Goal: Task Accomplishment & Management: Manage account settings

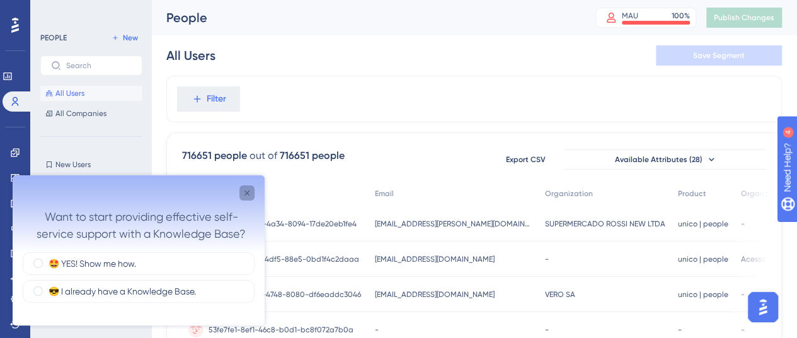
click at [249, 192] on icon "Close survey" at bounding box center [247, 193] width 10 height 10
click at [250, 188] on icon "Close survey" at bounding box center [247, 193] width 10 height 10
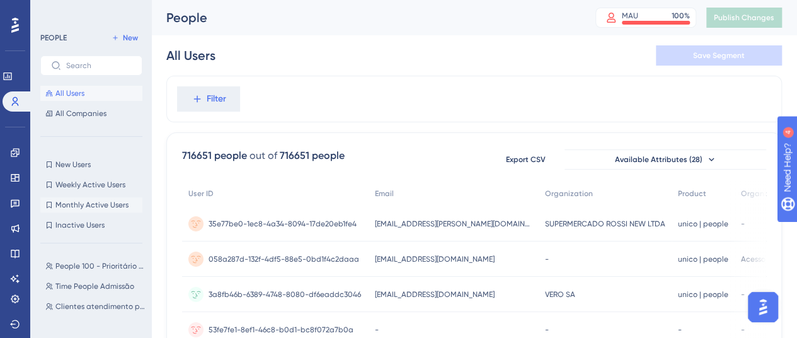
click at [112, 201] on span "Monthly Active Users" at bounding box center [91, 205] width 73 height 10
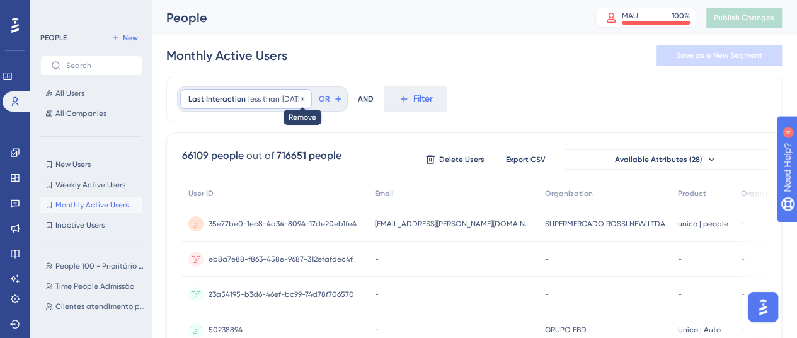
click at [304, 98] on icon at bounding box center [303, 98] width 4 height 4
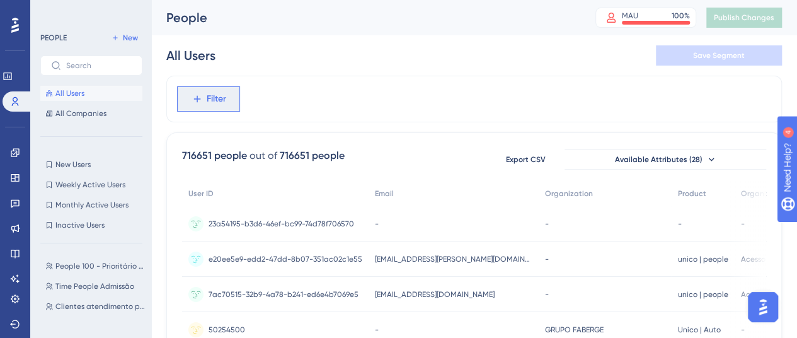
click at [213, 92] on span "Filter" at bounding box center [217, 98] width 20 height 15
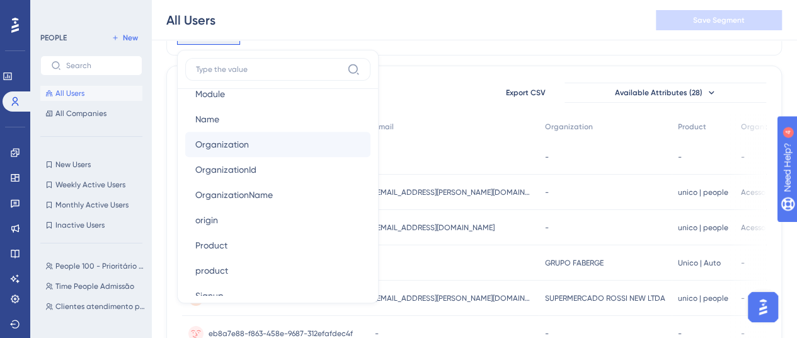
scroll to position [882, 0]
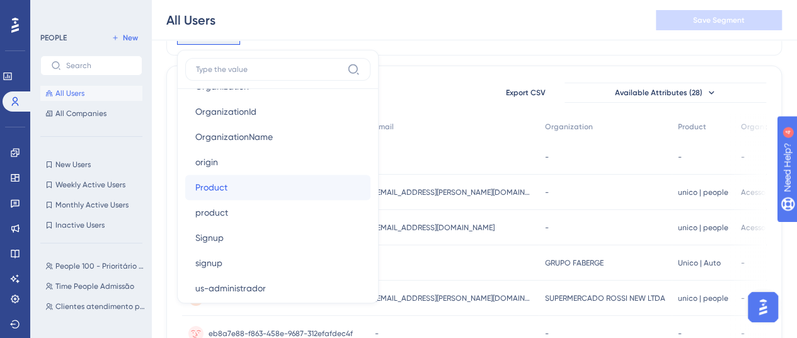
click at [231, 187] on button "Product Product" at bounding box center [277, 187] width 185 height 25
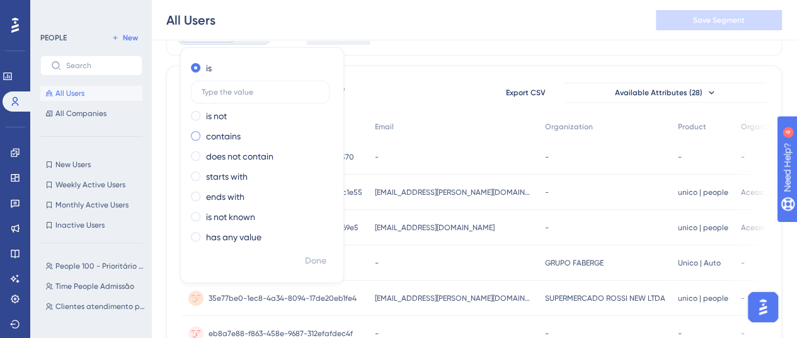
click at [222, 134] on label "contains" at bounding box center [223, 136] width 35 height 15
type input "people"
click at [318, 260] on span "Done" at bounding box center [315, 260] width 21 height 15
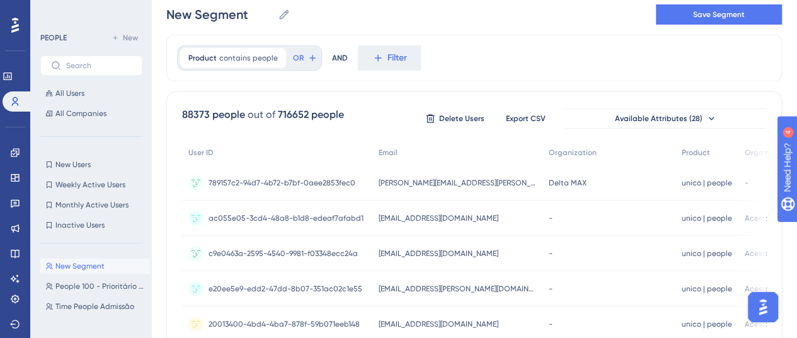
scroll to position [0, 0]
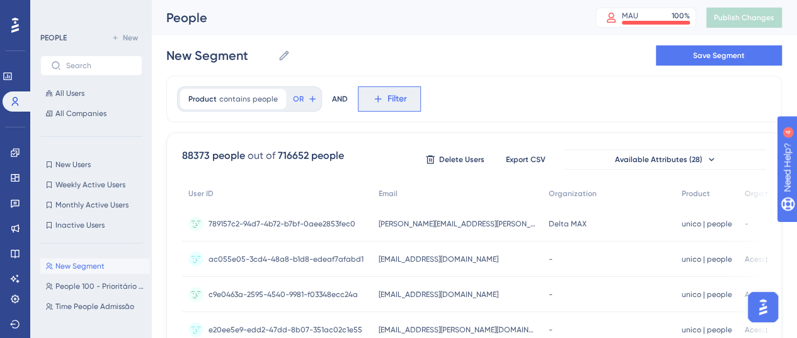
click at [378, 100] on icon at bounding box center [377, 98] width 11 height 11
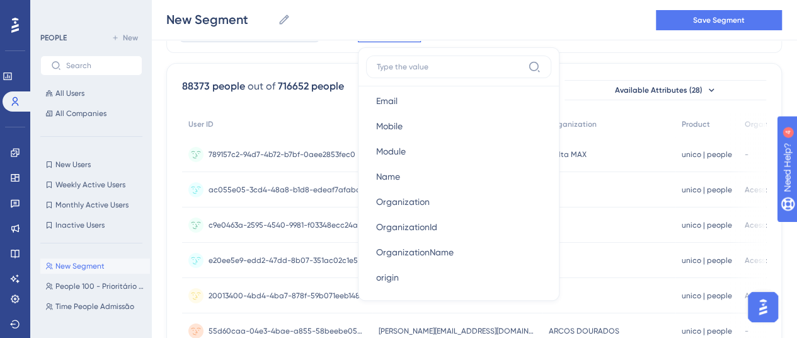
scroll to position [756, 0]
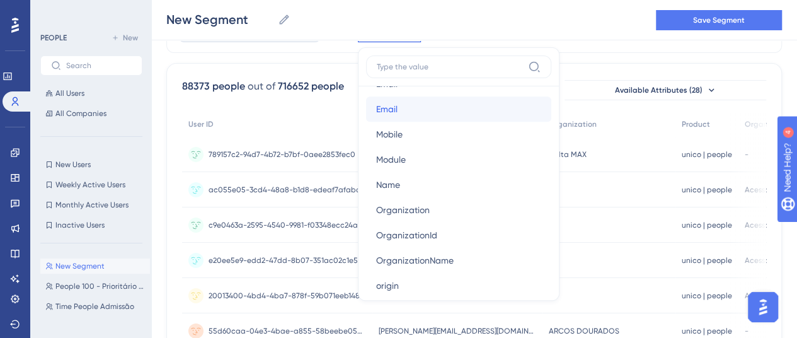
click at [415, 103] on button "Email Email" at bounding box center [458, 108] width 185 height 25
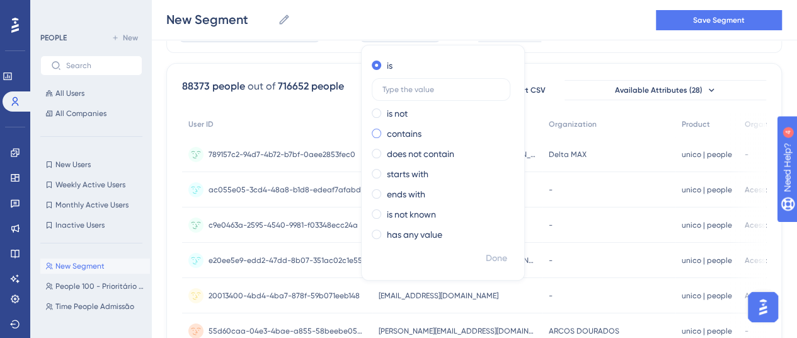
click at [374, 130] on span at bounding box center [376, 133] width 9 height 9
click at [385, 130] on input "radio" at bounding box center [385, 130] width 0 height 0
type input "@jamef"
click at [492, 252] on span "Done" at bounding box center [496, 258] width 21 height 15
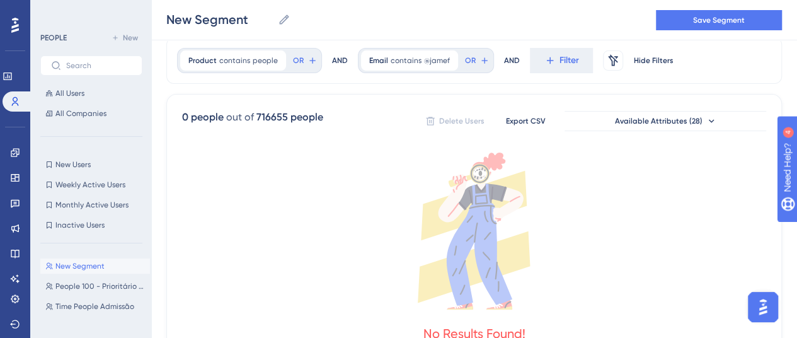
scroll to position [0, 0]
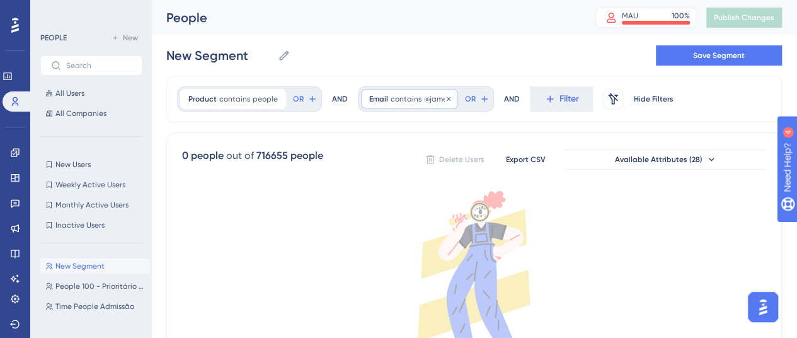
click at [425, 98] on span "@jamef" at bounding box center [437, 99] width 26 height 10
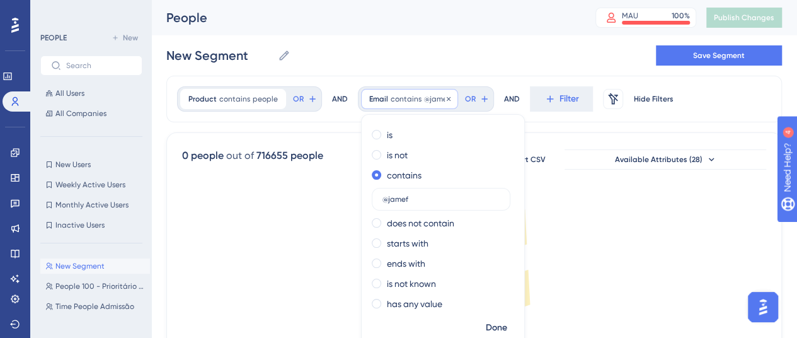
scroll to position [29, 0]
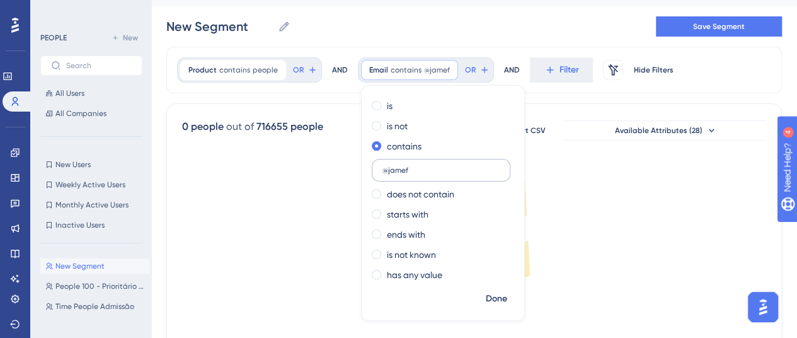
click at [383, 170] on input "@jamef" at bounding box center [441, 170] width 117 height 9
type input "jamef"
click at [489, 291] on span "Done" at bounding box center [496, 298] width 21 height 15
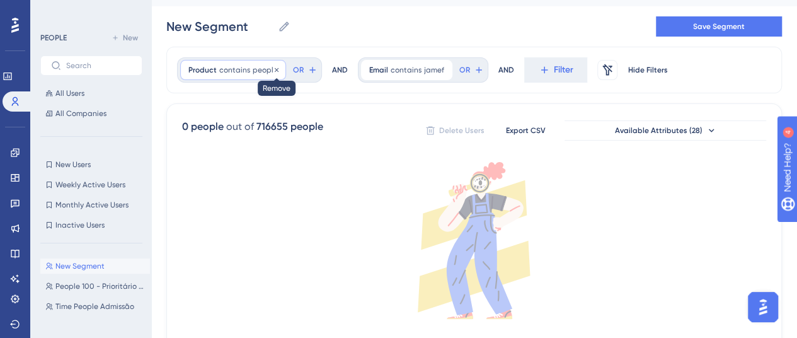
click at [273, 69] on icon at bounding box center [277, 70] width 8 height 8
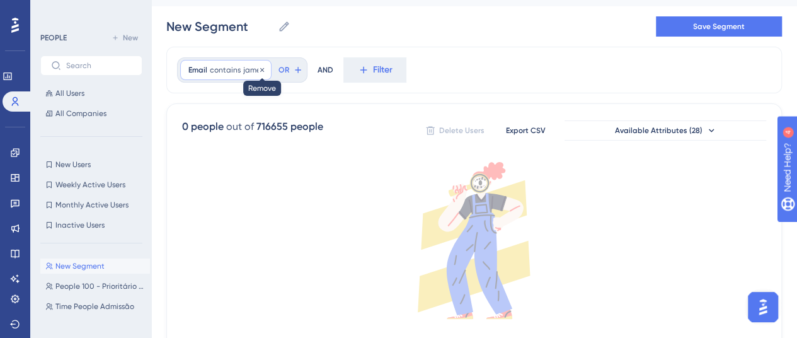
click at [260, 66] on icon at bounding box center [262, 70] width 8 height 8
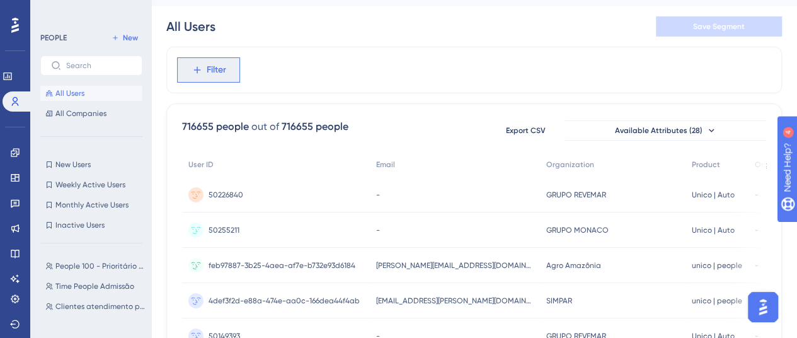
click at [212, 70] on span "Filter" at bounding box center [217, 69] width 20 height 15
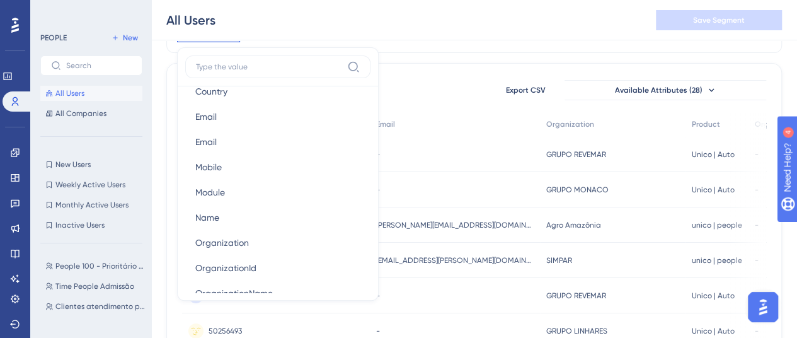
scroll to position [819, 0]
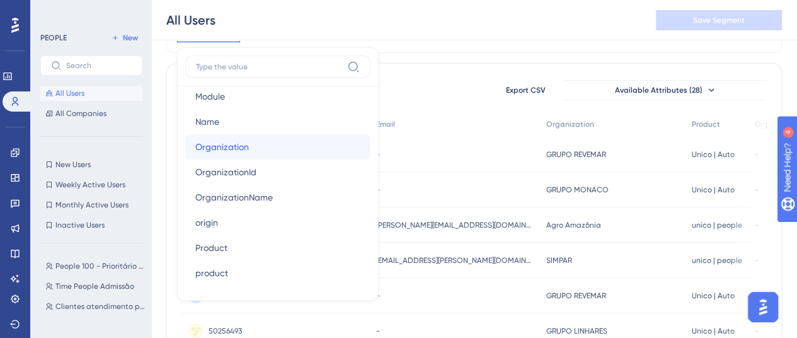
click at [239, 143] on span "Organization" at bounding box center [222, 146] width 54 height 15
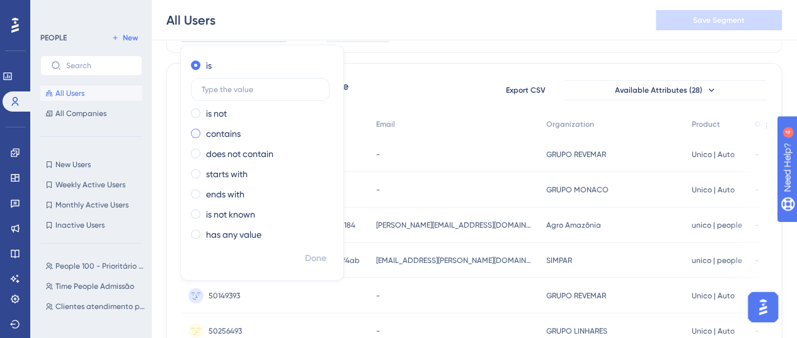
click at [238, 132] on label "contains" at bounding box center [223, 133] width 35 height 15
type input "jamef"
click at [313, 253] on span "Done" at bounding box center [315, 258] width 21 height 15
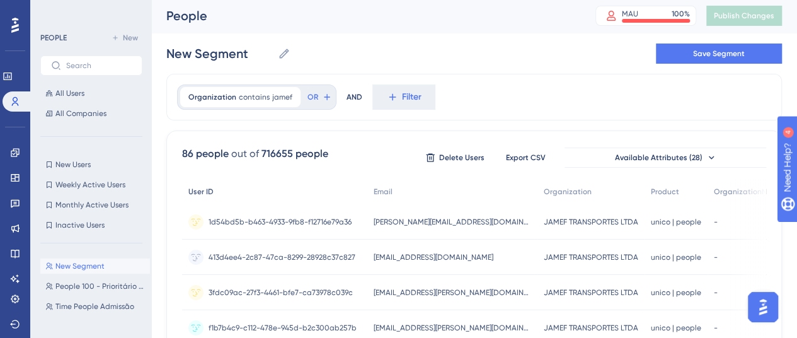
scroll to position [0, 0]
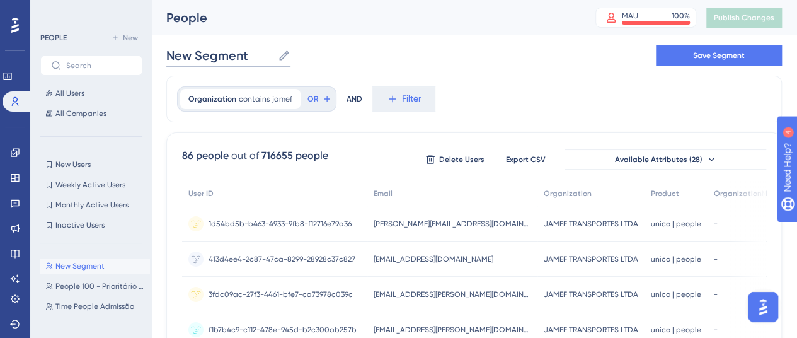
click at [216, 57] on input "New Segment" at bounding box center [219, 56] width 107 height 18
drag, startPoint x: 256, startPoint y: 51, endPoint x: 144, endPoint y: 47, distance: 112.2
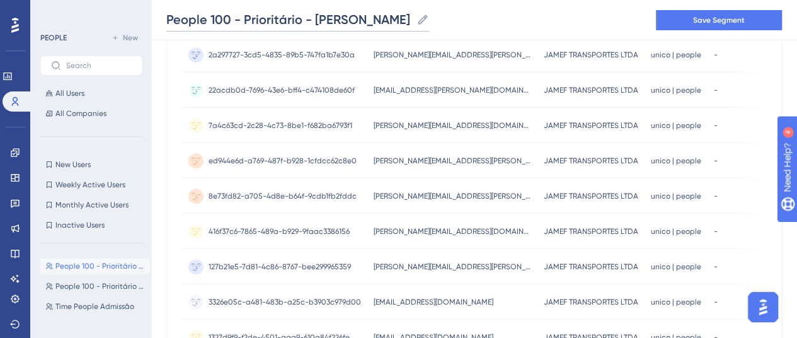
scroll to position [364, 0]
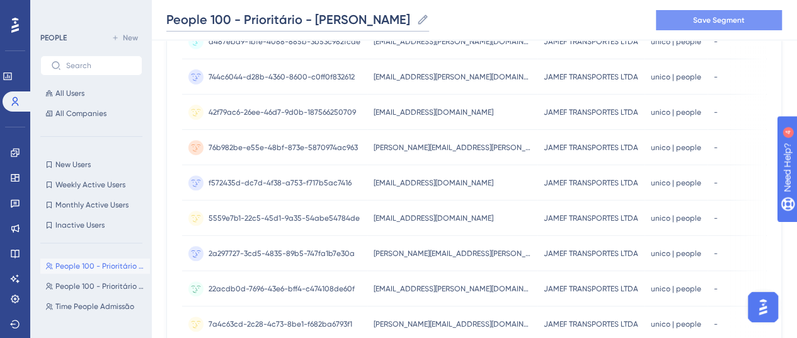
type input "People 100 - Prioritário - [PERSON_NAME]"
click at [720, 16] on span "Save Segment" at bounding box center [719, 20] width 52 height 10
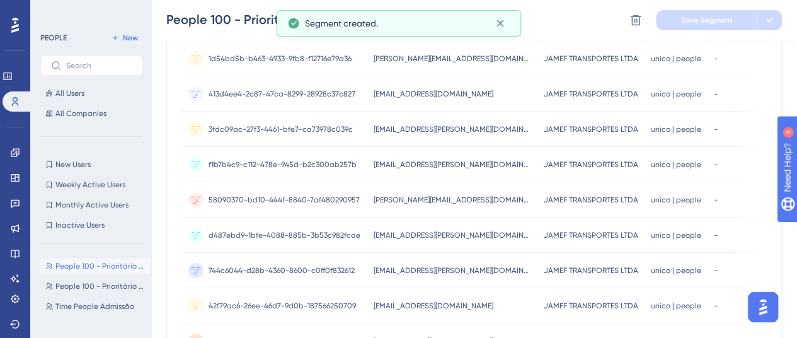
scroll to position [0, 0]
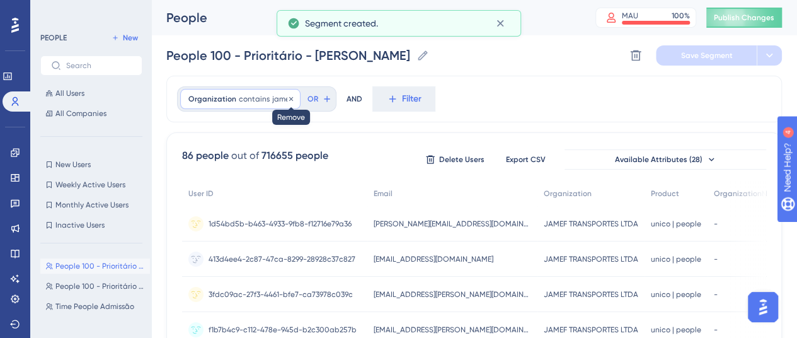
click at [287, 97] on icon at bounding box center [291, 99] width 8 height 8
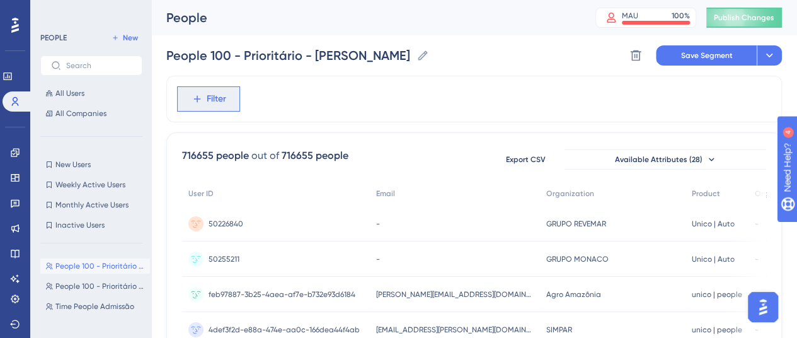
click at [207, 101] on span "Filter" at bounding box center [217, 98] width 20 height 15
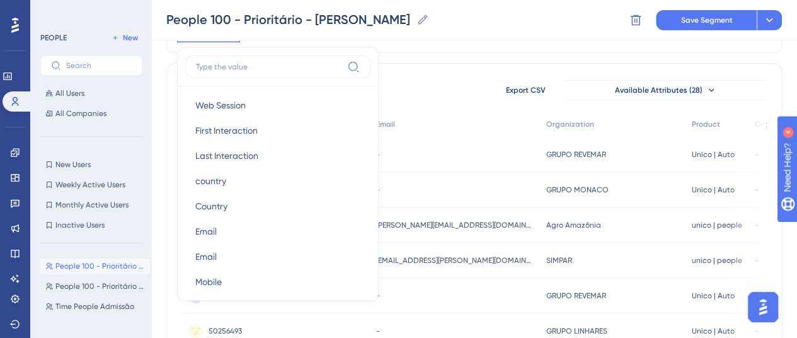
scroll to position [630, 0]
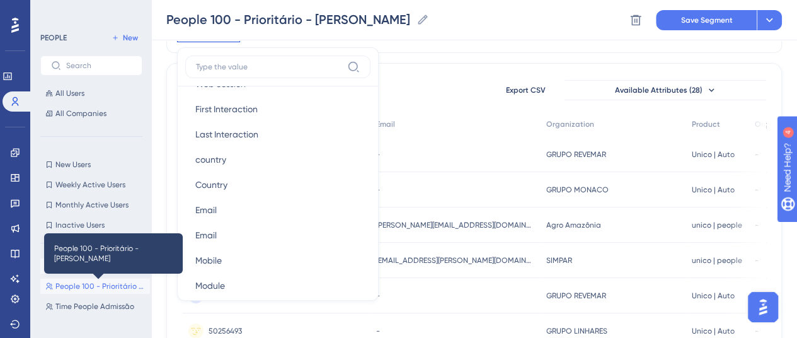
click at [106, 285] on span "People 100 - Prioritário - [PERSON_NAME]" at bounding box center [99, 286] width 89 height 10
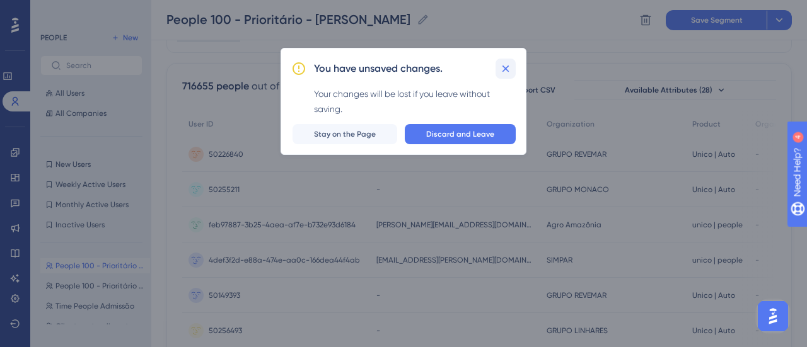
click at [504, 69] on icon at bounding box center [505, 68] width 7 height 7
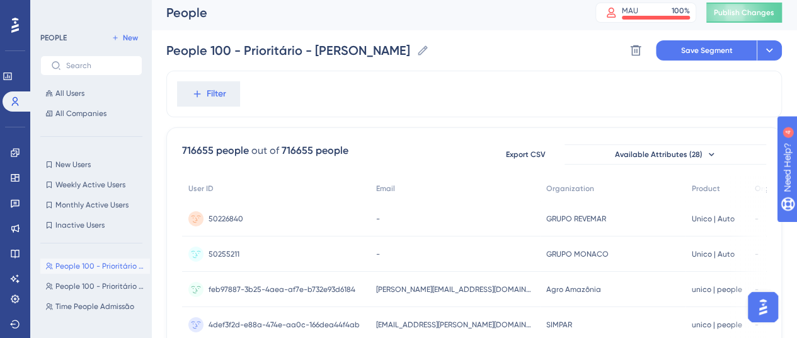
scroll to position [0, 0]
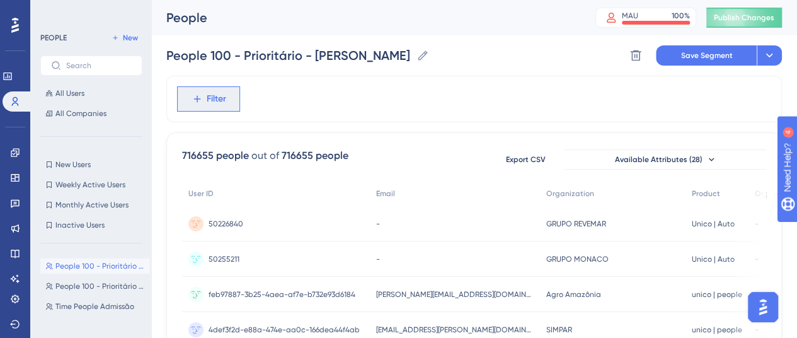
click at [213, 93] on span "Filter" at bounding box center [217, 98] width 20 height 15
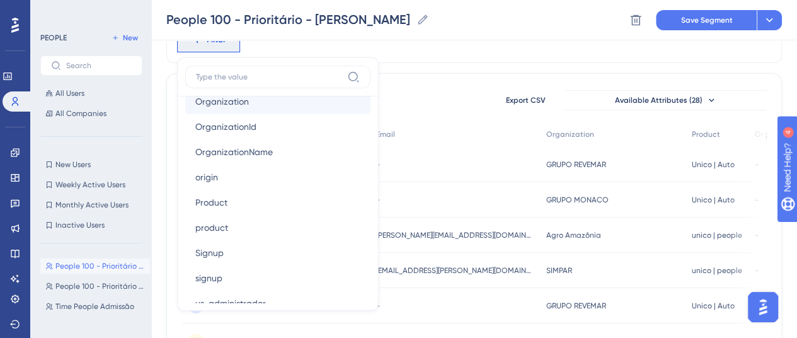
scroll to position [882, 0]
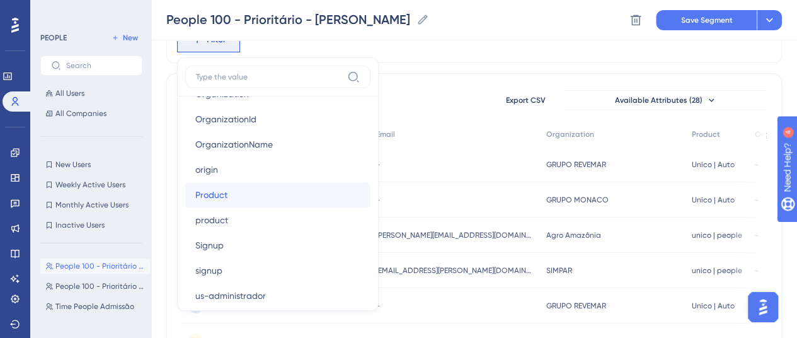
click at [224, 200] on span "Product" at bounding box center [211, 194] width 32 height 15
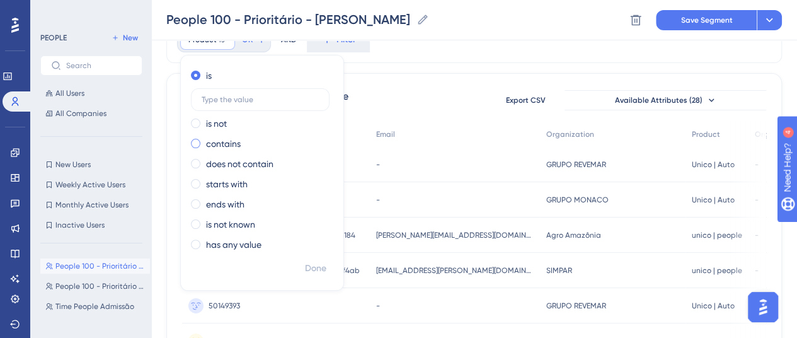
click at [194, 146] on span at bounding box center [195, 143] width 9 height 9
click at [204, 141] on input "radio" at bounding box center [204, 141] width 0 height 0
type input "people"
click at [314, 264] on span "Done" at bounding box center [315, 268] width 21 height 15
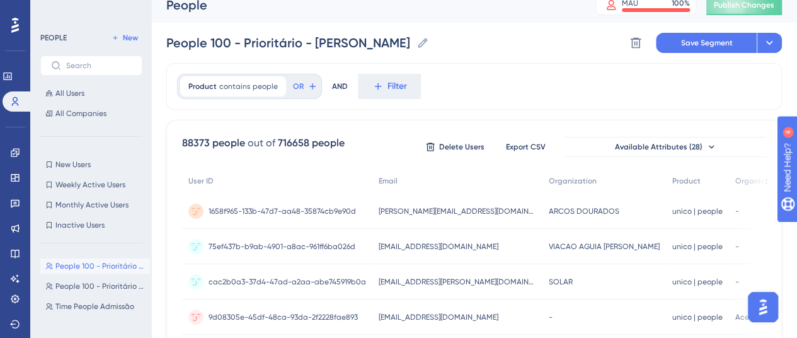
scroll to position [1, 0]
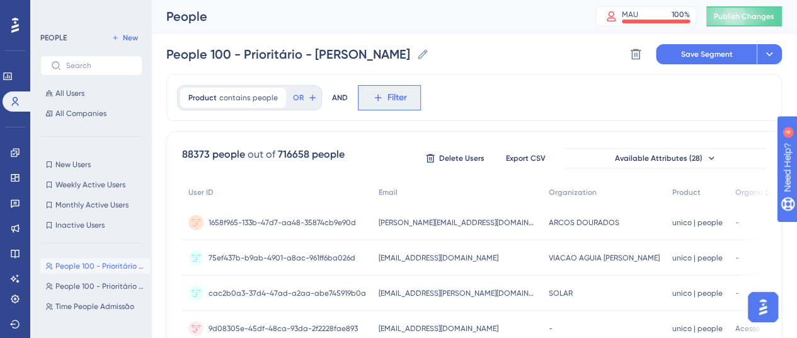
click at [388, 94] on span "Filter" at bounding box center [398, 97] width 20 height 15
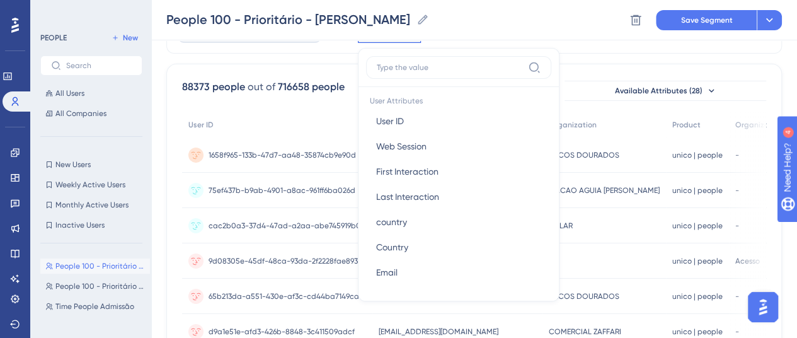
scroll to position [567, 0]
click at [389, 273] on span "Email" at bounding box center [386, 273] width 21 height 15
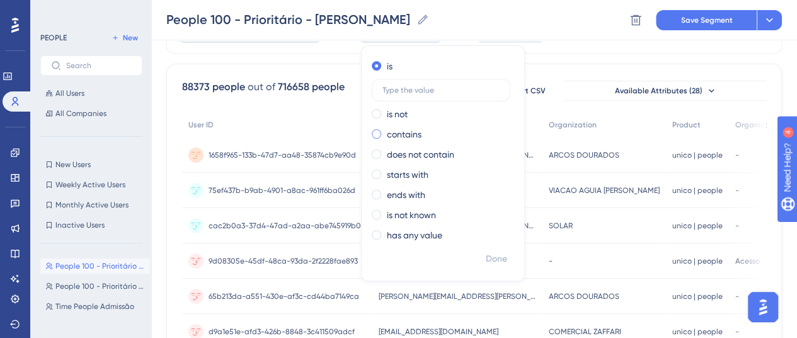
click at [373, 132] on span at bounding box center [376, 133] width 9 height 9
click at [385, 131] on input "radio" at bounding box center [385, 131] width 0 height 0
type input "eurofarma"
click at [497, 254] on span "Done" at bounding box center [496, 258] width 21 height 15
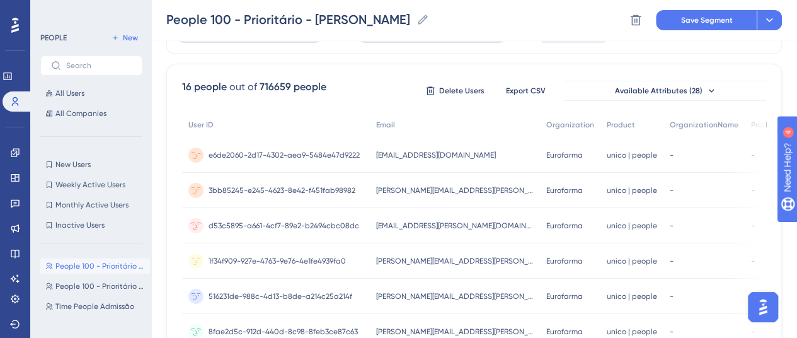
scroll to position [0, 0]
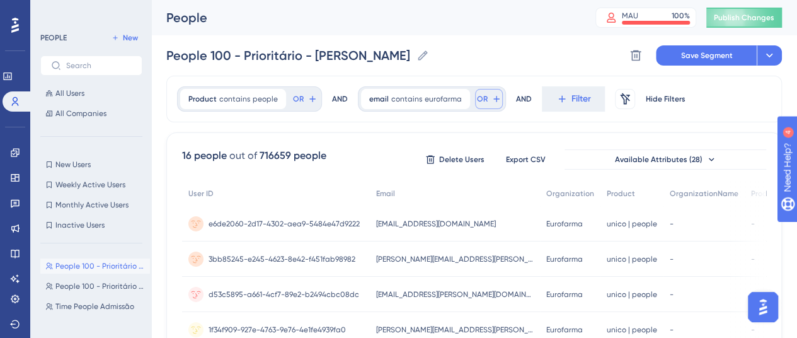
click at [478, 95] on span "OR" at bounding box center [482, 99] width 11 height 10
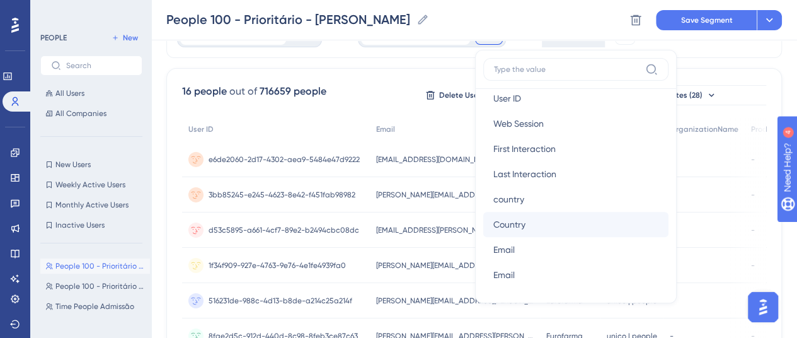
scroll to position [630, 0]
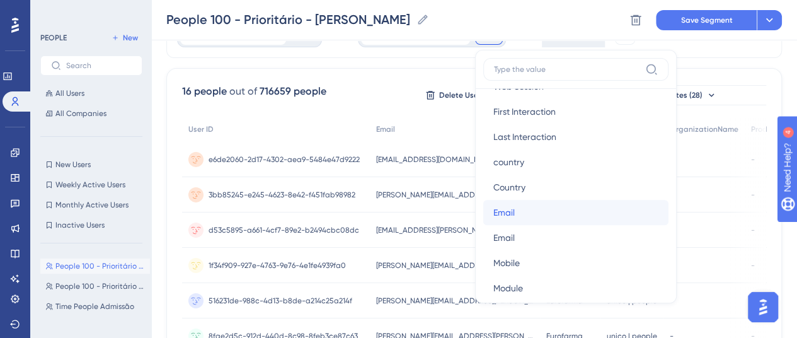
click at [504, 215] on span "Email" at bounding box center [503, 212] width 21 height 15
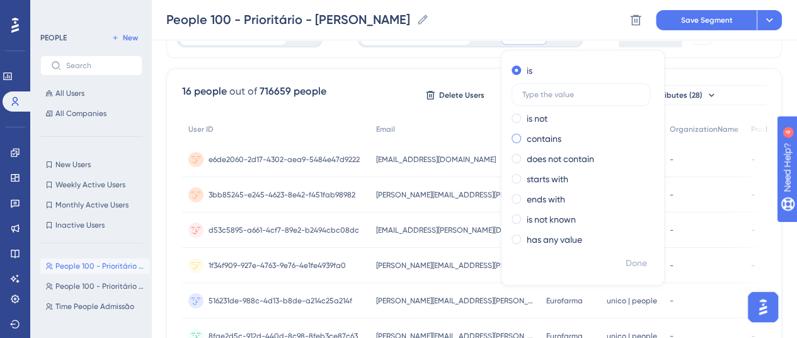
click at [517, 137] on div "contains" at bounding box center [580, 138] width 137 height 15
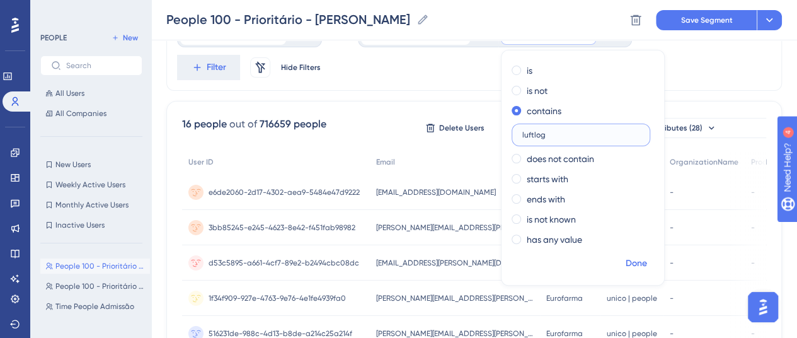
type input "luftlog"
click at [627, 257] on span "Done" at bounding box center [636, 263] width 21 height 15
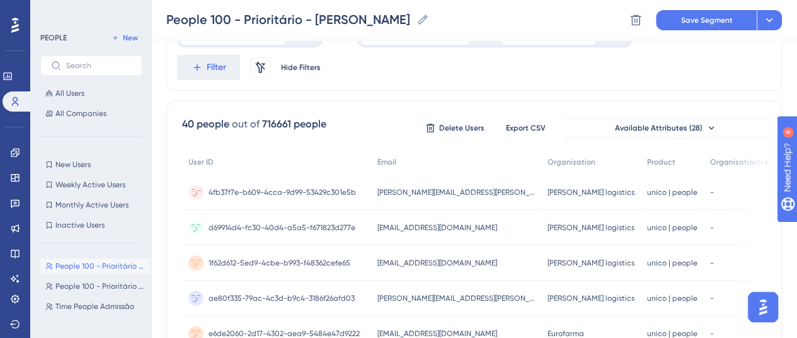
scroll to position [0, 0]
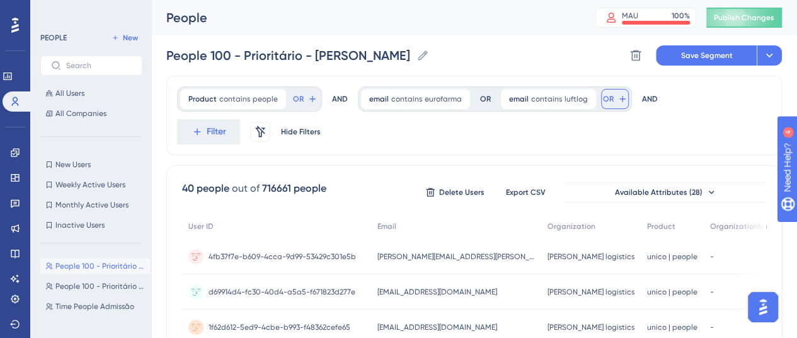
click at [603, 98] on span "OR" at bounding box center [608, 99] width 11 height 10
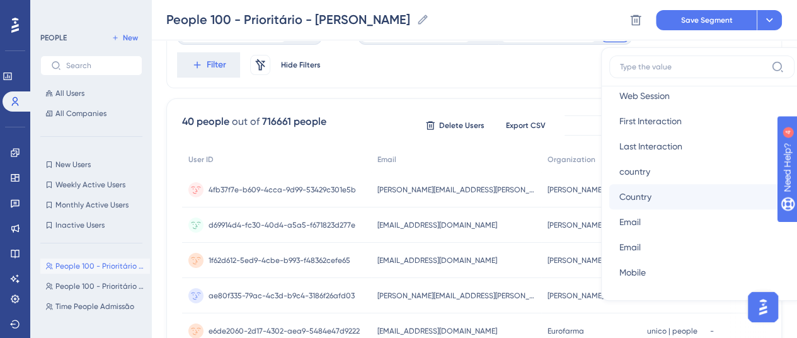
scroll to position [630, 0]
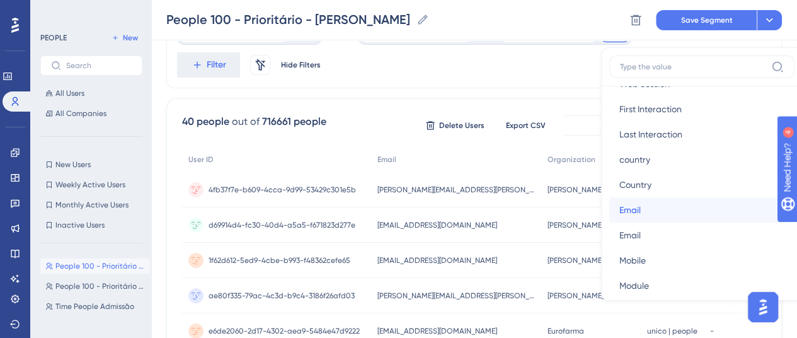
click at [640, 207] on button "Email Email" at bounding box center [701, 209] width 185 height 25
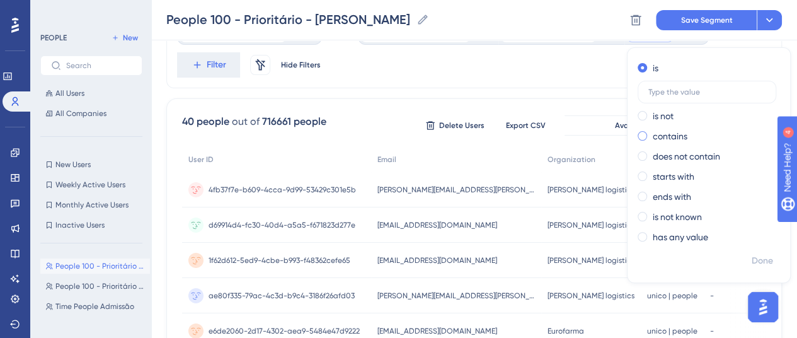
click at [638, 137] on span at bounding box center [642, 135] width 9 height 9
click at [651, 133] on input "radio" at bounding box center [651, 133] width 0 height 0
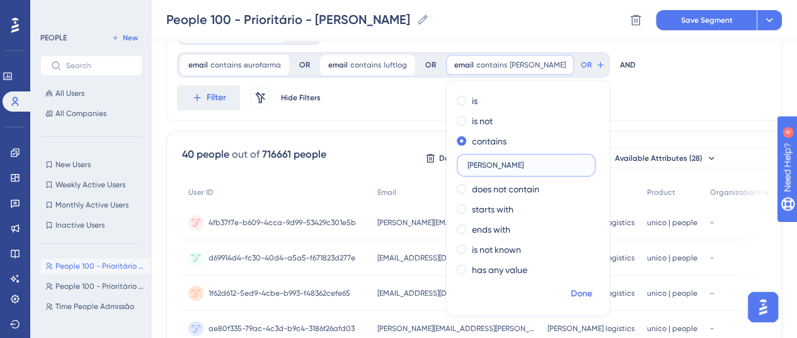
type input "[PERSON_NAME]"
click at [592, 286] on span "Done" at bounding box center [581, 293] width 21 height 15
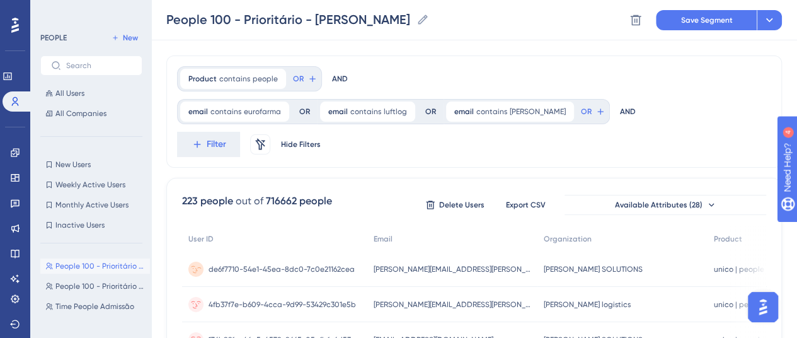
scroll to position [0, 0]
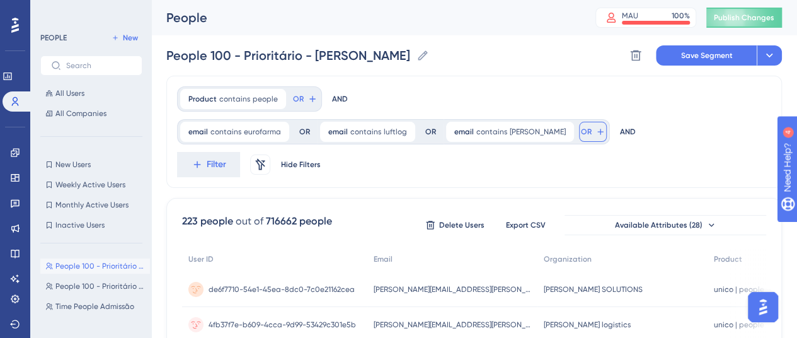
click at [592, 127] on span "OR" at bounding box center [586, 132] width 11 height 10
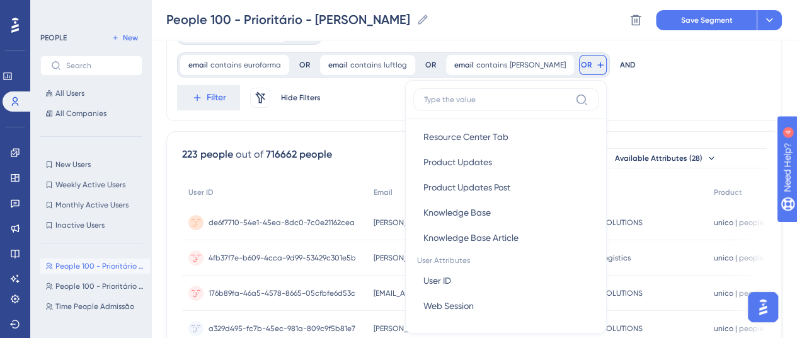
scroll to position [567, 0]
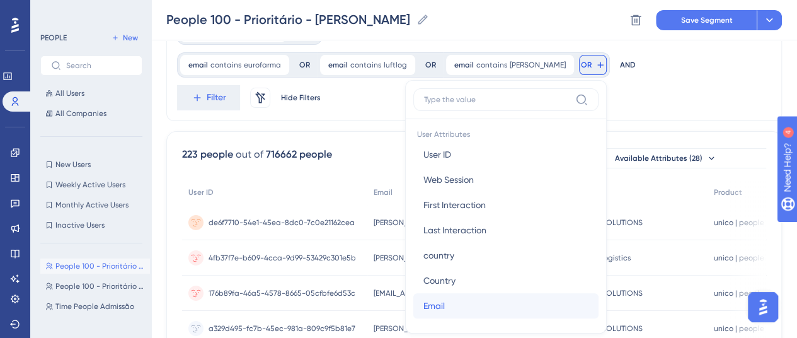
click at [574, 293] on button "Email Email" at bounding box center [505, 305] width 185 height 25
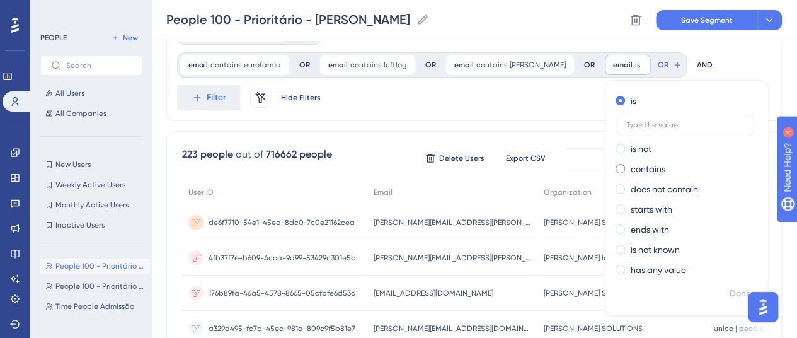
click at [616, 169] on span at bounding box center [620, 168] width 9 height 9
click at [629, 166] on input "radio" at bounding box center [629, 166] width 0 height 0
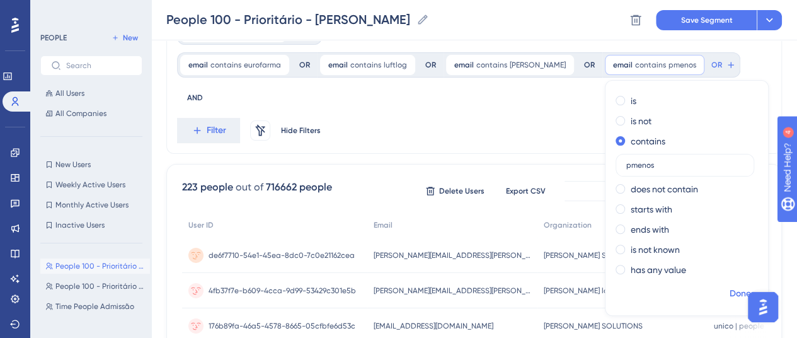
type input "pmenos"
click at [730, 292] on span "Done" at bounding box center [740, 293] width 21 height 15
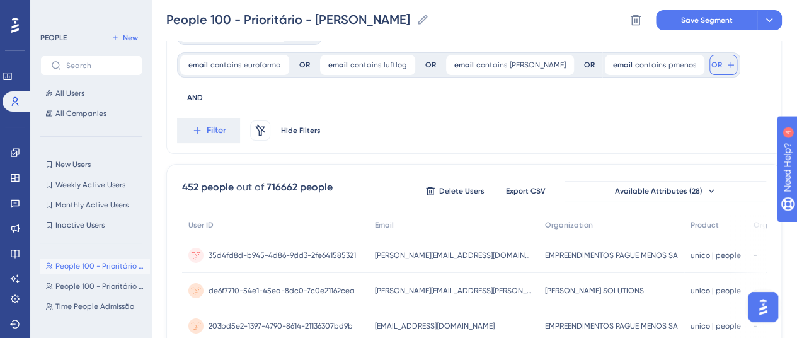
click at [712, 61] on span "OR" at bounding box center [717, 65] width 11 height 10
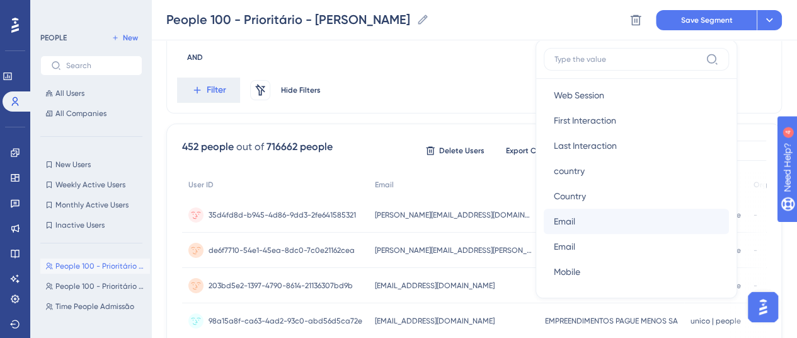
scroll to position [630, 0]
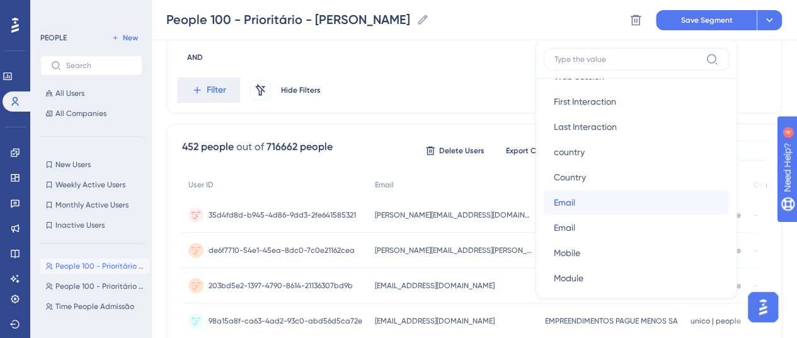
click at [544, 201] on button "Email Email" at bounding box center [636, 202] width 185 height 25
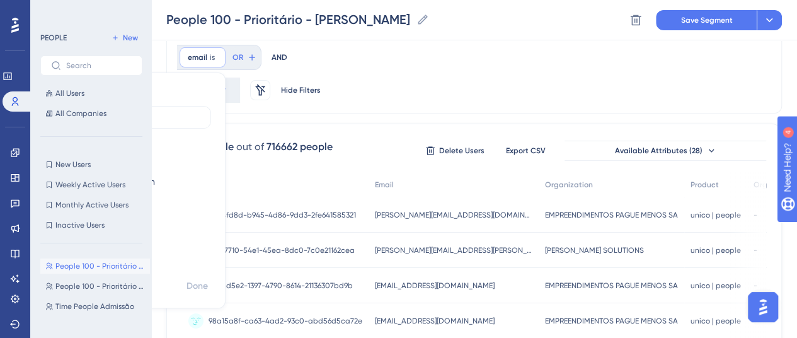
click at [82, 156] on span at bounding box center [76, 160] width 9 height 9
click at [86, 158] on input "radio" at bounding box center [86, 158] width 0 height 0
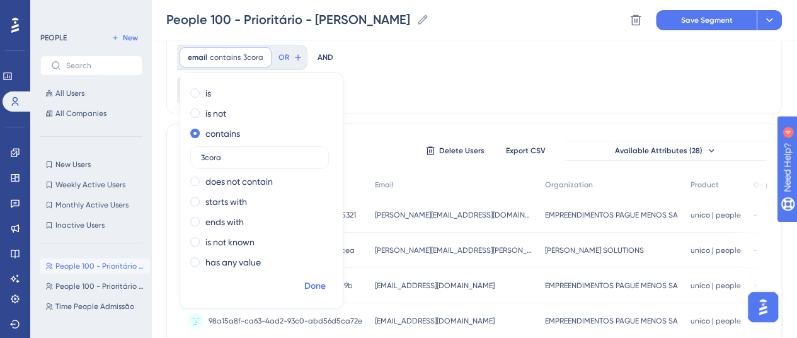
type input "3cora"
click at [322, 282] on span "Done" at bounding box center [314, 286] width 21 height 15
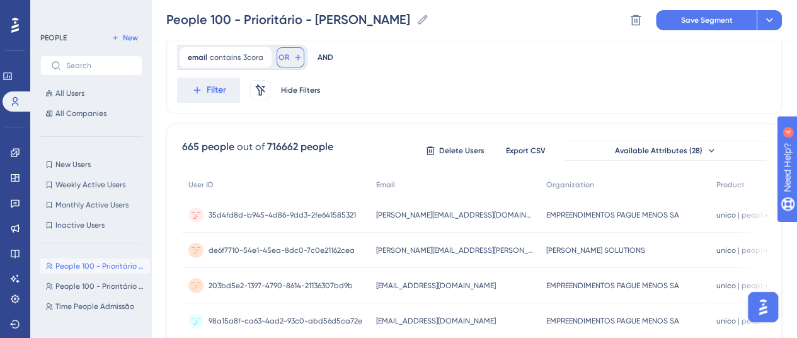
click at [282, 55] on span "OR" at bounding box center [284, 57] width 11 height 10
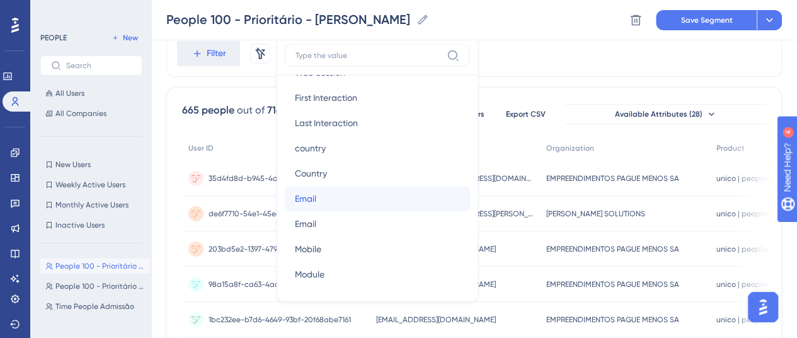
click at [334, 194] on button "Email Email" at bounding box center [377, 198] width 185 height 25
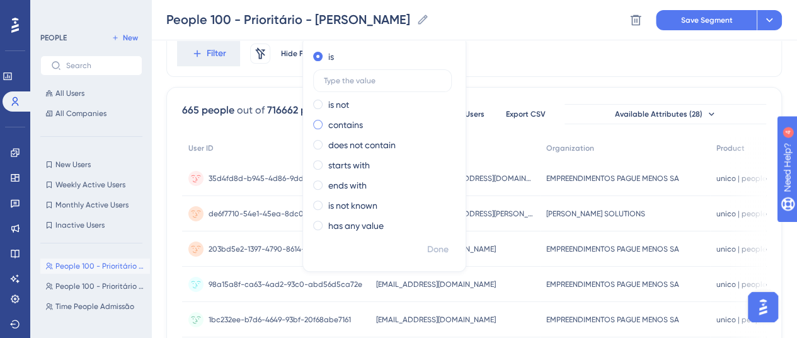
click at [315, 122] on span at bounding box center [317, 124] width 9 height 9
click at [326, 122] on input "radio" at bounding box center [326, 122] width 0 height 0
type input "[PERSON_NAME]"
click at [429, 245] on span "Done" at bounding box center [437, 249] width 21 height 15
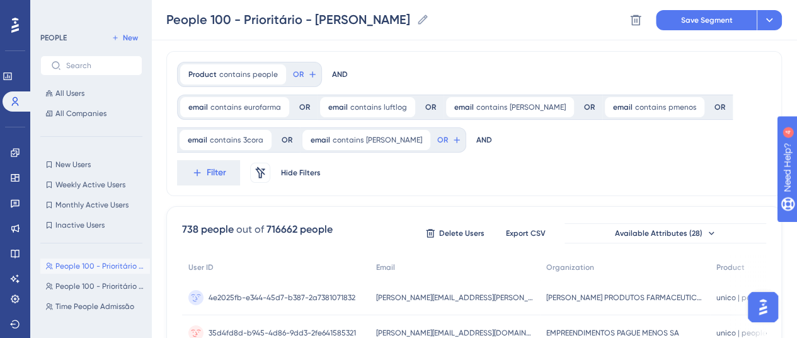
scroll to position [23, 0]
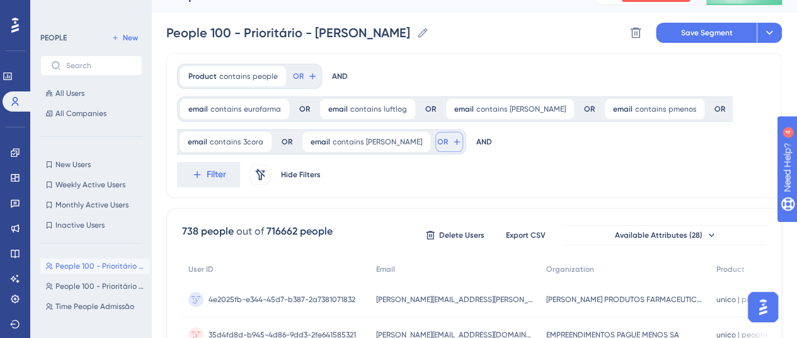
click at [437, 143] on span "OR" at bounding box center [442, 142] width 11 height 10
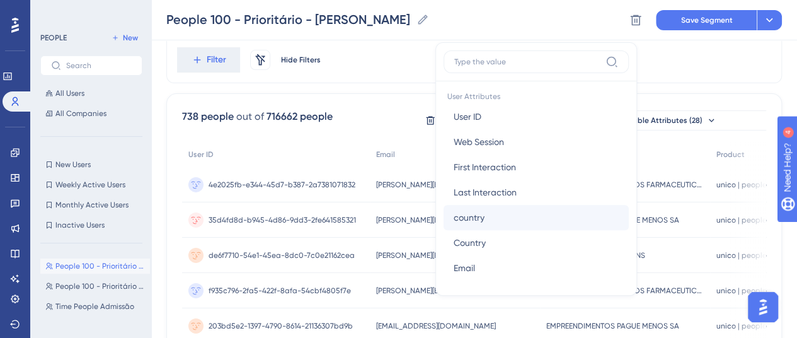
scroll to position [630, 0]
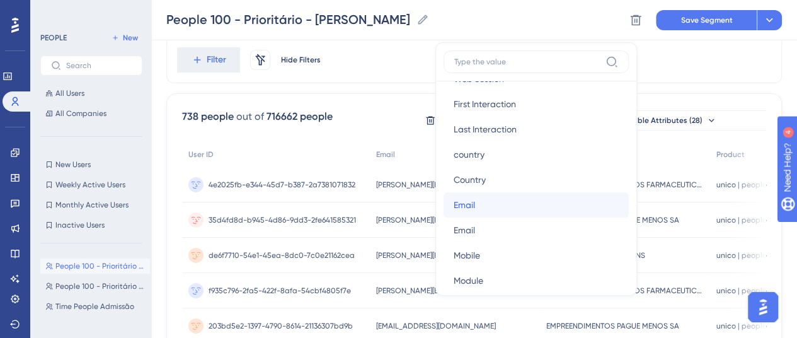
click at [458, 204] on button "Email Email" at bounding box center [536, 204] width 185 height 25
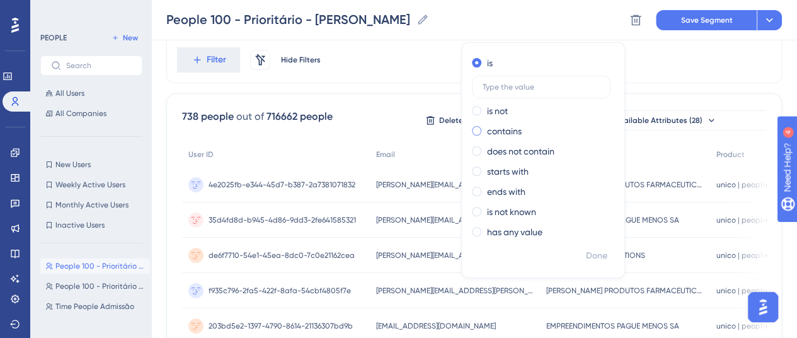
click at [472, 129] on span at bounding box center [476, 130] width 9 height 9
click at [485, 128] on input "radio" at bounding box center [485, 128] width 0 height 0
type input "corporativagestao"
click at [586, 253] on span "Done" at bounding box center [596, 255] width 21 height 15
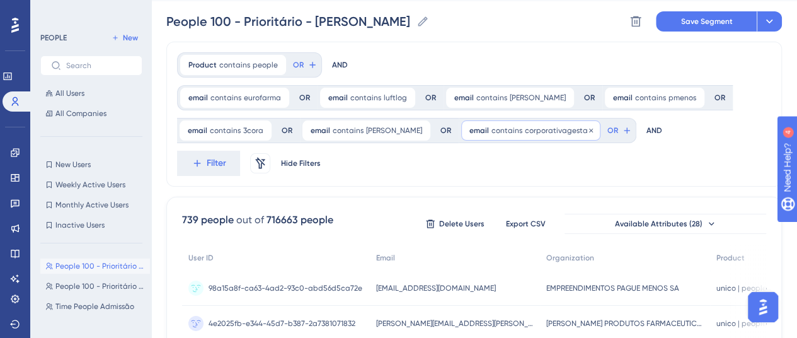
scroll to position [16, 0]
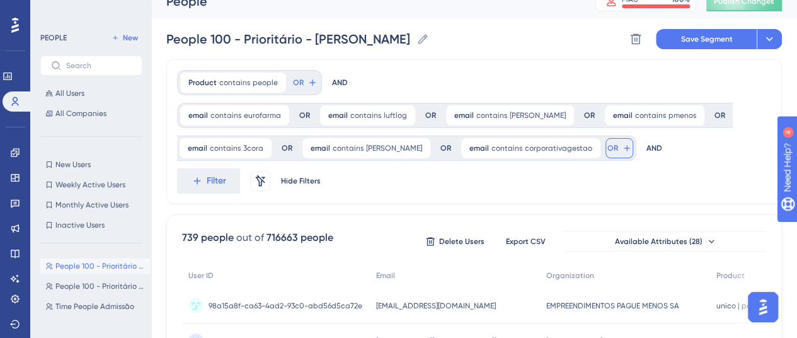
click at [608, 146] on span "OR" at bounding box center [613, 148] width 11 height 10
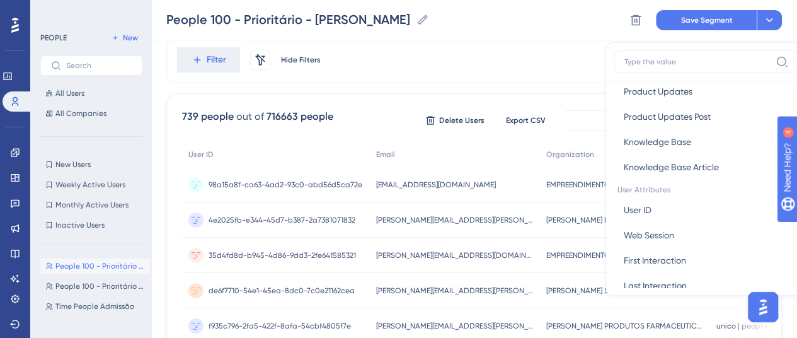
scroll to position [567, 0]
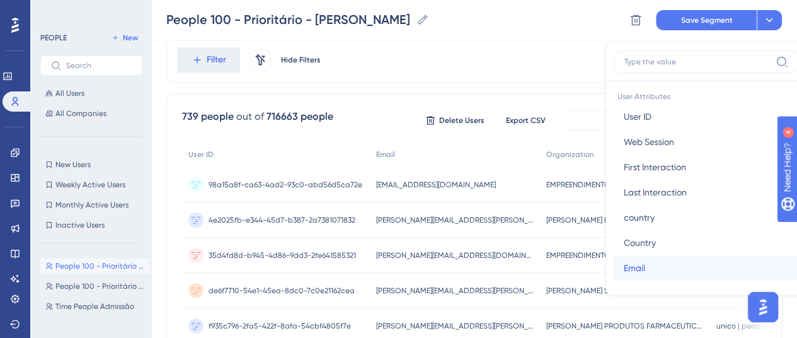
click at [615, 263] on button "Email Email" at bounding box center [706, 267] width 185 height 25
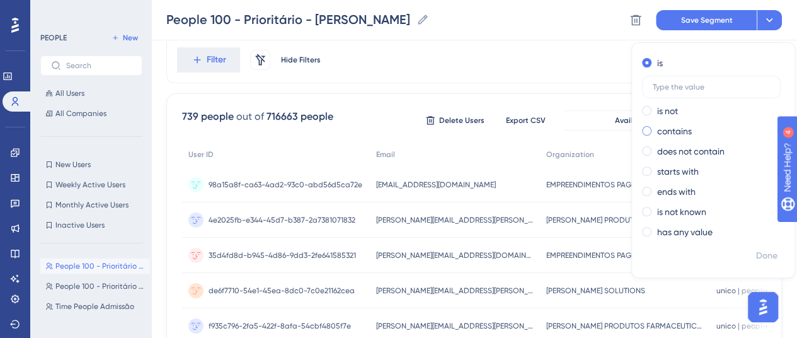
click at [657, 129] on label "contains" at bounding box center [674, 131] width 35 height 15
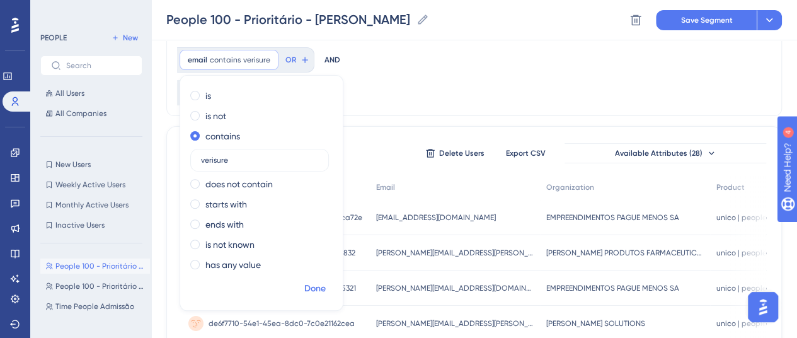
type input "verisure"
click at [326, 281] on span "Done" at bounding box center [314, 288] width 21 height 15
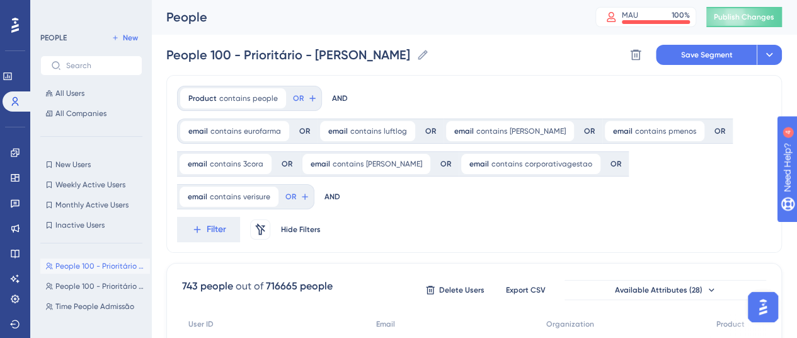
scroll to position [0, 0]
click at [292, 50] on input "People 100 - Prioritário - [PERSON_NAME]" at bounding box center [288, 56] width 245 height 18
click at [769, 52] on icon at bounding box center [769, 55] width 13 height 13
click at [387, 56] on input "People 100 - Prioritário - [PERSON_NAME]" at bounding box center [288, 56] width 245 height 18
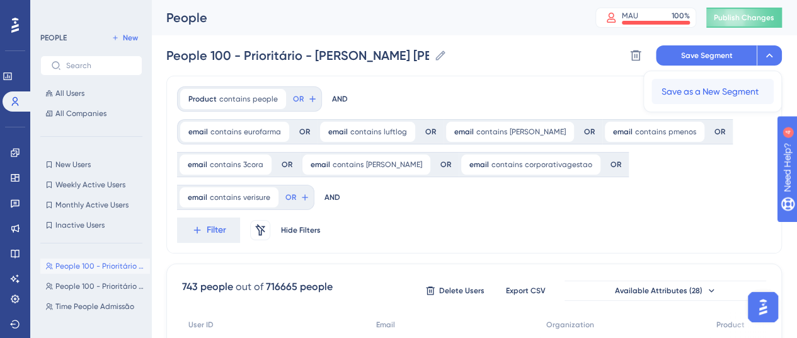
click at [708, 91] on span "Save as a New Segment" at bounding box center [710, 91] width 97 height 15
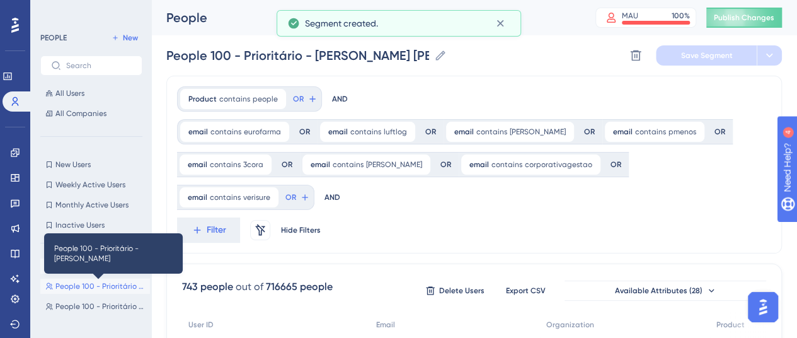
click at [98, 284] on span "People 100 - Prioritário - [PERSON_NAME]" at bounding box center [99, 286] width 89 height 10
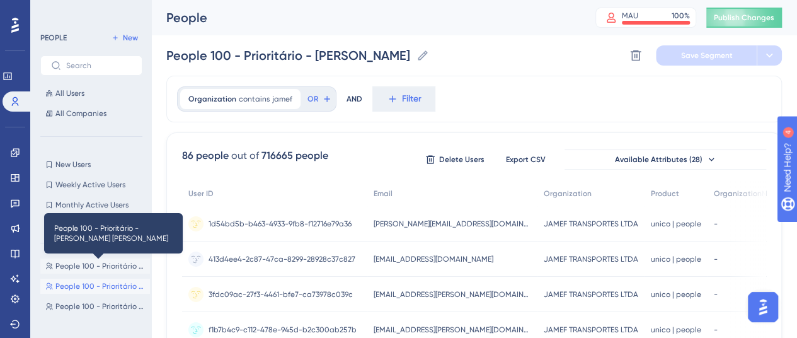
click at [103, 265] on span "People 100 - Prioritário - [PERSON_NAME] [PERSON_NAME]" at bounding box center [99, 266] width 89 height 10
type input "People 100 - Prioritário - [PERSON_NAME] [PERSON_NAME]"
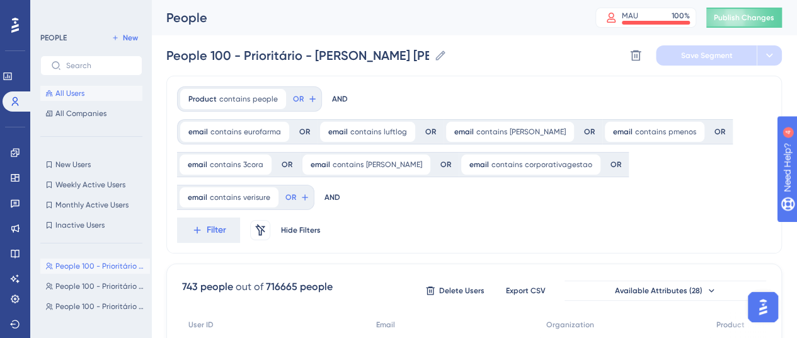
click at [103, 93] on button "All Users" at bounding box center [91, 93] width 102 height 15
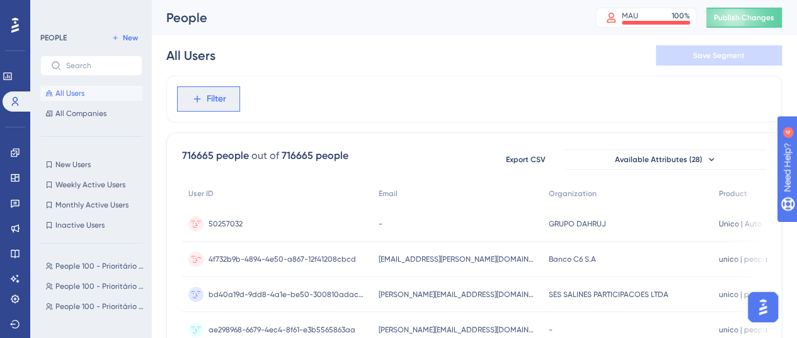
click at [221, 99] on span "Filter" at bounding box center [217, 98] width 20 height 15
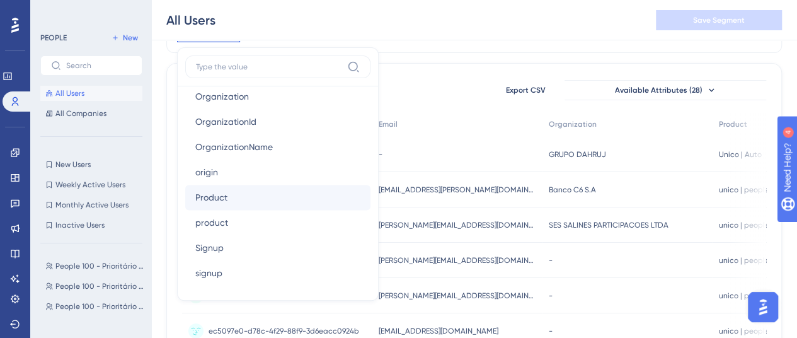
scroll to position [882, 0]
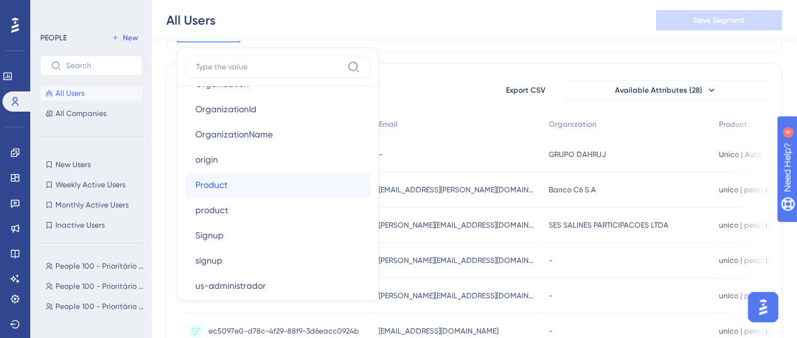
click at [240, 186] on button "Product Product" at bounding box center [277, 184] width 185 height 25
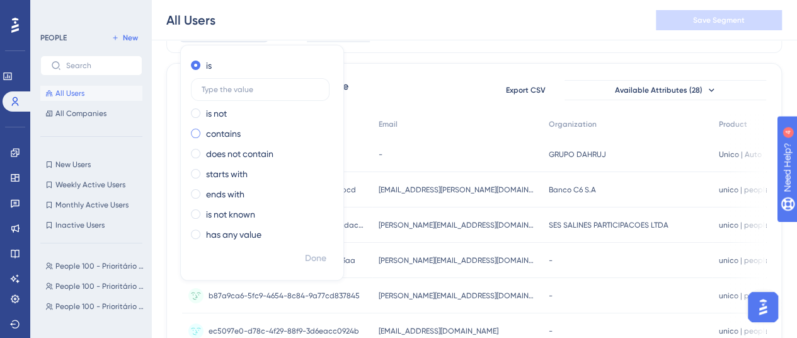
click at [224, 130] on label "contains" at bounding box center [223, 133] width 35 height 15
type input "people"
click at [321, 251] on span "Done" at bounding box center [315, 258] width 21 height 15
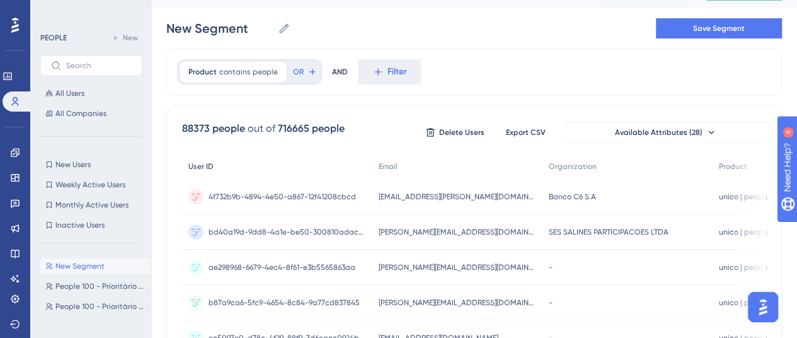
scroll to position [0, 0]
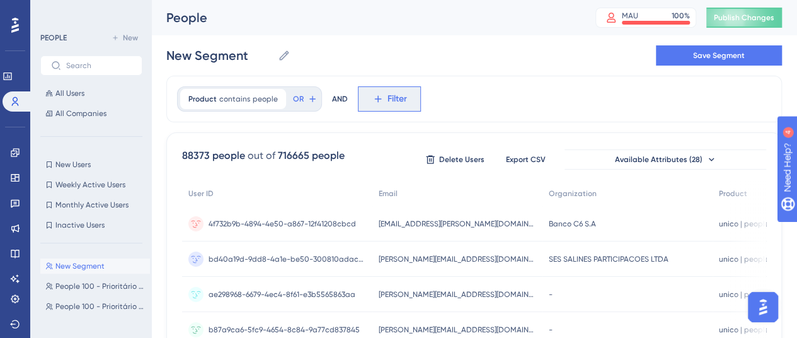
click at [372, 101] on icon at bounding box center [377, 98] width 11 height 11
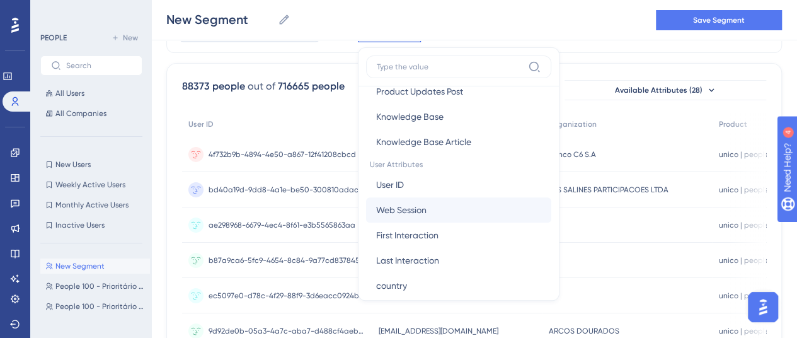
scroll to position [630, 0]
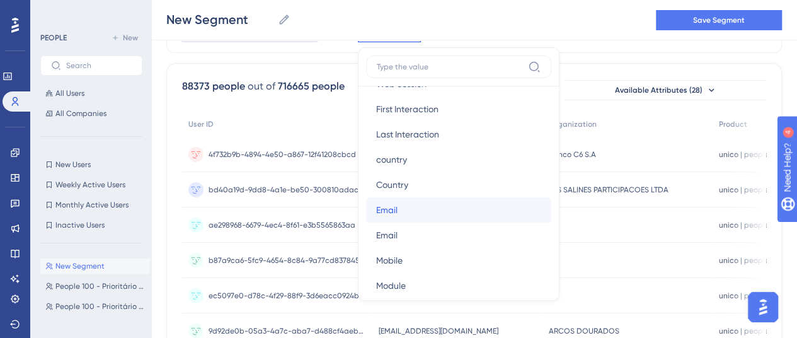
click at [400, 211] on button "Email Email" at bounding box center [458, 209] width 185 height 25
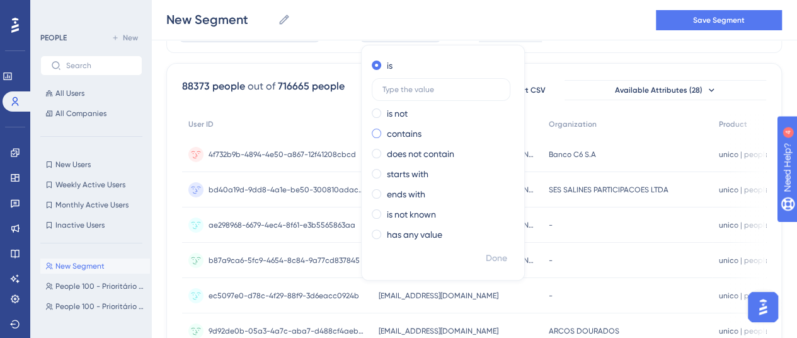
click at [388, 131] on label "contains" at bounding box center [404, 133] width 35 height 15
type input "bridgestone"
click at [490, 258] on span "Done" at bounding box center [496, 258] width 21 height 15
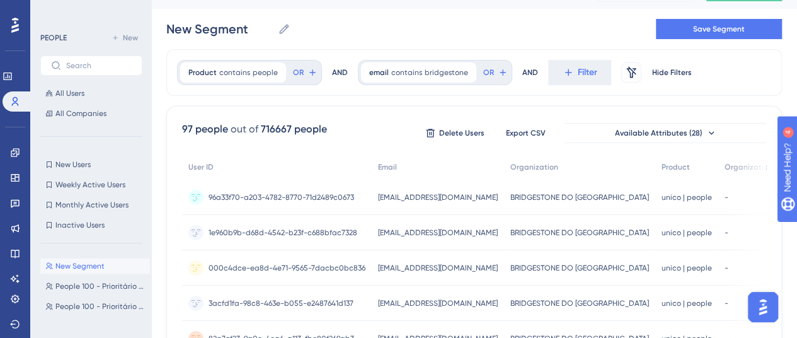
scroll to position [0, 0]
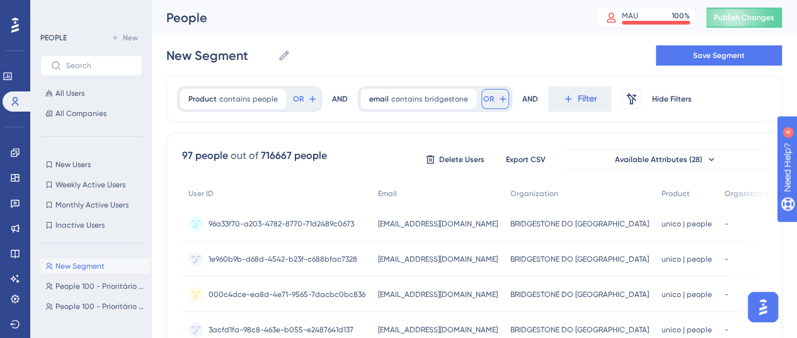
click at [483, 95] on span "OR" at bounding box center [488, 99] width 11 height 10
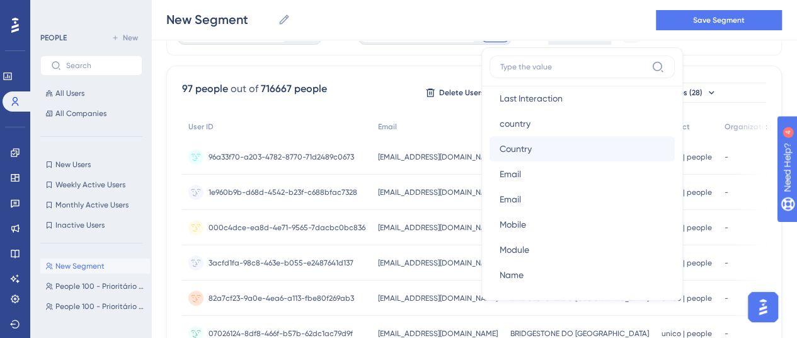
scroll to position [693, 0]
click at [528, 148] on button "Email Email" at bounding box center [582, 146] width 185 height 25
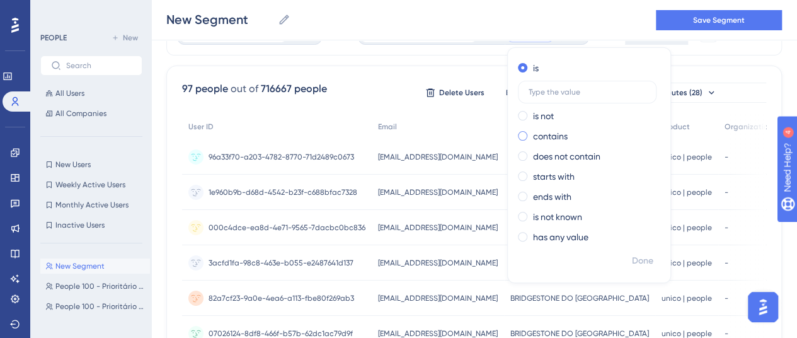
click at [518, 138] on span at bounding box center [522, 135] width 9 height 9
click at [531, 133] on input "radio" at bounding box center [531, 133] width 0 height 0
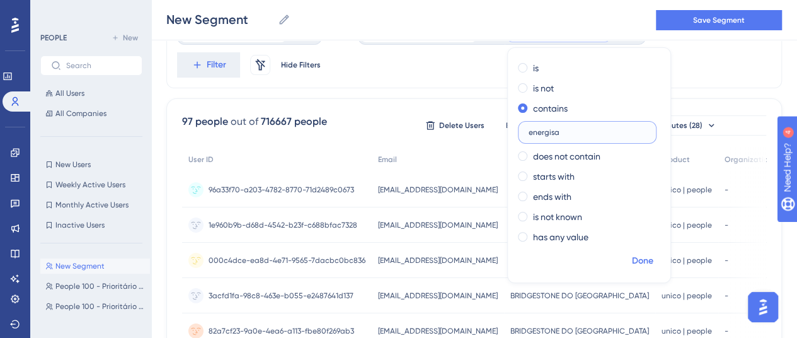
type input "energisa"
click at [639, 259] on span "Done" at bounding box center [642, 260] width 21 height 15
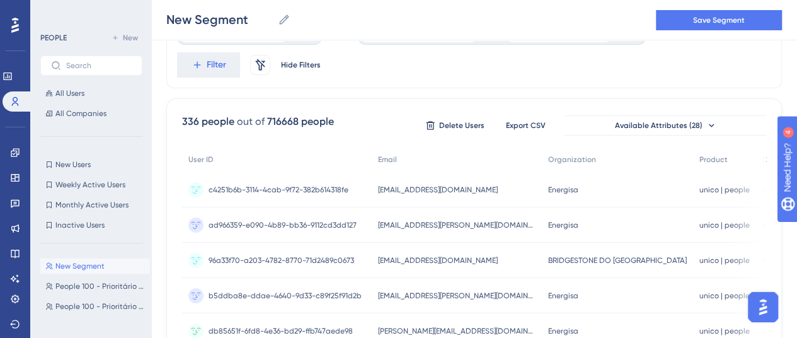
scroll to position [9, 0]
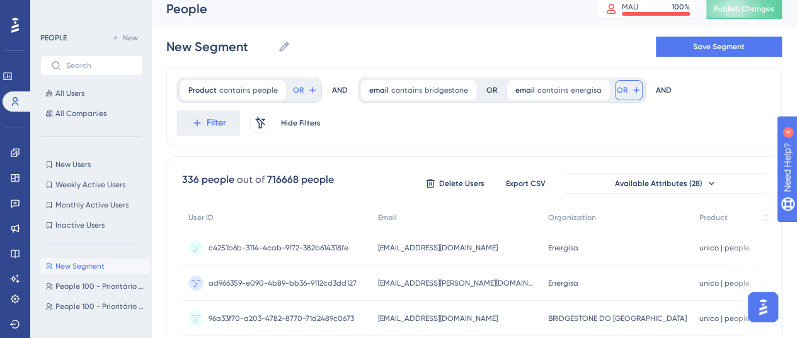
click at [617, 85] on span "OR" at bounding box center [622, 90] width 11 height 10
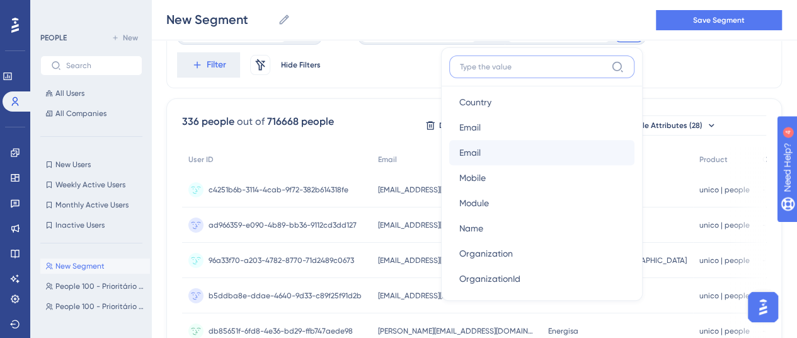
scroll to position [693, 0]
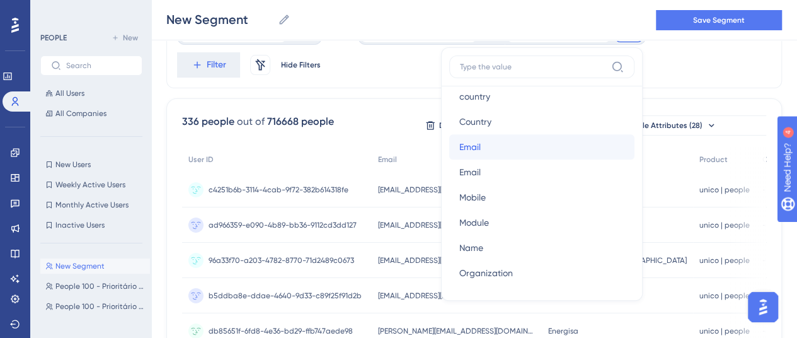
click at [479, 140] on button "Email Email" at bounding box center [541, 146] width 185 height 25
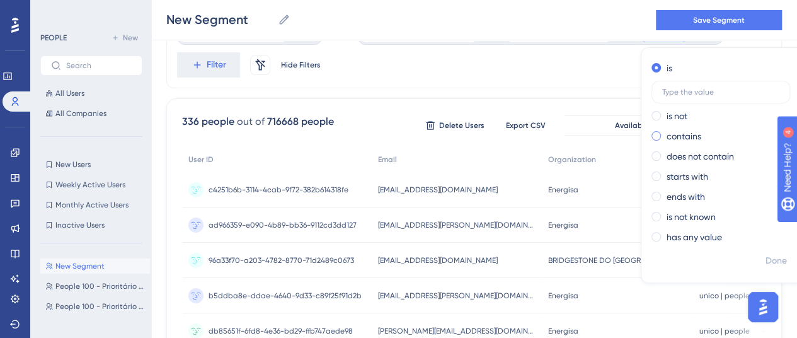
click at [652, 135] on span at bounding box center [656, 135] width 9 height 9
click at [665, 133] on input "radio" at bounding box center [665, 133] width 0 height 0
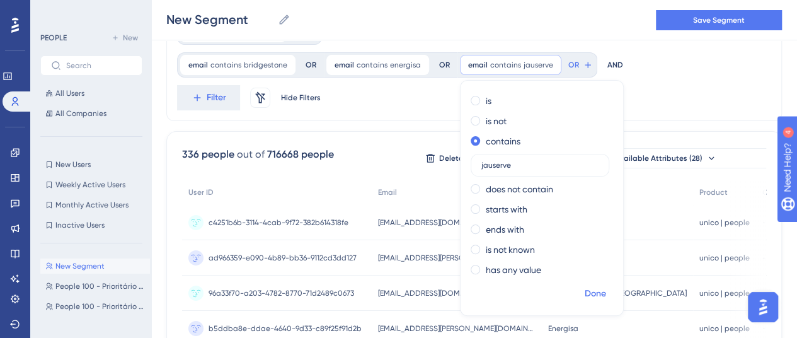
type input "jauserve"
click at [589, 292] on span "Done" at bounding box center [595, 293] width 21 height 15
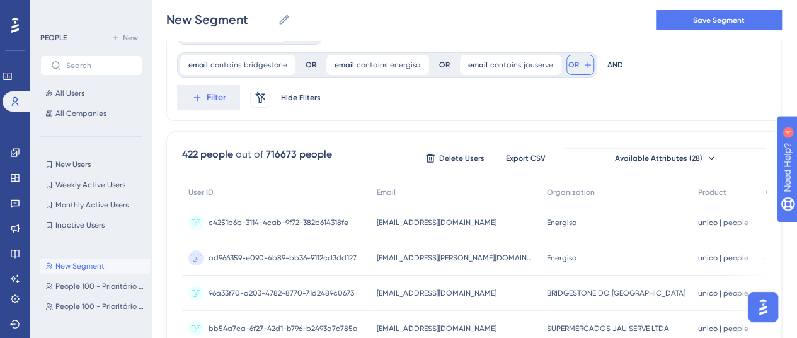
click at [568, 66] on span "OR" at bounding box center [573, 65] width 11 height 10
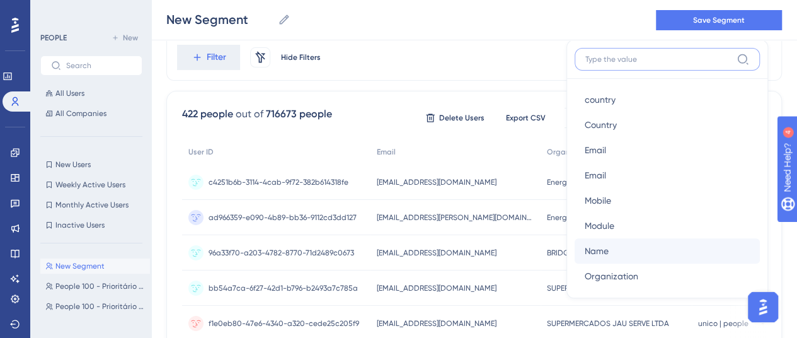
scroll to position [630, 0]
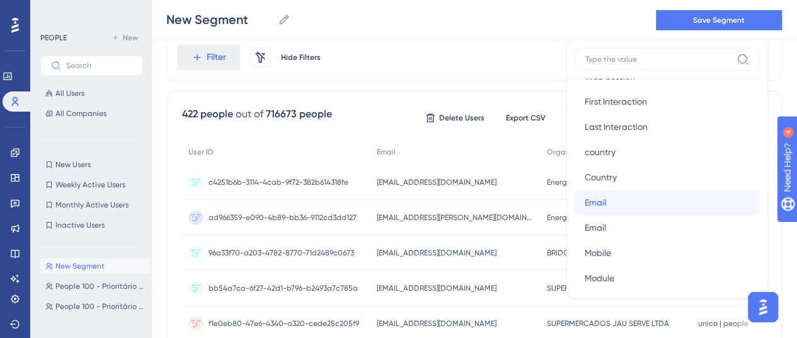
click at [595, 196] on span "Email" at bounding box center [595, 202] width 21 height 15
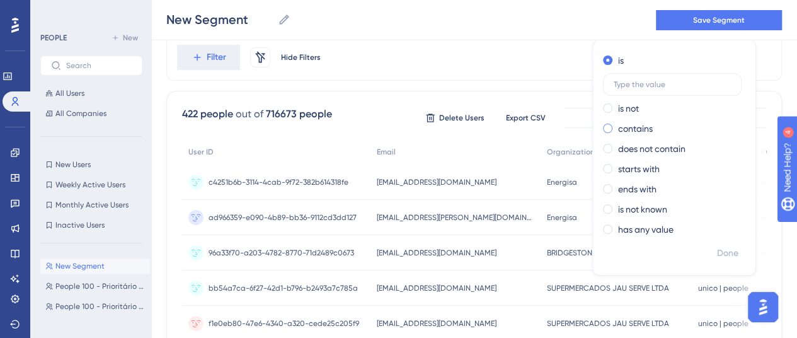
click at [603, 129] on span at bounding box center [607, 128] width 9 height 9
click at [616, 125] on input "radio" at bounding box center [616, 125] width 0 height 0
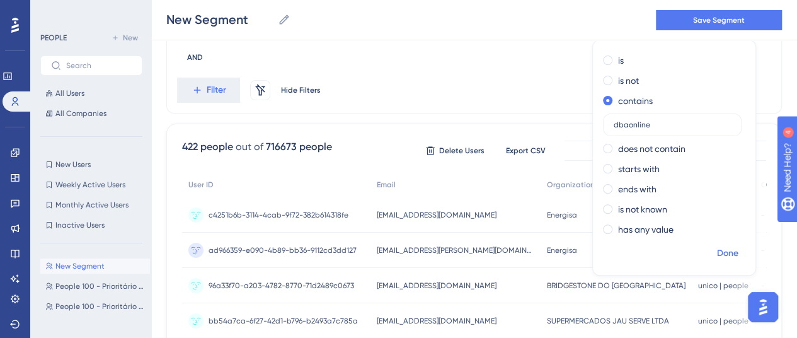
type input "dbaonline"
click at [725, 250] on span "Done" at bounding box center [727, 253] width 21 height 15
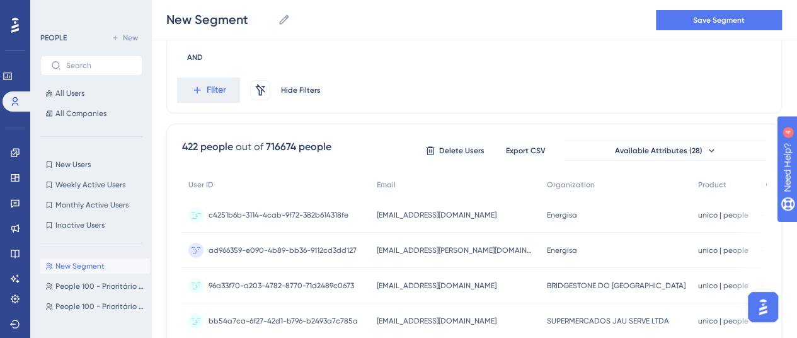
scroll to position [0, 0]
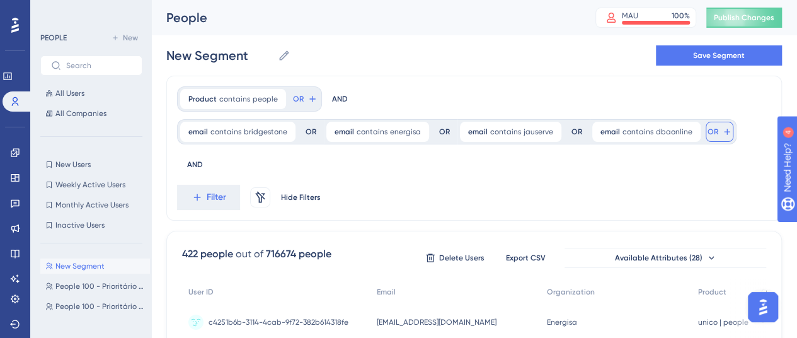
click at [708, 130] on span "OR" at bounding box center [713, 132] width 11 height 10
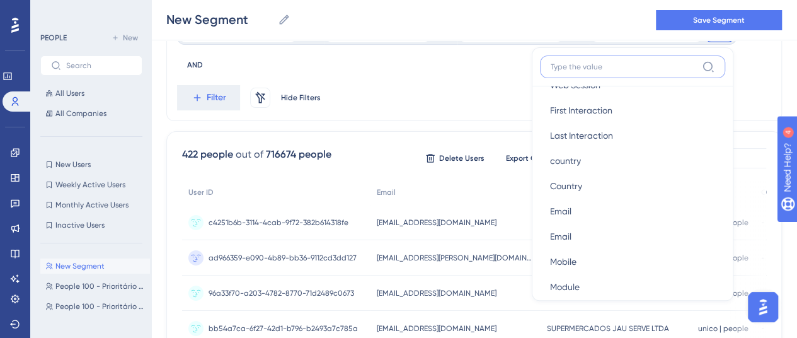
scroll to position [630, 0]
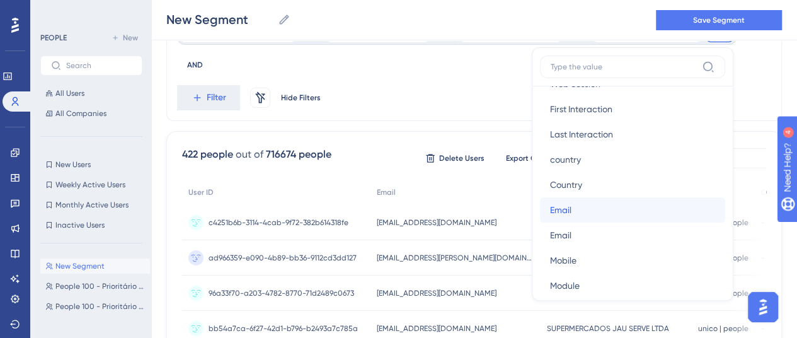
click at [574, 210] on button "Email Email" at bounding box center [632, 209] width 185 height 25
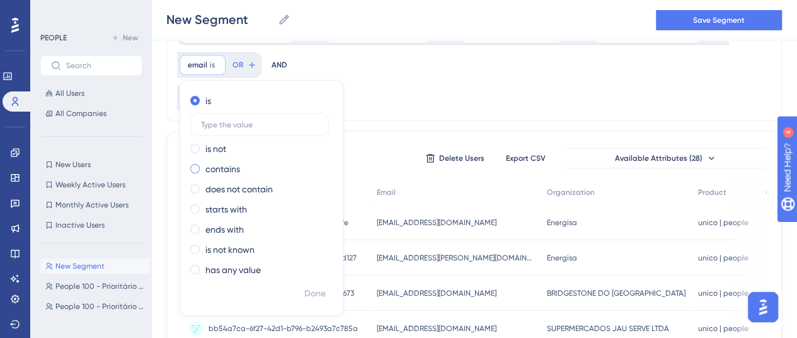
click at [212, 166] on label "contains" at bounding box center [222, 168] width 35 height 15
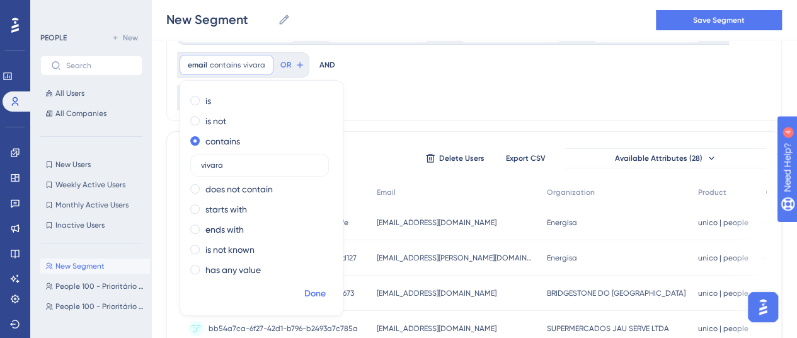
type input "vivara"
click at [309, 293] on span "Done" at bounding box center [314, 293] width 21 height 15
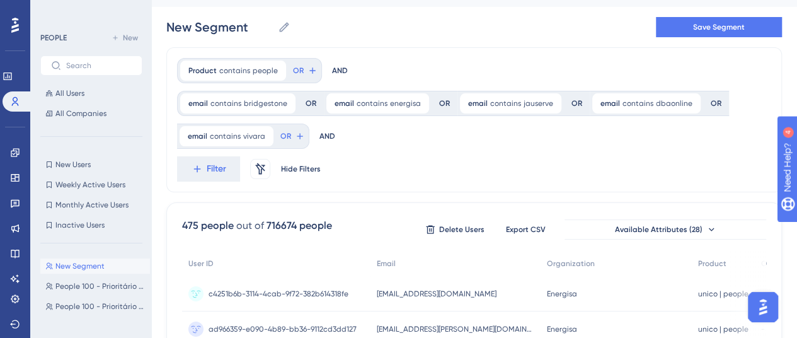
scroll to position [0, 0]
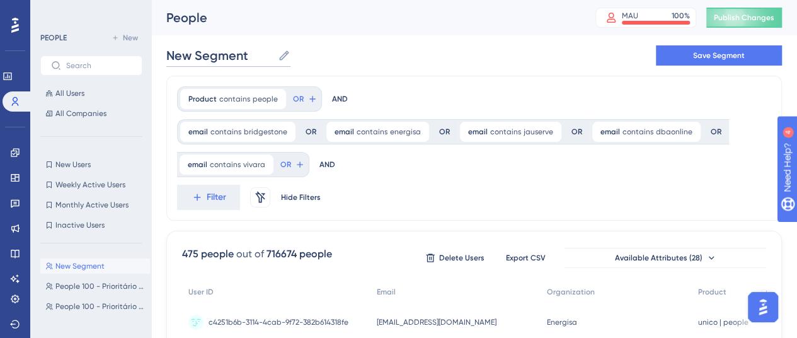
click at [229, 60] on input "New Segment" at bounding box center [219, 56] width 107 height 18
drag, startPoint x: 246, startPoint y: 55, endPoint x: 155, endPoint y: 46, distance: 91.8
type input "People 100 - Prioritário - [PERSON_NAME]"
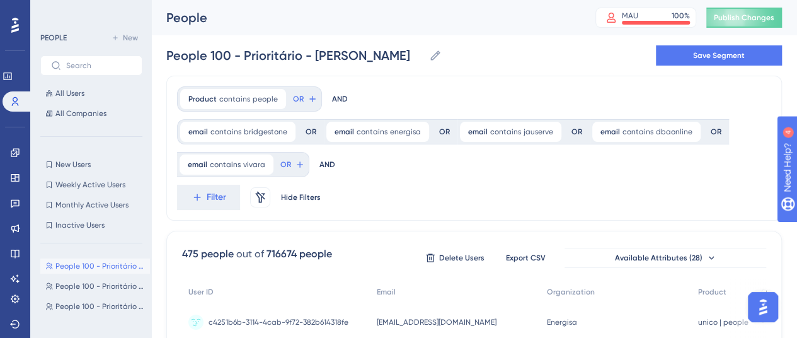
drag, startPoint x: 489, startPoint y: 62, endPoint x: 590, endPoint y: 48, distance: 101.9
click at [492, 62] on div "People 100 - Prioritário - [PERSON_NAME] People 100 - Prioritário - [PERSON_NAM…" at bounding box center [474, 55] width 616 height 40
click at [702, 62] on button "Save Segment" at bounding box center [719, 55] width 126 height 20
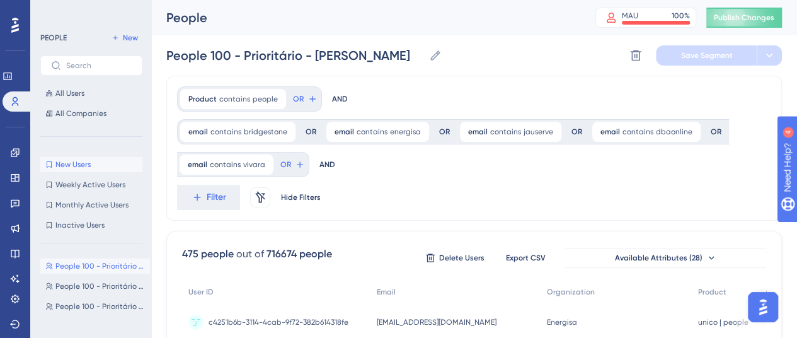
click at [72, 166] on span "New Users" at bounding box center [72, 164] width 35 height 10
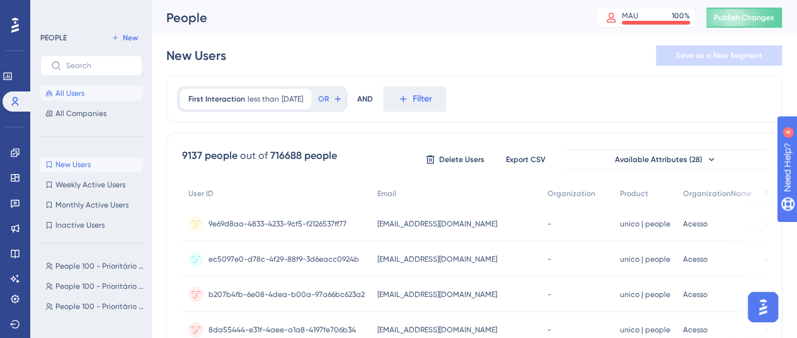
click at [100, 96] on button "All Users" at bounding box center [91, 93] width 102 height 15
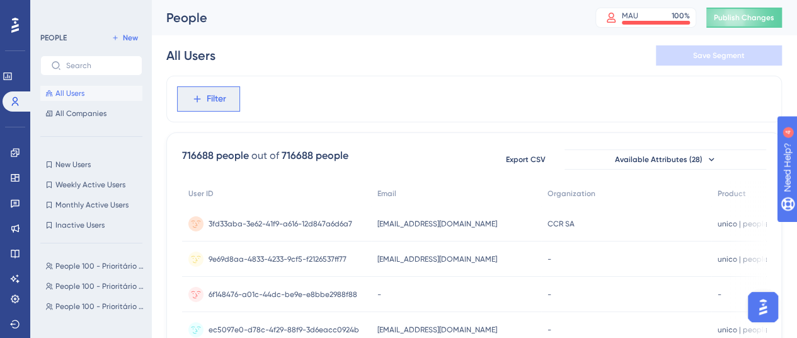
click at [217, 92] on span "Filter" at bounding box center [217, 98] width 20 height 15
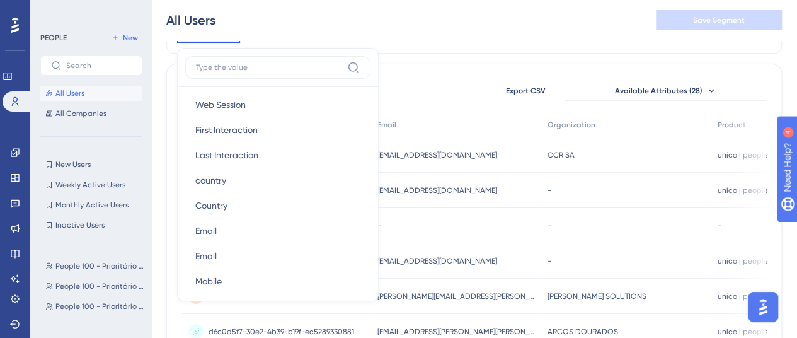
scroll to position [630, 0]
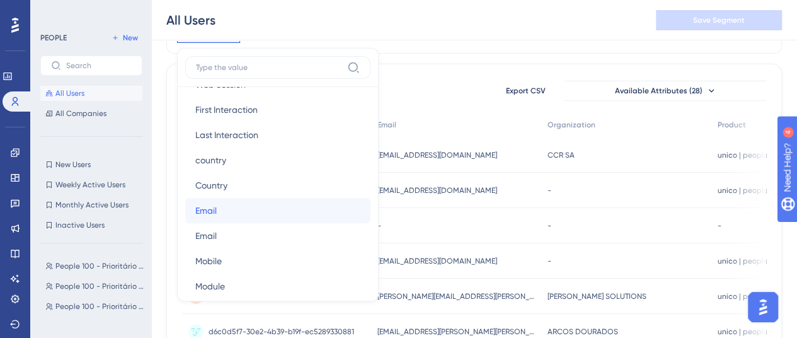
click at [231, 205] on button "Email Email" at bounding box center [277, 210] width 185 height 25
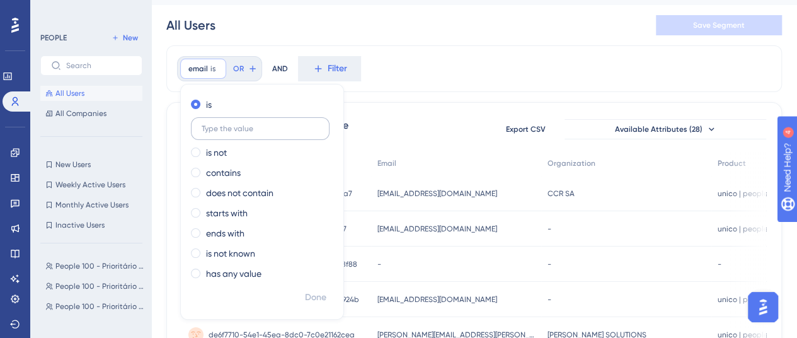
scroll to position [11, 0]
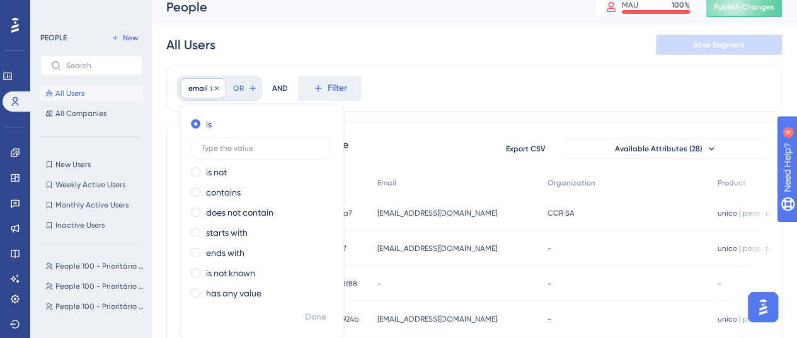
click at [197, 85] on span "email" at bounding box center [198, 88] width 20 height 10
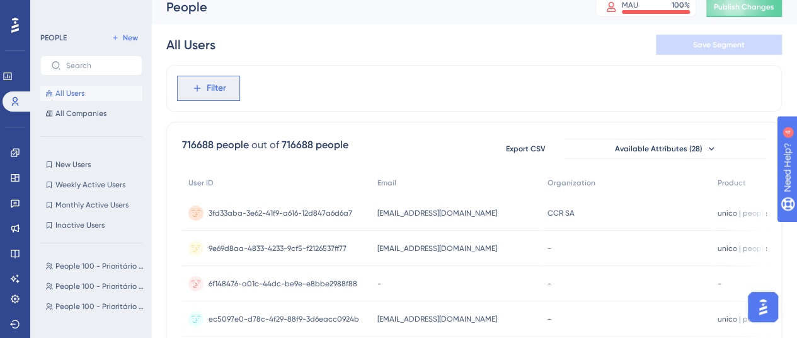
click at [202, 89] on button "Filter" at bounding box center [208, 88] width 63 height 25
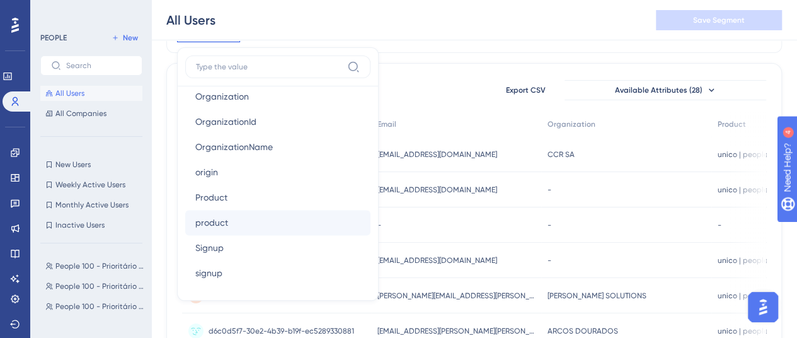
scroll to position [882, 0]
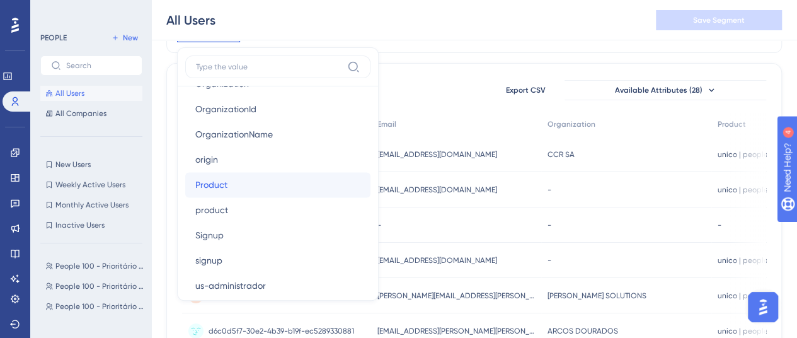
click at [248, 183] on button "Product Product" at bounding box center [277, 184] width 185 height 25
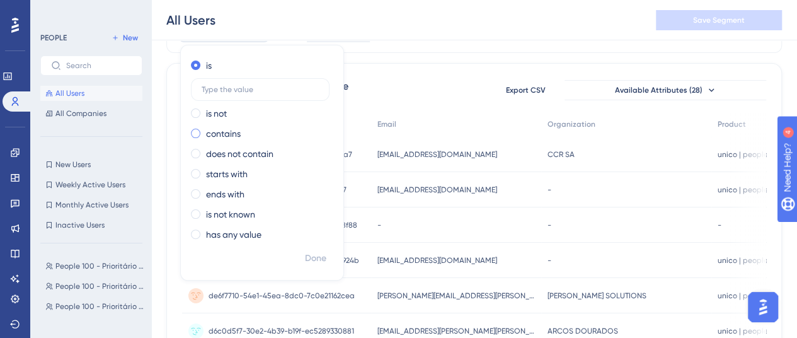
click at [229, 130] on label "contains" at bounding box center [223, 133] width 35 height 15
type input "people"
click at [322, 253] on span "Done" at bounding box center [315, 258] width 21 height 15
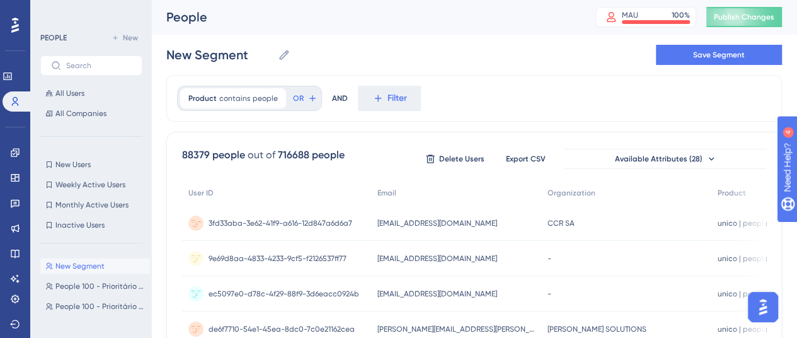
scroll to position [0, 0]
click at [388, 96] on span "Filter" at bounding box center [398, 98] width 20 height 15
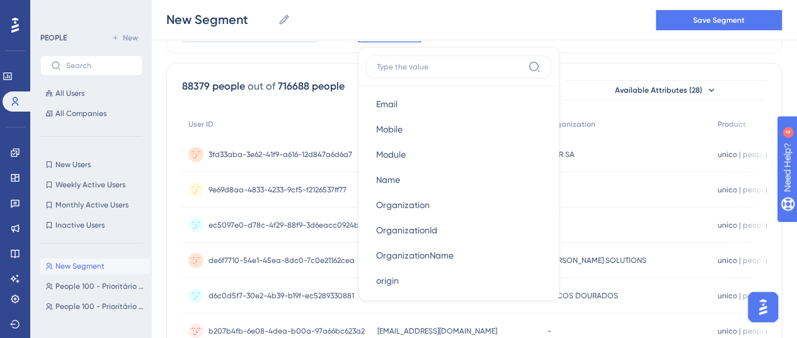
scroll to position [716, 0]
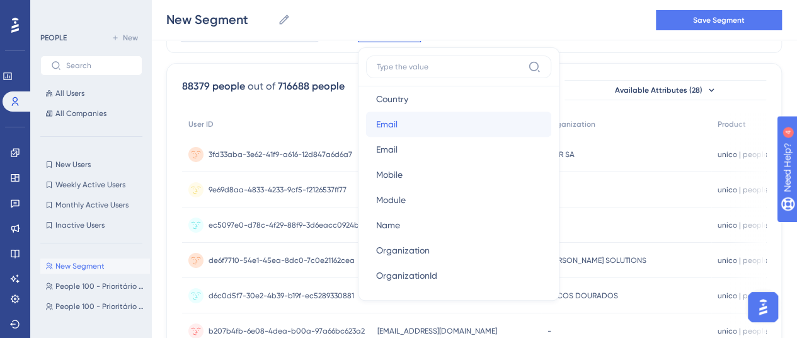
click at [400, 130] on button "Email Email" at bounding box center [458, 124] width 185 height 25
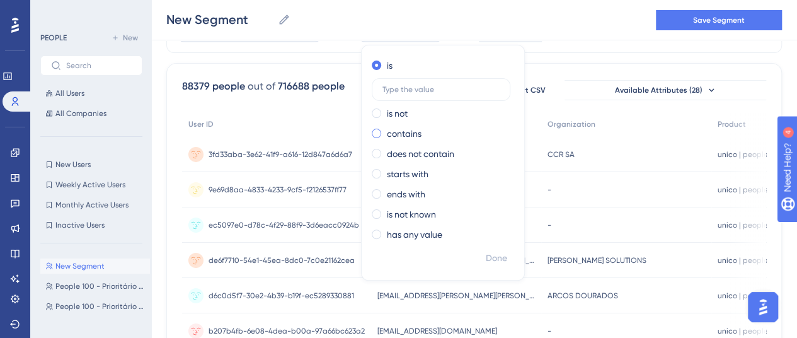
click at [378, 129] on div "contains" at bounding box center [440, 133] width 137 height 15
type input "adidas"
click at [490, 259] on span "Done" at bounding box center [496, 258] width 21 height 15
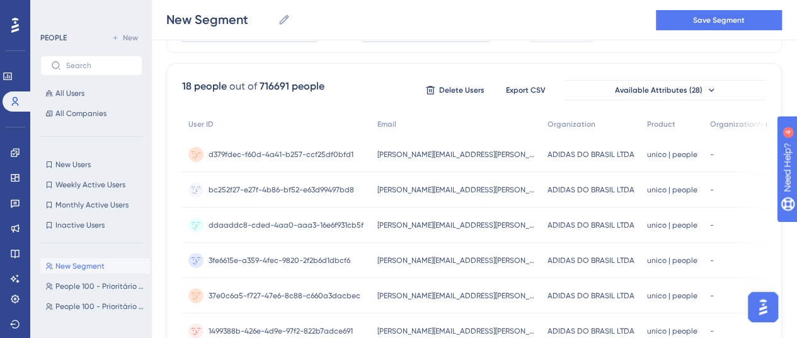
scroll to position [0, 0]
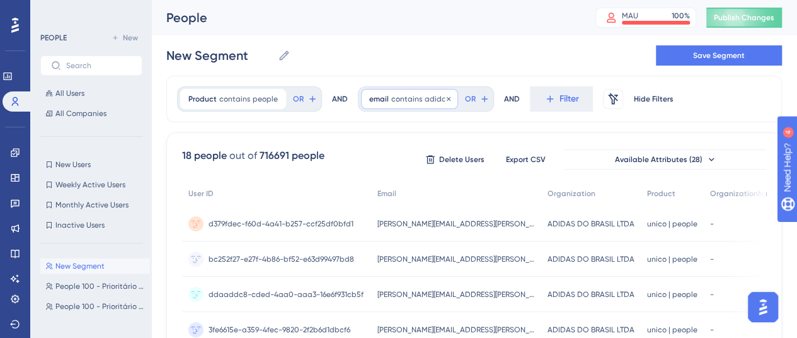
click at [427, 101] on span "adidas" at bounding box center [437, 99] width 25 height 10
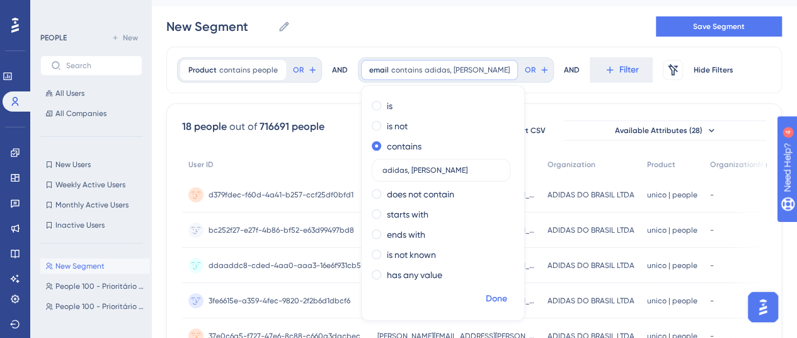
type input "adidas, [PERSON_NAME]"
click at [490, 299] on span "Done" at bounding box center [496, 298] width 21 height 15
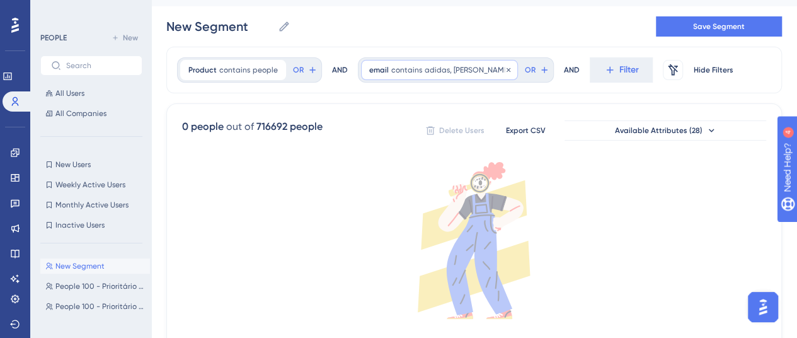
click at [461, 64] on div "email contains adidas, [PERSON_NAME] adidas, [PERSON_NAME] Remove" at bounding box center [439, 70] width 157 height 20
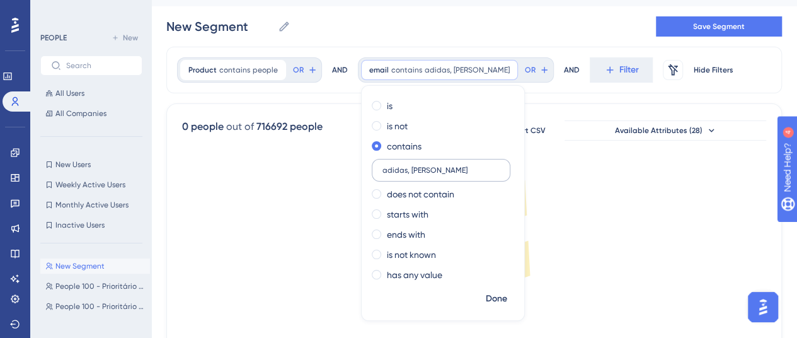
drag, startPoint x: 432, startPoint y: 180, endPoint x: 405, endPoint y: 180, distance: 26.5
click at [405, 180] on label "adidas, [PERSON_NAME]" at bounding box center [441, 170] width 139 height 23
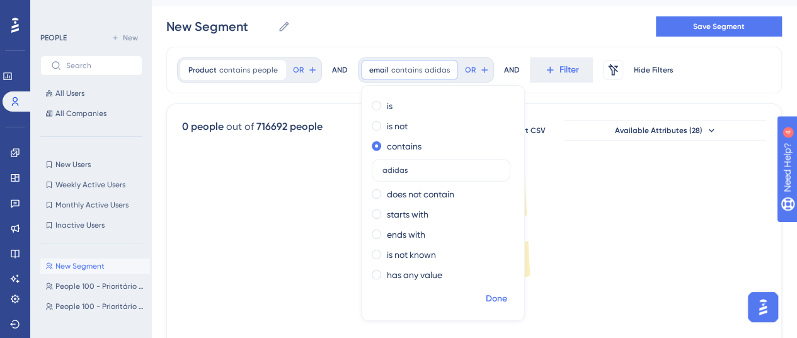
type input "adidas"
click at [493, 299] on span "Done" at bounding box center [496, 298] width 21 height 15
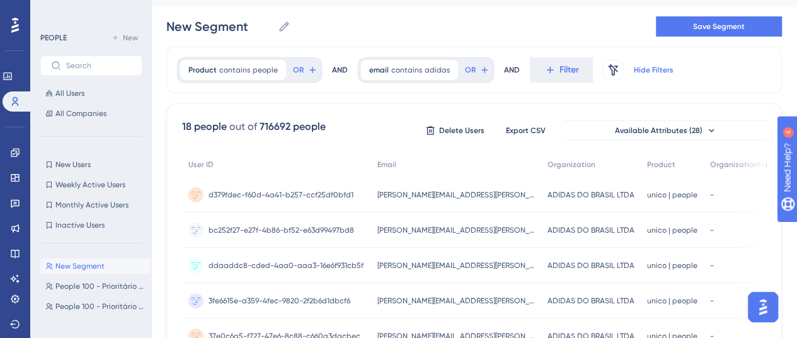
click at [638, 70] on span "Hide Filters" at bounding box center [654, 70] width 40 height 10
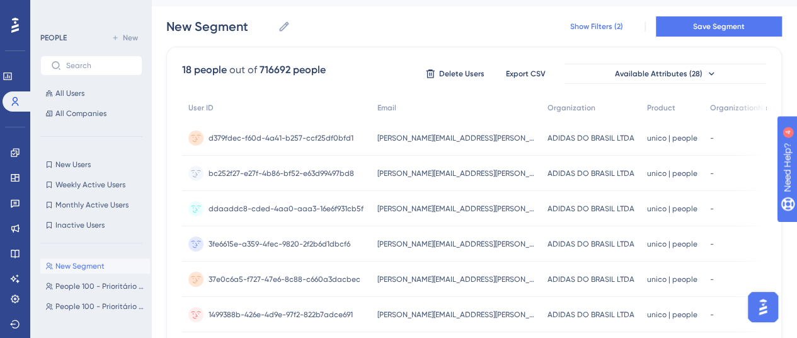
click at [601, 22] on span "Show Filters (2)" at bounding box center [596, 26] width 53 height 10
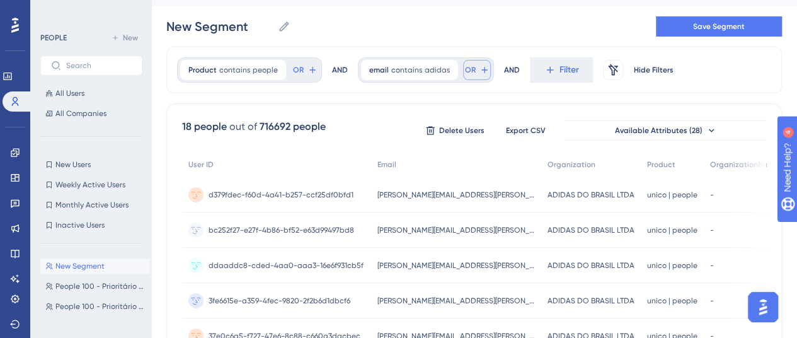
click at [469, 72] on button "OR" at bounding box center [477, 70] width 28 height 20
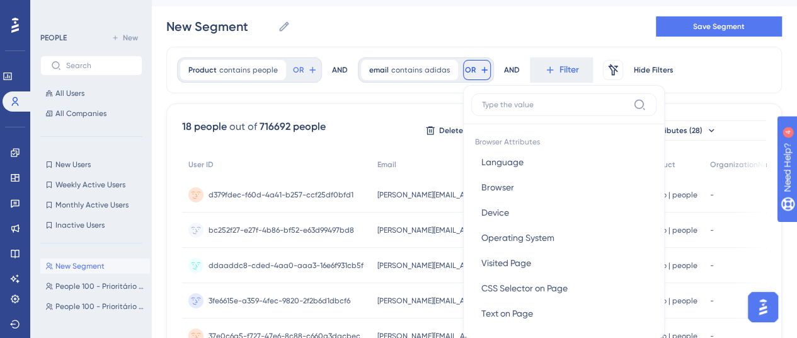
scroll to position [72, 0]
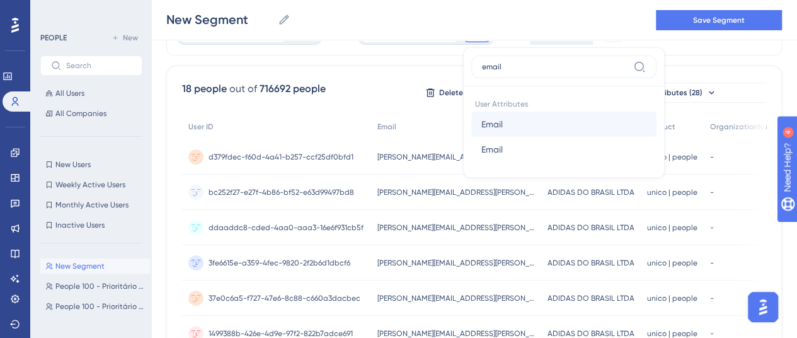
type input "email"
click at [503, 128] on button "Email Email" at bounding box center [563, 124] width 185 height 25
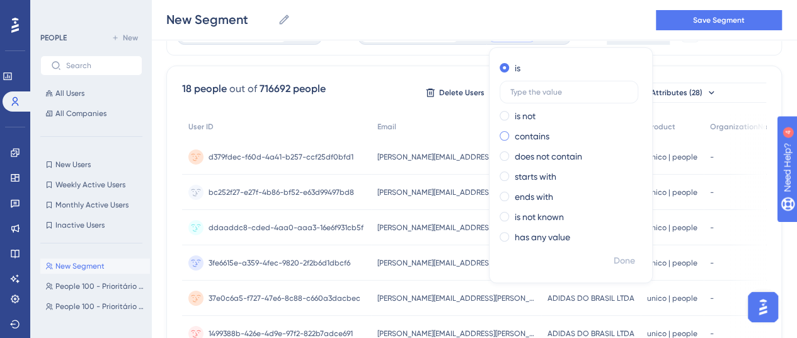
click at [518, 134] on label "contains" at bounding box center [532, 136] width 35 height 15
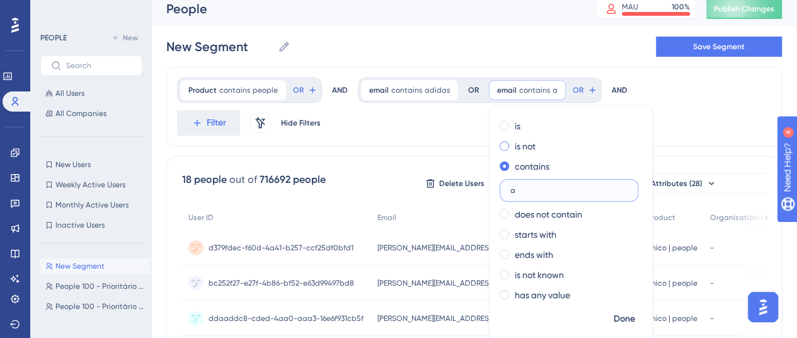
scroll to position [29, 0]
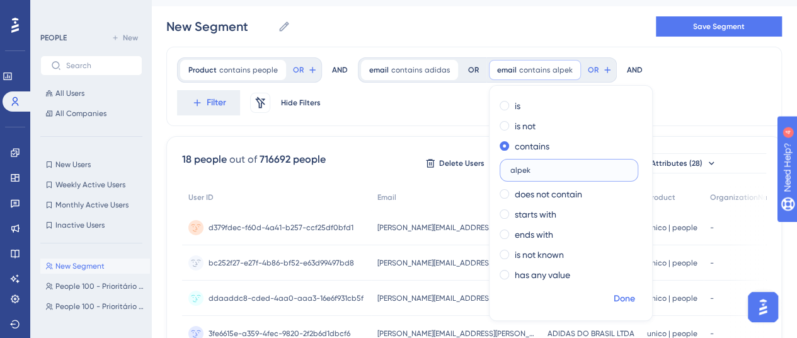
type input "alpek"
click at [614, 296] on span "Done" at bounding box center [624, 298] width 21 height 15
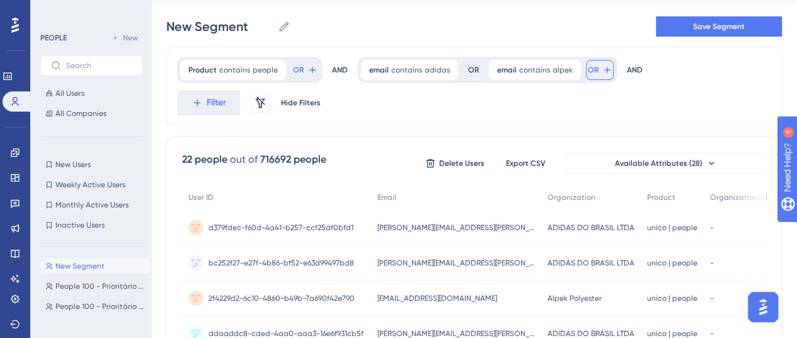
click at [591, 64] on button "OR" at bounding box center [600, 70] width 28 height 20
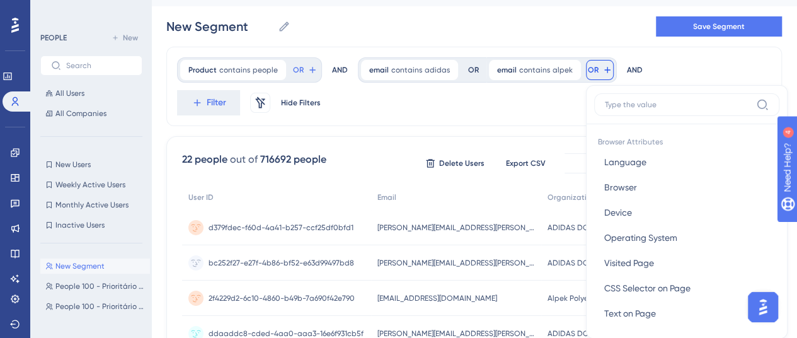
scroll to position [72, 0]
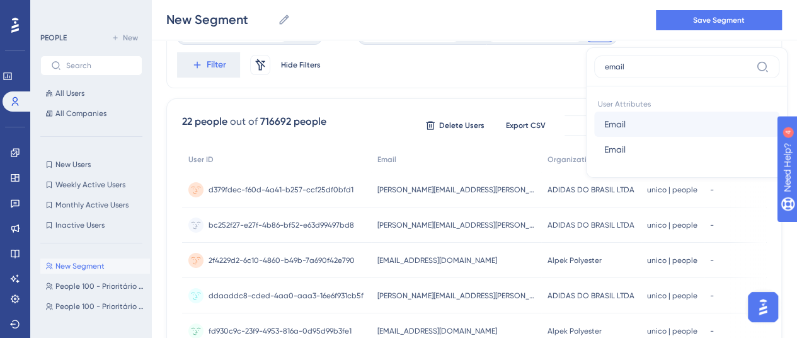
type input "email"
click at [604, 130] on span "Email" at bounding box center [614, 124] width 21 height 15
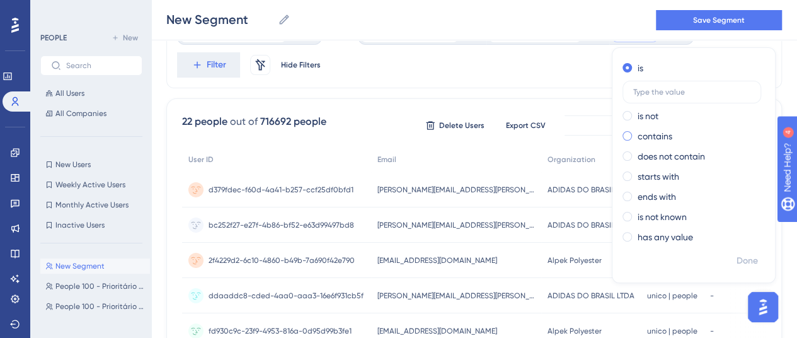
click at [638, 133] on label "contains" at bounding box center [655, 136] width 35 height 15
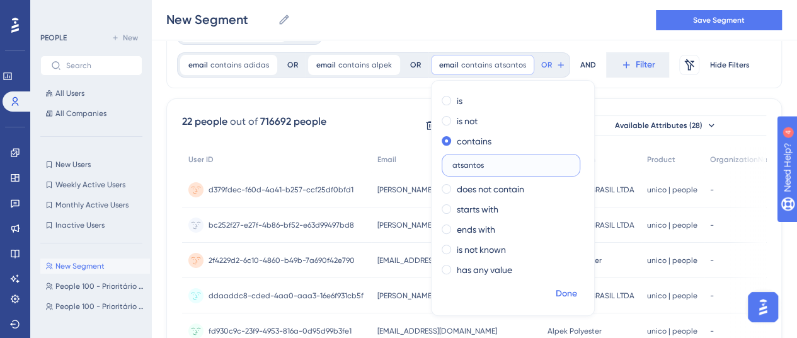
type input "atsantos"
click at [560, 289] on span "Done" at bounding box center [566, 293] width 21 height 15
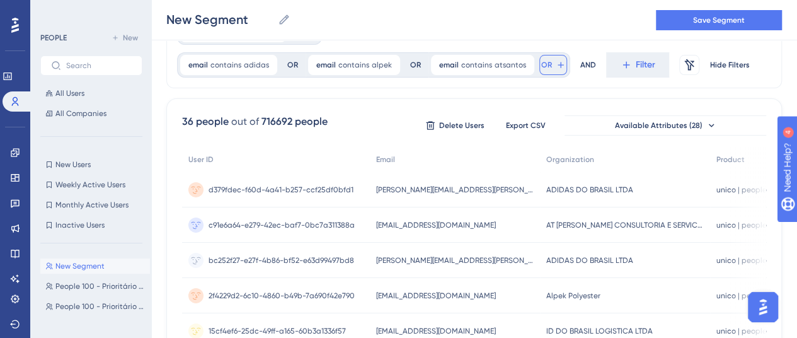
click at [541, 67] on span "OR" at bounding box center [546, 65] width 11 height 10
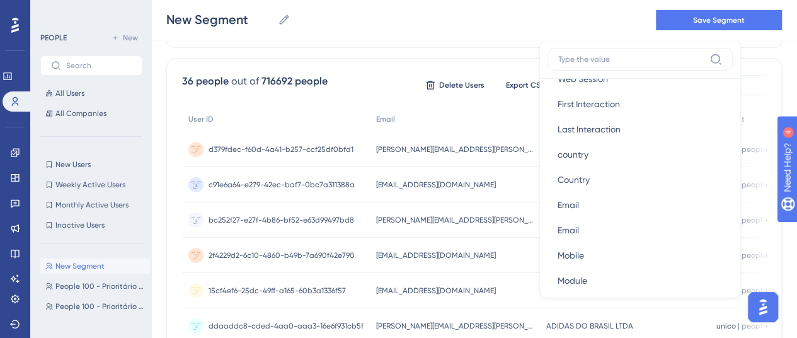
scroll to position [630, 0]
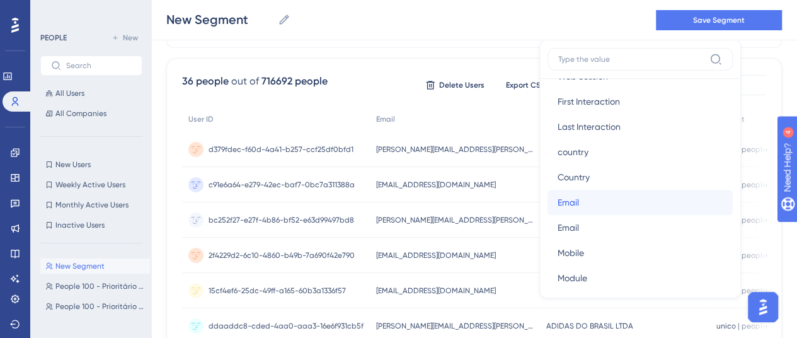
click at [587, 200] on button "Email Email" at bounding box center [640, 202] width 185 height 25
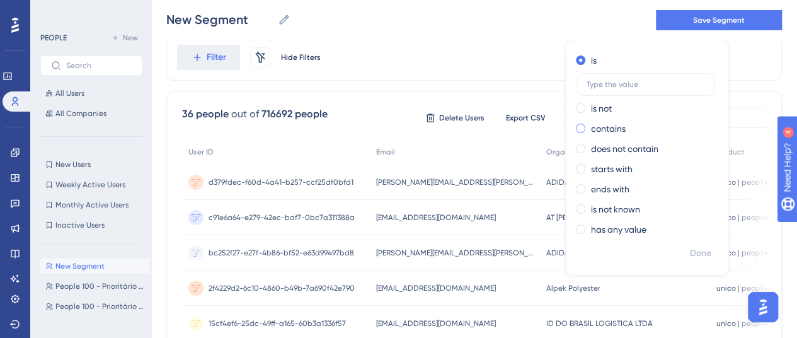
click at [591, 130] on label "contains" at bounding box center [608, 128] width 35 height 15
type input "@ahi"
click at [692, 250] on span "Done" at bounding box center [700, 253] width 21 height 15
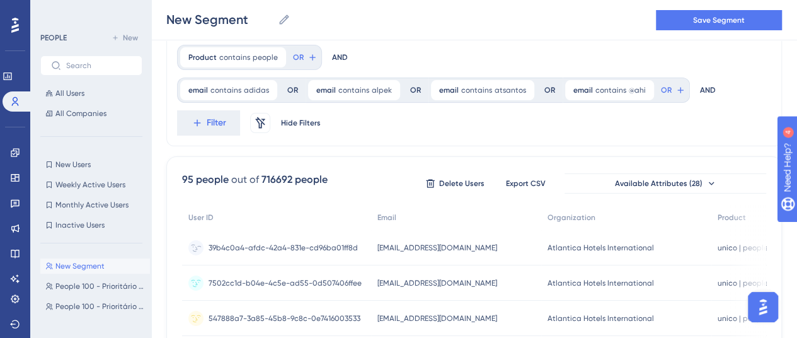
scroll to position [0, 0]
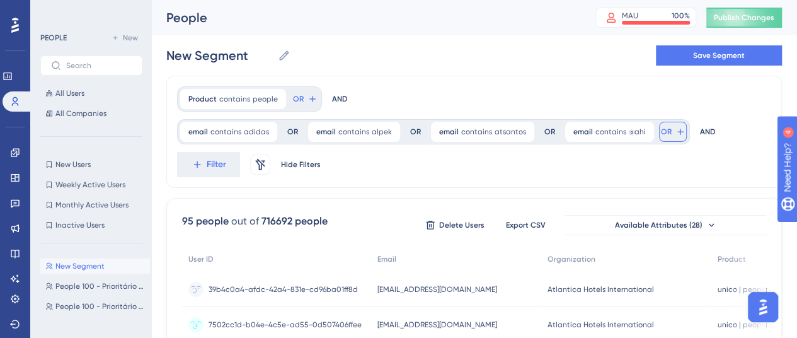
click at [661, 130] on span "OR" at bounding box center [666, 132] width 11 height 10
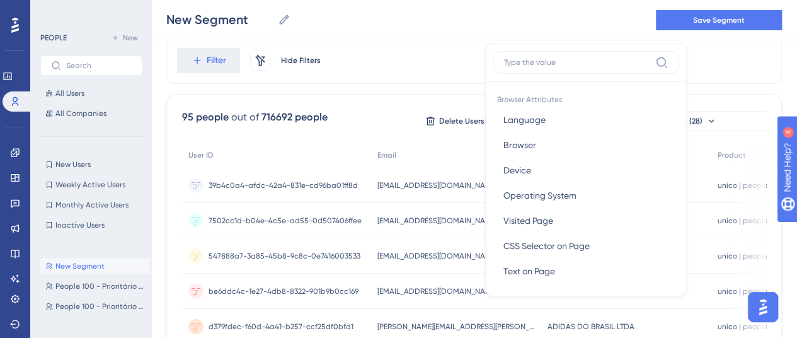
click at [406, 65] on div "Product contains people people Remove OR AND email contains adidas adidas Remov…" at bounding box center [474, 28] width 616 height 112
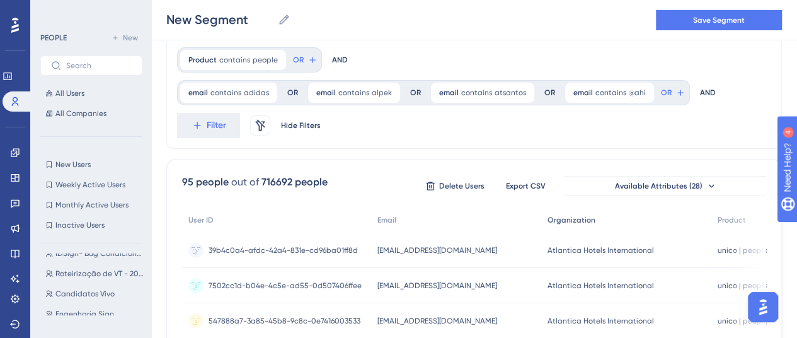
scroll to position [0, 0]
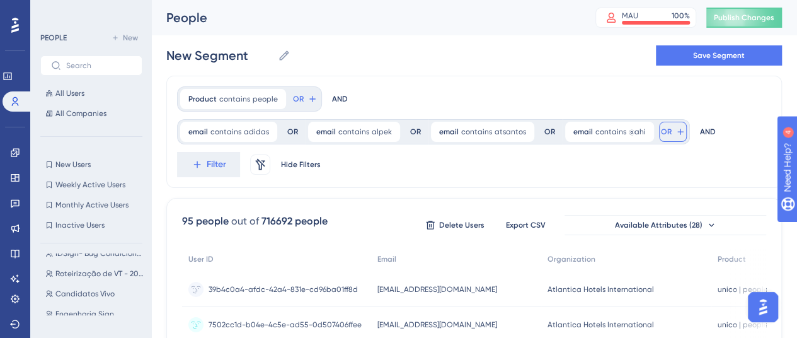
click at [661, 133] on span "OR" at bounding box center [666, 132] width 11 height 10
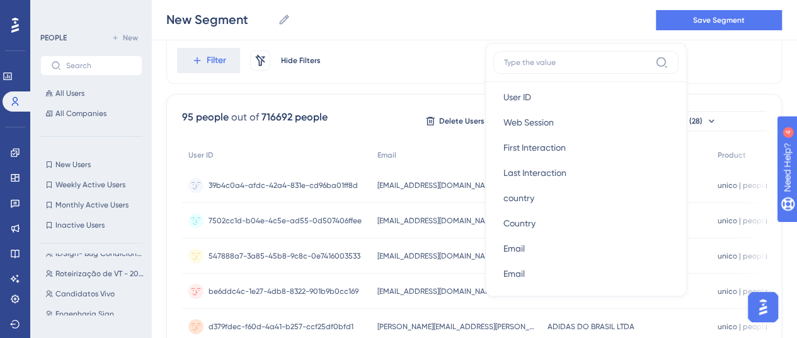
scroll to position [630, 0]
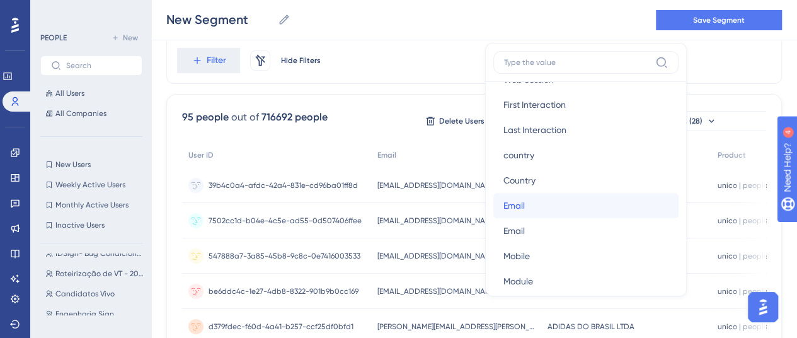
click at [529, 206] on button "Email Email" at bounding box center [585, 205] width 185 height 25
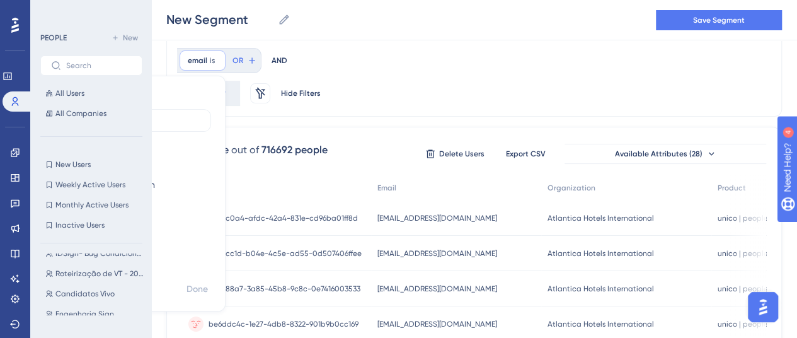
click at [82, 159] on span at bounding box center [76, 163] width 9 height 9
click at [86, 161] on input "radio" at bounding box center [86, 161] width 0 height 0
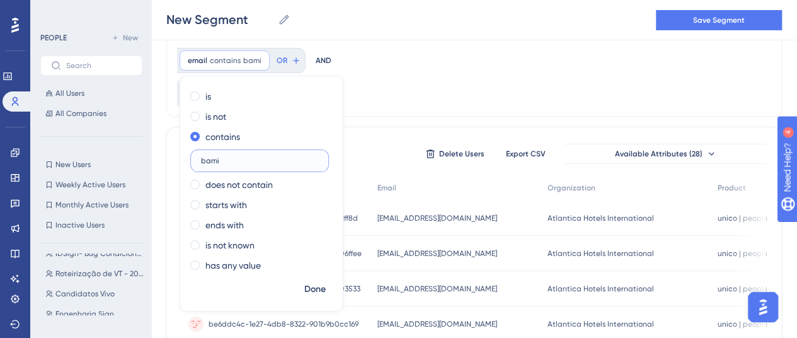
type input "bamin"
click at [323, 286] on span "Done" at bounding box center [314, 289] width 21 height 15
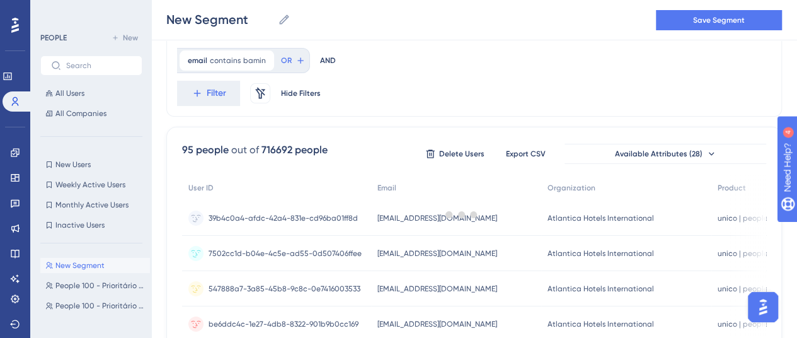
scroll to position [0, 0]
click at [287, 59] on span "OR" at bounding box center [286, 60] width 11 height 10
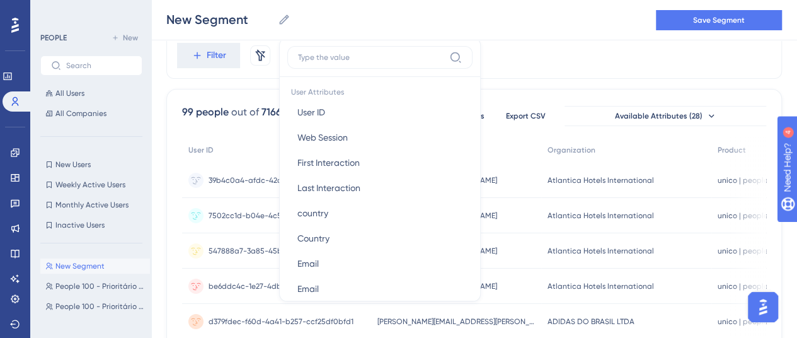
scroll to position [630, 0]
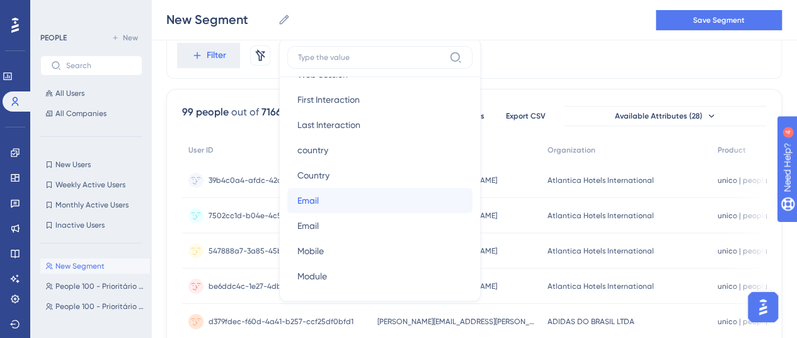
click at [335, 196] on button "Email Email" at bounding box center [379, 200] width 185 height 25
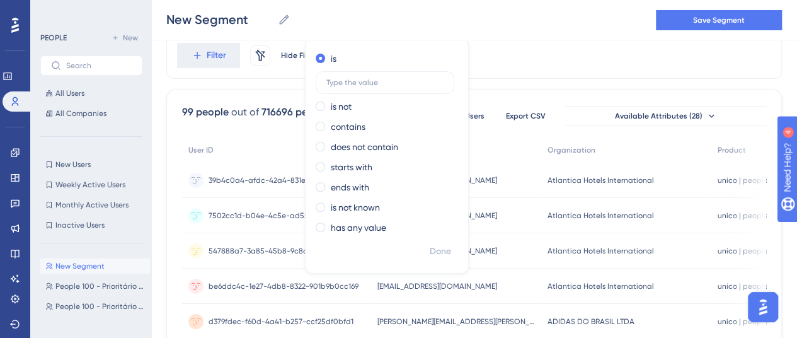
click at [311, 124] on div "is is not contains does not contain starts with ends with is not known has any …" at bounding box center [387, 145] width 163 height 192
click at [316, 125] on span at bounding box center [320, 126] width 9 height 9
click at [329, 124] on input "radio" at bounding box center [329, 124] width 0 height 0
type input "bioxxi"
click at [439, 245] on span "Done" at bounding box center [440, 251] width 21 height 15
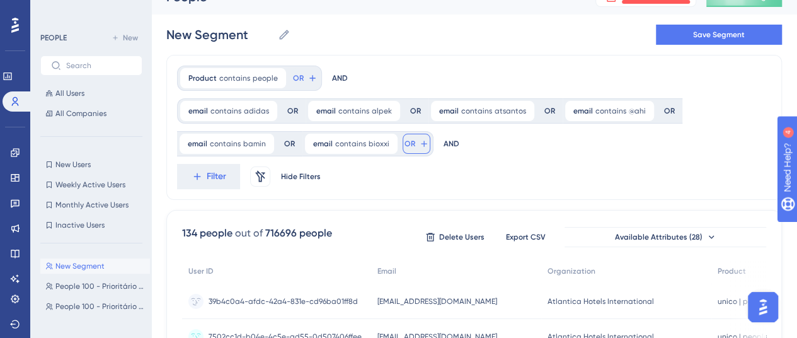
click at [406, 141] on span "OR" at bounding box center [410, 144] width 11 height 10
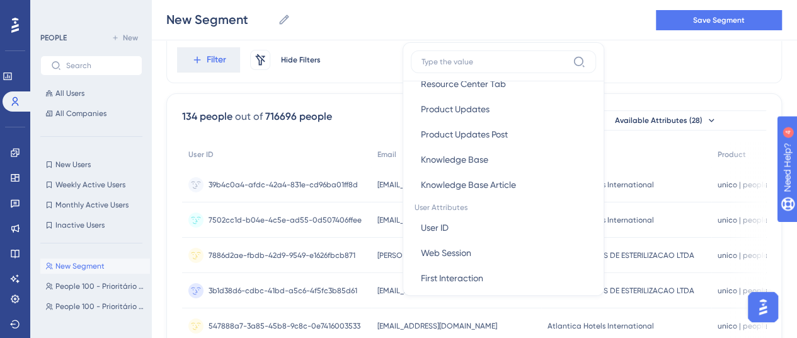
scroll to position [567, 0]
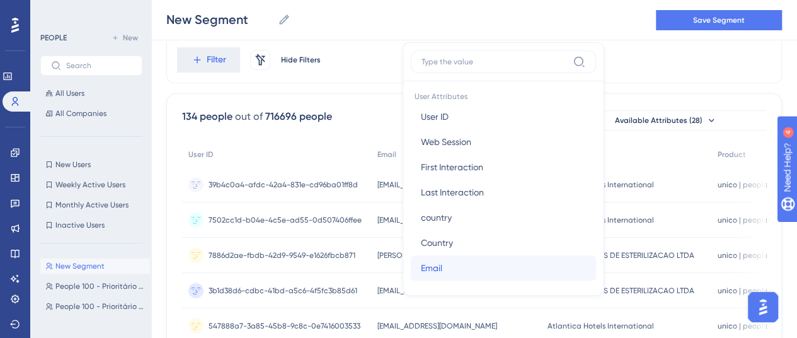
click at [429, 272] on span "Email" at bounding box center [431, 267] width 21 height 15
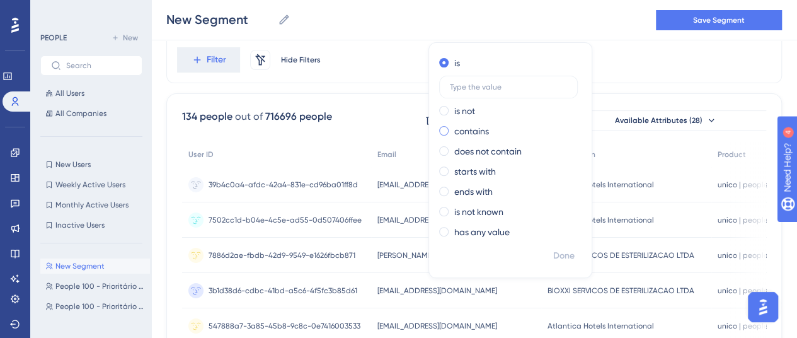
click at [442, 130] on span at bounding box center [443, 130] width 9 height 9
click at [453, 128] on input "radio" at bounding box center [453, 128] width 0 height 0
type input "cmexx"
click at [558, 255] on span "Done" at bounding box center [563, 255] width 21 height 15
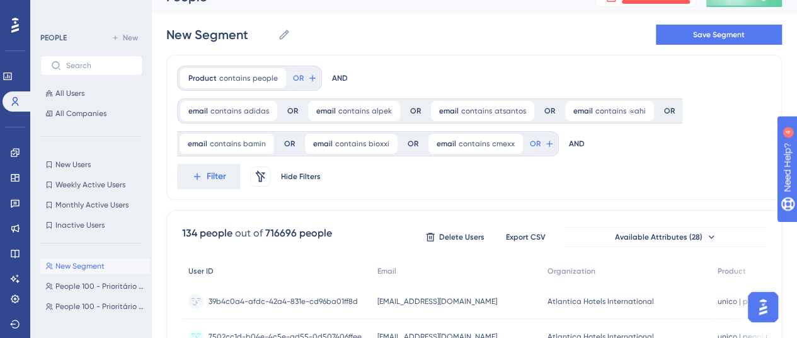
scroll to position [16, 0]
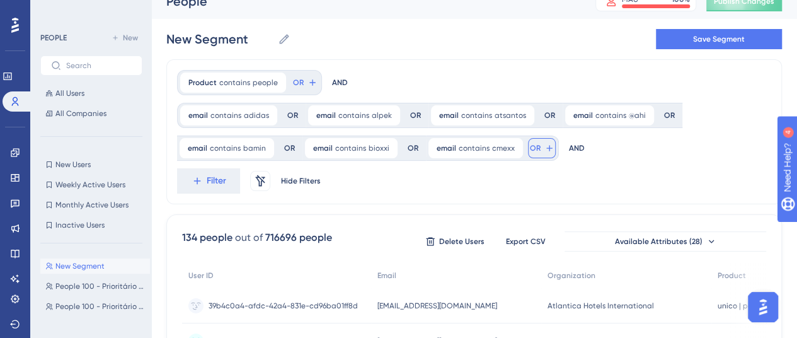
click at [530, 151] on span "OR" at bounding box center [535, 148] width 11 height 10
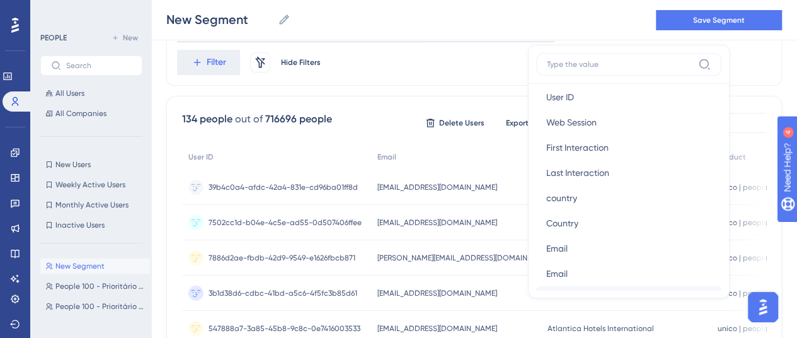
scroll to position [693, 0]
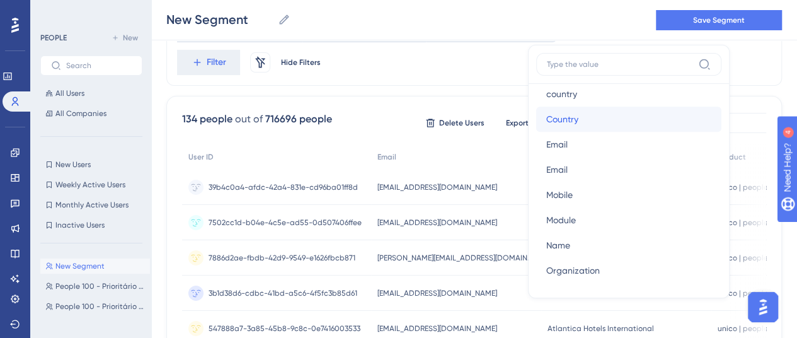
click at [581, 130] on button "Country Country" at bounding box center [628, 119] width 185 height 25
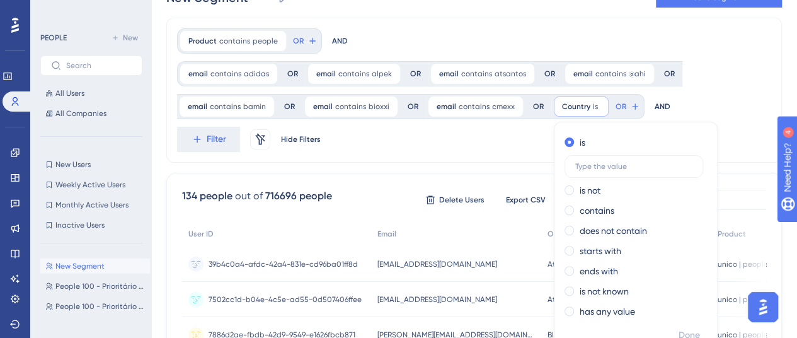
scroll to position [14, 0]
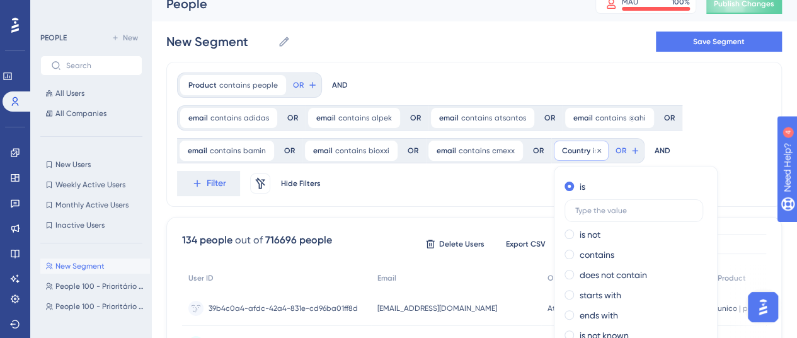
click at [574, 150] on span "Country" at bounding box center [576, 151] width 28 height 10
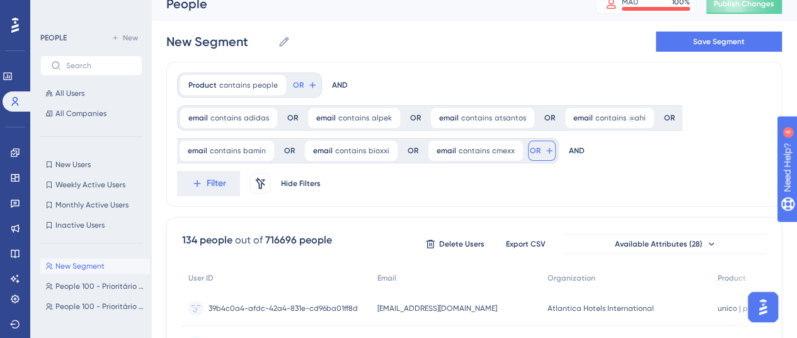
click at [530, 148] on span "OR" at bounding box center [535, 151] width 11 height 10
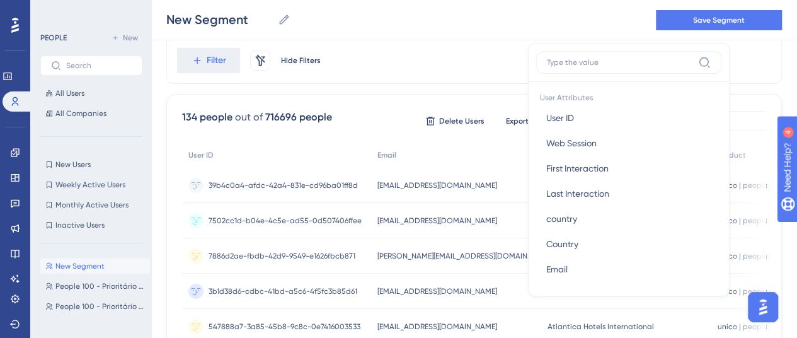
scroll to position [567, 0]
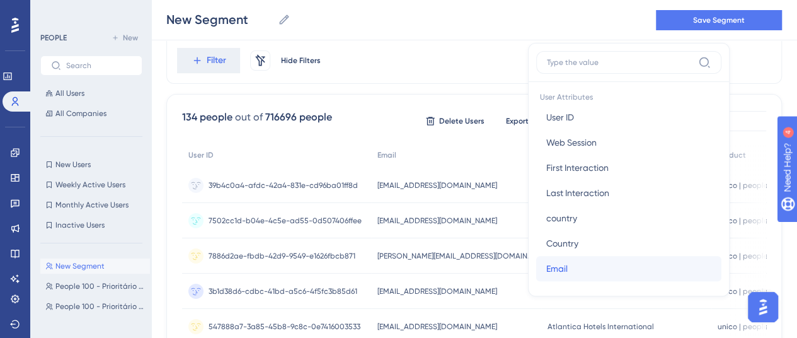
click at [555, 270] on span "Email" at bounding box center [556, 268] width 21 height 15
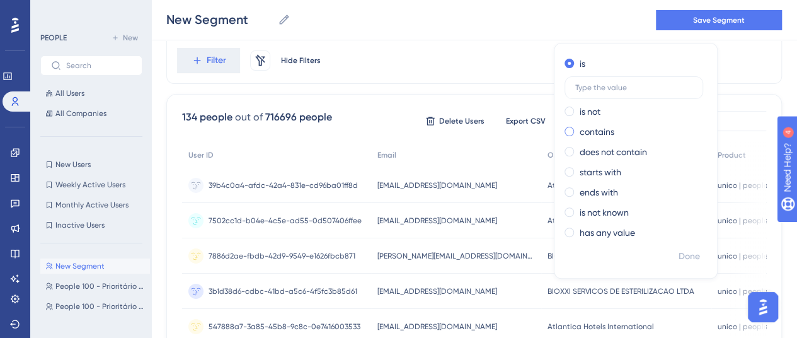
click at [565, 127] on span at bounding box center [569, 131] width 9 height 9
click at [578, 129] on input "radio" at bounding box center [578, 129] width 0 height 0
type input "bluehealth"
click at [688, 249] on span "Done" at bounding box center [689, 256] width 21 height 15
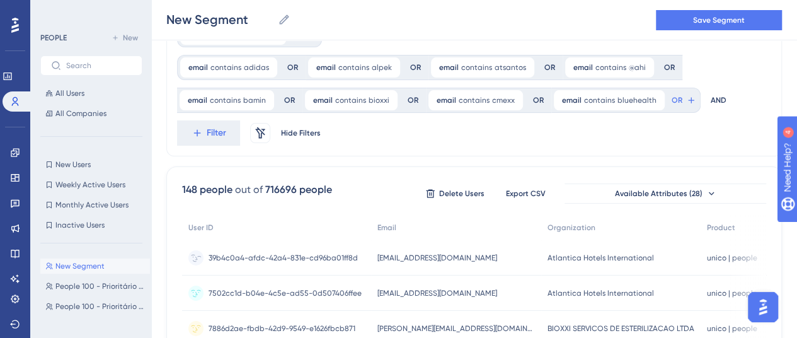
scroll to position [16, 0]
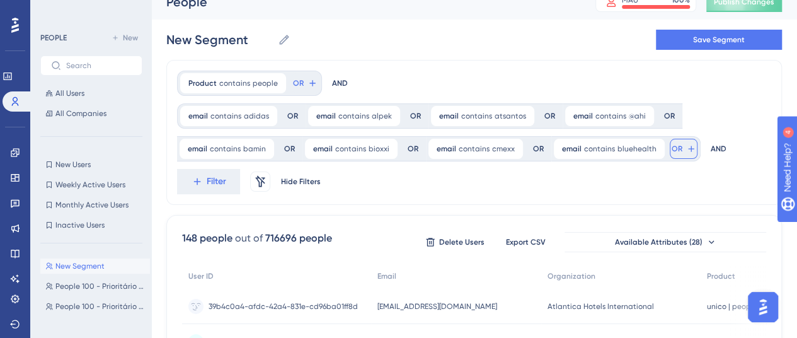
click at [672, 147] on span "OR" at bounding box center [677, 149] width 11 height 10
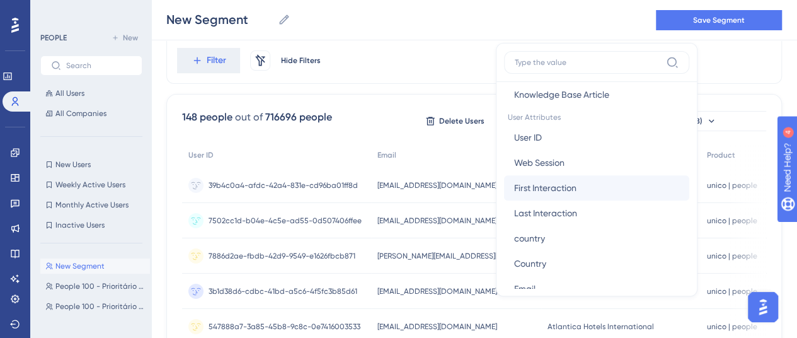
scroll to position [567, 0]
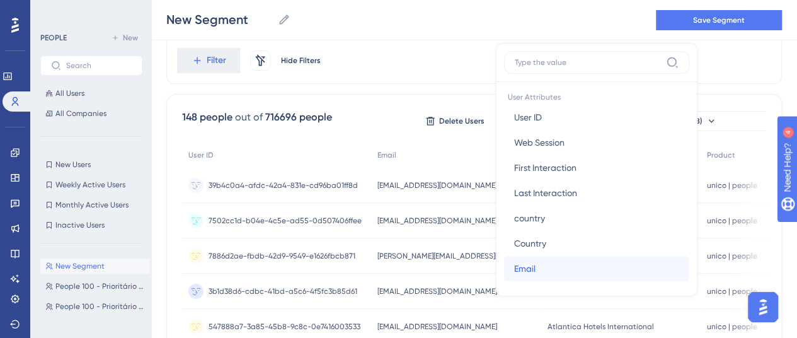
click at [531, 265] on button "Email Email" at bounding box center [596, 268] width 185 height 25
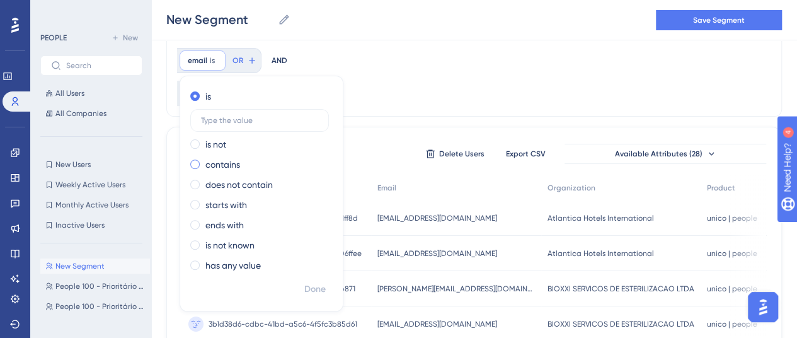
click at [222, 166] on label "contains" at bounding box center [222, 164] width 35 height 15
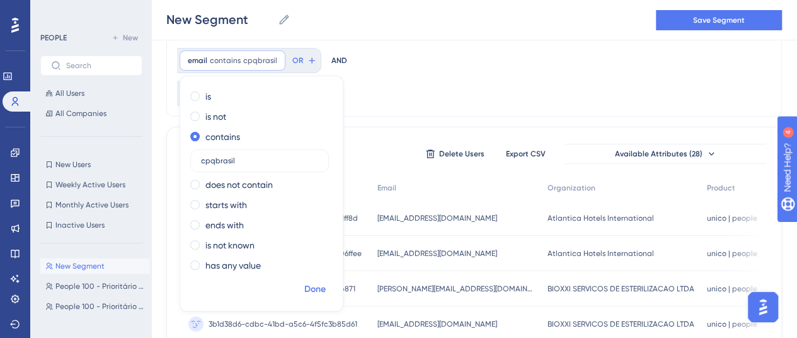
type input "cpqbrasil"
click at [311, 290] on span "Done" at bounding box center [314, 289] width 21 height 15
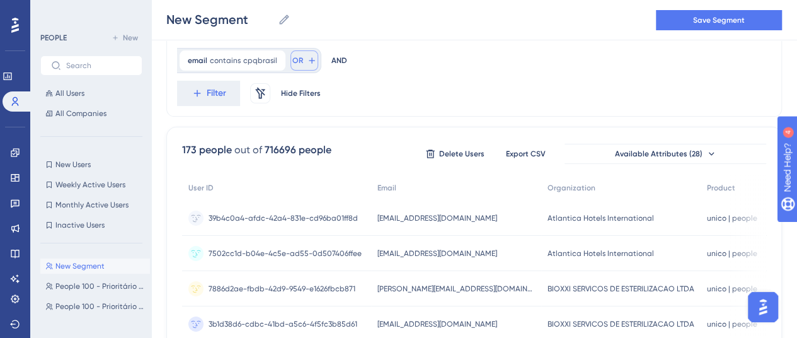
click at [292, 62] on span "OR" at bounding box center [297, 60] width 11 height 10
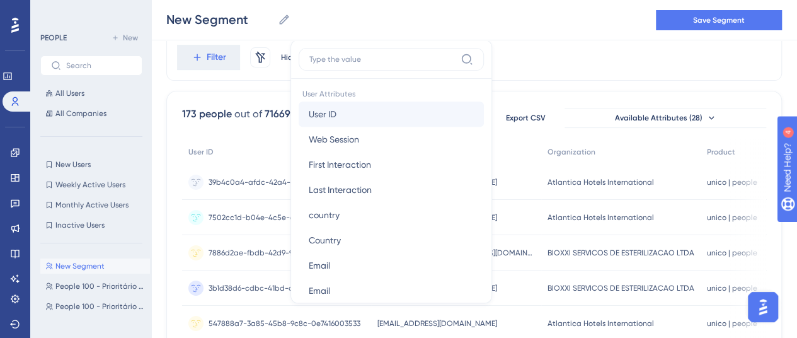
scroll to position [693, 0]
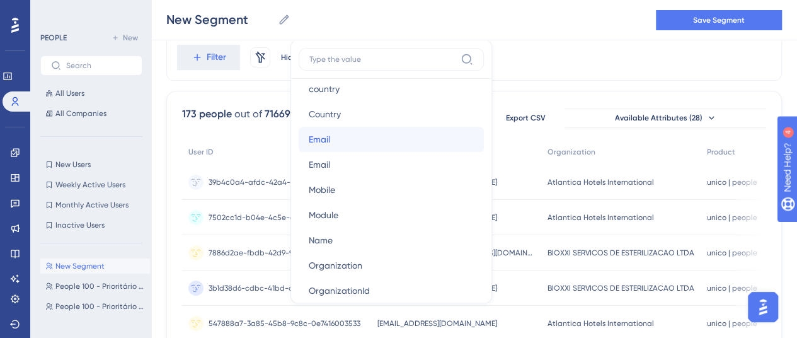
click at [352, 139] on button "Email Email" at bounding box center [391, 139] width 185 height 25
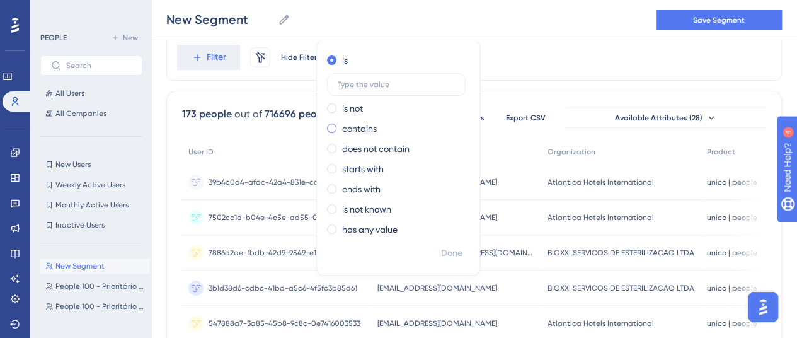
click at [327, 127] on span at bounding box center [331, 128] width 9 height 9
click at [340, 125] on input "radio" at bounding box center [340, 125] width 0 height 0
type input "[PERSON_NAME]"
click at [450, 251] on span "Done" at bounding box center [451, 253] width 21 height 15
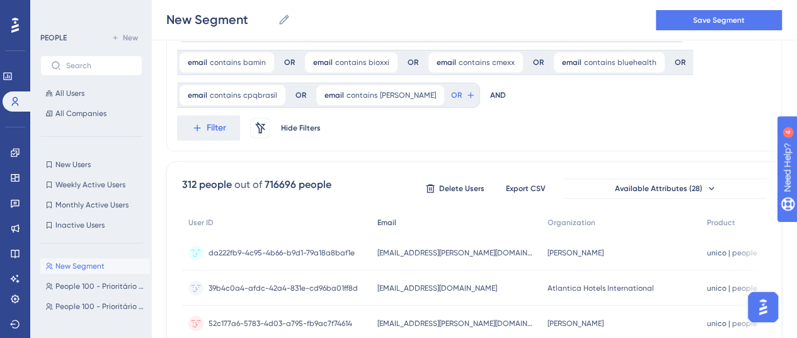
scroll to position [52, 0]
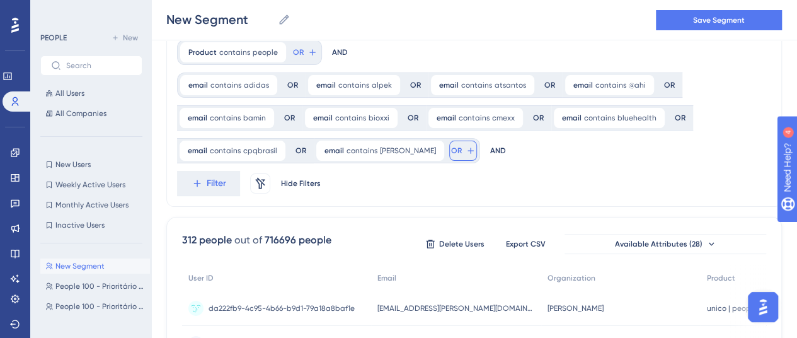
click at [451, 147] on span "OR" at bounding box center [456, 151] width 11 height 10
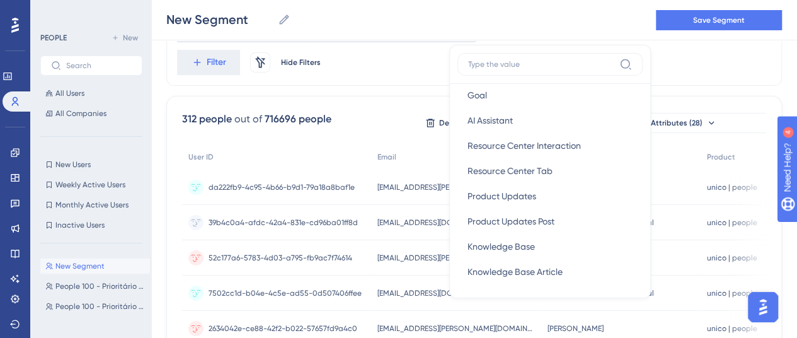
scroll to position [567, 0]
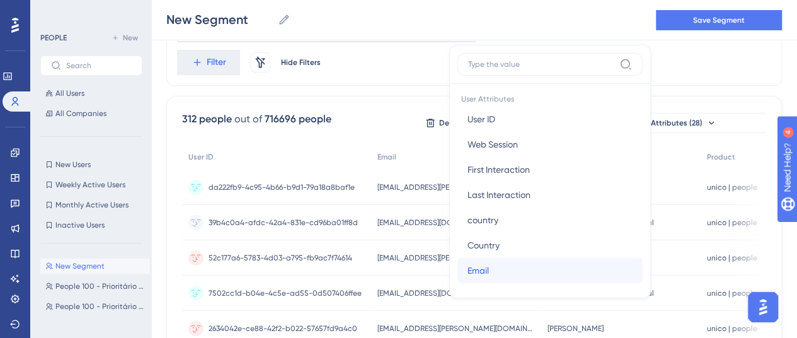
click at [468, 272] on span "Email" at bounding box center [478, 270] width 21 height 15
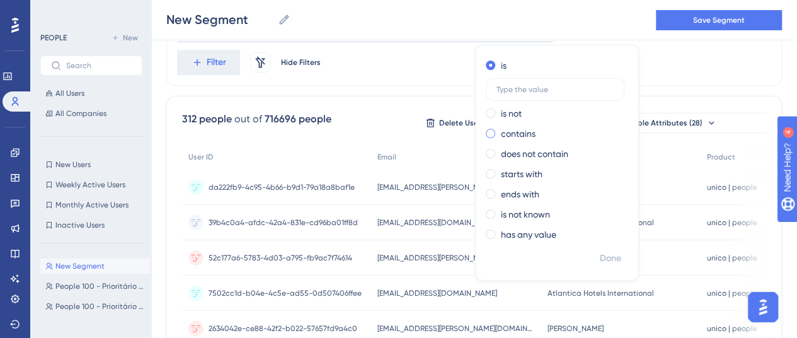
click at [501, 129] on label "contains" at bounding box center [518, 133] width 35 height 15
type input "celebreobras"
click at [600, 258] on span "Done" at bounding box center [610, 258] width 21 height 15
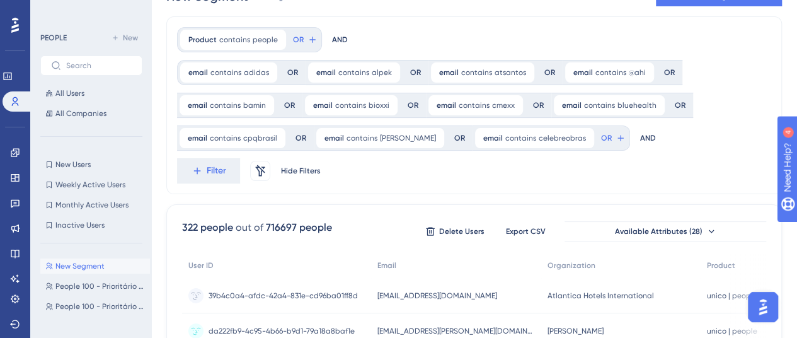
scroll to position [0, 0]
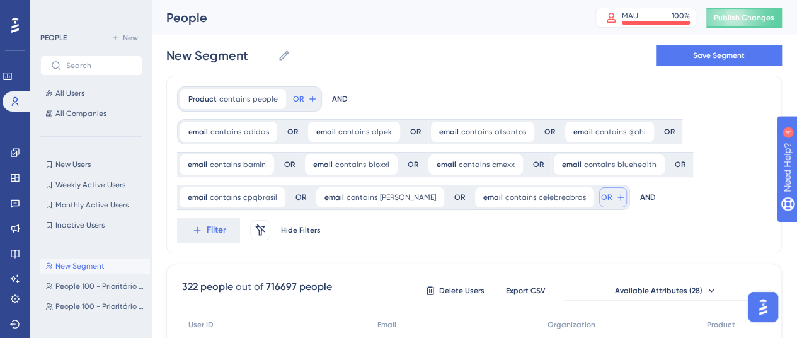
click at [601, 193] on span "OR" at bounding box center [606, 197] width 11 height 10
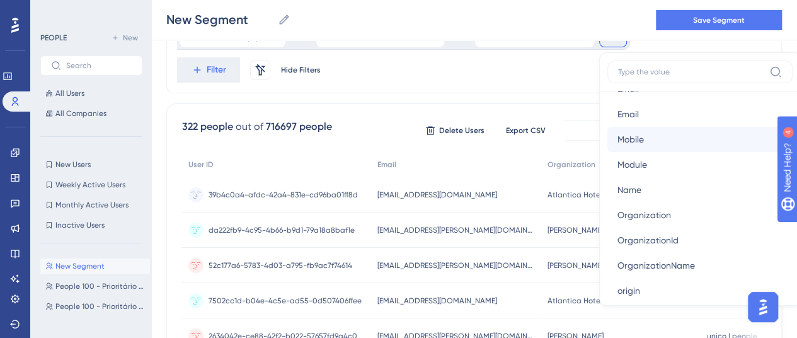
scroll to position [693, 0]
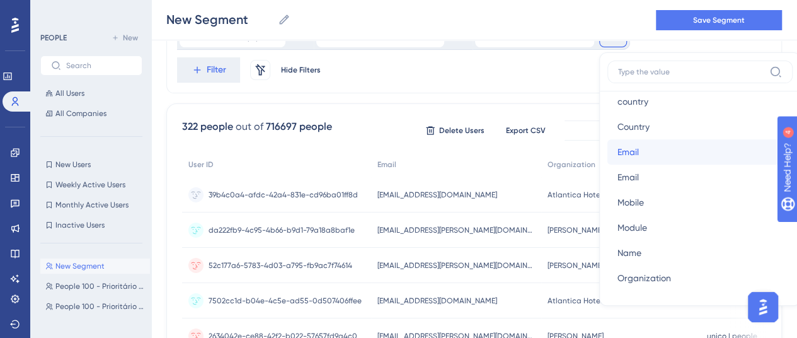
click at [612, 149] on button "Email Email" at bounding box center [700, 151] width 185 height 25
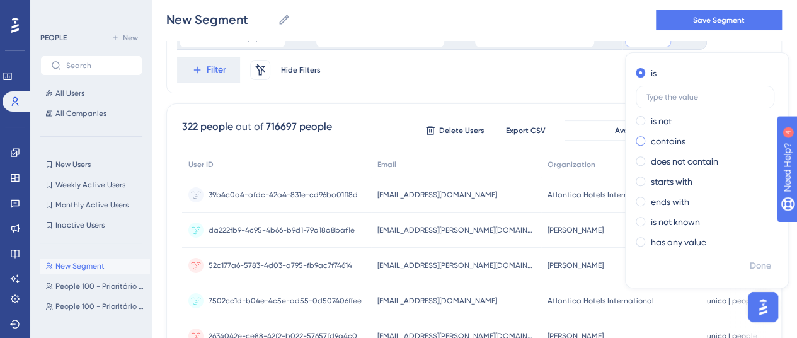
click at [636, 134] on div "contains" at bounding box center [704, 141] width 137 height 15
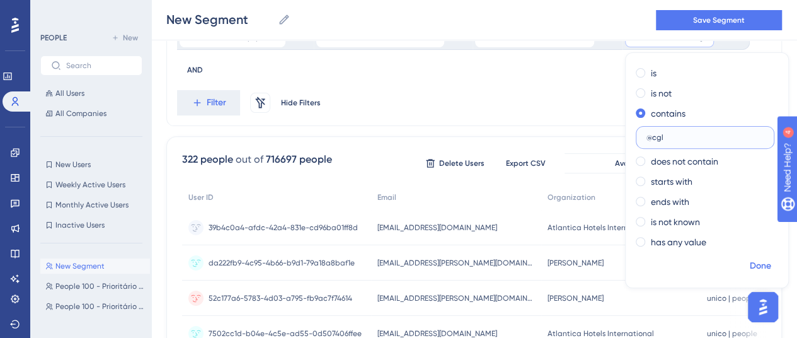
type input "@cgl"
click at [750, 264] on span "Done" at bounding box center [760, 265] width 21 height 15
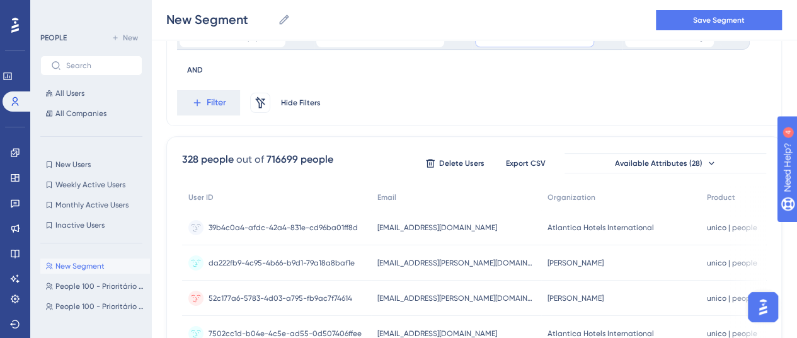
scroll to position [39, 0]
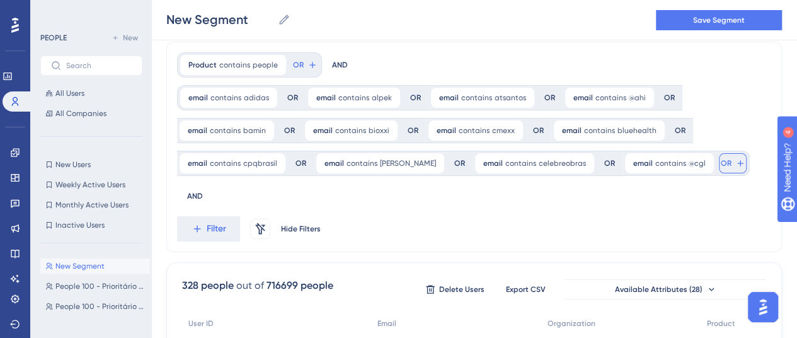
click at [721, 164] on span "OR" at bounding box center [726, 163] width 11 height 10
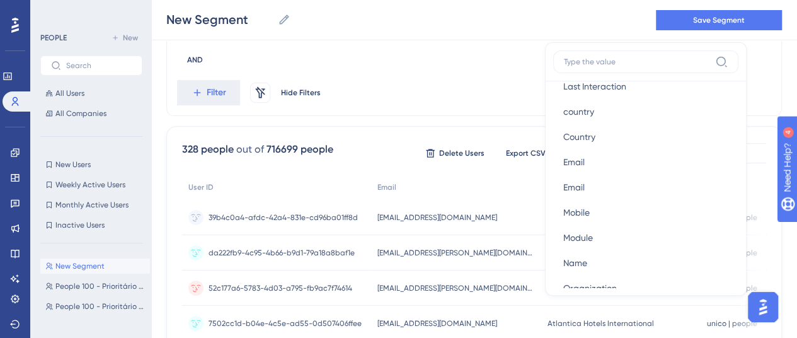
scroll to position [693, 0]
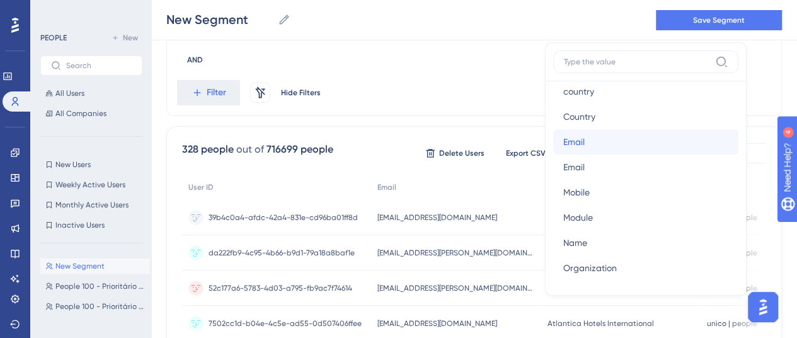
click at [553, 146] on button "Email Email" at bounding box center [645, 141] width 185 height 25
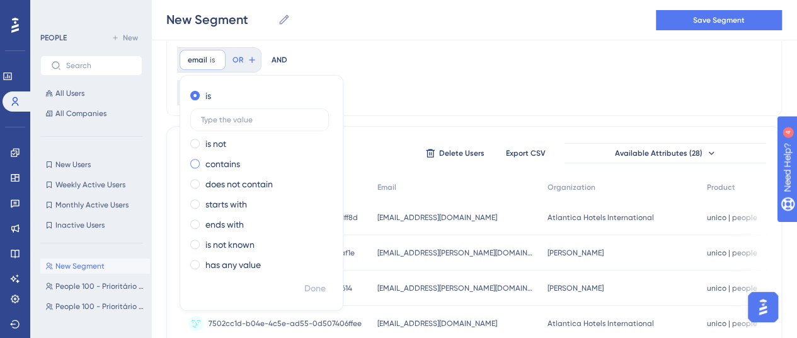
click at [217, 163] on label "contains" at bounding box center [222, 163] width 35 height 15
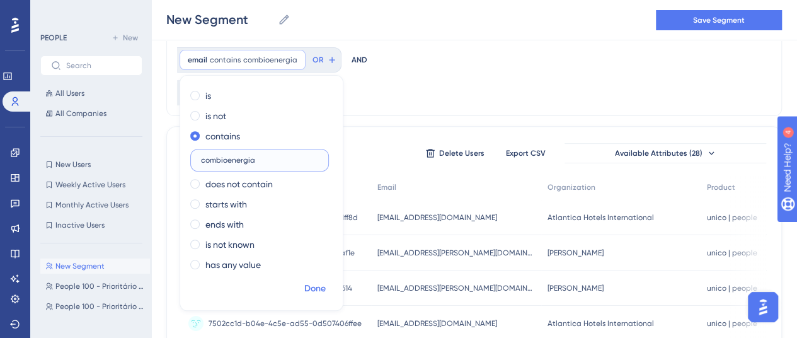
type input "combioenergia"
click at [314, 286] on span "Done" at bounding box center [314, 288] width 21 height 15
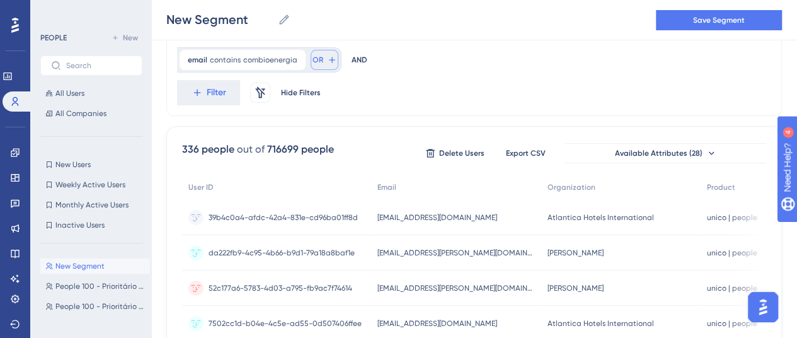
click at [318, 52] on button "OR" at bounding box center [325, 60] width 28 height 20
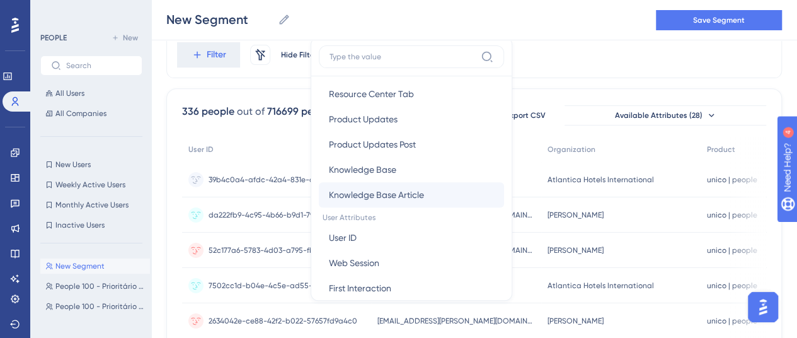
scroll to position [567, 0]
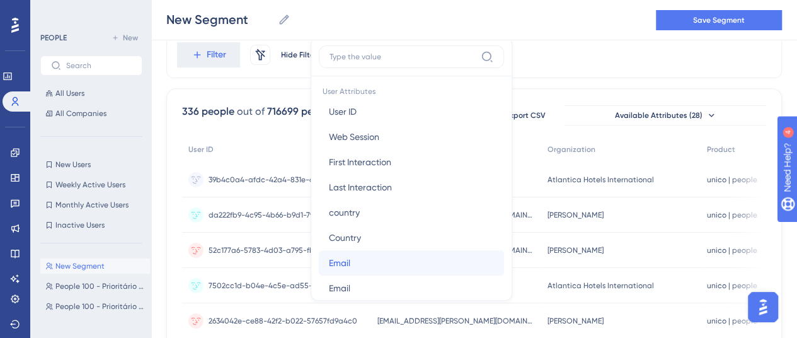
click at [343, 267] on span "Email" at bounding box center [339, 262] width 21 height 15
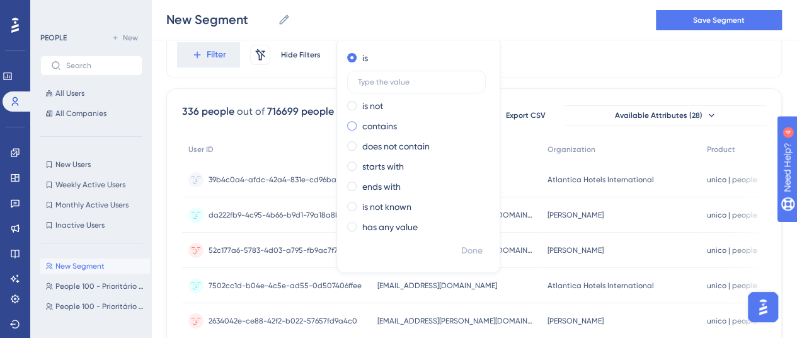
click at [371, 127] on label "contains" at bounding box center [379, 125] width 35 height 15
type input "coplacana"
click at [464, 248] on span "Done" at bounding box center [471, 250] width 21 height 15
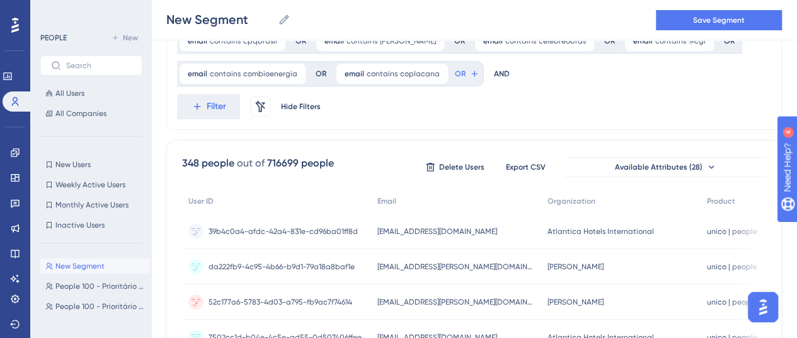
scroll to position [150, 0]
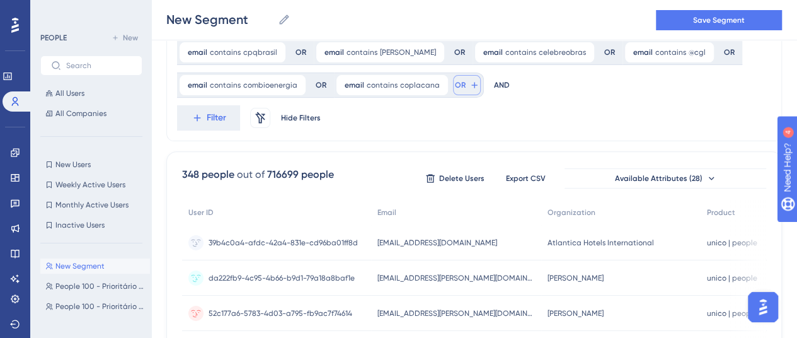
click at [455, 81] on span "OR" at bounding box center [460, 85] width 11 height 10
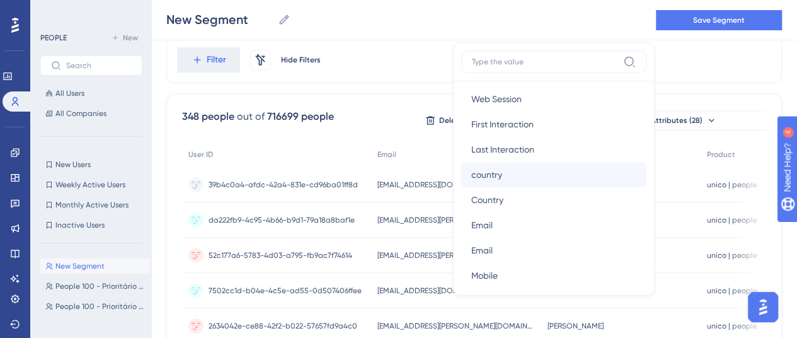
scroll to position [630, 0]
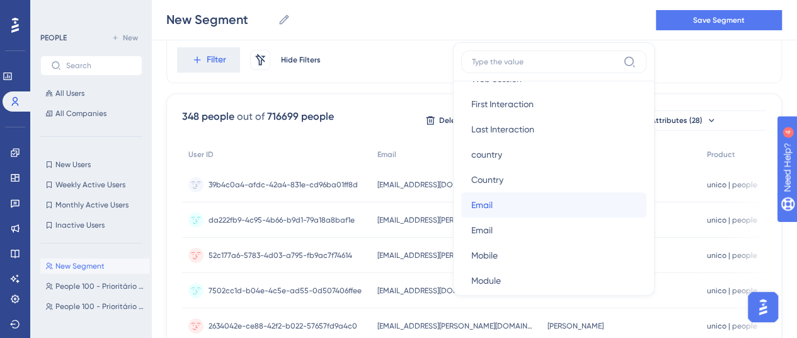
click at [500, 204] on button "Email Email" at bounding box center [553, 204] width 185 height 25
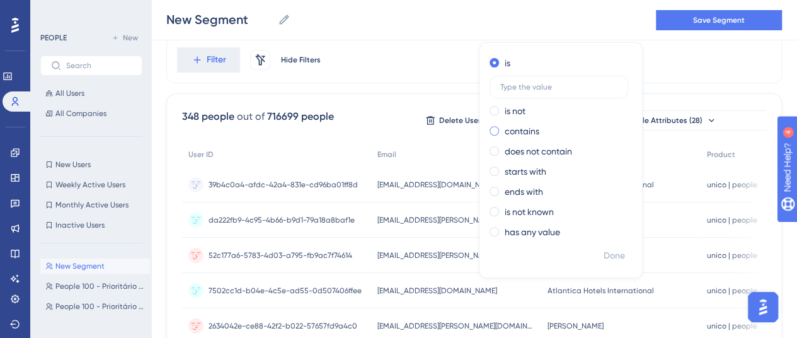
click at [490, 129] on span at bounding box center [494, 130] width 9 height 9
click at [503, 128] on input "radio" at bounding box center [503, 128] width 0 height 0
type input "soudaki"
click at [613, 250] on span "Done" at bounding box center [614, 255] width 21 height 15
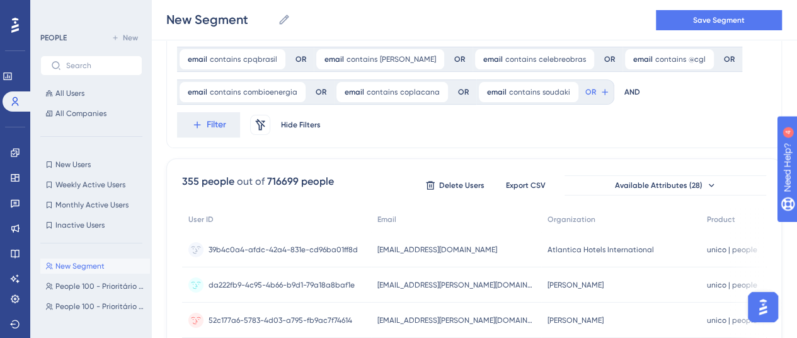
scroll to position [82, 0]
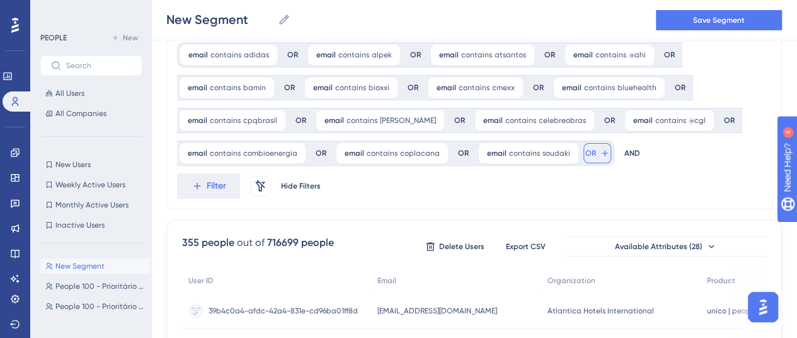
click at [585, 149] on span "OR" at bounding box center [590, 153] width 11 height 10
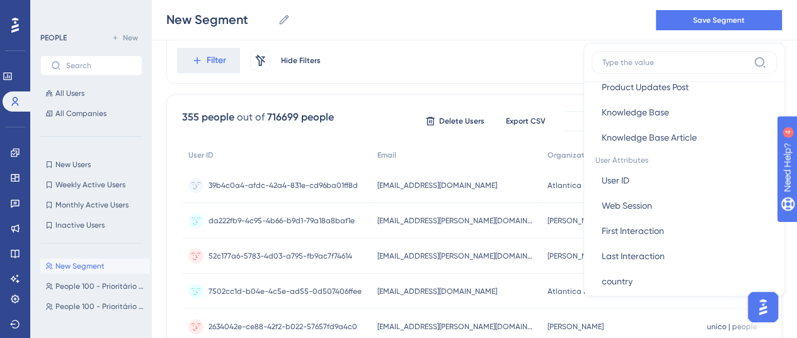
scroll to position [630, 0]
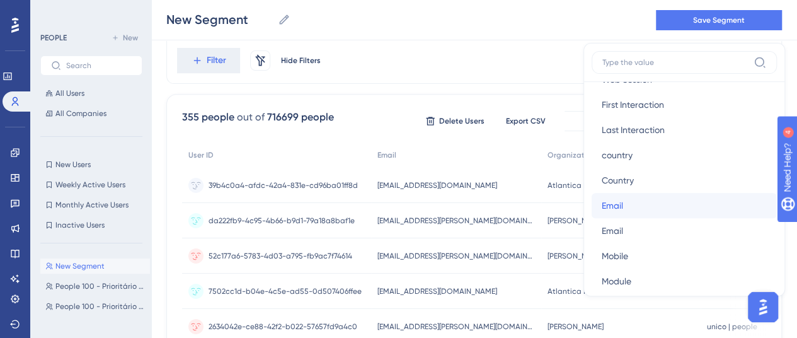
click at [643, 199] on button "Email Email" at bounding box center [684, 205] width 185 height 25
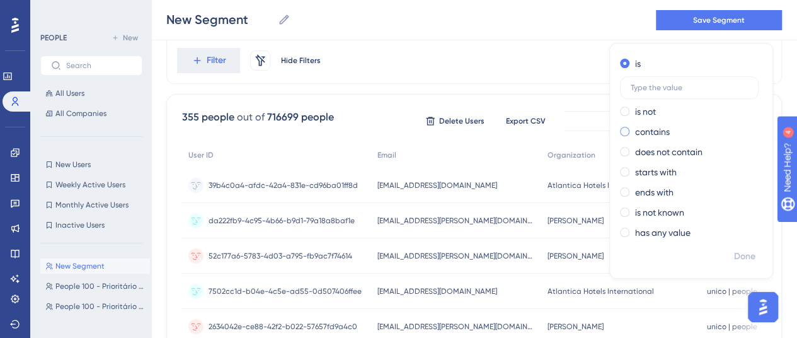
click at [620, 130] on span at bounding box center [624, 131] width 9 height 9
click at [633, 129] on input "radio" at bounding box center [633, 129] width 0 height 0
type input "evsa"
click at [737, 250] on span "Done" at bounding box center [744, 256] width 21 height 15
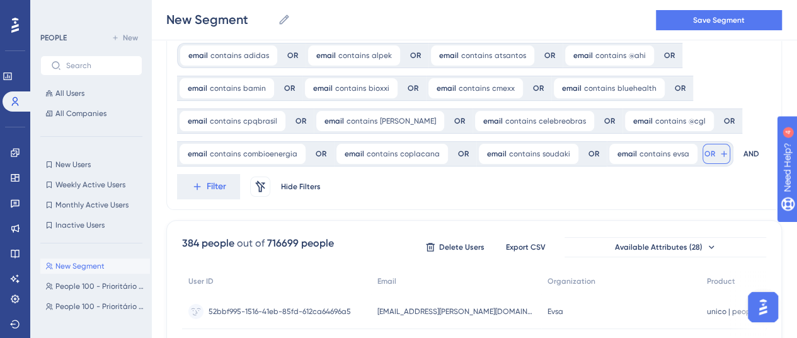
click at [705, 154] on span "OR" at bounding box center [710, 154] width 11 height 10
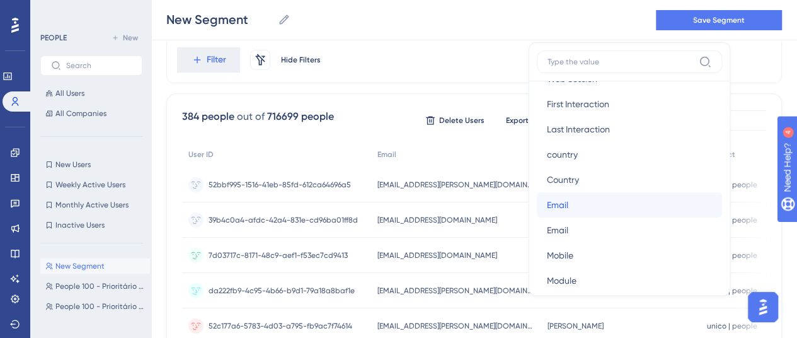
click at [580, 197] on button "Email Email" at bounding box center [629, 204] width 185 height 25
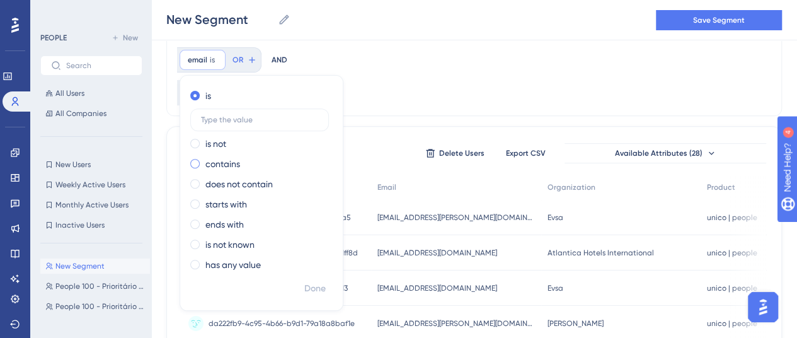
click at [242, 162] on div "contains" at bounding box center [258, 163] width 137 height 15
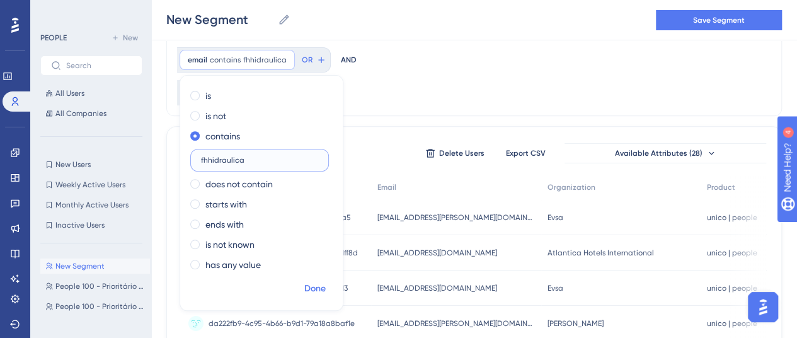
type input "fhhidraulica"
click at [316, 284] on span "Done" at bounding box center [314, 288] width 21 height 15
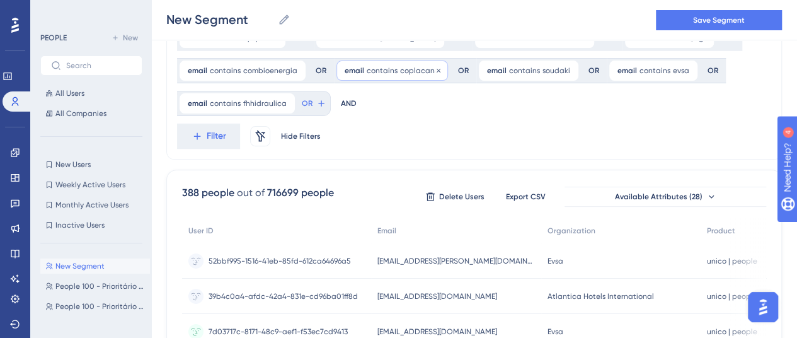
scroll to position [145, 0]
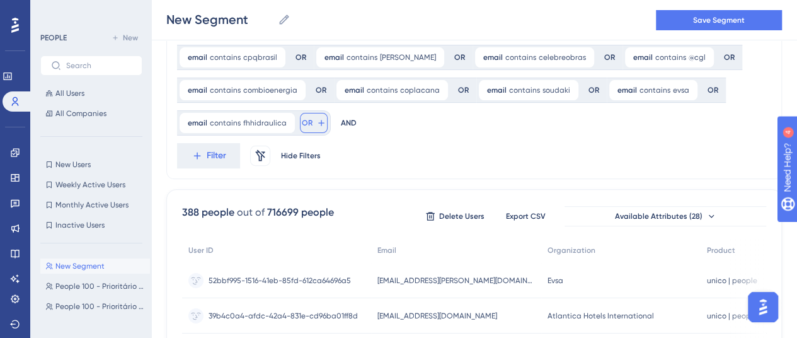
click at [304, 127] on span "OR" at bounding box center [307, 123] width 11 height 10
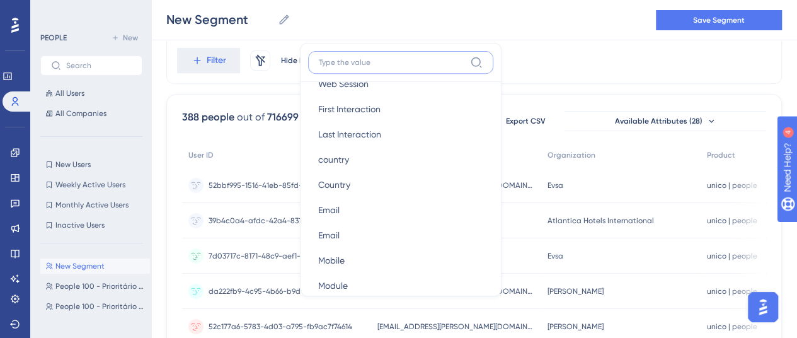
scroll to position [693, 0]
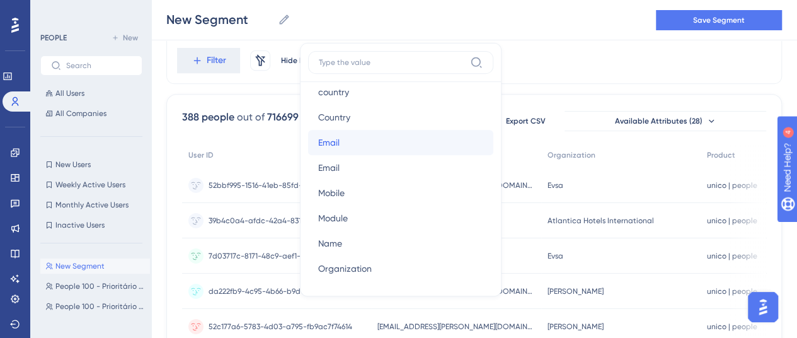
click at [345, 141] on button "Email Email" at bounding box center [400, 142] width 185 height 25
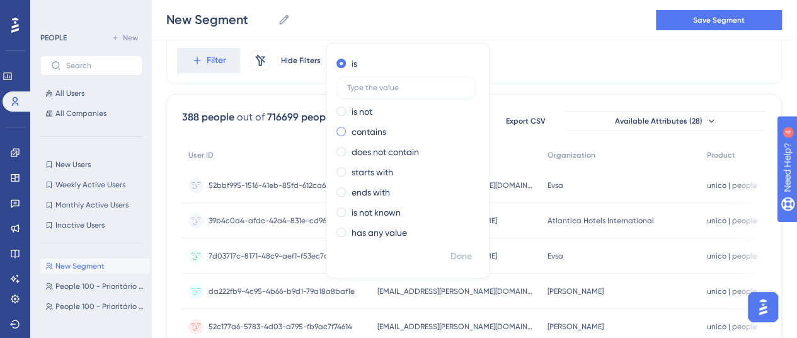
click at [337, 133] on span at bounding box center [341, 131] width 9 height 9
click at [350, 129] on input "radio" at bounding box center [350, 129] width 0 height 0
type input "gimba"
click at [452, 254] on span "Done" at bounding box center [461, 256] width 21 height 15
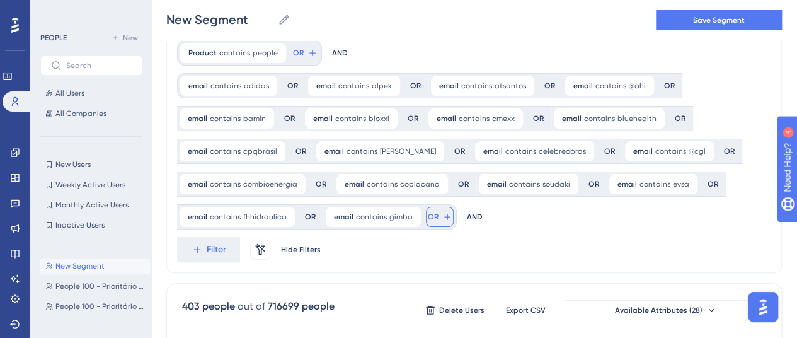
click at [429, 220] on span "OR" at bounding box center [433, 217] width 11 height 10
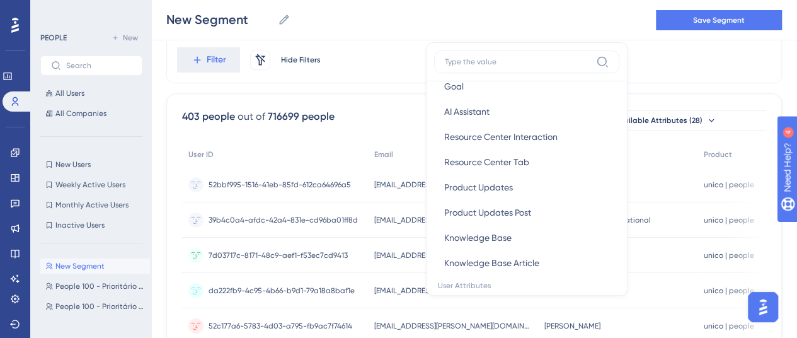
scroll to position [630, 0]
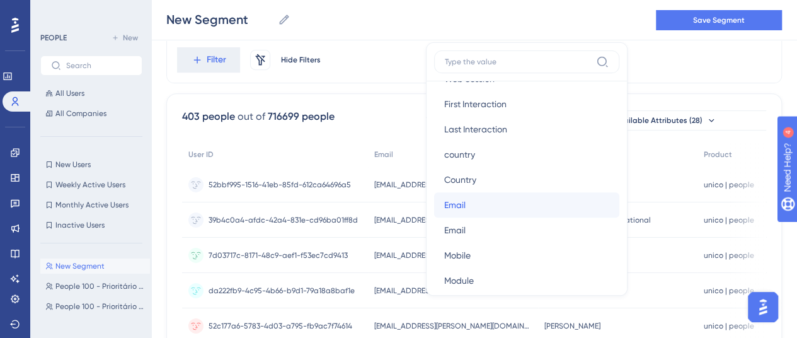
click at [463, 206] on button "Email Email" at bounding box center [526, 204] width 185 height 25
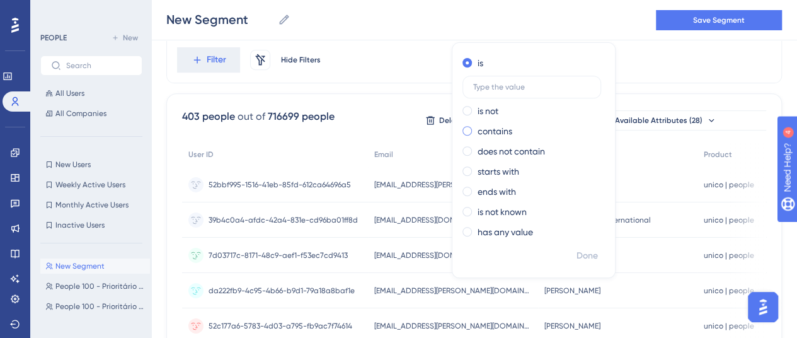
click at [478, 132] on label "contains" at bounding box center [495, 131] width 35 height 15
type input "carrera"
click at [577, 250] on span "Done" at bounding box center [587, 255] width 21 height 15
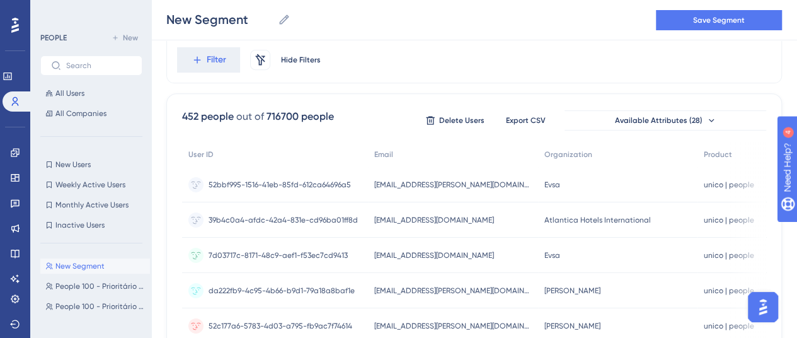
scroll to position [115, 0]
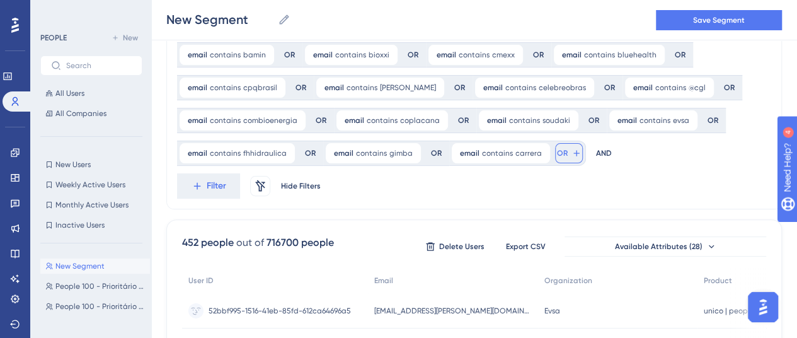
click at [557, 148] on span "OR" at bounding box center [562, 153] width 11 height 10
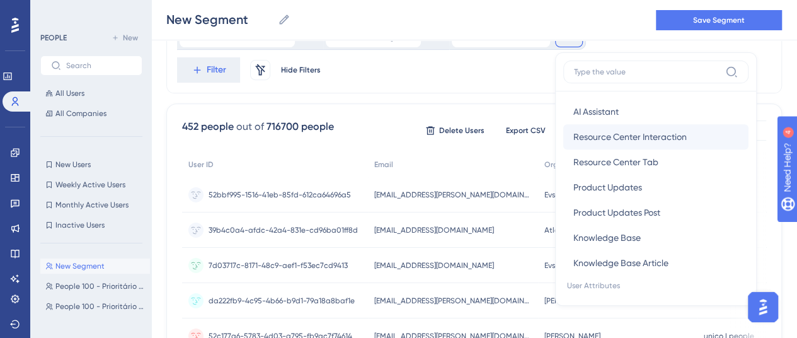
scroll to position [630, 0]
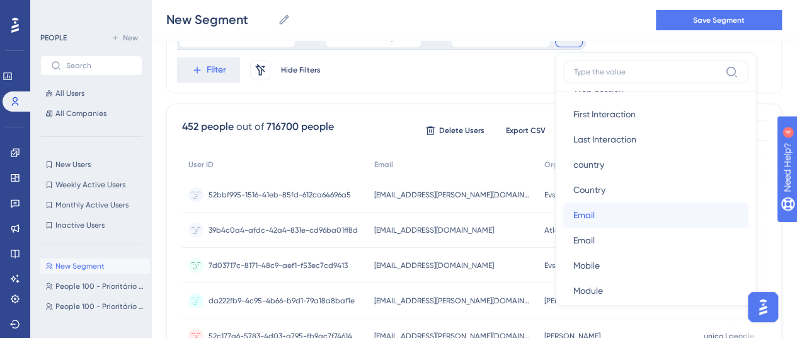
click at [609, 207] on button "Email Email" at bounding box center [655, 214] width 185 height 25
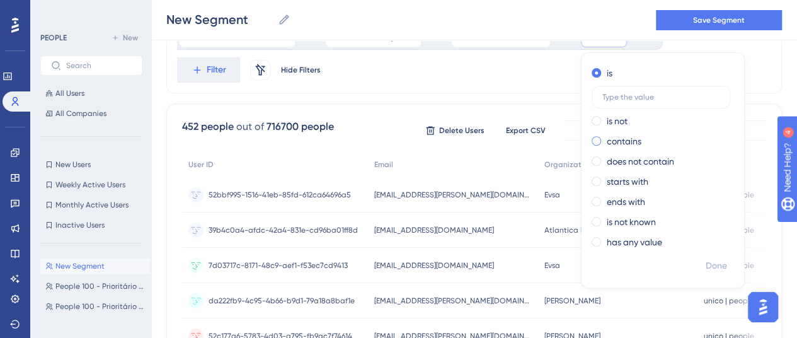
click at [607, 140] on label "contains" at bounding box center [624, 141] width 35 height 15
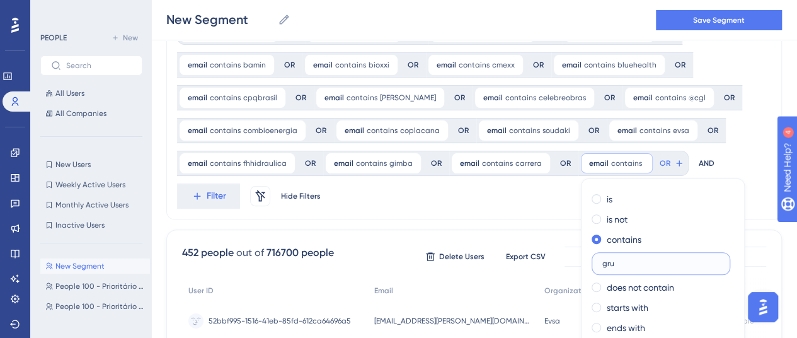
scroll to position [291, 0]
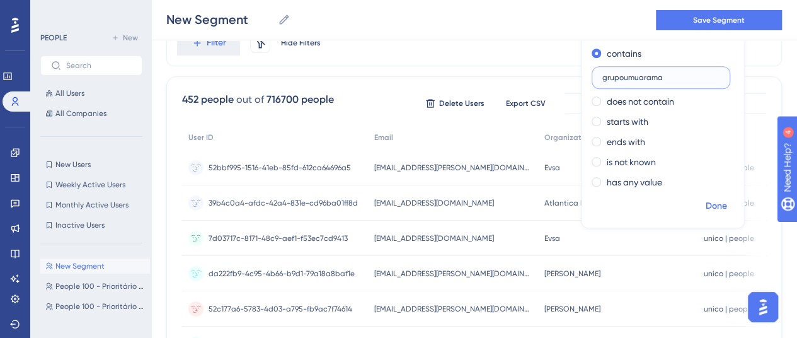
type input "grupoumuarama"
click at [712, 204] on span "Done" at bounding box center [716, 206] width 21 height 15
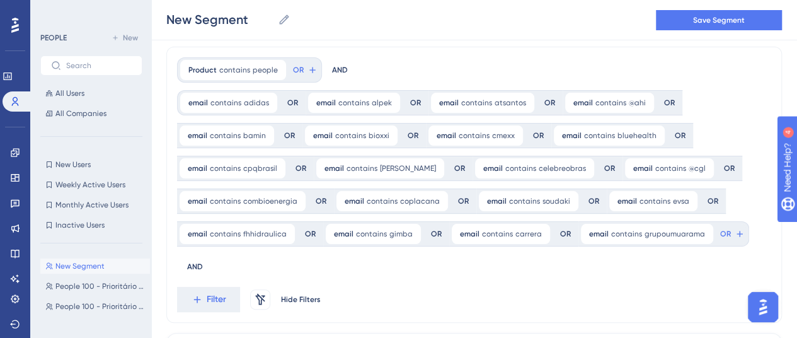
scroll to position [0, 0]
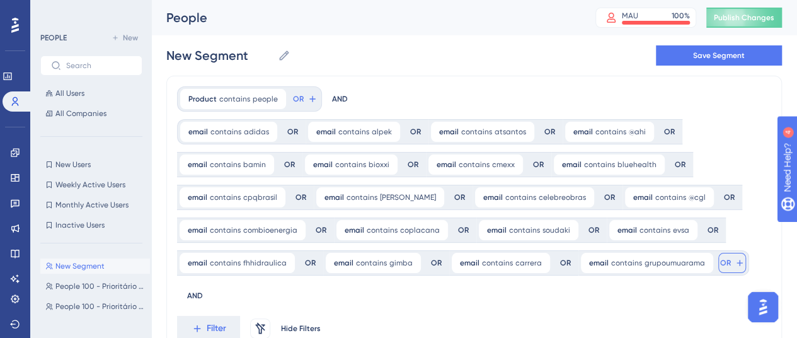
click at [720, 263] on span "OR" at bounding box center [725, 263] width 11 height 10
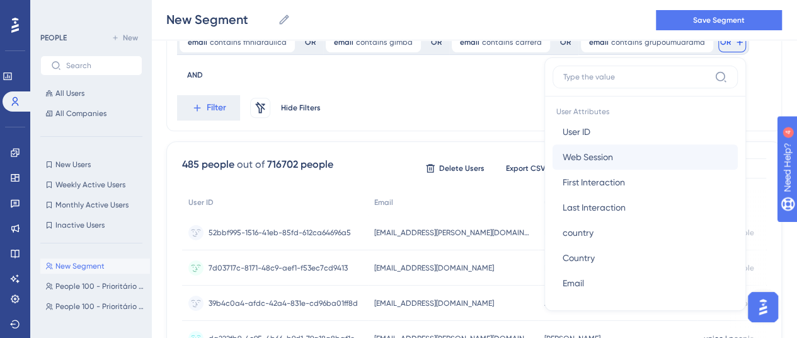
scroll to position [693, 0]
click at [581, 153] on button "Email Email" at bounding box center [645, 156] width 185 height 25
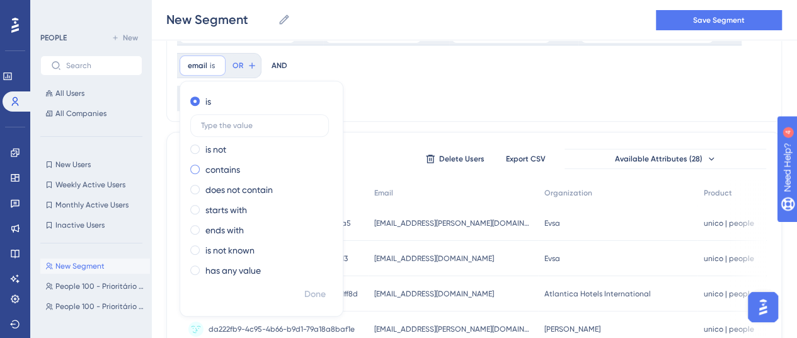
click at [193, 167] on span at bounding box center [194, 168] width 9 height 9
click at [204, 166] on input "radio" at bounding box center [204, 166] width 0 height 0
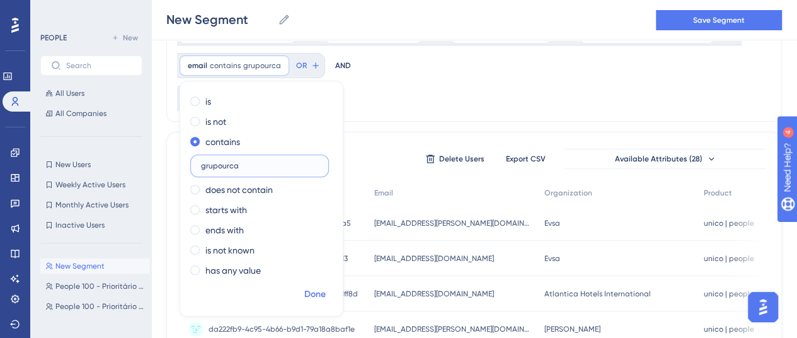
type input "grupourca"
click at [311, 294] on span "Done" at bounding box center [314, 294] width 21 height 15
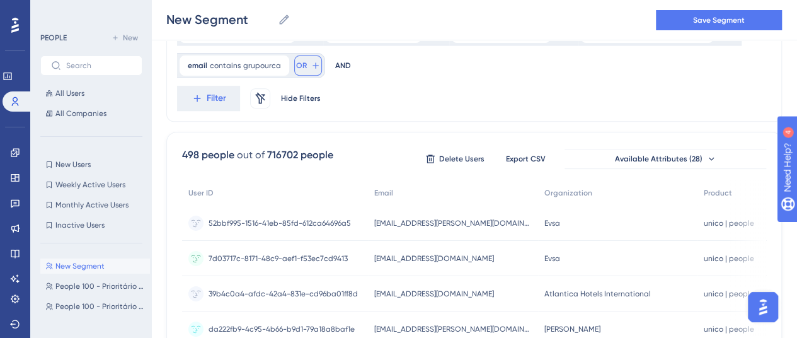
click at [296, 62] on span "OR" at bounding box center [301, 66] width 11 height 10
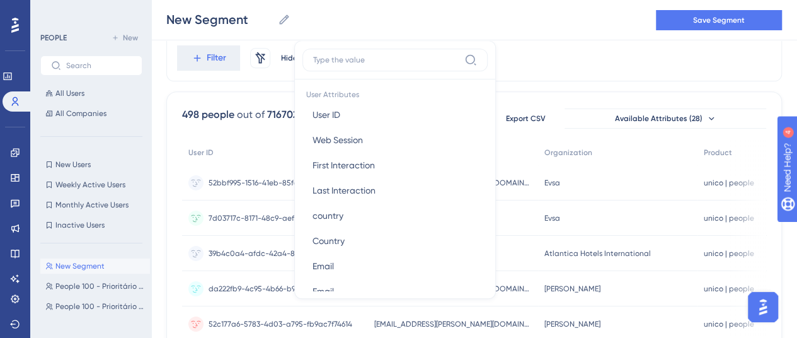
scroll to position [693, 0]
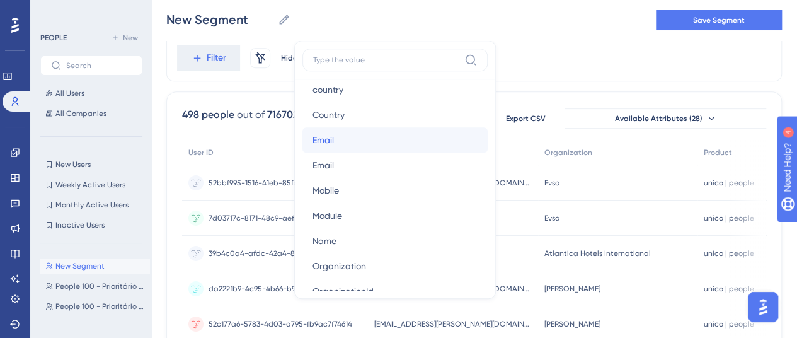
click at [342, 141] on button "Email Email" at bounding box center [395, 139] width 185 height 25
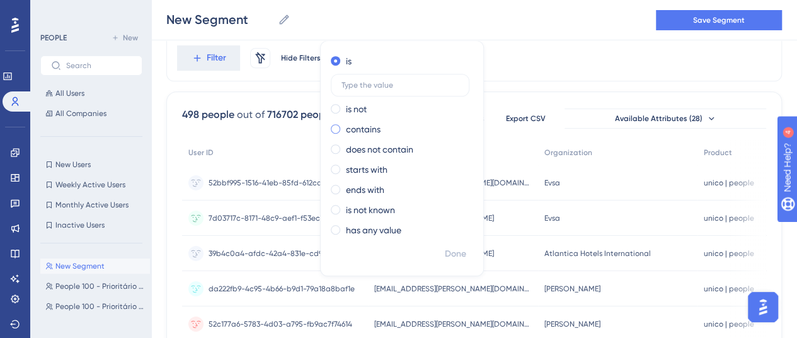
click at [346, 127] on label "contains" at bounding box center [363, 129] width 35 height 15
type input "[EMAIL_ADDRESS][DOMAIN_NAME]"
click at [449, 254] on span "Done" at bounding box center [455, 253] width 21 height 15
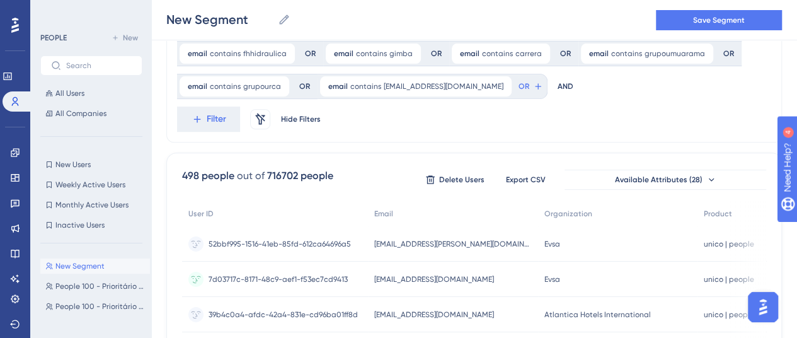
scroll to position [149, 0]
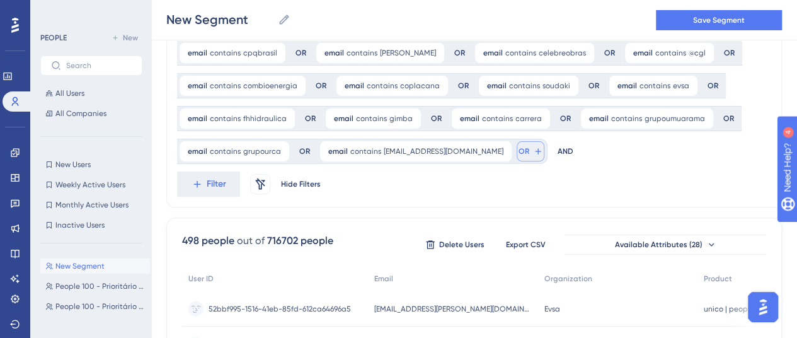
click at [519, 155] on span "OR" at bounding box center [524, 151] width 11 height 10
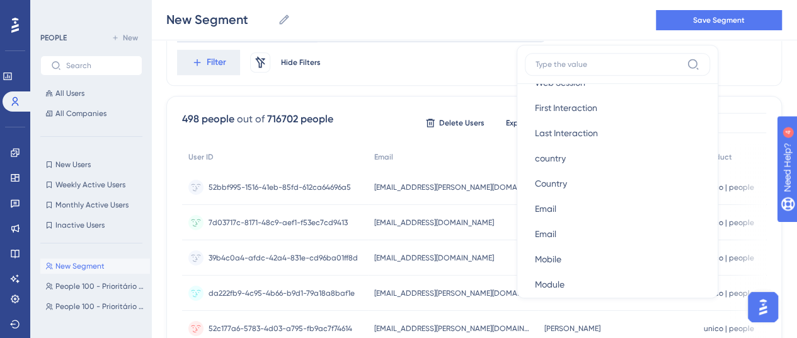
scroll to position [630, 0]
click at [538, 204] on button "Email Email" at bounding box center [617, 207] width 185 height 25
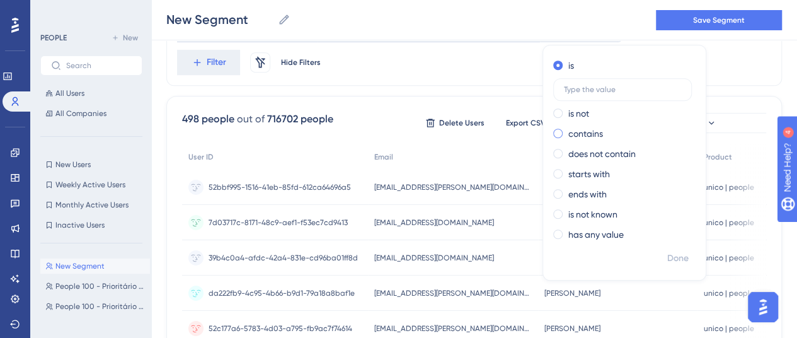
click at [553, 129] on span at bounding box center [557, 133] width 9 height 9
click at [567, 130] on input "radio" at bounding box center [567, 130] width 0 height 0
type input "@sabara"
click at [667, 258] on span "Done" at bounding box center [677, 258] width 21 height 15
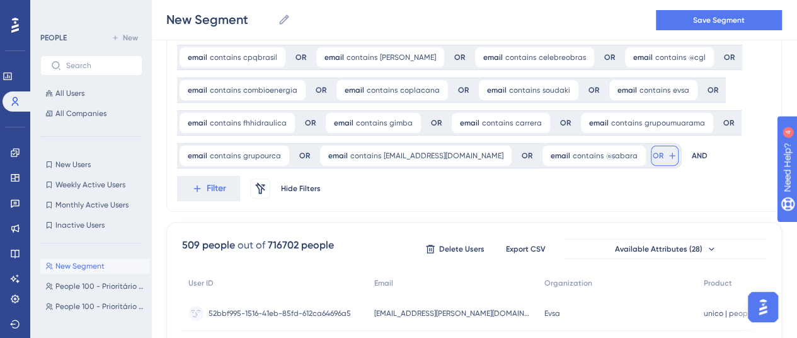
click at [651, 160] on button "OR" at bounding box center [665, 156] width 28 height 20
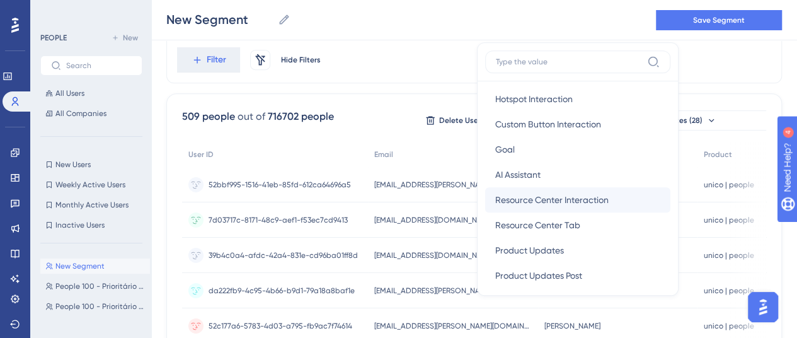
scroll to position [567, 0]
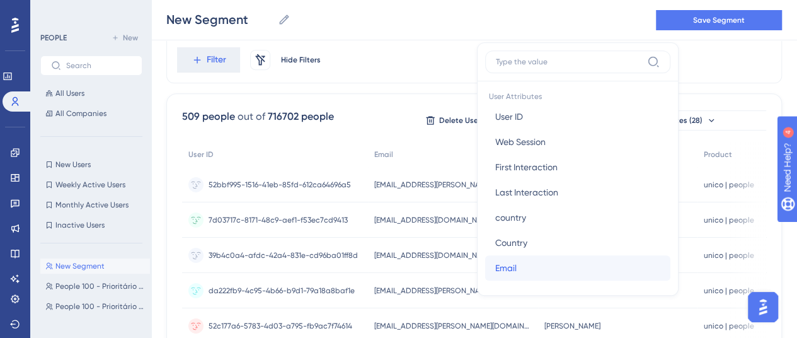
click at [485, 262] on button "Email Email" at bounding box center [577, 267] width 185 height 25
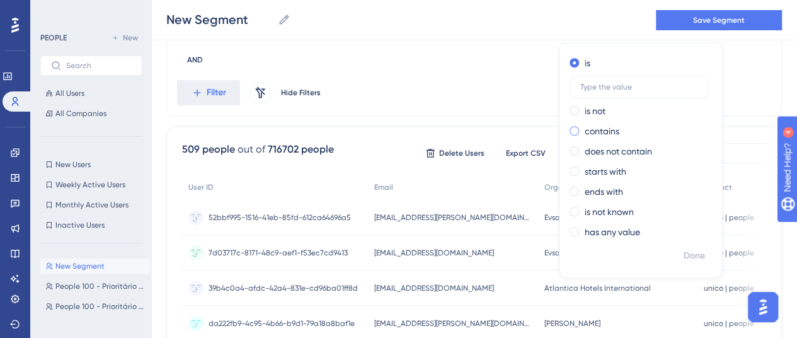
click at [570, 129] on div "contains" at bounding box center [638, 131] width 137 height 15
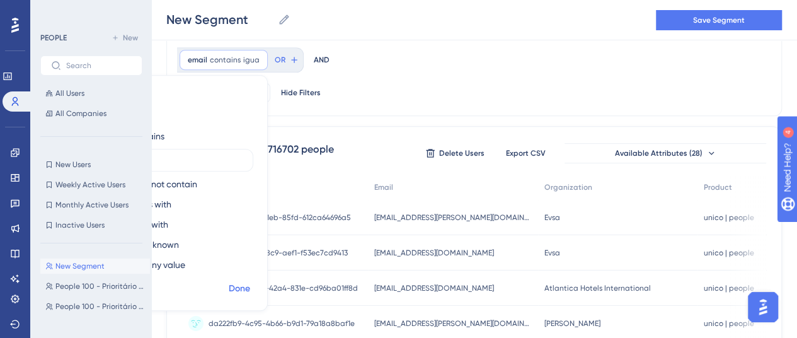
type input "igua"
click at [250, 281] on span "Done" at bounding box center [239, 288] width 21 height 15
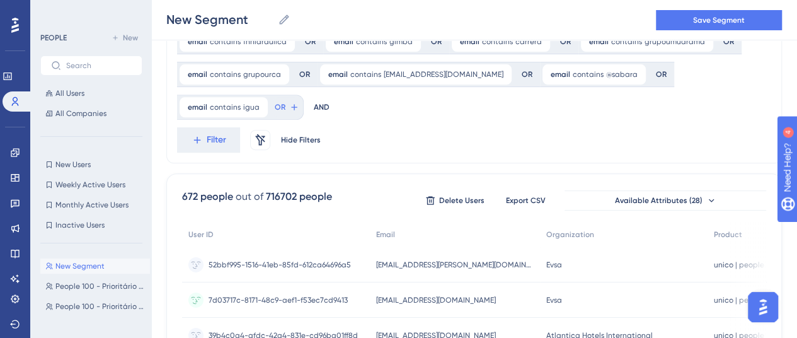
scroll to position [147, 0]
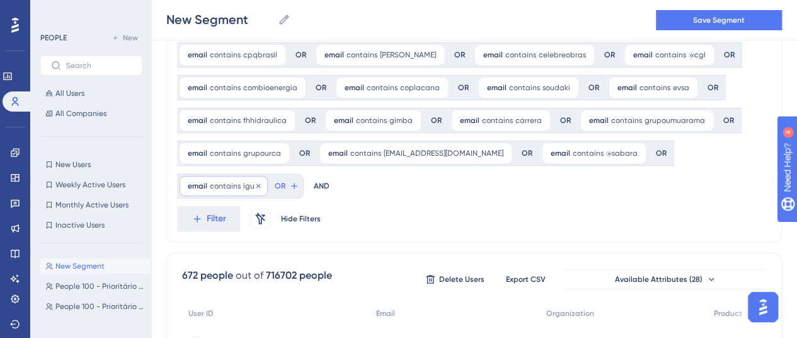
click at [241, 181] on span "contains" at bounding box center [225, 186] width 31 height 10
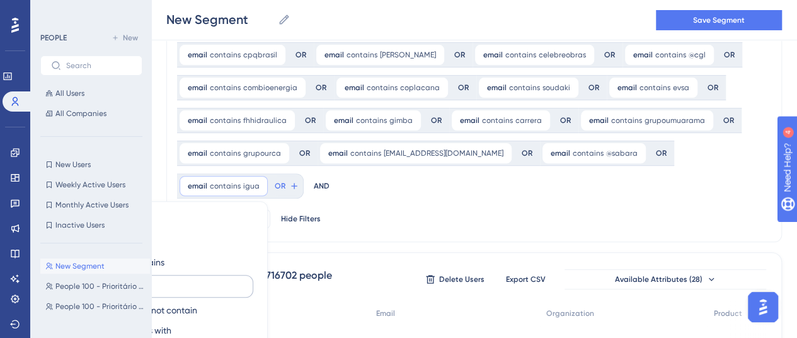
scroll to position [231, 0]
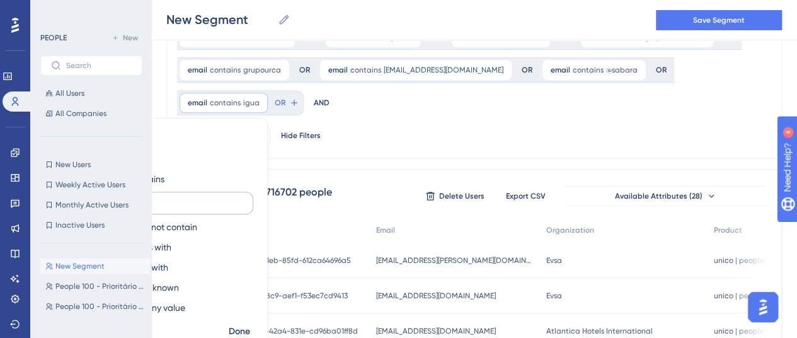
click at [253, 192] on label "igua" at bounding box center [184, 203] width 139 height 23
click at [243, 199] on input "igua" at bounding box center [183, 203] width 117 height 9
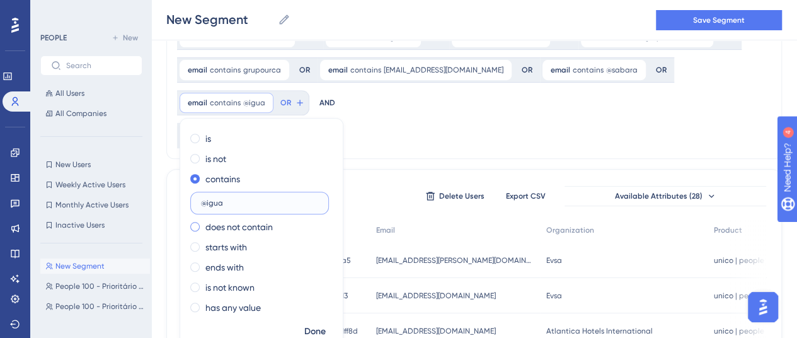
scroll to position [263, 0]
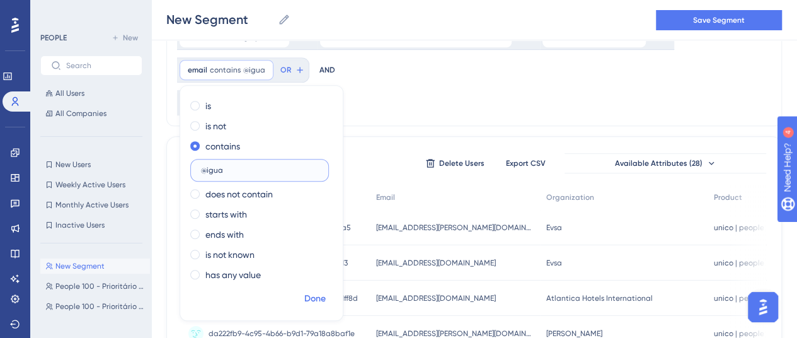
type input "@igua"
click at [321, 296] on span "Done" at bounding box center [314, 298] width 21 height 15
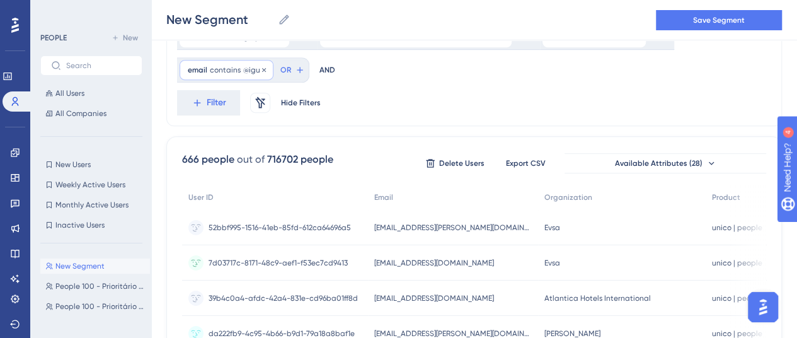
click at [253, 72] on span "@igua" at bounding box center [254, 70] width 22 height 10
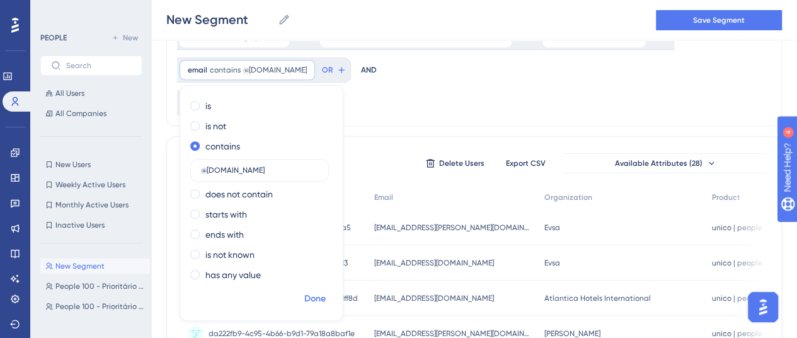
type input "@[DOMAIN_NAME]"
click at [322, 296] on span "Done" at bounding box center [314, 298] width 21 height 15
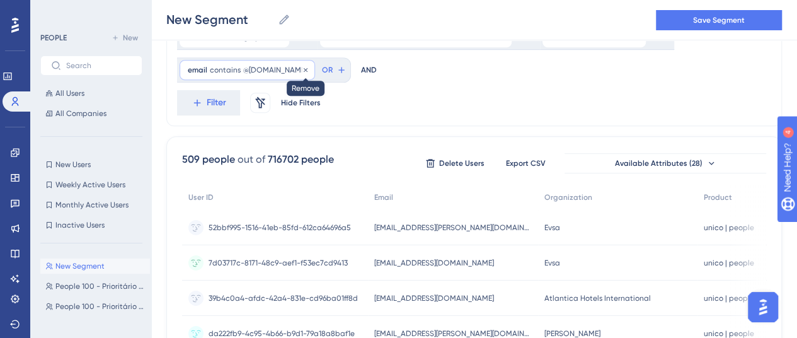
click at [304, 67] on icon at bounding box center [306, 69] width 4 height 4
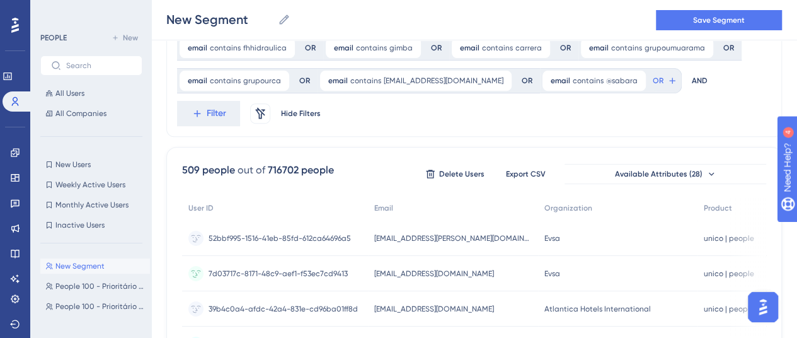
scroll to position [200, 0]
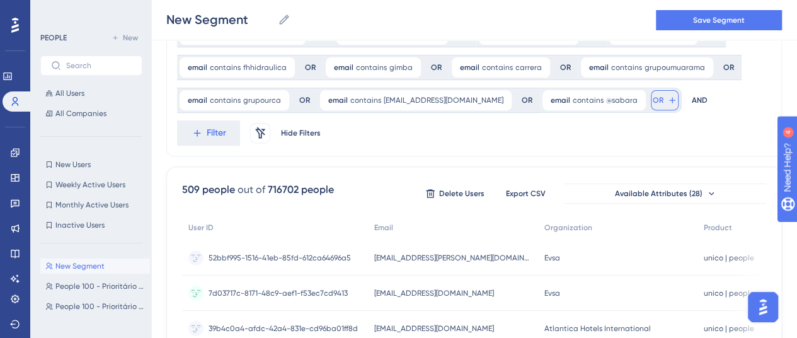
click at [653, 96] on span "OR" at bounding box center [658, 100] width 11 height 10
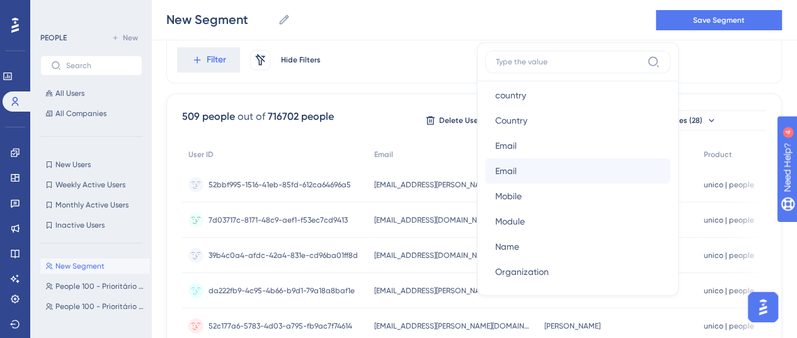
scroll to position [693, 0]
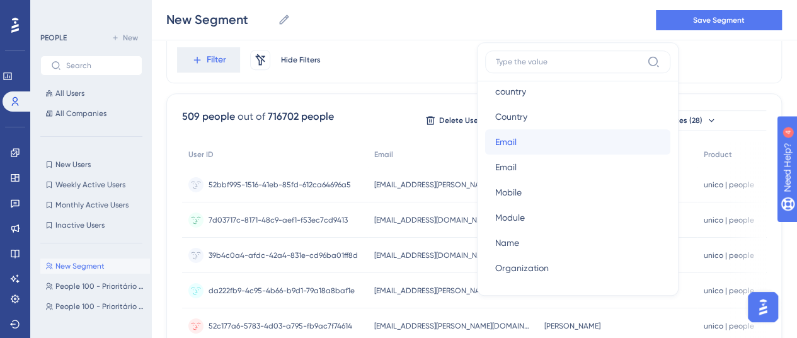
click at [492, 142] on button "Email Email" at bounding box center [577, 141] width 185 height 25
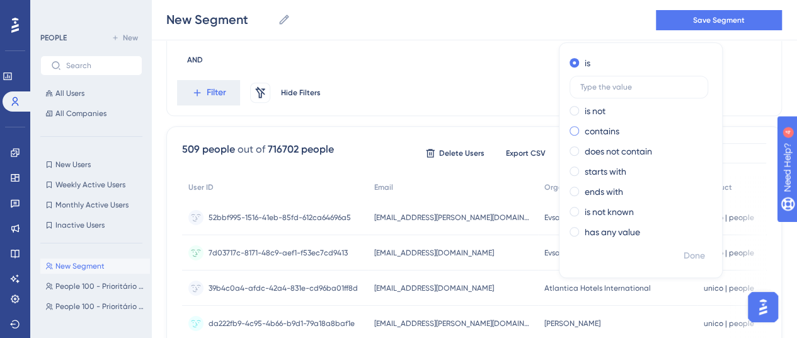
click at [585, 132] on label "contains" at bounding box center [602, 131] width 35 height 15
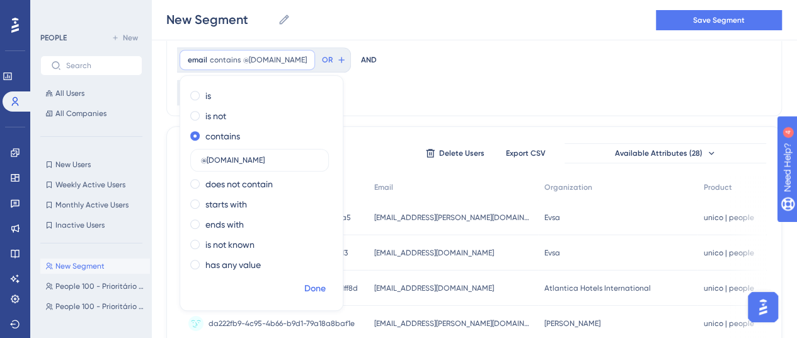
type input "@[DOMAIN_NAME]"
click at [314, 289] on span "Done" at bounding box center [314, 288] width 21 height 15
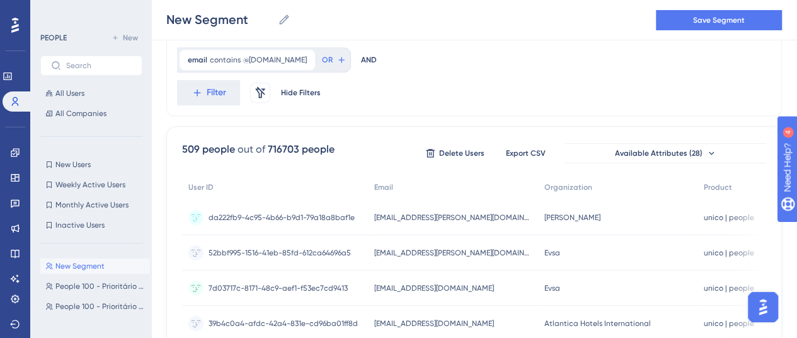
scroll to position [210, 0]
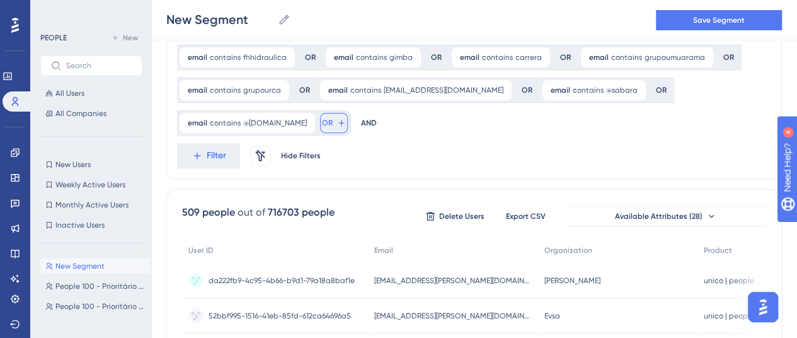
click at [320, 116] on button "OR" at bounding box center [334, 123] width 28 height 20
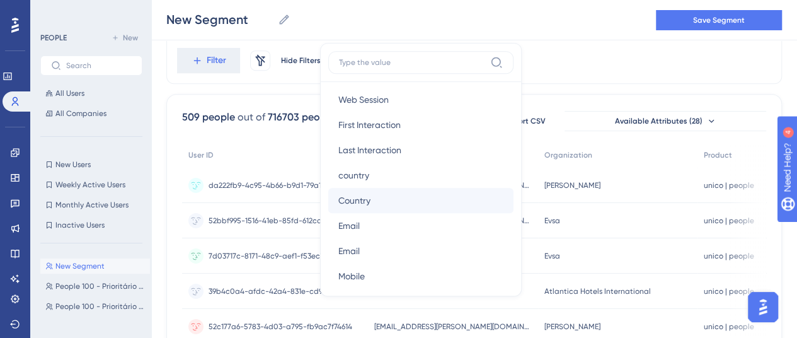
scroll to position [630, 0]
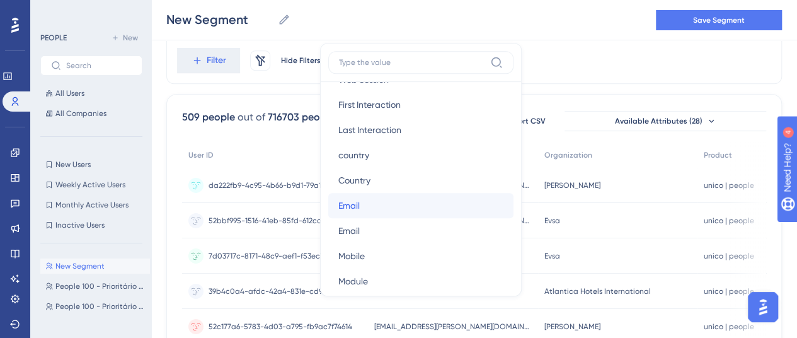
click at [356, 206] on button "Email Email" at bounding box center [420, 205] width 185 height 25
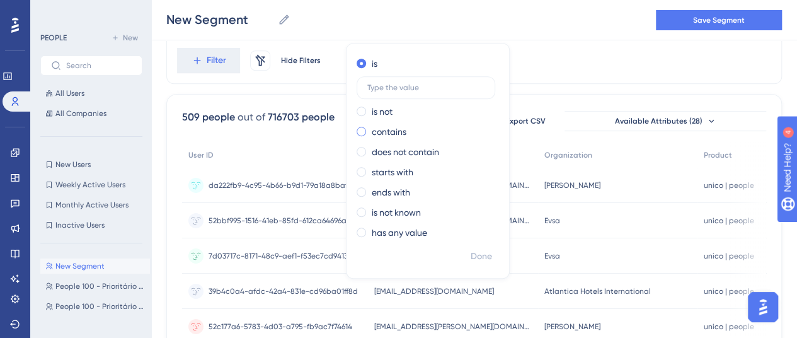
click at [372, 134] on label "contains" at bounding box center [389, 131] width 35 height 15
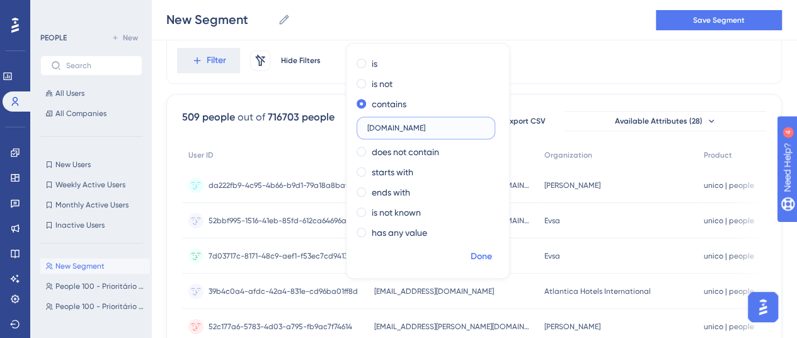
type input "[DOMAIN_NAME]"
click at [471, 258] on span "Done" at bounding box center [481, 256] width 21 height 15
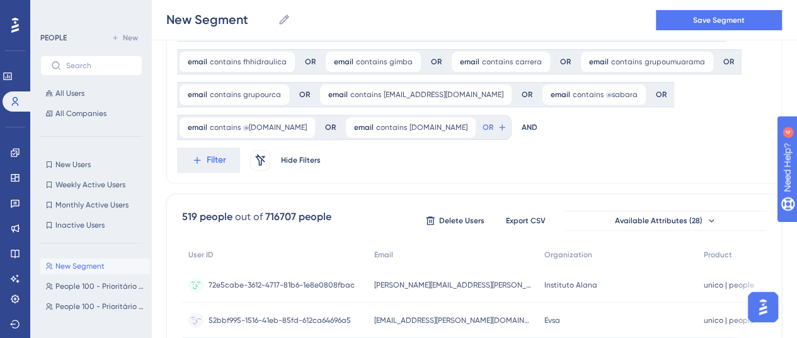
scroll to position [180, 0]
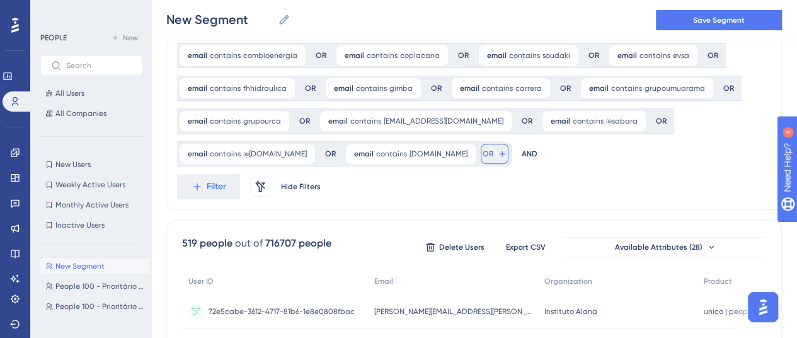
click at [481, 157] on button "OR" at bounding box center [495, 154] width 28 height 20
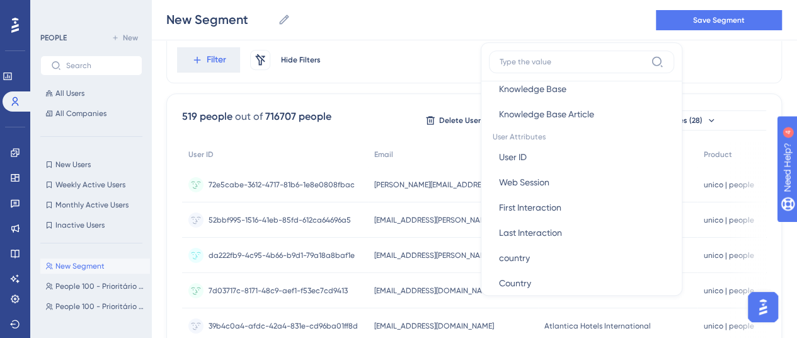
scroll to position [630, 0]
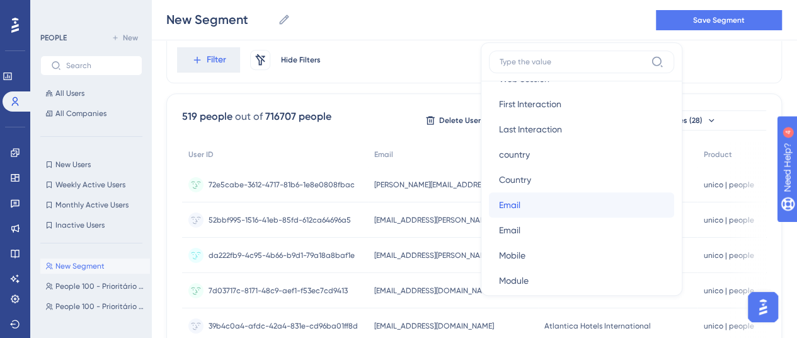
click at [489, 205] on button "Email Email" at bounding box center [581, 204] width 185 height 25
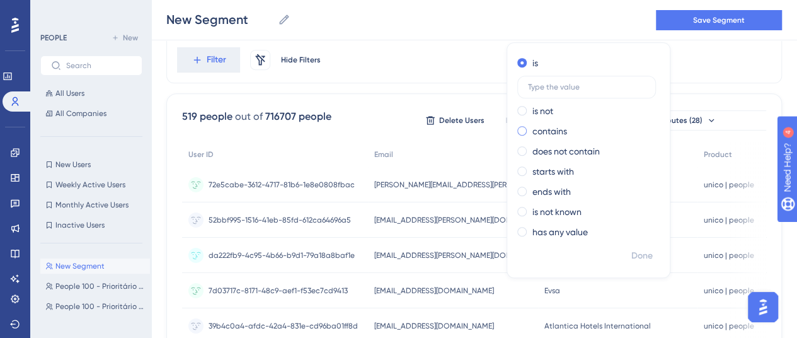
click at [517, 132] on span at bounding box center [521, 130] width 9 height 9
click at [531, 128] on input "radio" at bounding box center [531, 128] width 0 height 0
type input "intertek"
click at [631, 255] on span "Done" at bounding box center [641, 255] width 21 height 15
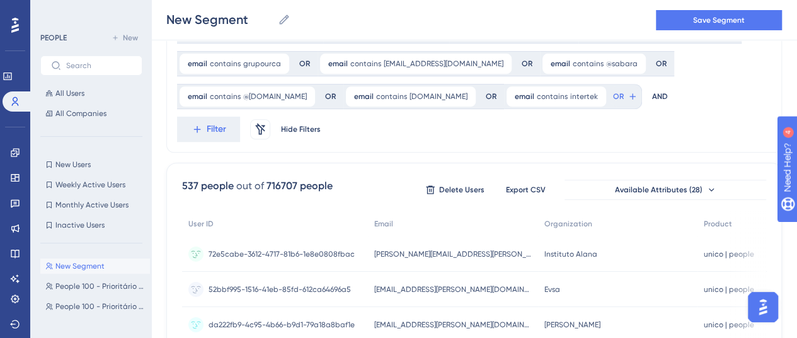
scroll to position [180, 0]
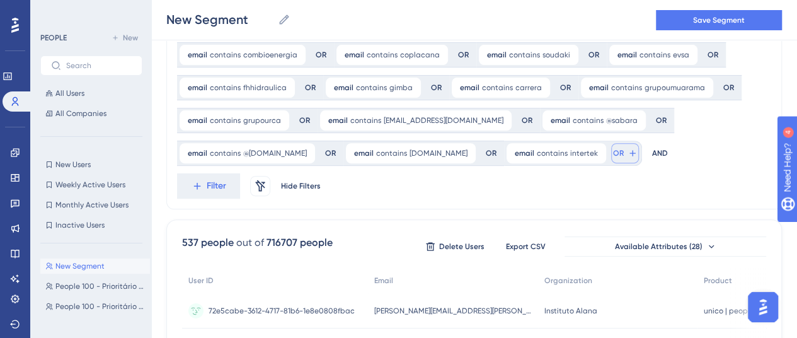
click at [611, 152] on button "OR" at bounding box center [625, 153] width 28 height 20
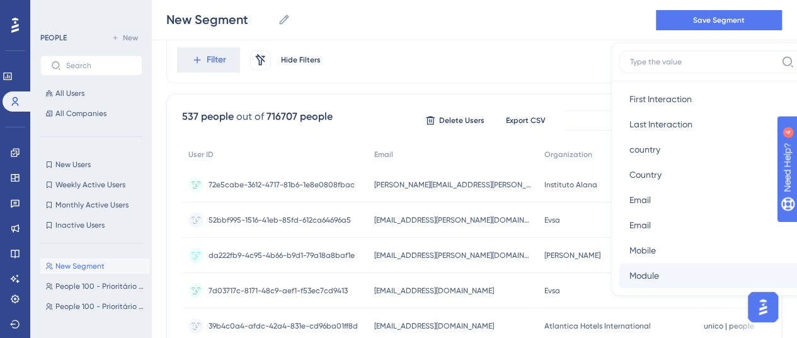
scroll to position [693, 0]
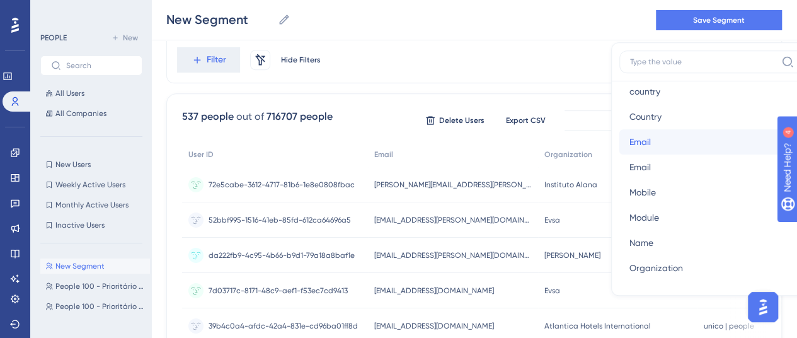
click at [620, 135] on button "Email Email" at bounding box center [712, 141] width 185 height 25
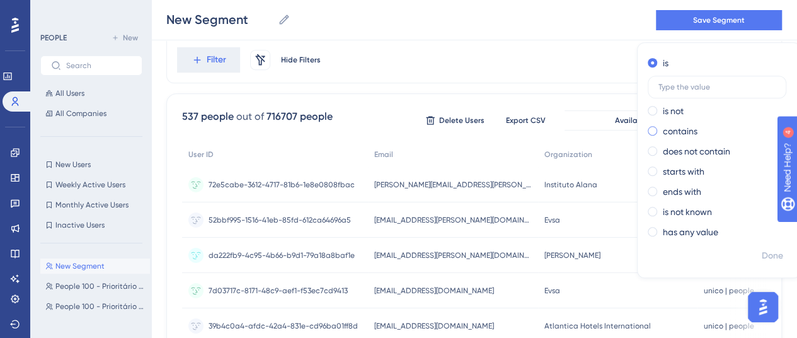
click at [663, 128] on label "contains" at bounding box center [680, 131] width 35 height 15
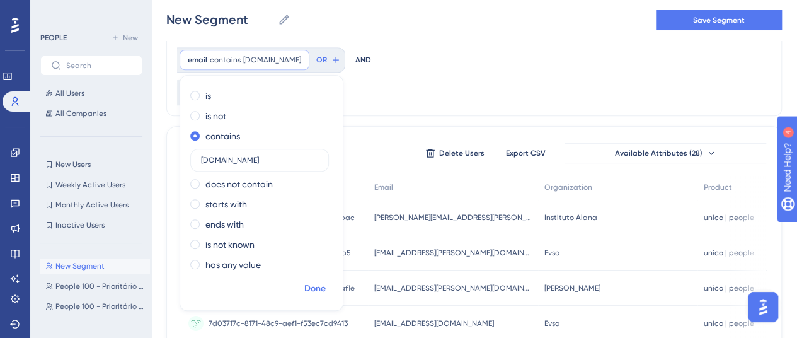
type input "[DOMAIN_NAME]"
click at [326, 281] on span "Done" at bounding box center [314, 288] width 21 height 15
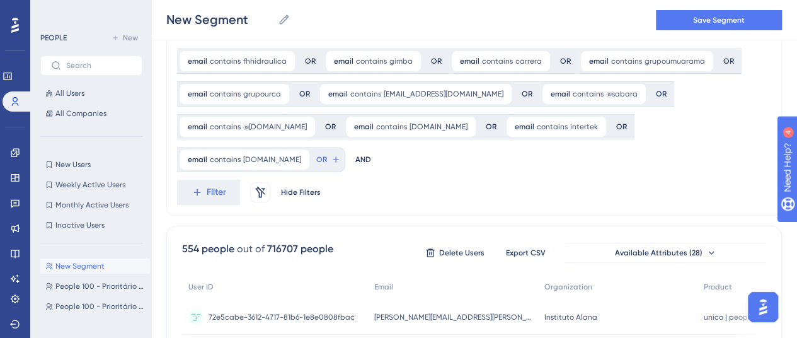
scroll to position [180, 0]
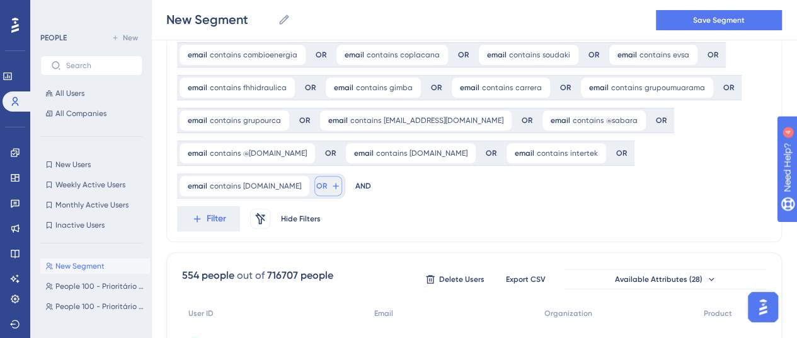
click at [327, 181] on span "OR" at bounding box center [321, 186] width 11 height 10
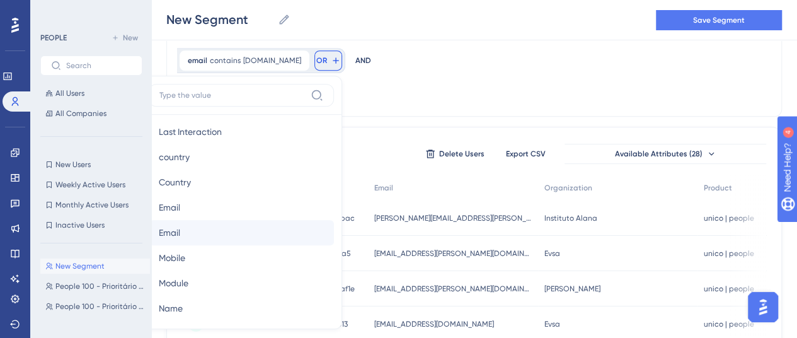
scroll to position [693, 0]
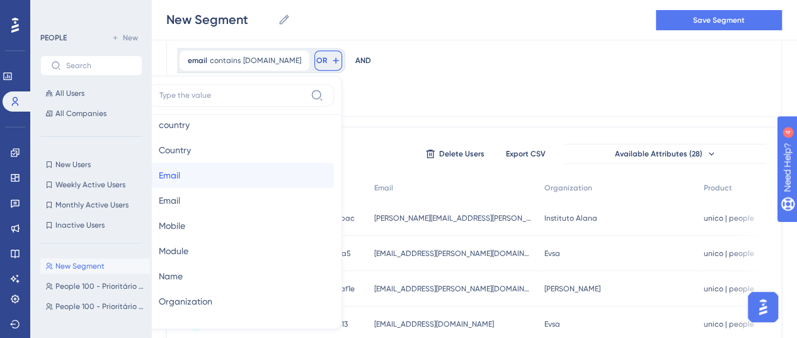
click at [334, 163] on button "Email Email" at bounding box center [241, 175] width 185 height 25
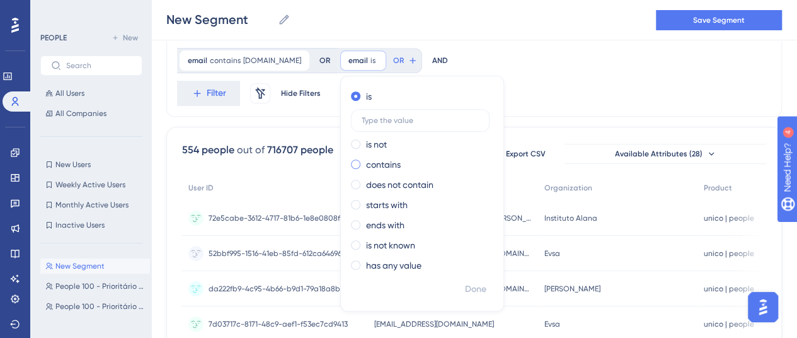
click at [366, 163] on label "contains" at bounding box center [383, 164] width 35 height 15
type input "larsil"
click at [465, 285] on span "Done" at bounding box center [475, 289] width 21 height 15
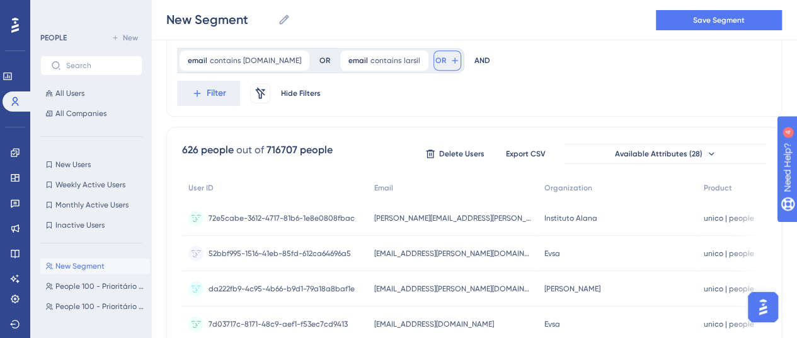
click at [435, 57] on span "OR" at bounding box center [440, 60] width 11 height 10
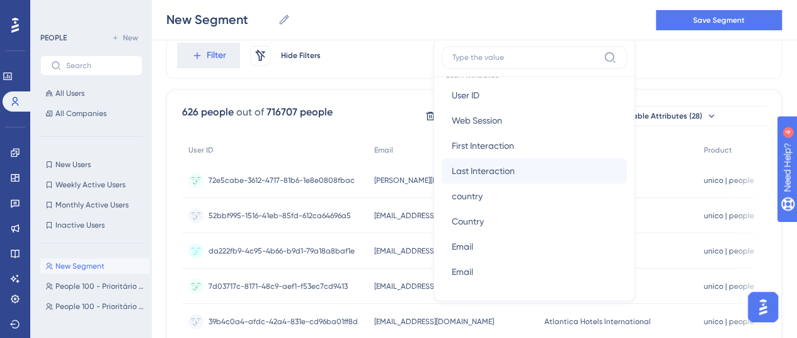
scroll to position [630, 0]
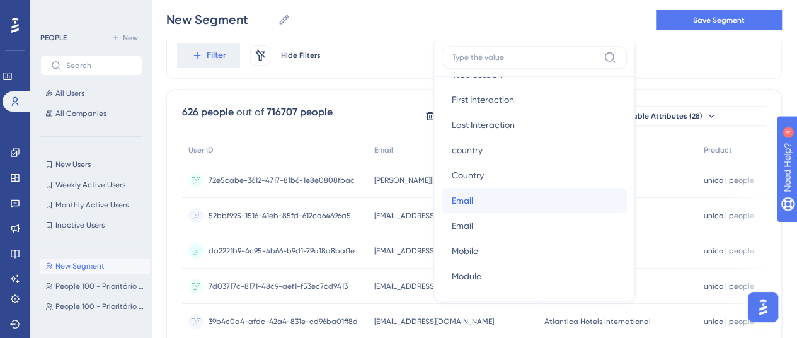
click at [442, 198] on button "Email Email" at bounding box center [534, 200] width 185 height 25
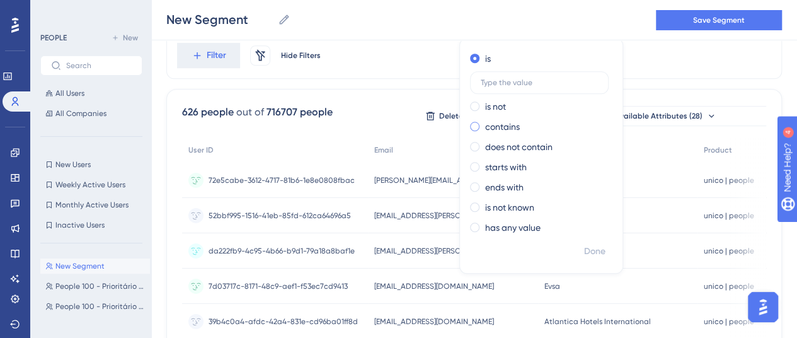
click at [485, 124] on label "contains" at bounding box center [502, 126] width 35 height 15
type input "lenarge"
click at [584, 252] on span "Done" at bounding box center [594, 251] width 21 height 15
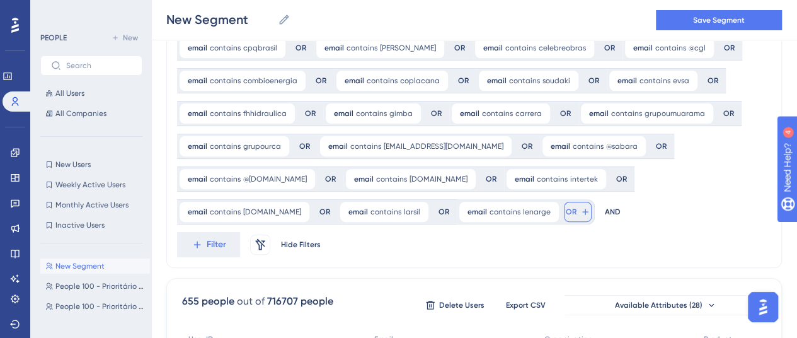
click at [566, 211] on span "OR" at bounding box center [571, 212] width 11 height 10
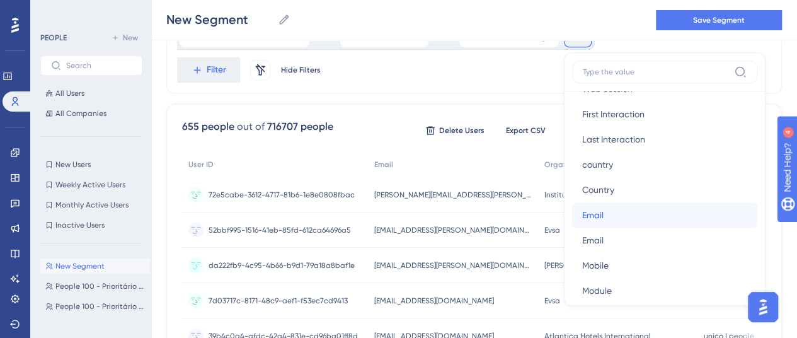
click at [572, 214] on button "Email Email" at bounding box center [664, 214] width 185 height 25
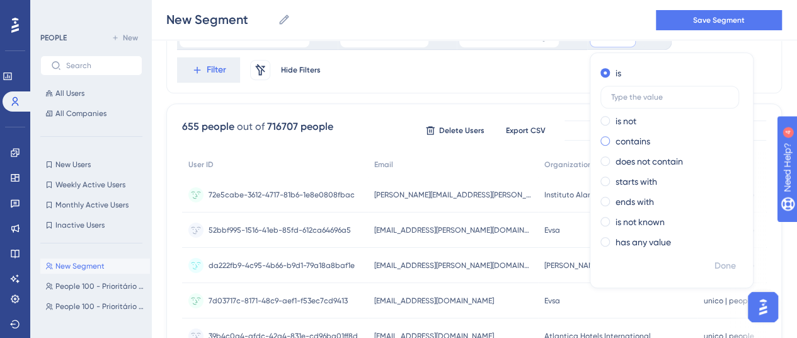
click at [616, 138] on label "contains" at bounding box center [633, 141] width 35 height 15
type input "lojasmm"
click at [715, 264] on span "Done" at bounding box center [725, 265] width 21 height 15
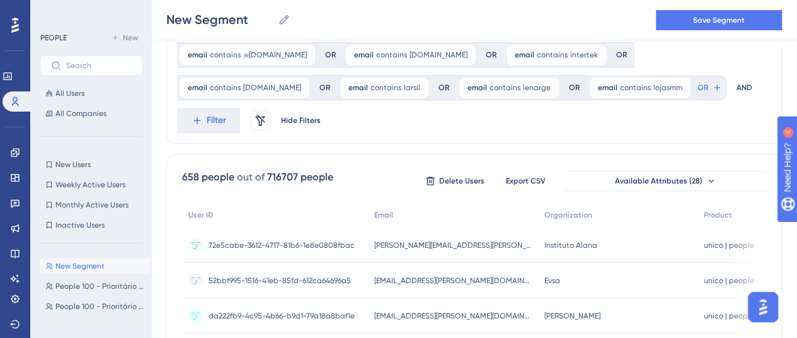
scroll to position [266, 0]
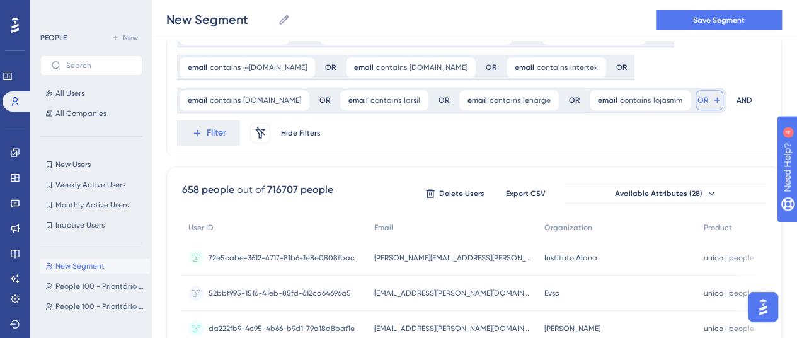
click at [698, 96] on span "OR" at bounding box center [703, 100] width 11 height 10
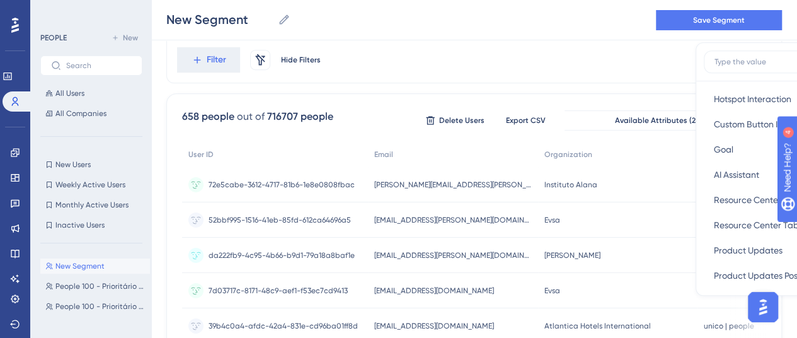
scroll to position [567, 0]
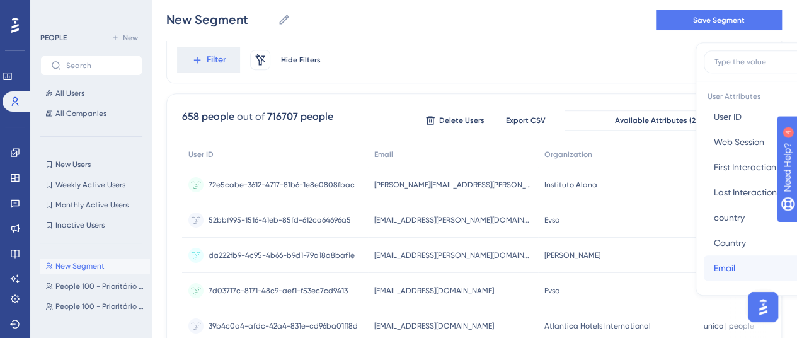
click at [704, 263] on button "Email Email" at bounding box center [796, 267] width 185 height 25
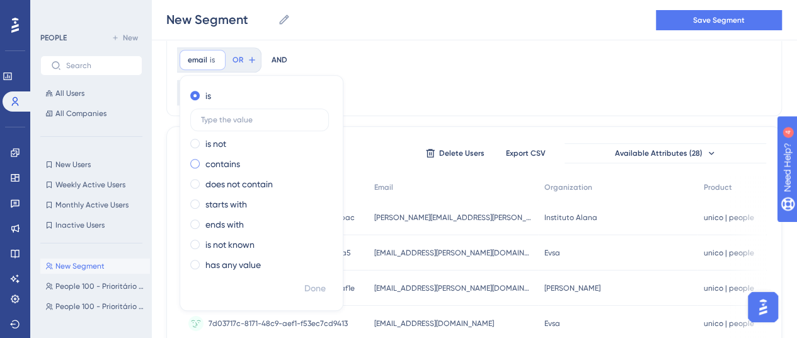
click at [240, 156] on label "contains" at bounding box center [222, 163] width 35 height 15
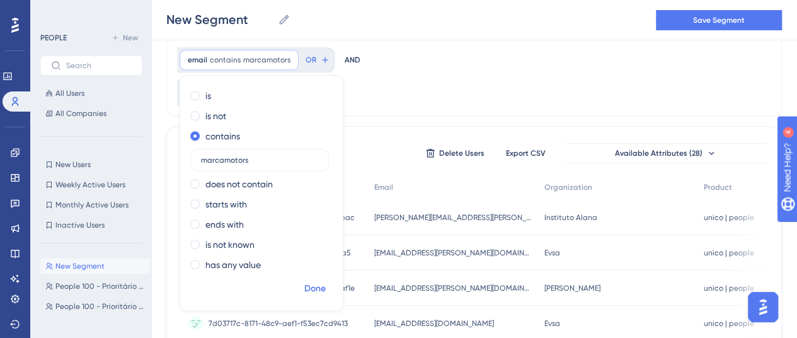
type input "marcamotors"
click at [326, 281] on span "Done" at bounding box center [314, 288] width 21 height 15
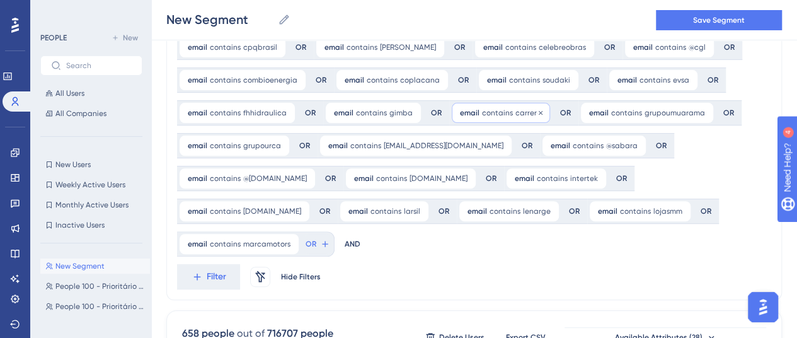
scroll to position [150, 0]
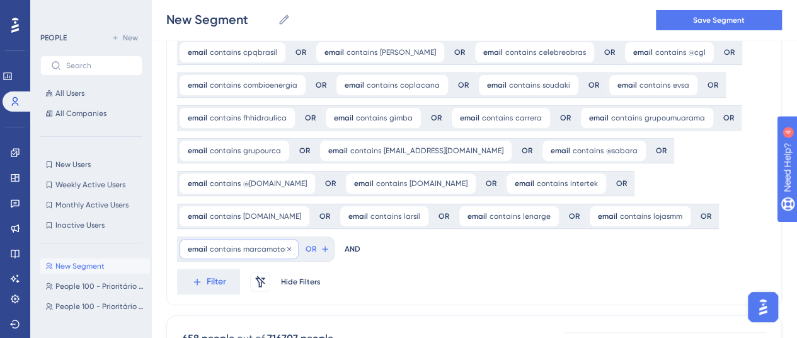
click at [291, 244] on span "marcamotors" at bounding box center [266, 249] width 47 height 10
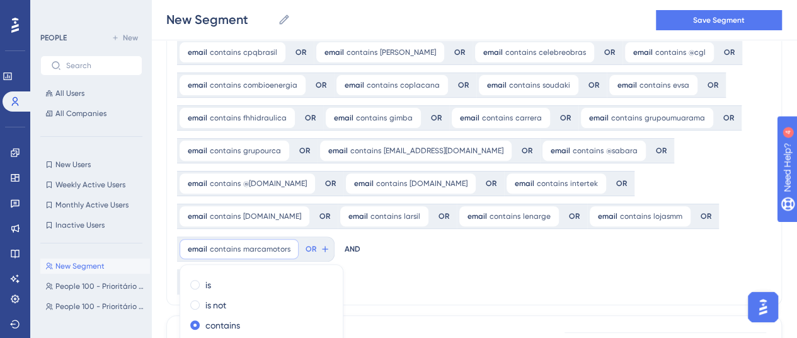
scroll to position [296, 0]
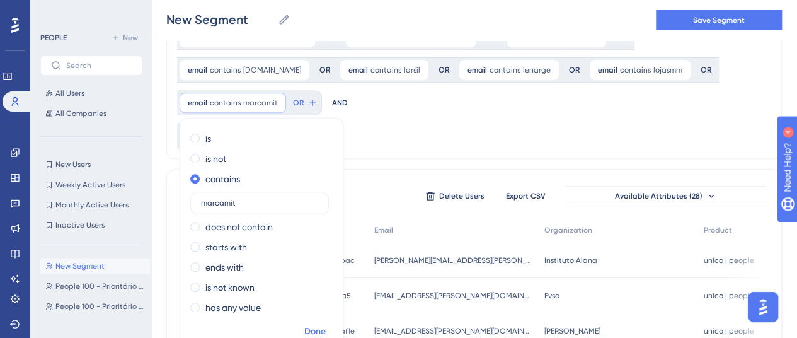
type input "marcamit"
click at [326, 324] on span "Done" at bounding box center [314, 331] width 21 height 15
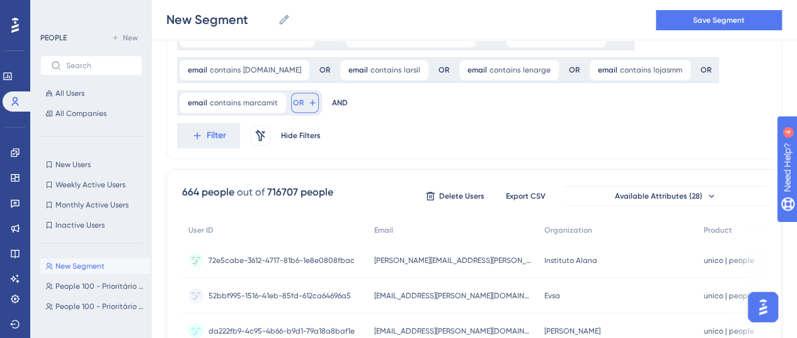
click at [304, 98] on span "OR" at bounding box center [298, 103] width 11 height 10
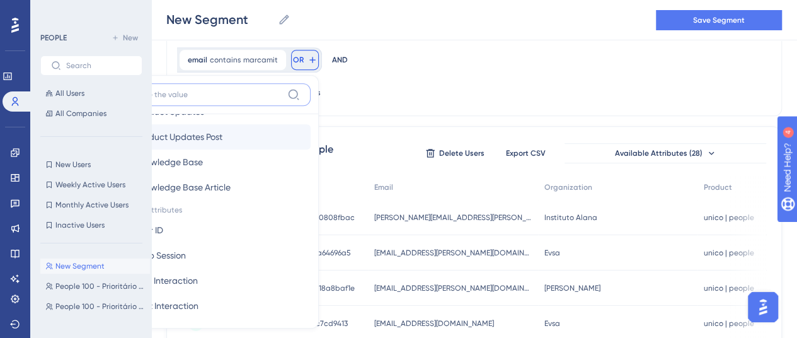
scroll to position [567, 0]
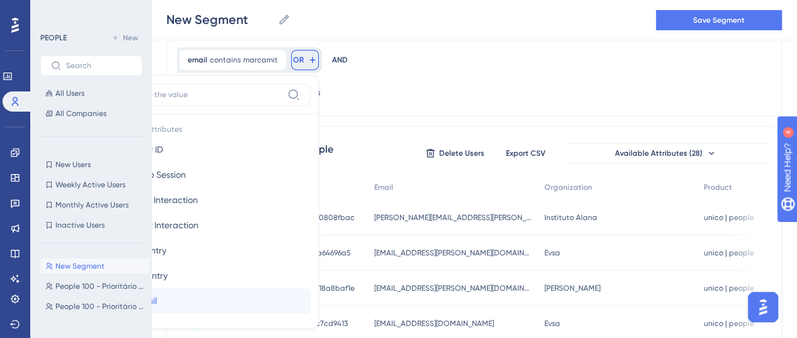
click at [311, 288] on button "Email Email" at bounding box center [217, 300] width 185 height 25
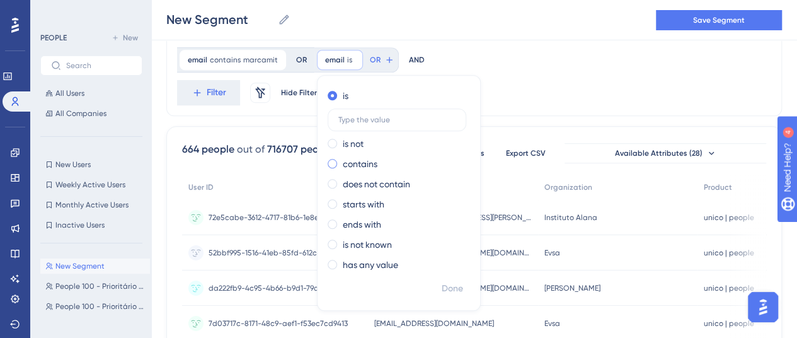
click at [343, 163] on label "contains" at bounding box center [360, 163] width 35 height 15
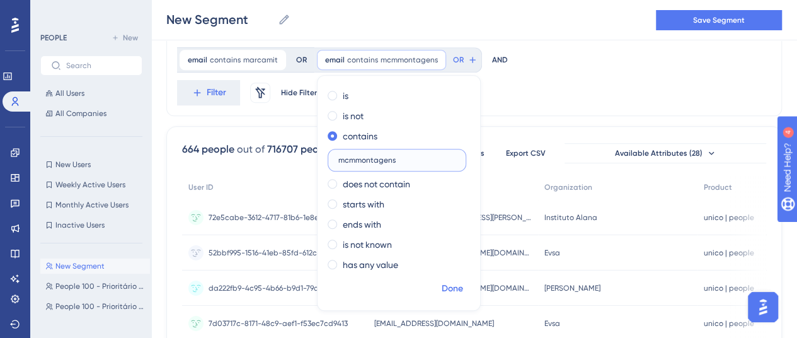
type input "mcmmontagens"
click at [442, 288] on span "Done" at bounding box center [452, 288] width 21 height 15
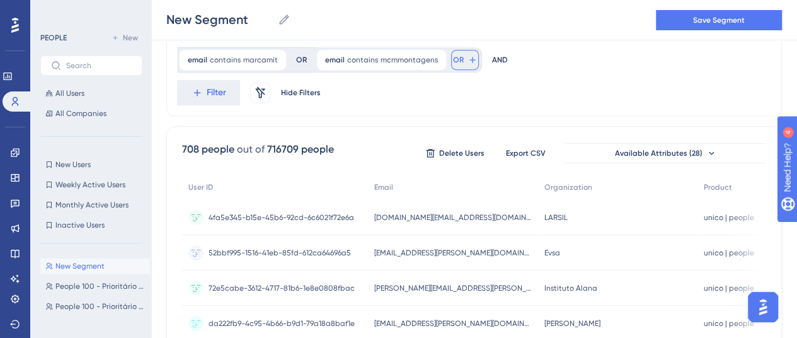
click at [453, 58] on span "OR" at bounding box center [458, 60] width 11 height 10
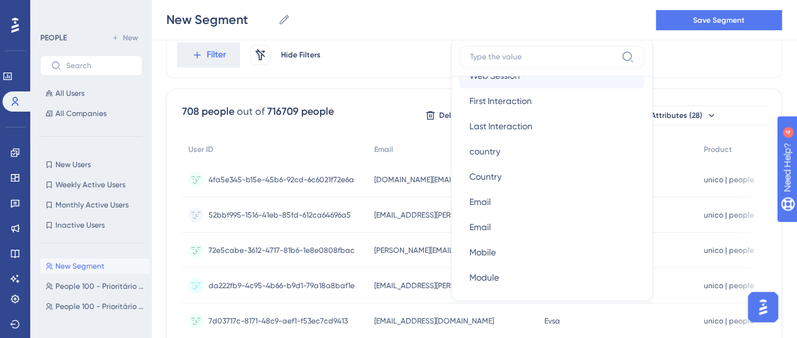
scroll to position [630, 0]
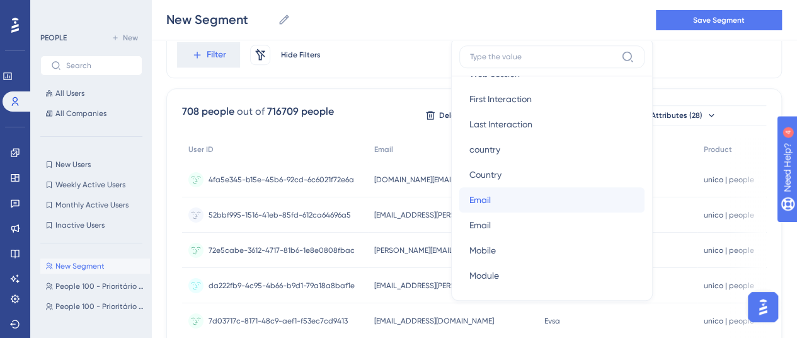
click at [459, 199] on button "Email Email" at bounding box center [551, 199] width 185 height 25
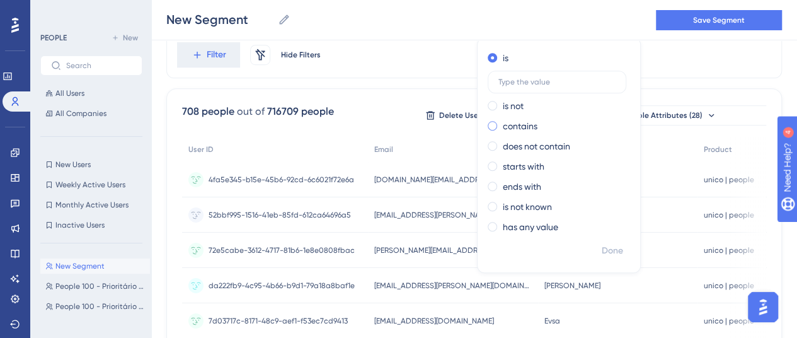
click at [503, 127] on label "contains" at bounding box center [520, 125] width 35 height 15
type input "motopema"
click at [602, 248] on span "Done" at bounding box center [612, 250] width 21 height 15
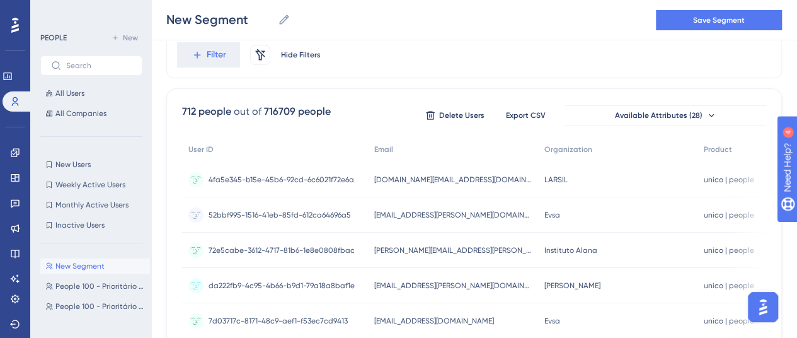
scroll to position [314, 0]
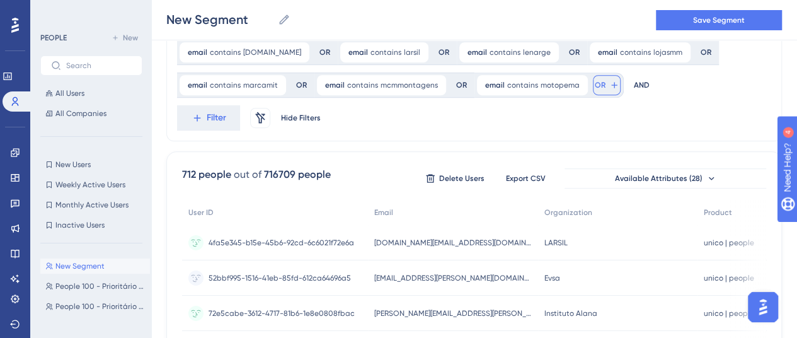
click at [595, 83] on span "OR" at bounding box center [600, 85] width 11 height 10
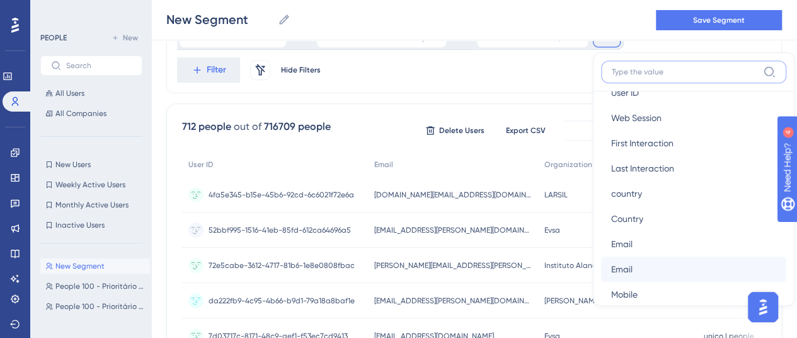
scroll to position [630, 0]
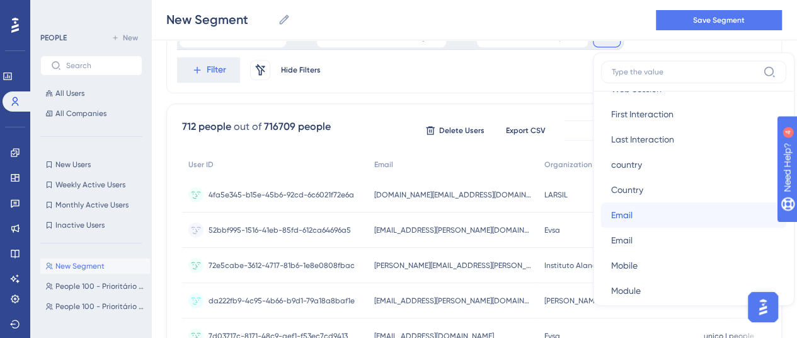
click at [611, 212] on span "Email" at bounding box center [621, 214] width 21 height 15
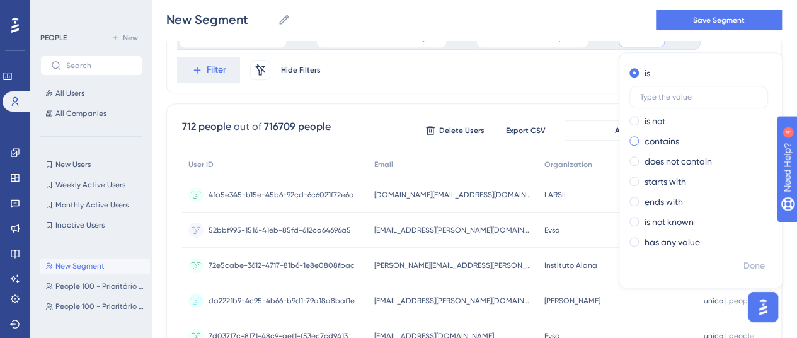
click at [645, 138] on label "contains" at bounding box center [662, 141] width 35 height 15
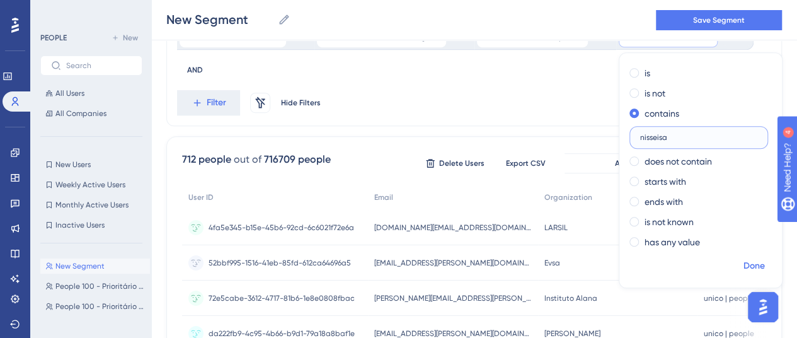
type input "nisseisa"
click at [744, 263] on span "Done" at bounding box center [754, 265] width 21 height 15
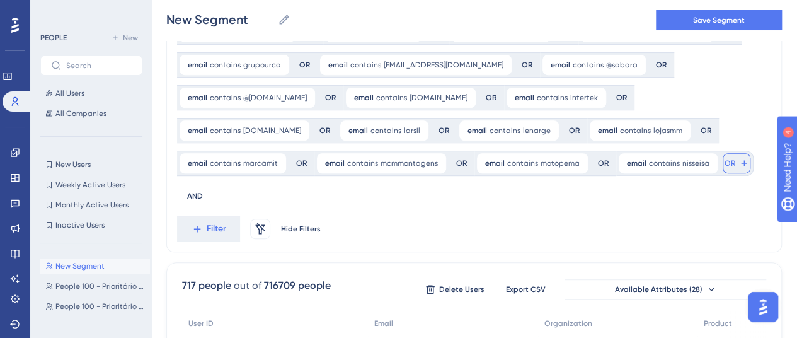
click at [725, 162] on span "OR" at bounding box center [730, 163] width 11 height 10
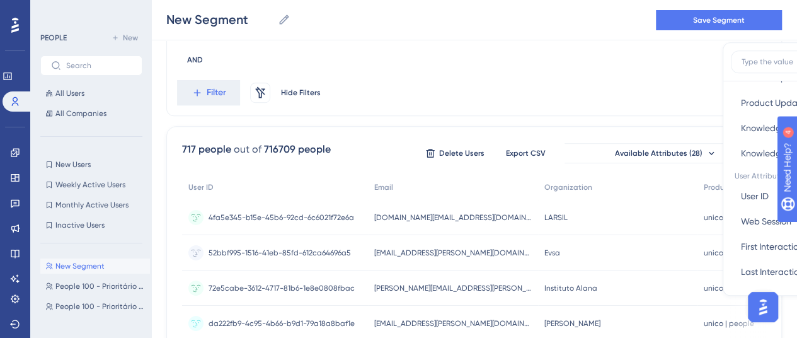
scroll to position [567, 0]
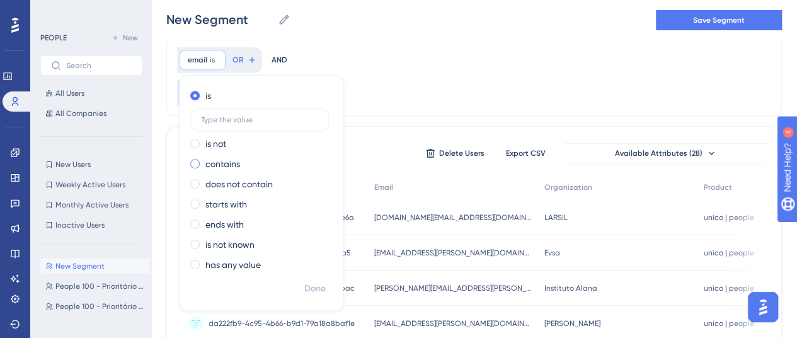
click at [328, 156] on div "contains" at bounding box center [258, 163] width 137 height 15
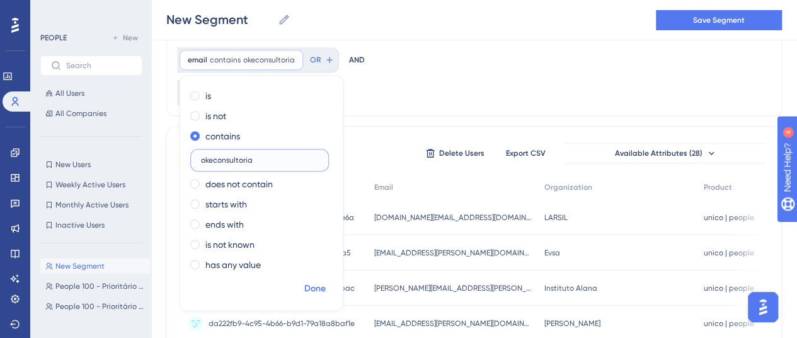
type input "okeconsultoria"
click at [326, 281] on span "Done" at bounding box center [314, 288] width 21 height 15
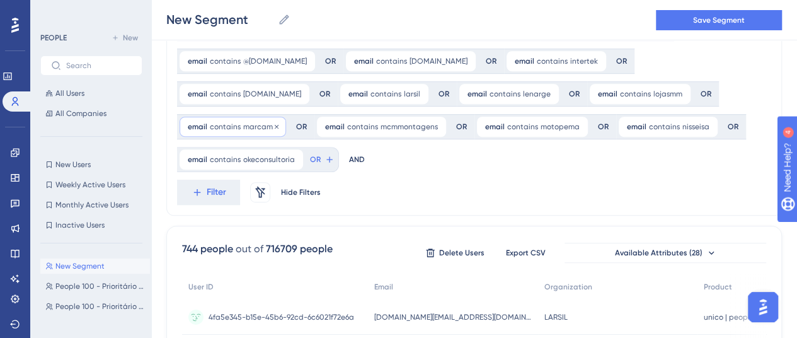
scroll to position [246, 0]
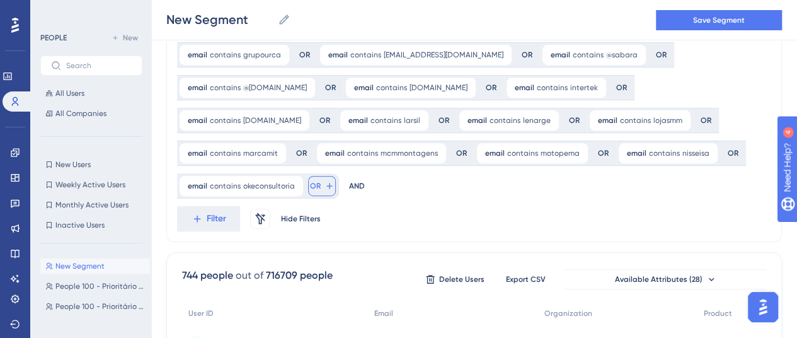
click at [321, 181] on span "OR" at bounding box center [315, 186] width 11 height 10
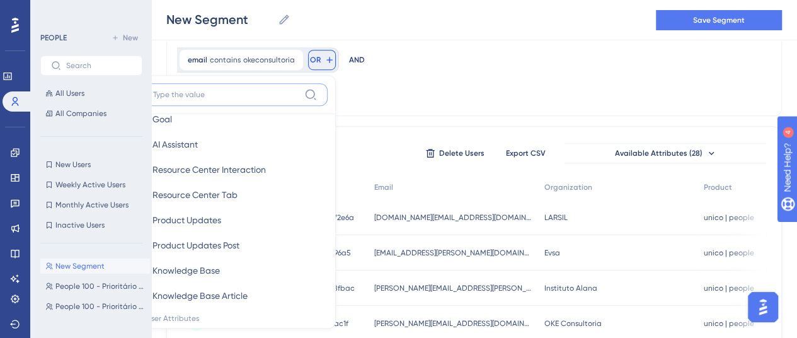
scroll to position [693, 0]
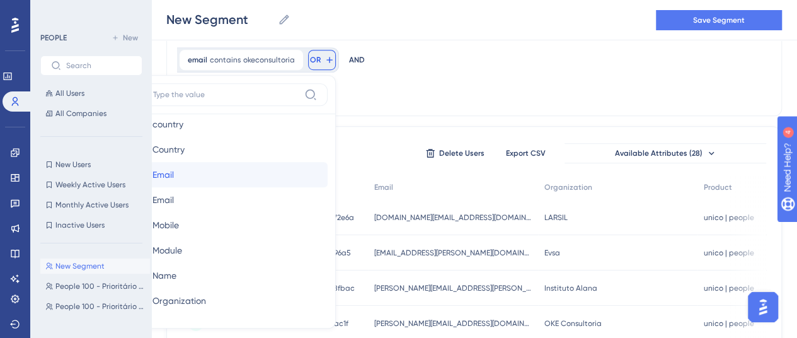
click at [328, 162] on button "Email Email" at bounding box center [234, 174] width 185 height 25
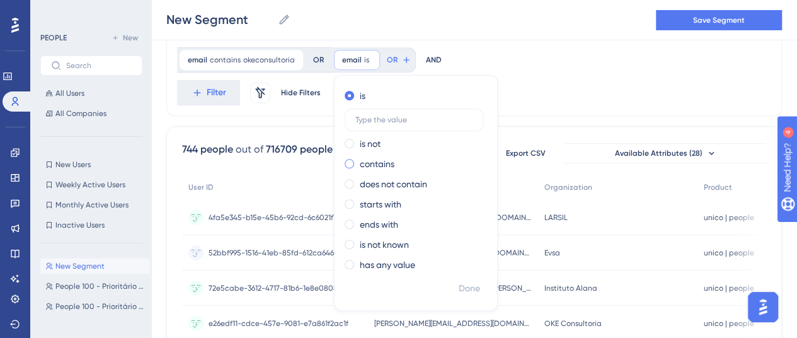
click at [360, 168] on label "contains" at bounding box center [377, 163] width 35 height 15
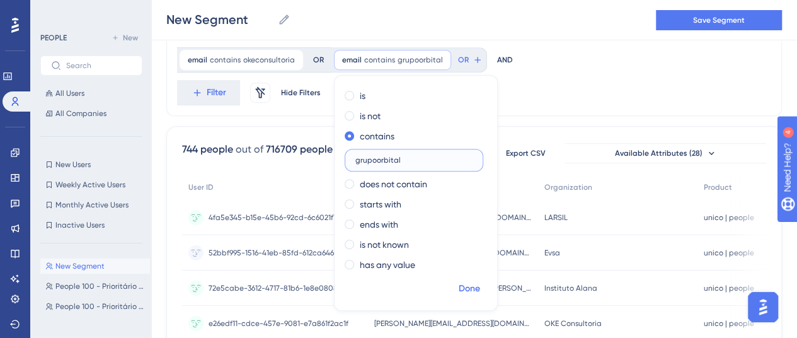
type input "grupoorbital"
click at [459, 286] on span "Done" at bounding box center [469, 288] width 21 height 15
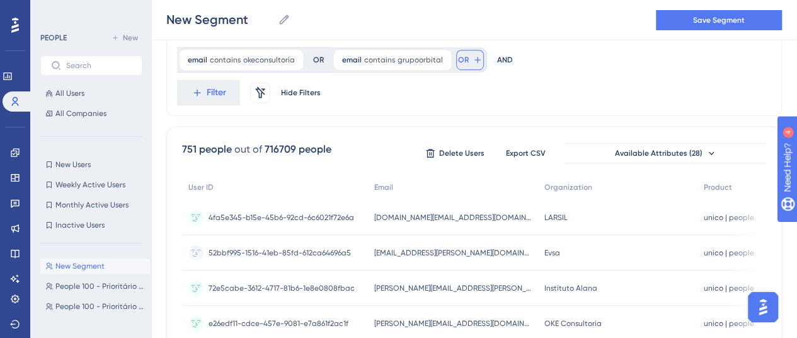
click at [458, 61] on span "OR" at bounding box center [463, 60] width 11 height 10
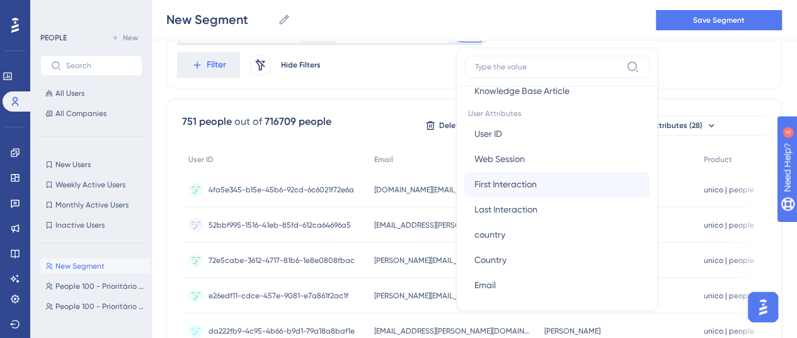
scroll to position [567, 0]
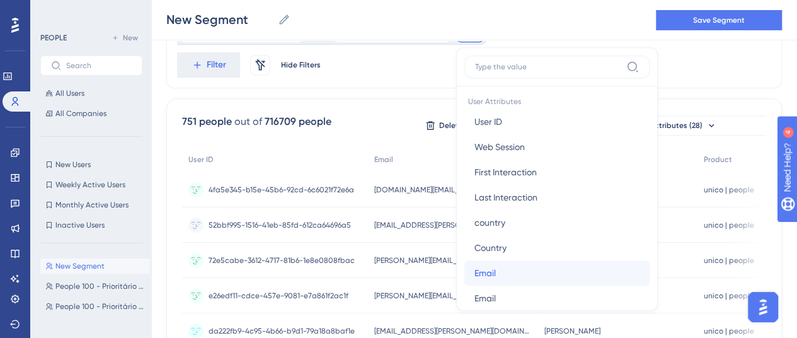
click at [475, 276] on span "Email" at bounding box center [485, 272] width 21 height 15
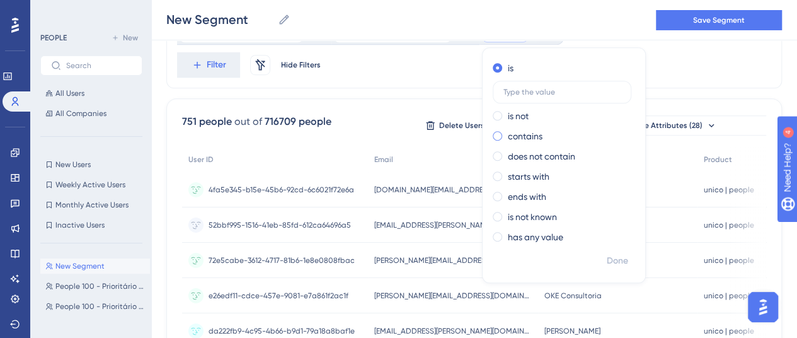
click at [508, 135] on label "contains" at bounding box center [525, 136] width 35 height 15
type input "villelog"
click at [607, 259] on span "Done" at bounding box center [617, 260] width 21 height 15
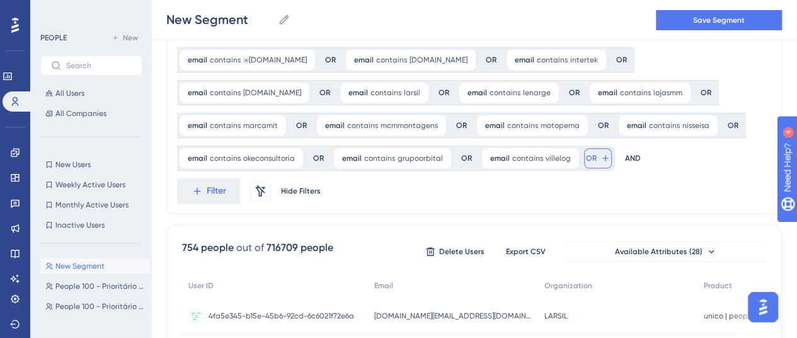
click at [586, 163] on span "OR" at bounding box center [591, 158] width 11 height 10
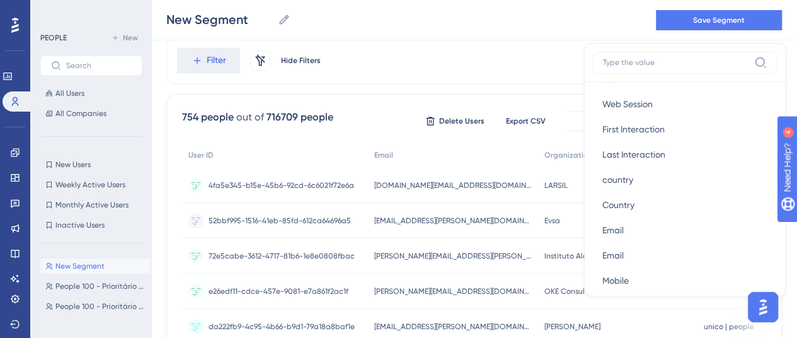
scroll to position [630, 0]
click at [602, 202] on span "Email" at bounding box center [612, 205] width 21 height 15
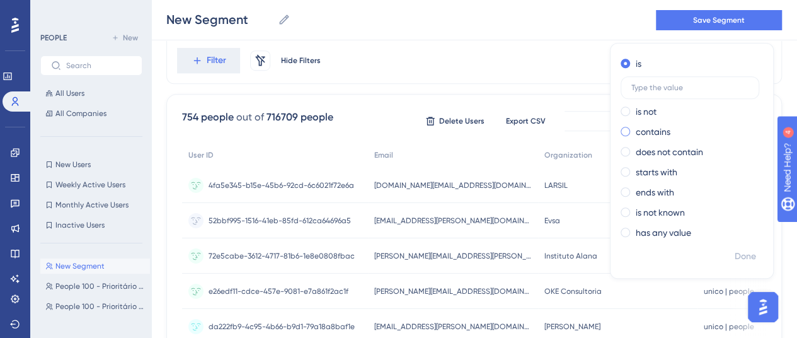
click at [621, 132] on span at bounding box center [625, 131] width 9 height 9
click at [634, 129] on input "radio" at bounding box center [634, 129] width 0 height 0
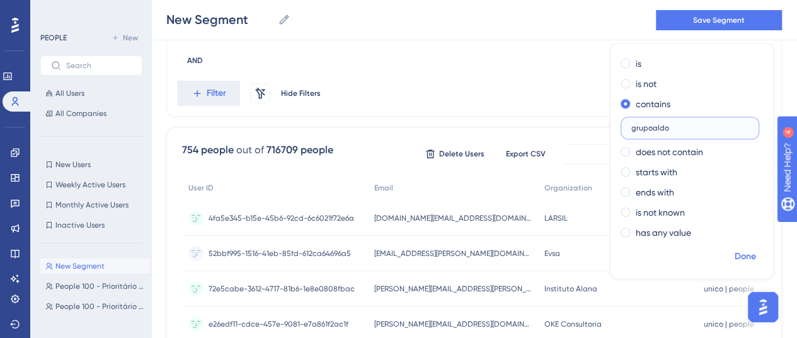
type input "grupoaldo"
click at [735, 252] on span "Done" at bounding box center [745, 256] width 21 height 15
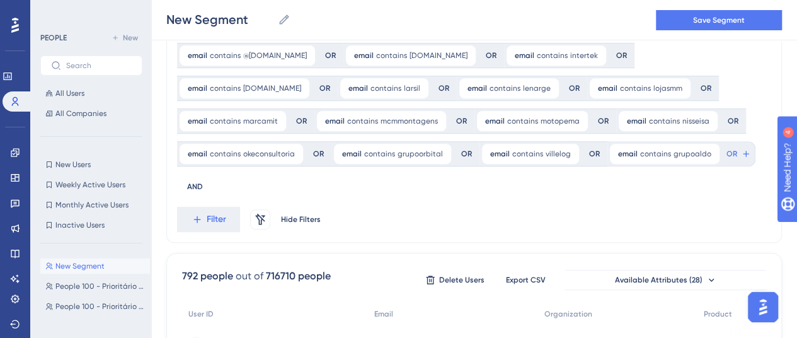
scroll to position [152, 0]
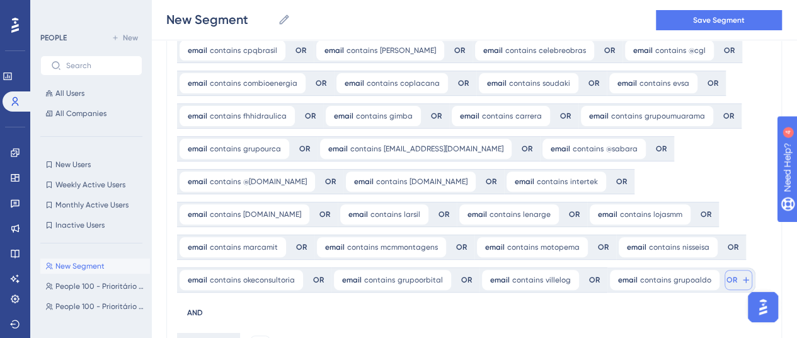
click at [727, 275] on span "OR" at bounding box center [732, 280] width 11 height 10
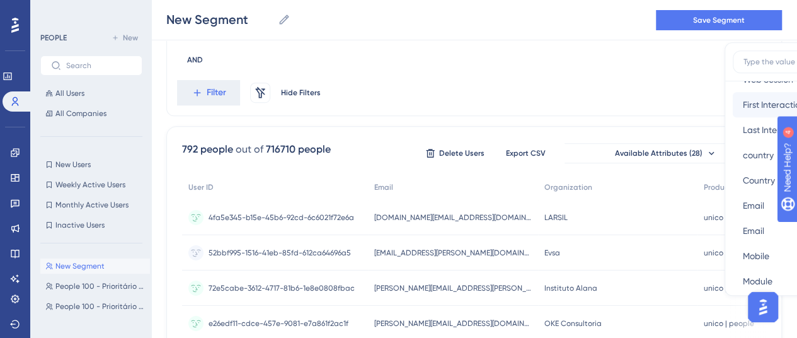
scroll to position [630, 0]
click at [743, 205] on span "Email" at bounding box center [753, 204] width 21 height 15
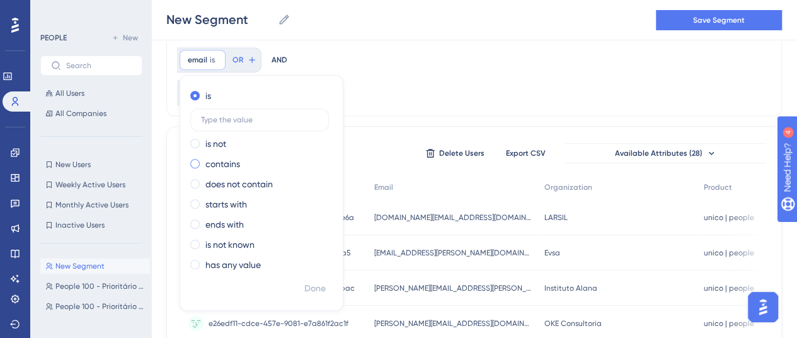
click at [328, 156] on div "contains" at bounding box center [258, 163] width 137 height 15
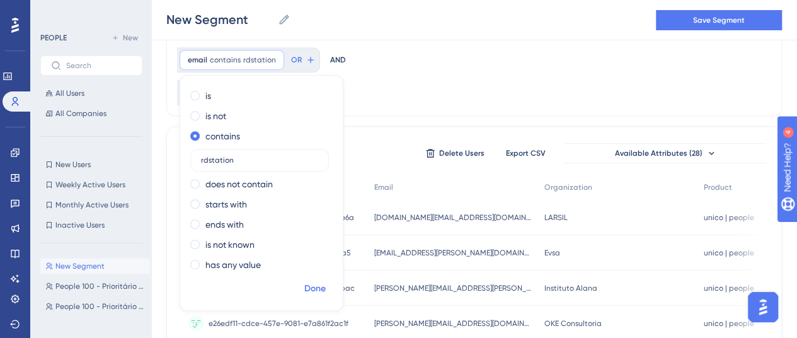
type input "rdstation"
click at [326, 281] on span "Done" at bounding box center [314, 288] width 21 height 15
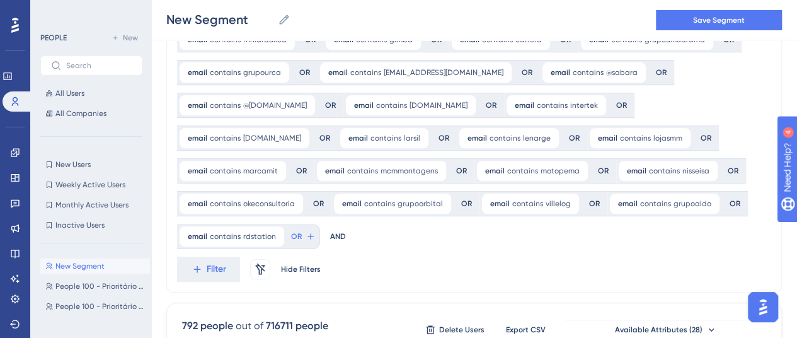
scroll to position [216, 0]
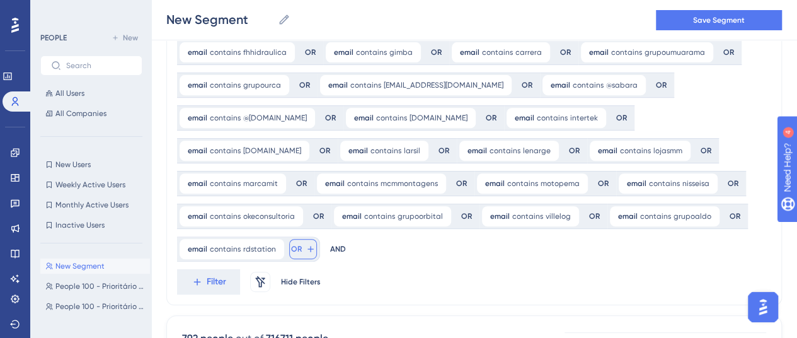
click at [302, 244] on span "OR" at bounding box center [296, 249] width 11 height 10
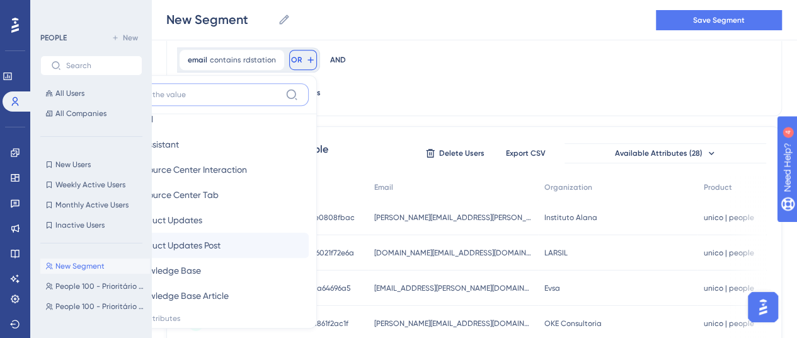
scroll to position [567, 0]
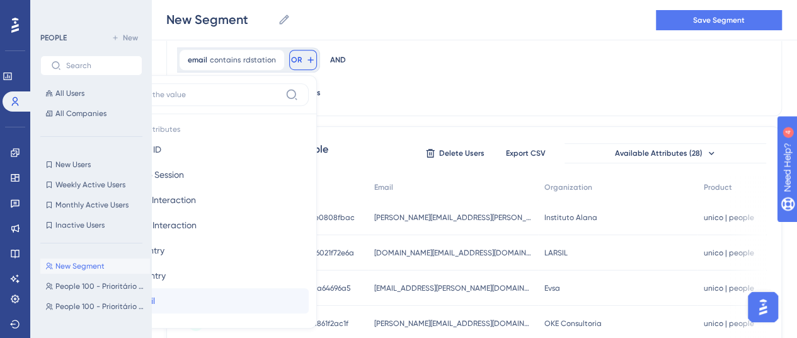
click at [155, 293] on span "Email" at bounding box center [144, 300] width 21 height 15
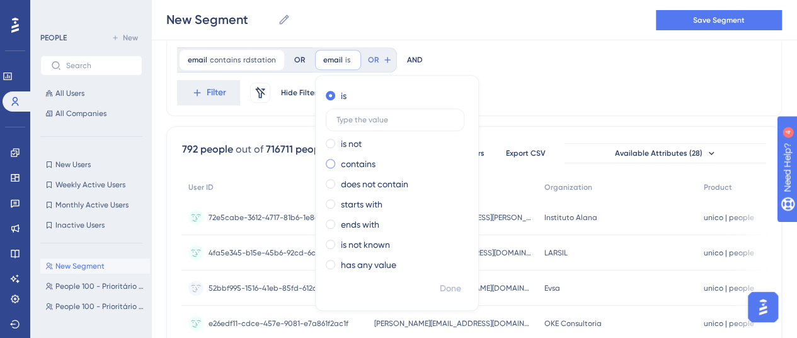
click at [341, 166] on label "contains" at bounding box center [358, 163] width 35 height 15
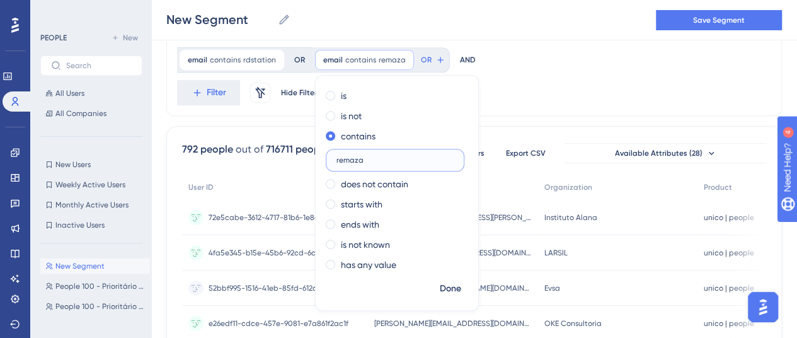
click at [337, 161] on input "remaza" at bounding box center [395, 160] width 117 height 9
type input "@remaza"
click at [440, 285] on span "Done" at bounding box center [450, 288] width 21 height 15
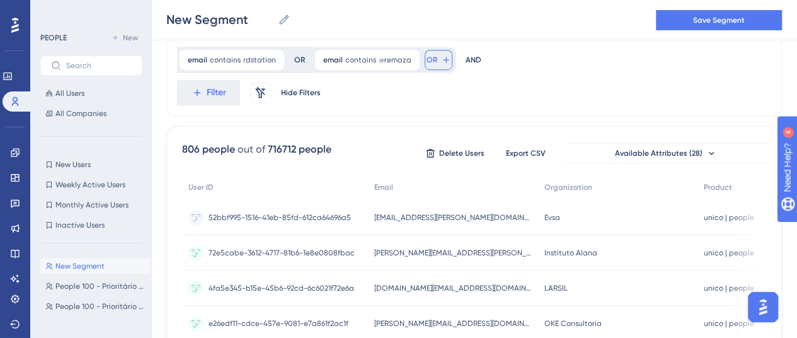
click at [425, 57] on button "OR" at bounding box center [439, 60] width 28 height 20
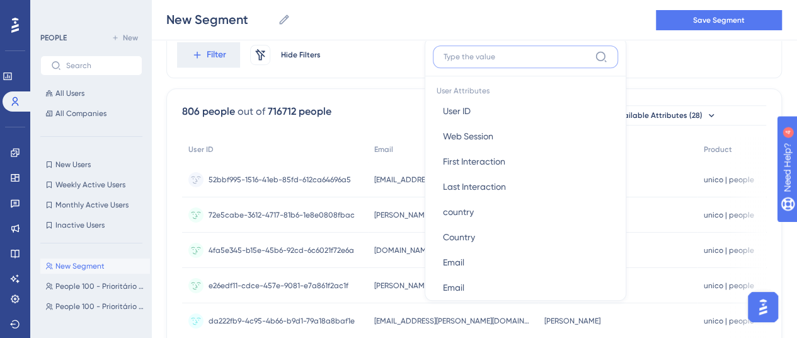
scroll to position [630, 0]
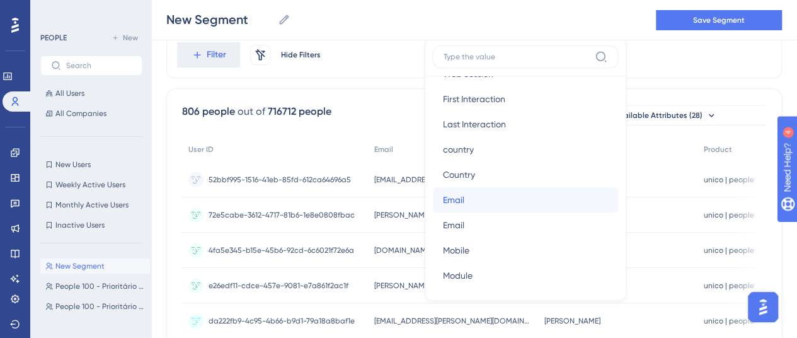
click at [433, 197] on button "Email Email" at bounding box center [525, 199] width 185 height 25
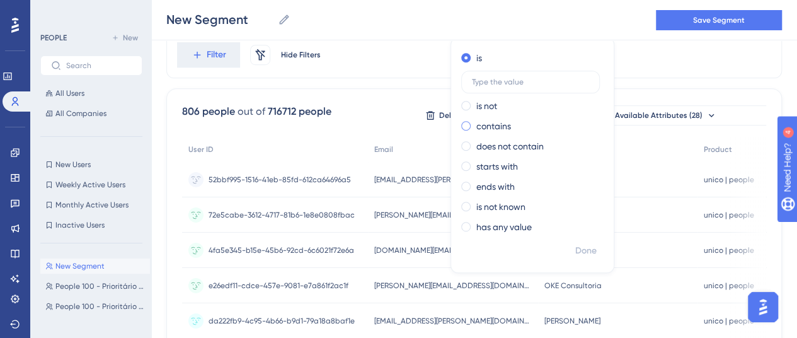
click at [476, 126] on label "contains" at bounding box center [493, 125] width 35 height 15
type input "sgiweb"
click at [575, 246] on span "Done" at bounding box center [585, 250] width 21 height 15
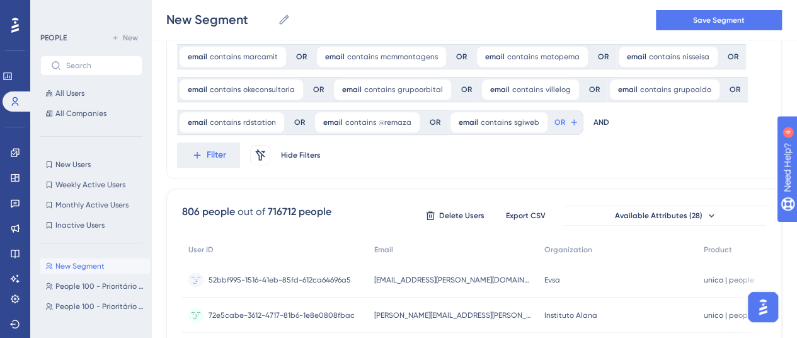
scroll to position [316, 0]
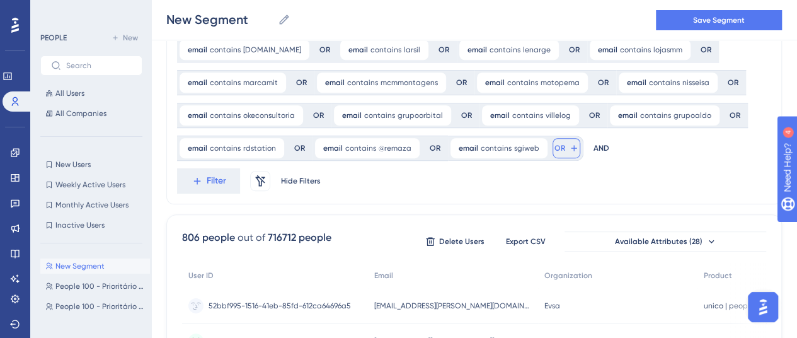
click at [555, 148] on span "OR" at bounding box center [560, 148] width 11 height 10
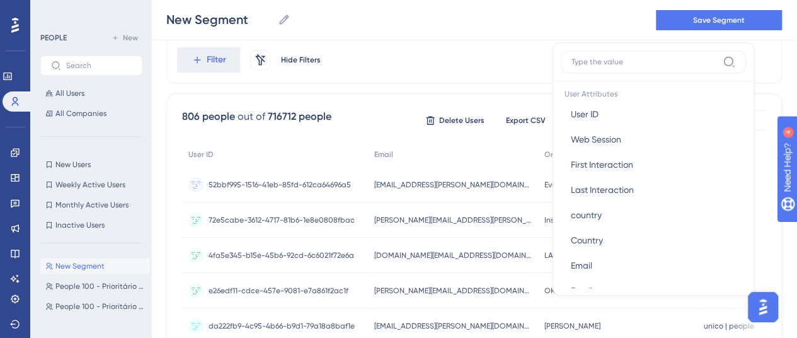
scroll to position [630, 0]
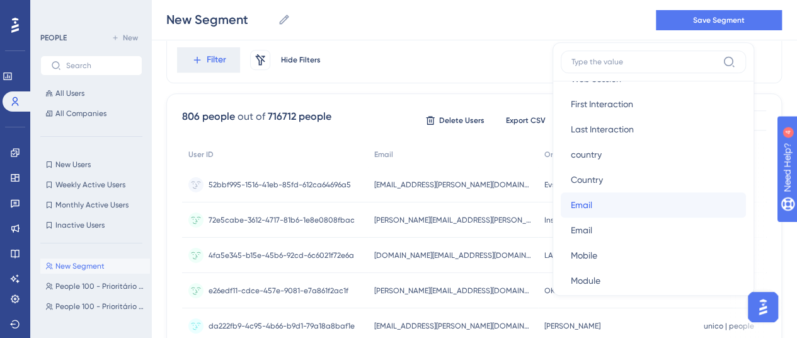
click at [561, 206] on button "Email Email" at bounding box center [653, 204] width 185 height 25
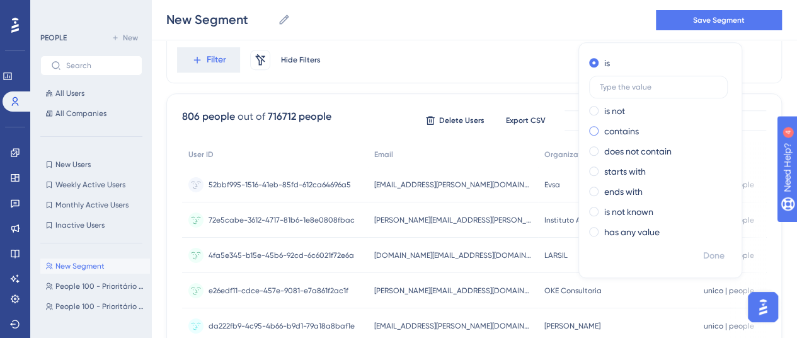
click at [604, 128] on label "contains" at bounding box center [621, 131] width 35 height 15
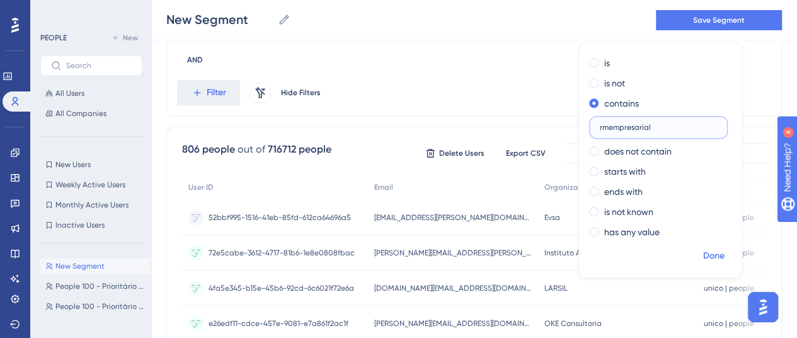
type input "rmempresarial"
click at [703, 258] on span "Done" at bounding box center [713, 255] width 21 height 15
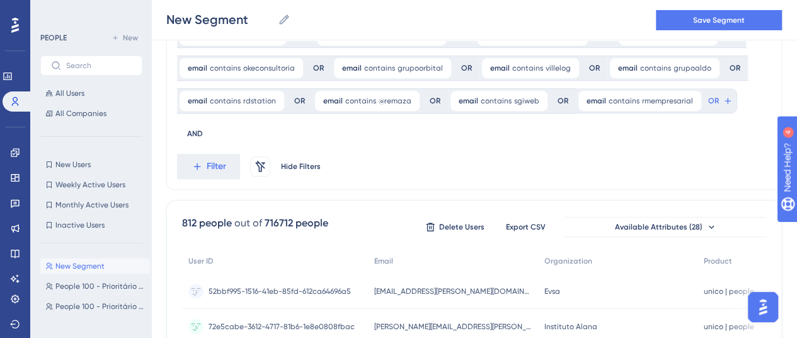
scroll to position [311, 0]
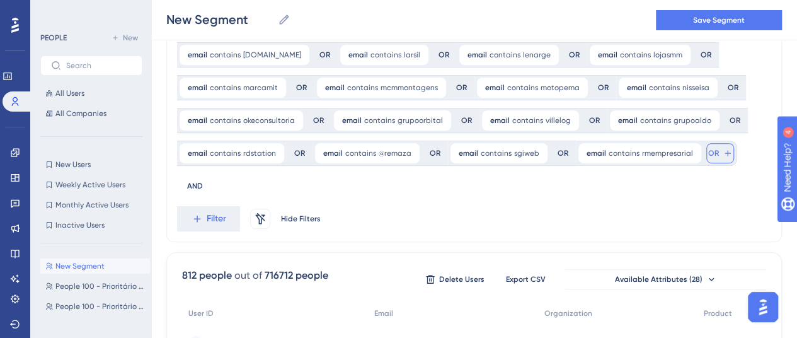
click at [708, 155] on span "OR" at bounding box center [713, 153] width 11 height 10
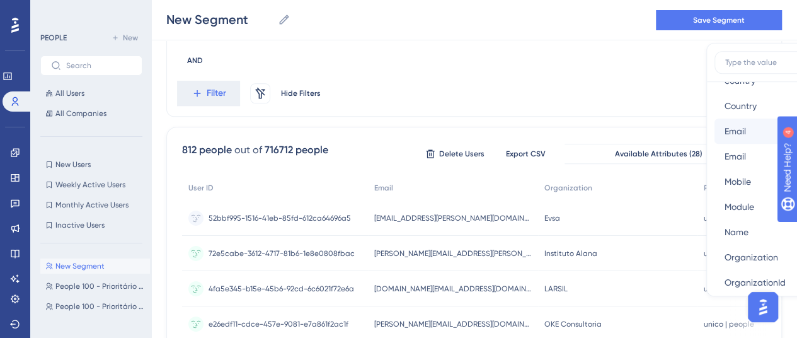
scroll to position [693, 0]
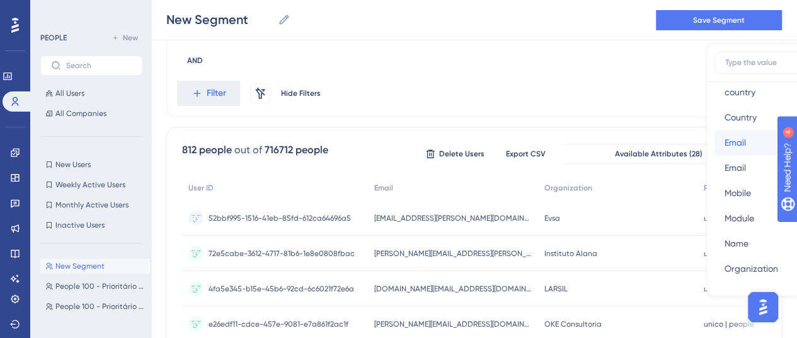
click at [715, 140] on button "Email Email" at bounding box center [807, 142] width 185 height 25
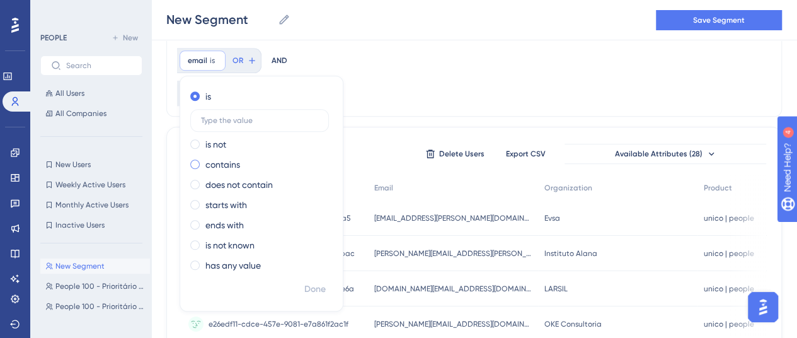
click at [240, 157] on label "contains" at bounding box center [222, 164] width 35 height 15
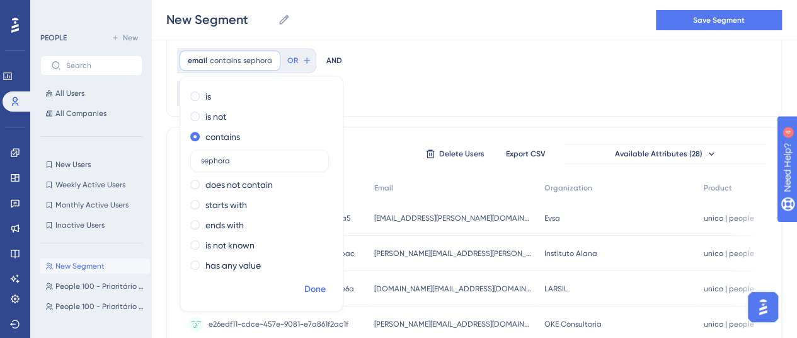
type input "sephora"
click at [326, 282] on span "Done" at bounding box center [314, 289] width 21 height 15
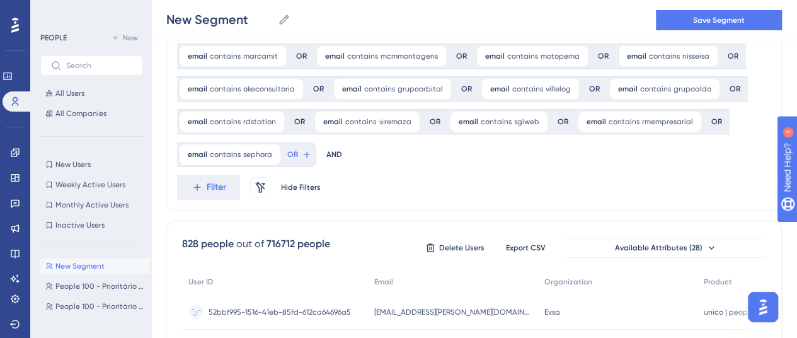
scroll to position [248, 0]
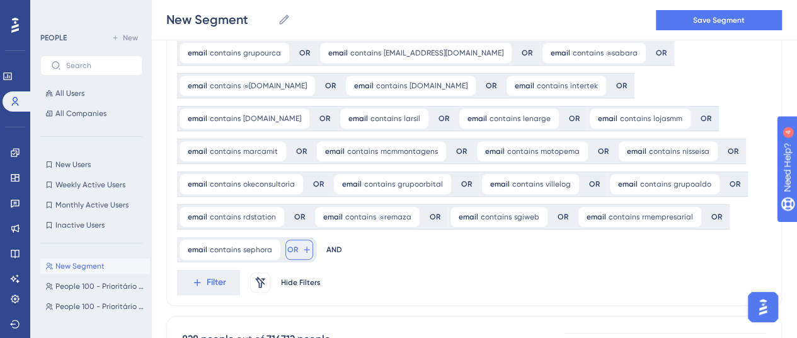
click at [298, 245] on span "OR" at bounding box center [292, 250] width 11 height 10
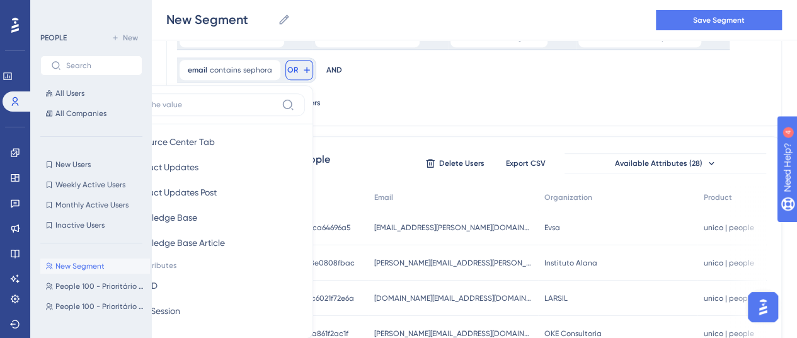
scroll to position [693, 0]
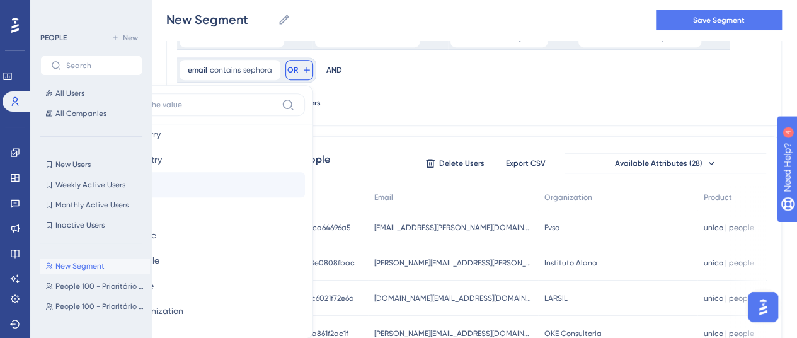
click at [305, 172] on button "Email Email" at bounding box center [212, 184] width 185 height 25
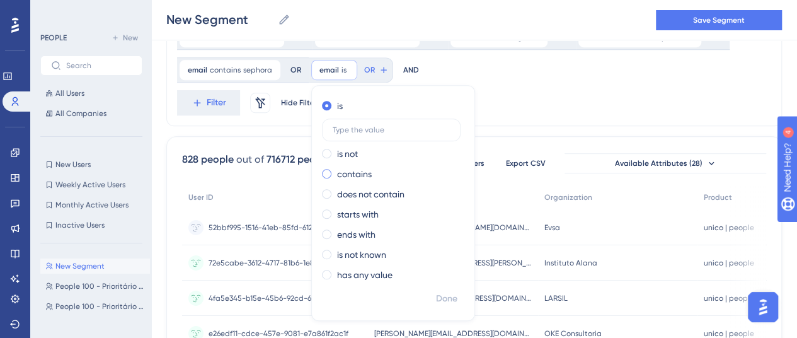
click at [337, 168] on label "contains" at bounding box center [354, 173] width 35 height 15
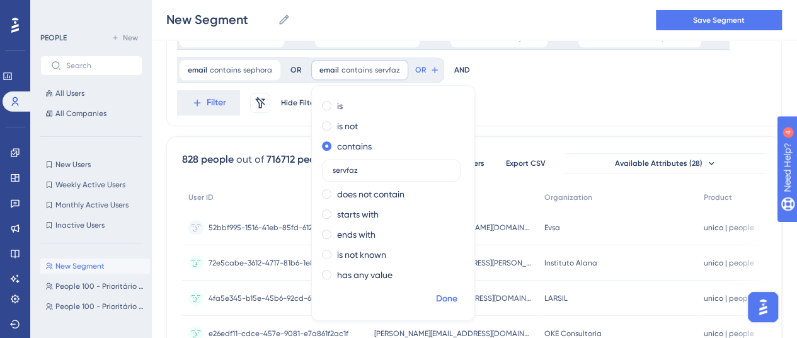
type input "servfaz"
click at [436, 294] on span "Done" at bounding box center [446, 298] width 21 height 15
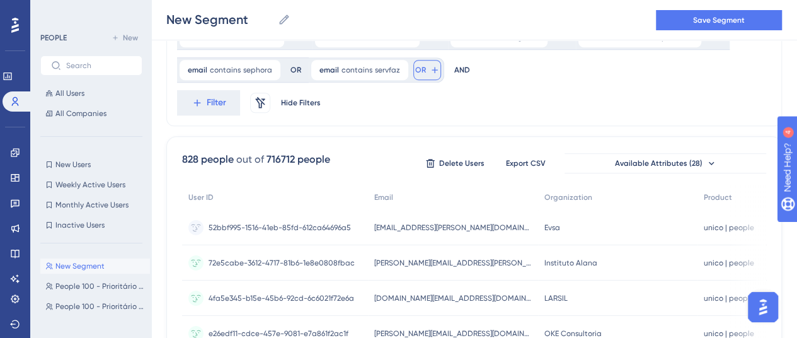
click at [415, 70] on span "OR" at bounding box center [420, 70] width 11 height 10
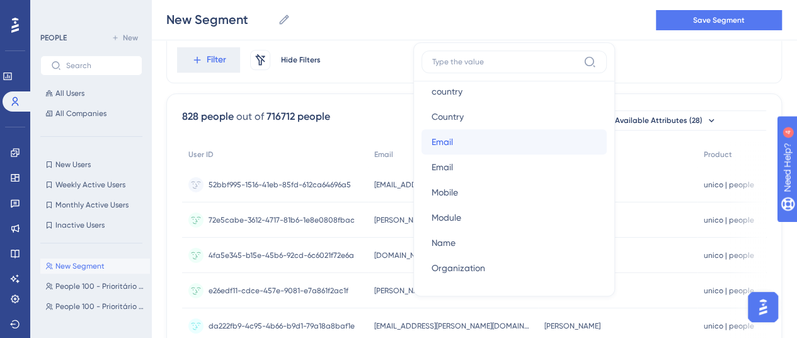
click at [422, 139] on button "Email Email" at bounding box center [514, 141] width 185 height 25
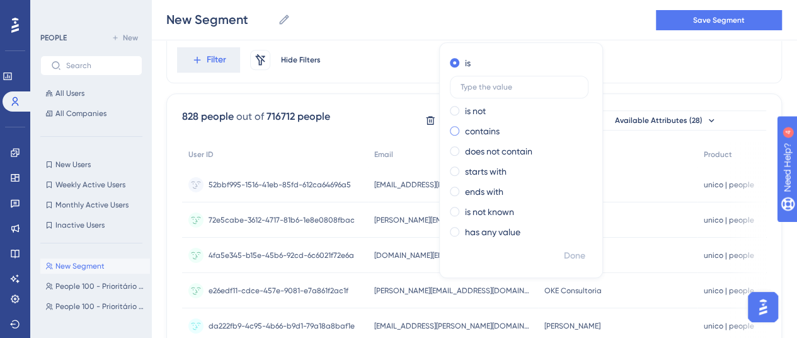
click at [450, 133] on div "contains" at bounding box center [518, 131] width 137 height 15
type input "doptex"
click at [564, 254] on span "Done" at bounding box center [574, 255] width 21 height 15
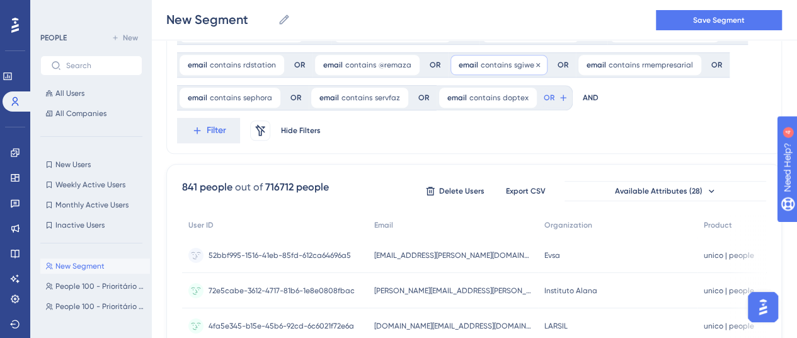
scroll to position [344, 0]
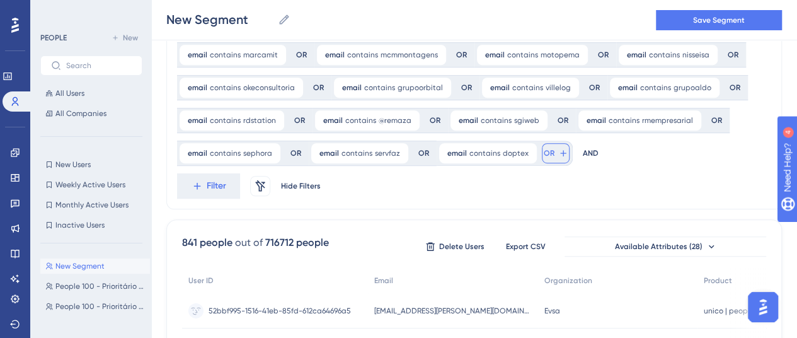
click at [544, 153] on span "OR" at bounding box center [549, 153] width 11 height 10
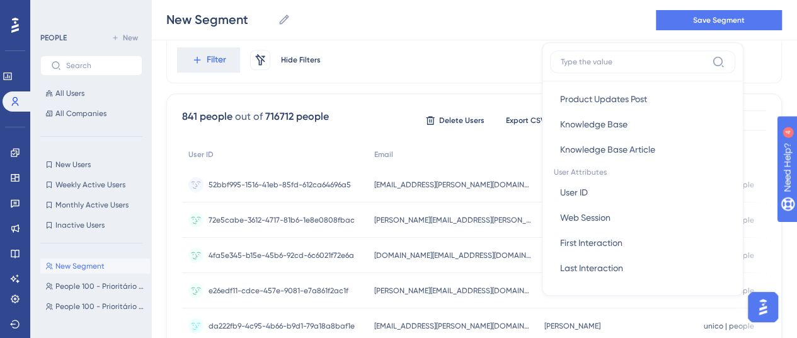
scroll to position [567, 0]
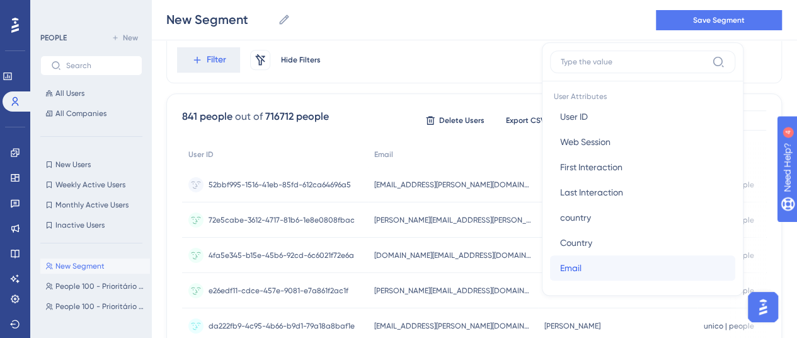
click at [560, 265] on span "Email" at bounding box center [570, 267] width 21 height 15
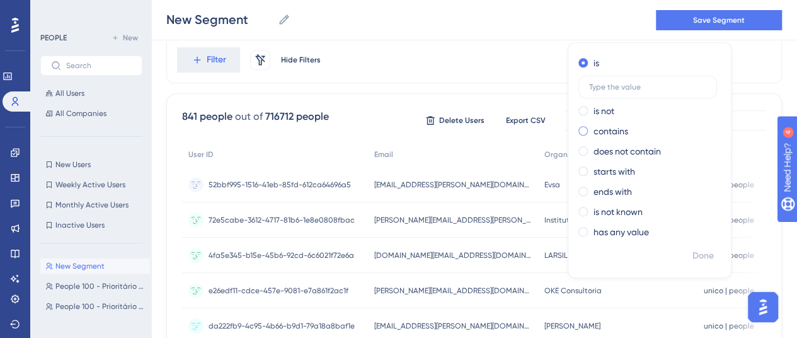
click at [594, 131] on label "contains" at bounding box center [611, 131] width 35 height 15
type input "tecnisa"
click at [693, 254] on span "Done" at bounding box center [703, 255] width 21 height 15
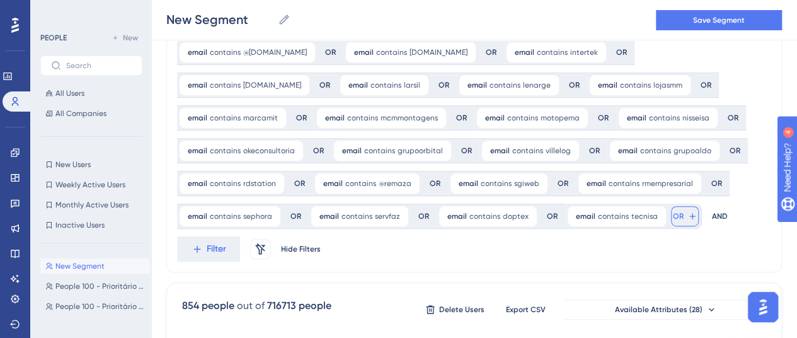
click at [673, 212] on span "OR" at bounding box center [678, 216] width 11 height 10
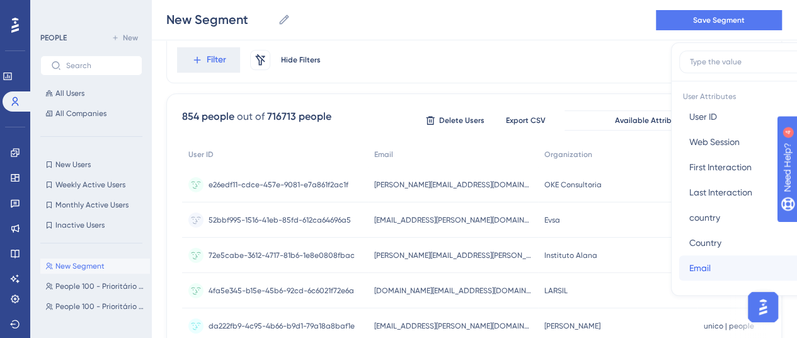
click at [679, 270] on button "Email Email" at bounding box center [771, 267] width 185 height 25
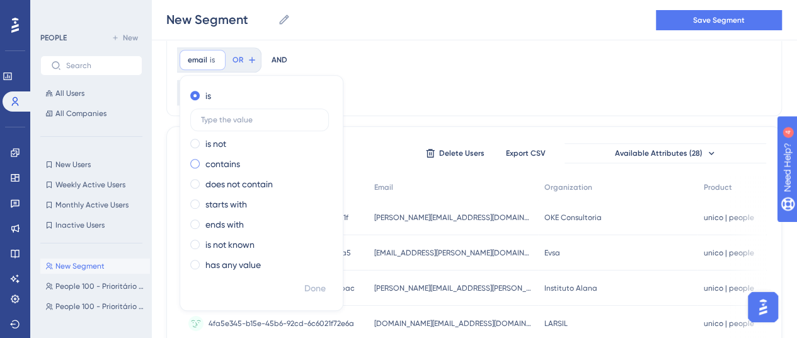
click at [240, 156] on label "contains" at bounding box center [222, 163] width 35 height 15
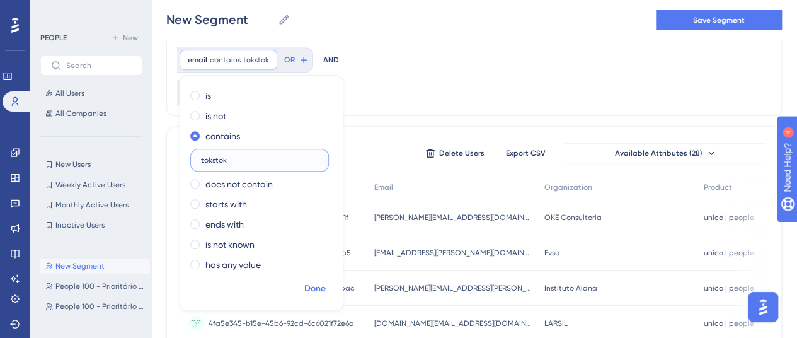
type input "tokstok"
click at [326, 281] on span "Done" at bounding box center [314, 288] width 21 height 15
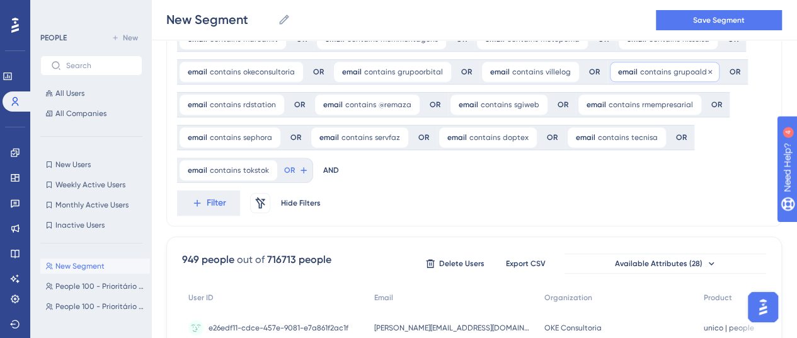
scroll to position [281, 0]
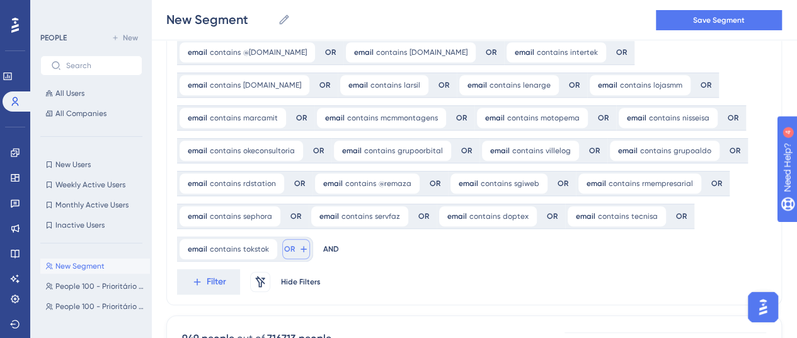
click at [295, 244] on span "OR" at bounding box center [289, 249] width 11 height 10
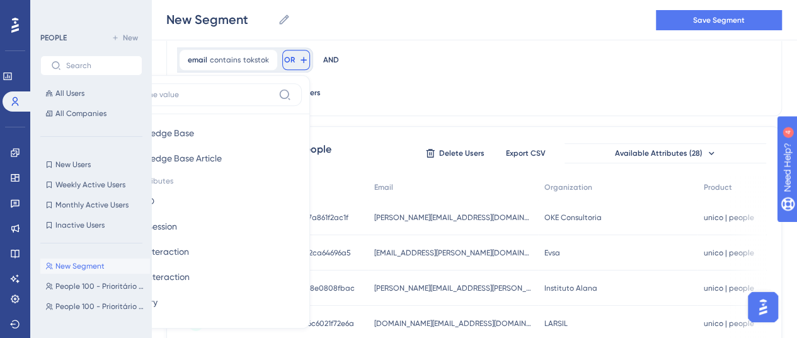
scroll to position [630, 0]
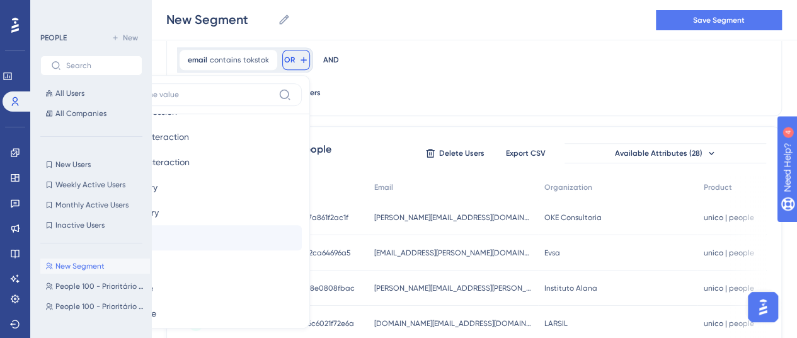
click at [302, 225] on button "Email Email" at bounding box center [209, 237] width 185 height 25
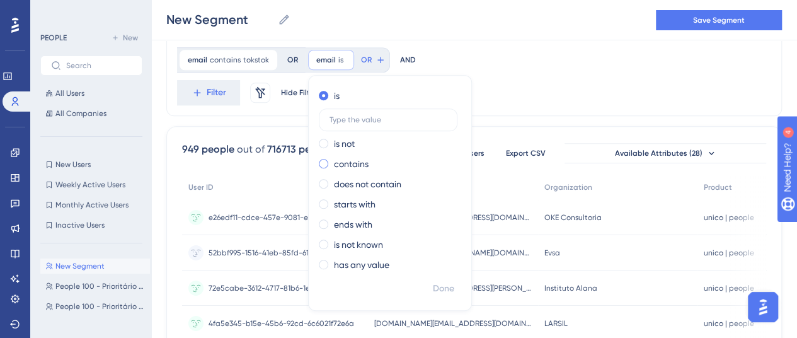
click at [319, 159] on div "contains" at bounding box center [387, 163] width 137 height 15
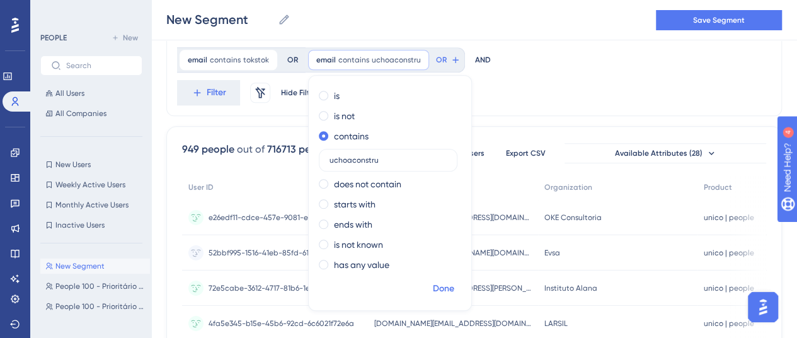
type input "uchoaconstru"
click at [433, 287] on span "Done" at bounding box center [443, 288] width 21 height 15
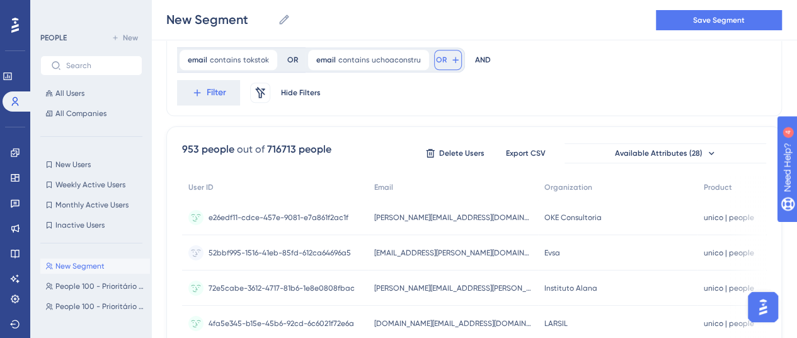
click at [436, 57] on span "OR" at bounding box center [441, 60] width 11 height 10
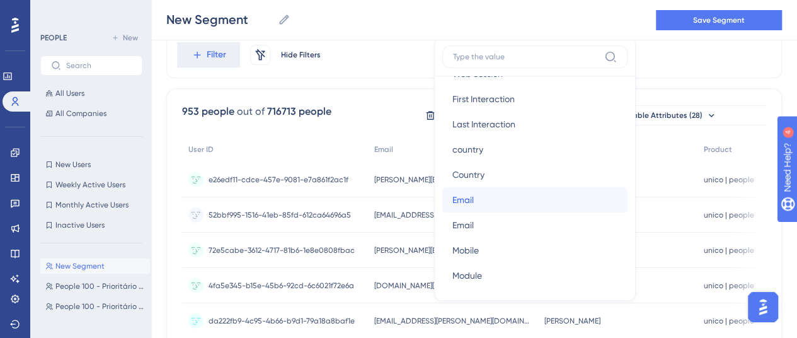
click at [442, 196] on button "Email Email" at bounding box center [534, 199] width 185 height 25
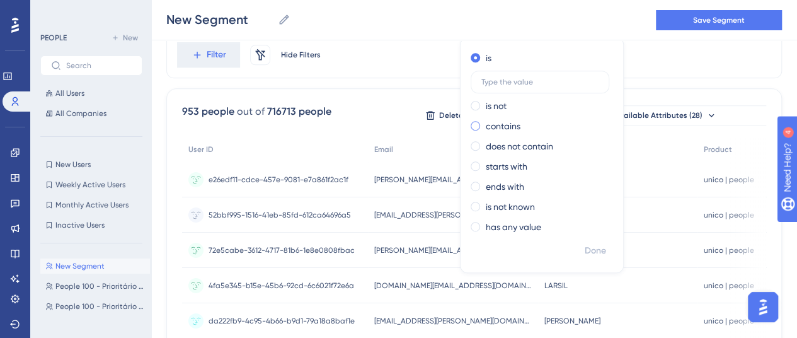
click at [486, 124] on label "contains" at bounding box center [503, 125] width 35 height 15
type input "vectrawork"
click at [585, 250] on span "Done" at bounding box center [595, 250] width 21 height 15
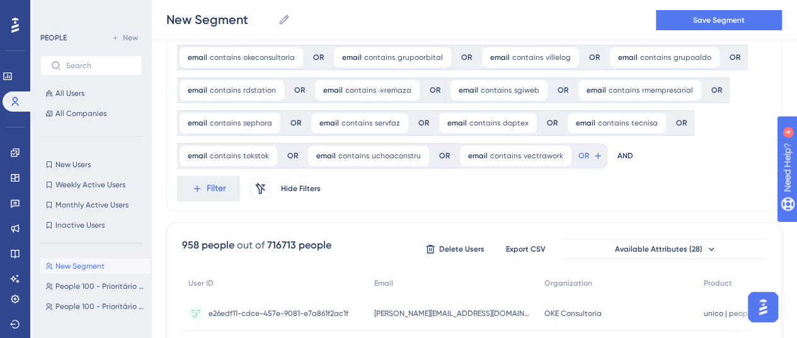
scroll to position [319, 0]
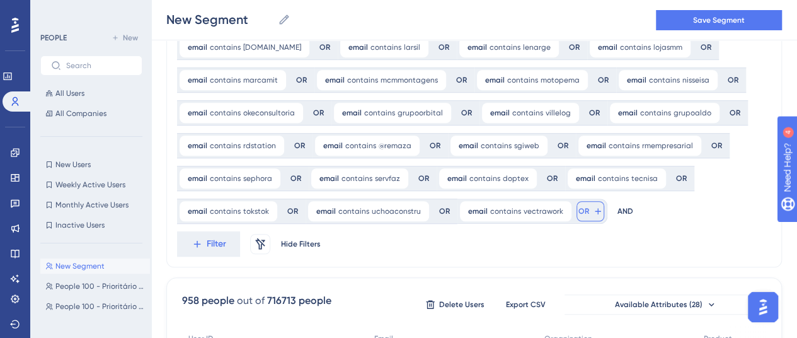
click at [577, 207] on button "OR" at bounding box center [591, 211] width 28 height 20
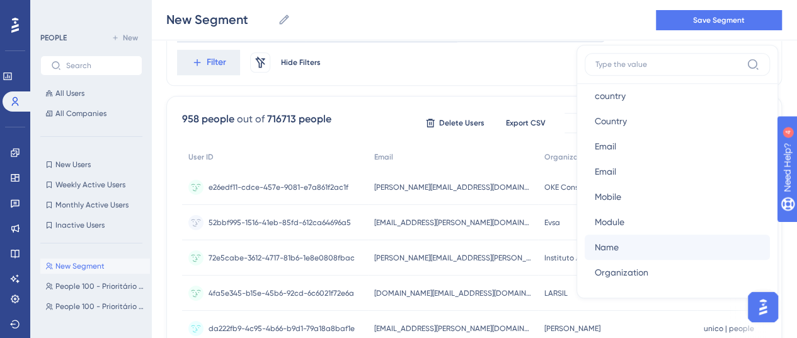
scroll to position [693, 0]
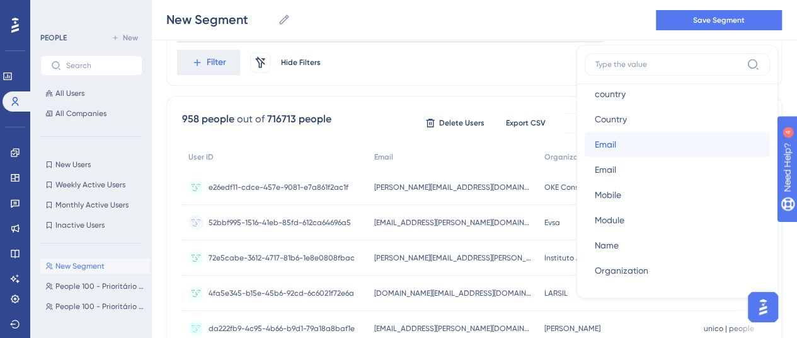
click at [595, 142] on span "Email" at bounding box center [605, 144] width 21 height 15
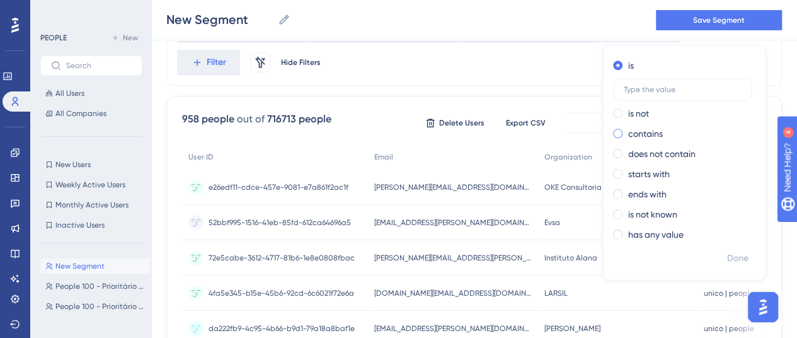
click at [613, 133] on span at bounding box center [617, 133] width 9 height 9
click at [626, 130] on input "radio" at bounding box center [626, 130] width 0 height 0
type input "velozrh"
click at [727, 259] on span "Done" at bounding box center [737, 258] width 21 height 15
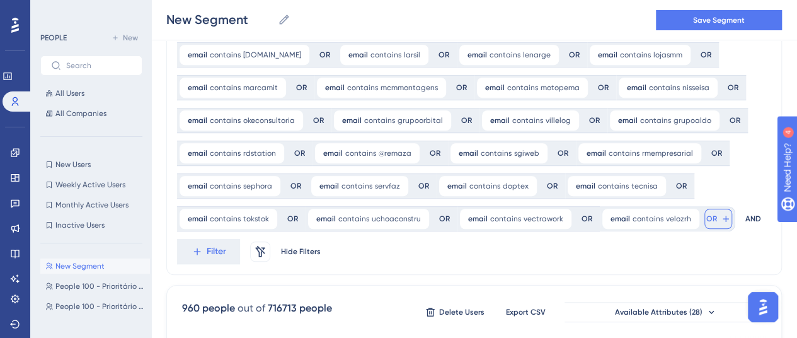
click at [706, 221] on span "OR" at bounding box center [711, 219] width 11 height 10
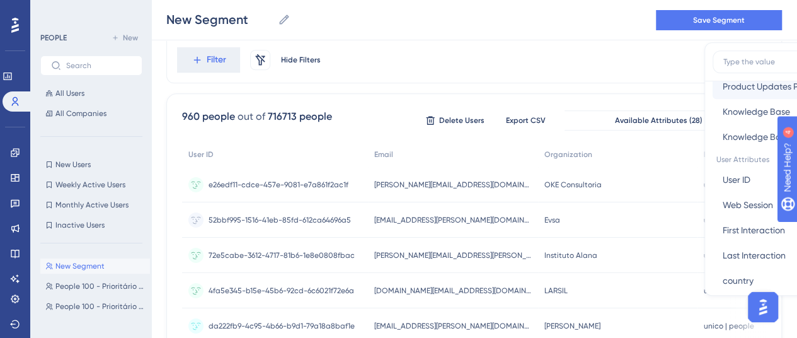
scroll to position [630, 0]
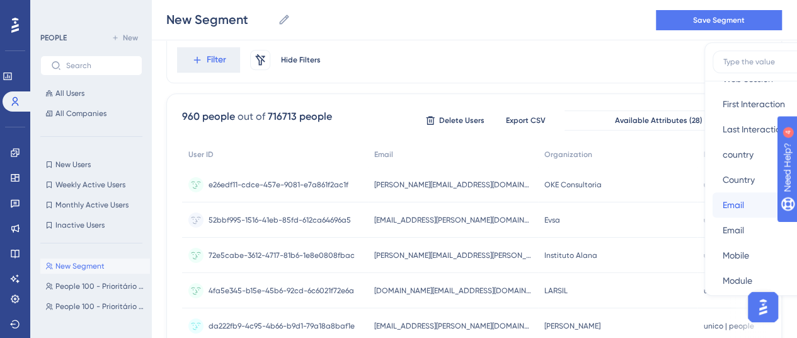
click at [713, 207] on button "Email Email" at bounding box center [805, 204] width 185 height 25
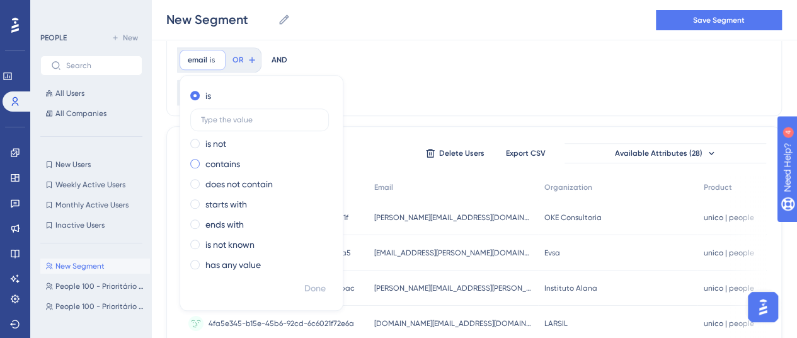
click at [240, 156] on label "contains" at bounding box center [222, 163] width 35 height 15
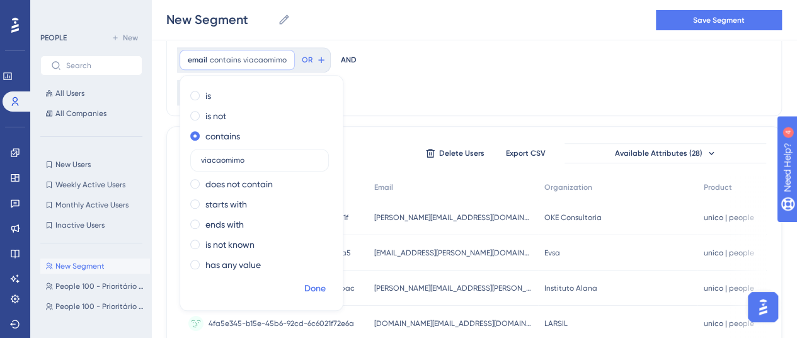
type input "viacaomimo"
click at [326, 281] on span "Done" at bounding box center [314, 288] width 21 height 15
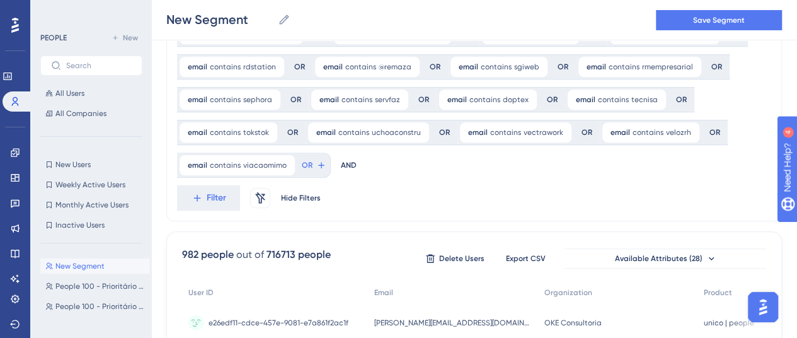
scroll to position [314, 0]
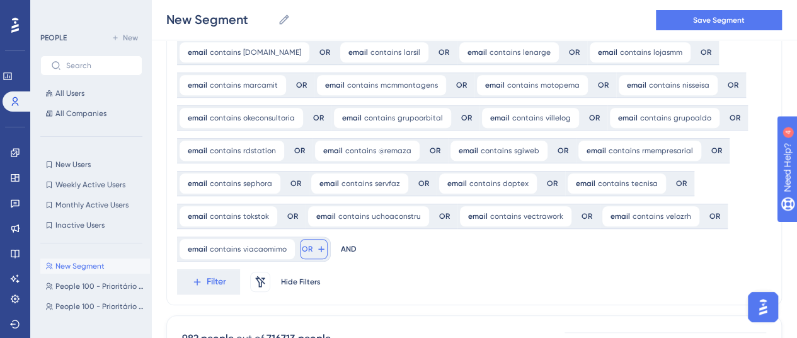
click at [313, 244] on span "OR" at bounding box center [307, 249] width 11 height 10
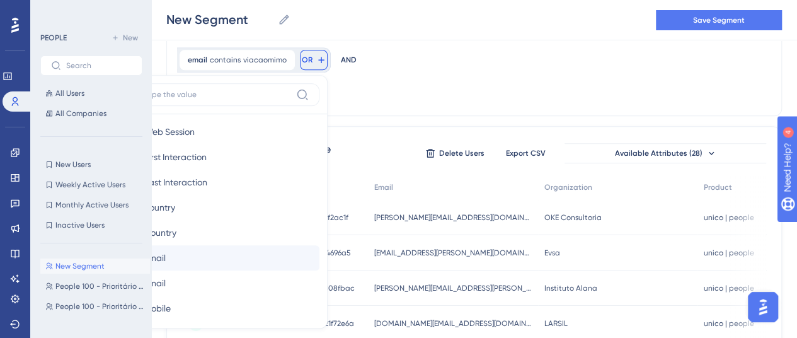
scroll to position [630, 0]
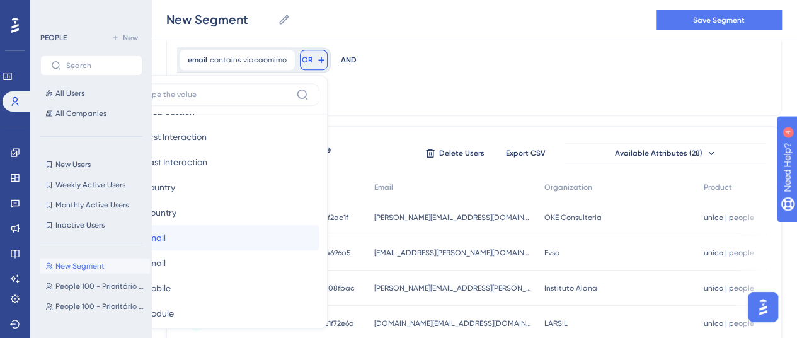
click at [320, 225] on button "Email Email" at bounding box center [226, 237] width 185 height 25
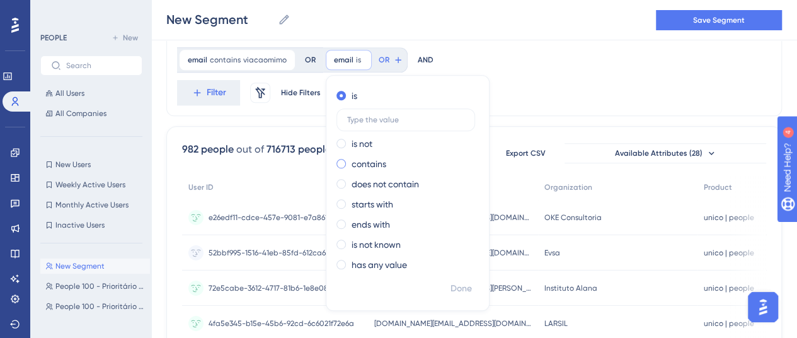
click at [352, 163] on label "contains" at bounding box center [369, 163] width 35 height 15
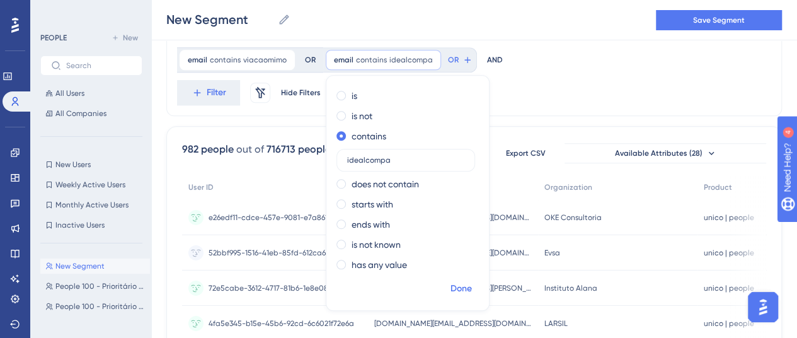
type input "idealcompa"
click at [451, 288] on span "Done" at bounding box center [461, 288] width 21 height 15
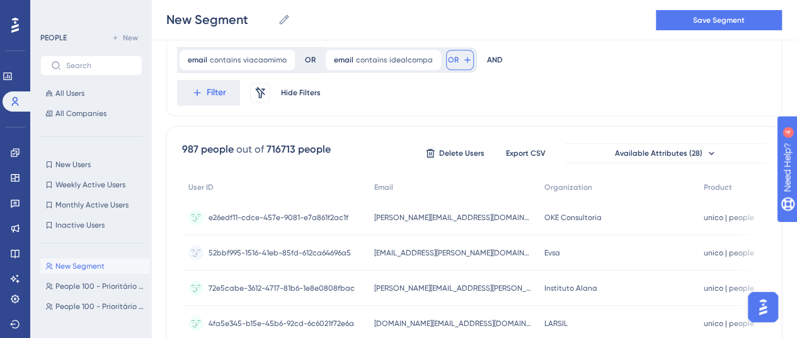
click at [448, 61] on span "OR" at bounding box center [453, 60] width 11 height 10
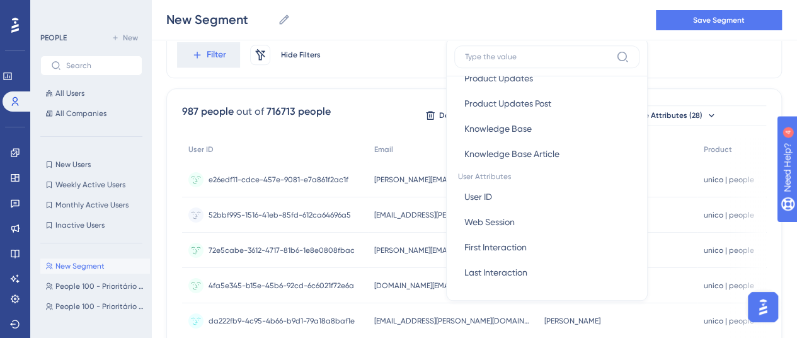
scroll to position [567, 0]
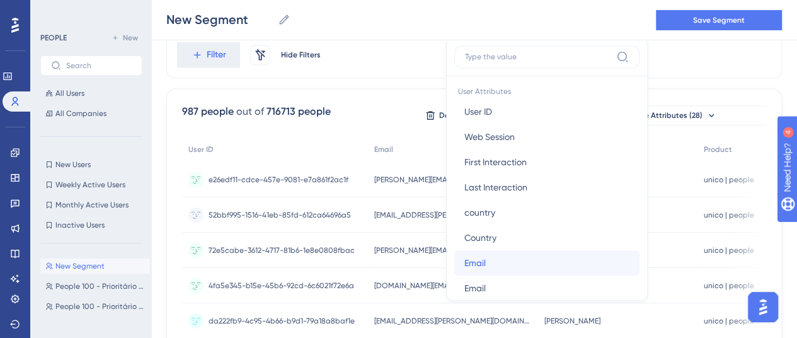
click at [454, 268] on button "Email Email" at bounding box center [546, 262] width 185 height 25
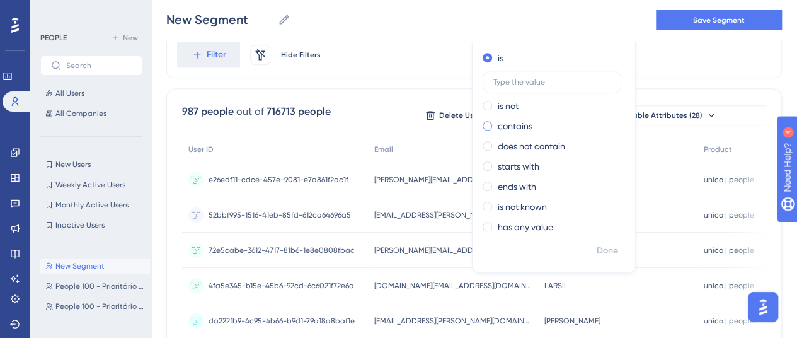
click at [498, 122] on label "contains" at bounding box center [515, 125] width 35 height 15
type input "villelog"
click at [597, 250] on span "Done" at bounding box center [607, 250] width 21 height 15
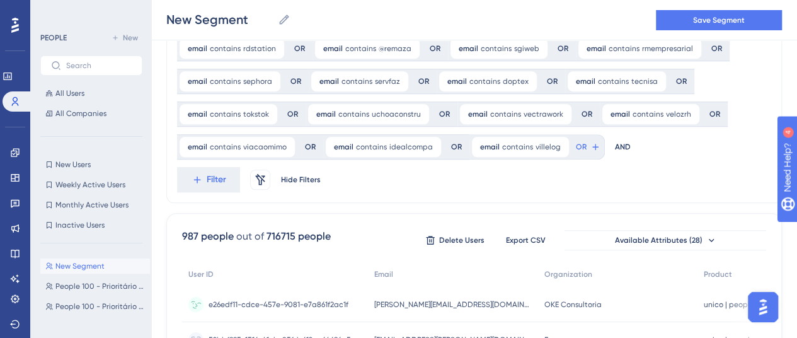
scroll to position [415, 0]
click at [576, 150] on span "OR" at bounding box center [581, 148] width 11 height 10
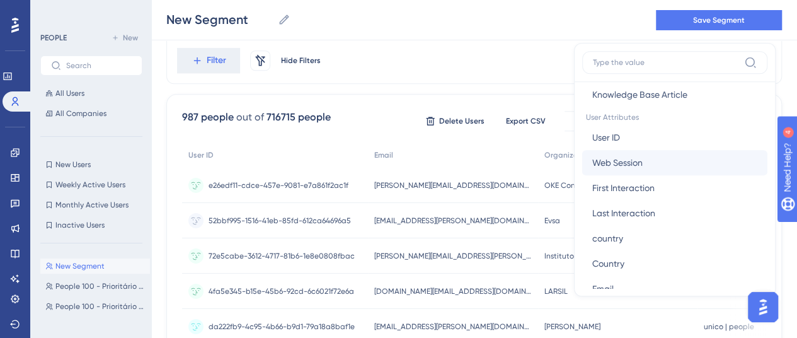
scroll to position [567, 0]
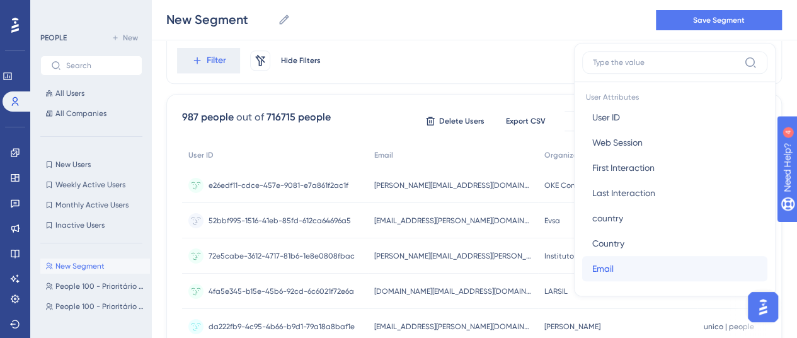
click at [582, 263] on button "Email Email" at bounding box center [674, 268] width 185 height 25
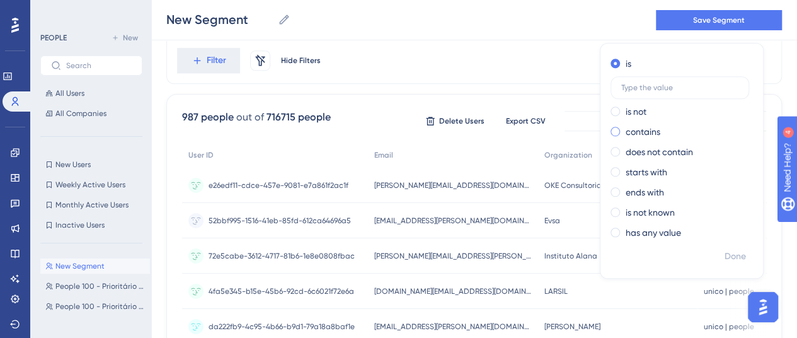
click at [611, 133] on div "contains" at bounding box center [679, 131] width 137 height 15
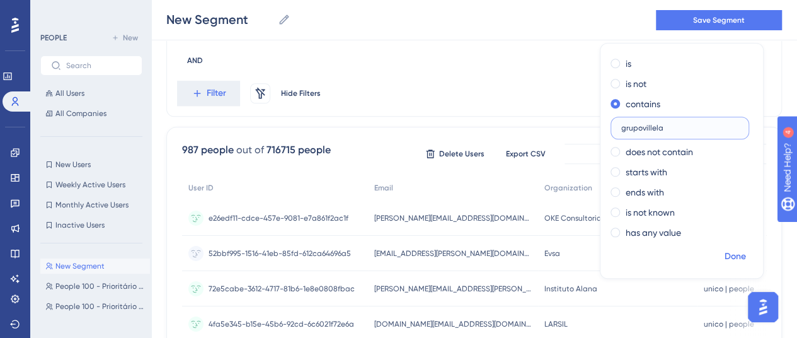
type input "grupovillela"
click at [725, 255] on span "Done" at bounding box center [735, 256] width 21 height 15
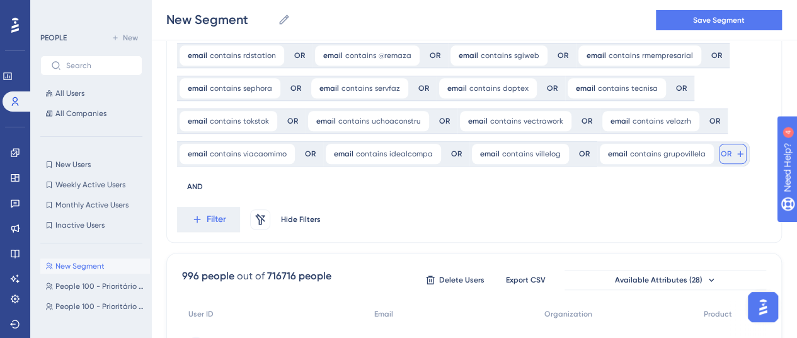
click at [721, 153] on span "OR" at bounding box center [726, 154] width 11 height 10
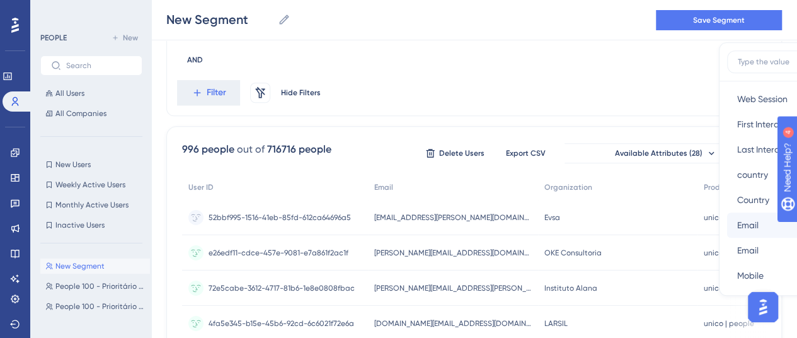
scroll to position [630, 0]
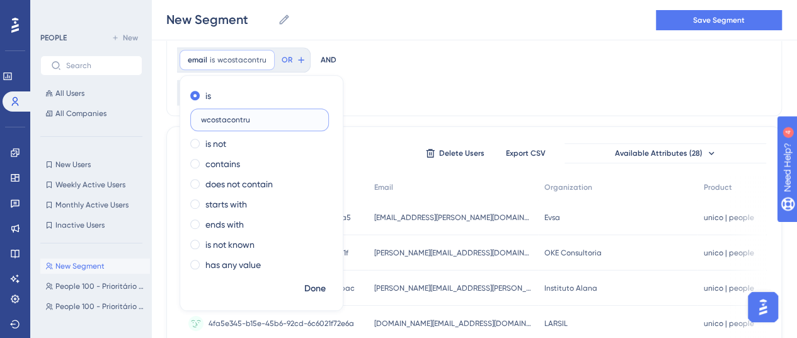
click at [318, 115] on input "wcostacontru" at bounding box center [259, 119] width 117 height 9
type input "wcostaconstru"
click at [326, 281] on span "Done" at bounding box center [314, 288] width 21 height 15
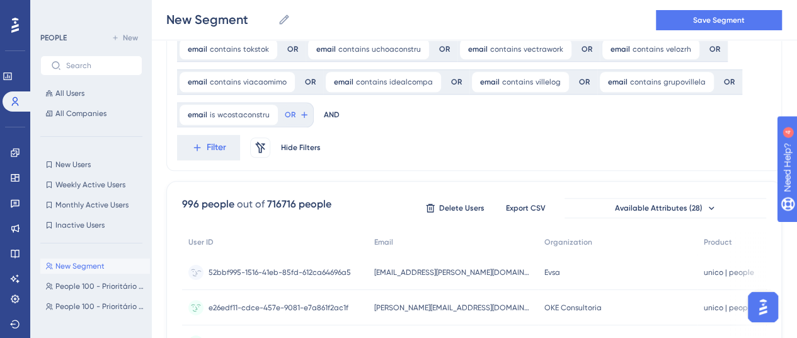
scroll to position [410, 0]
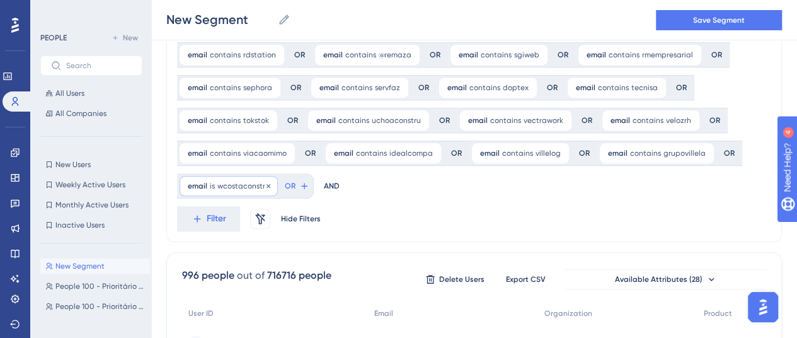
click at [270, 181] on span "wcostaconstru" at bounding box center [243, 186] width 52 height 10
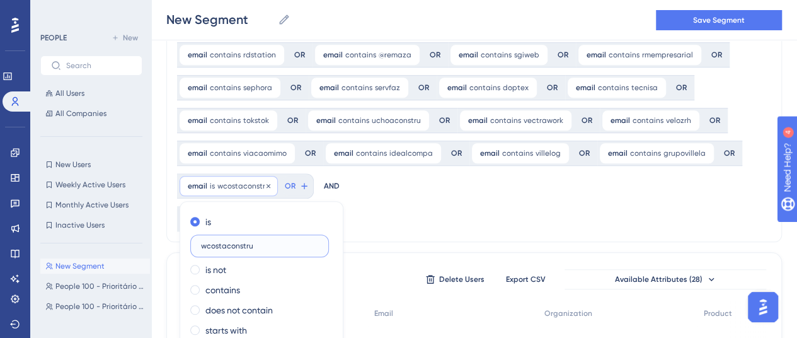
scroll to position [493, 0]
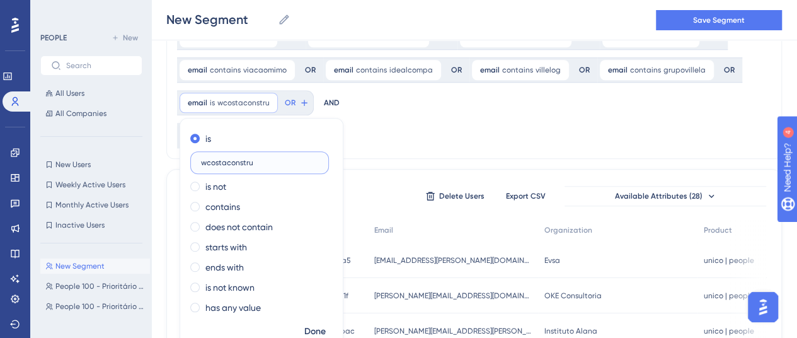
drag, startPoint x: 639, startPoint y: 135, endPoint x: 553, endPoint y: 148, distance: 86.7
click at [553, 148] on div "Product contains people people Remove OR AND email contains adidas adidas Remov…" at bounding box center [474, 296] width 616 height 1417
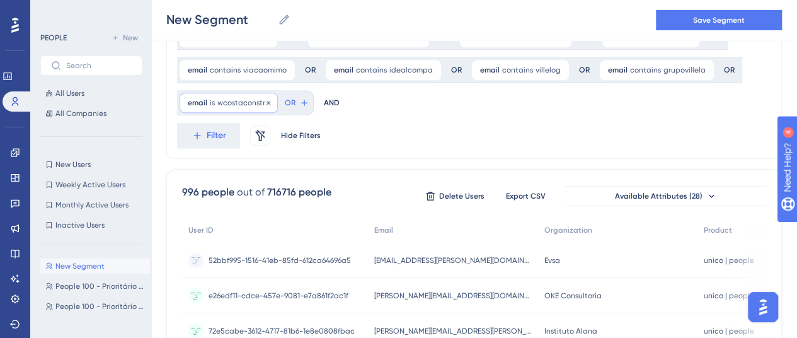
click at [270, 98] on span "wcostaconstru" at bounding box center [243, 103] width 52 height 10
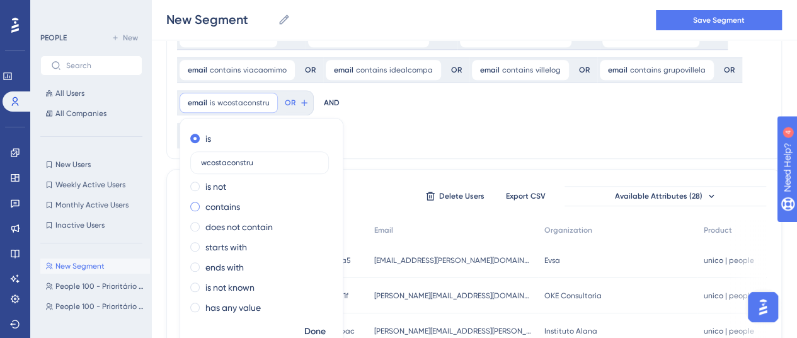
click at [200, 202] on span at bounding box center [194, 206] width 9 height 9
click at [204, 204] on input "radio" at bounding box center [204, 204] width 0 height 0
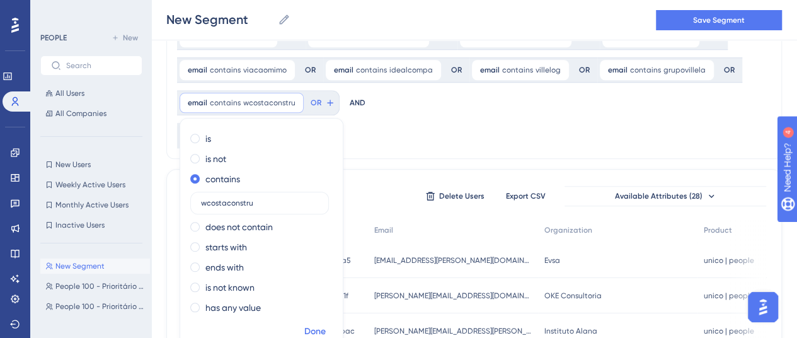
click at [326, 324] on span "Done" at bounding box center [314, 331] width 21 height 15
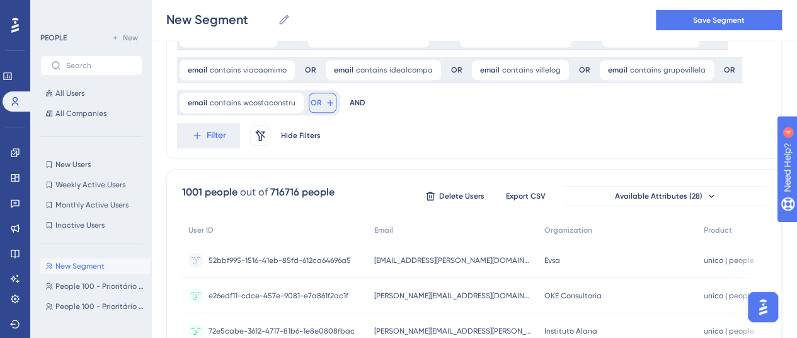
click at [321, 98] on span "OR" at bounding box center [316, 103] width 11 height 10
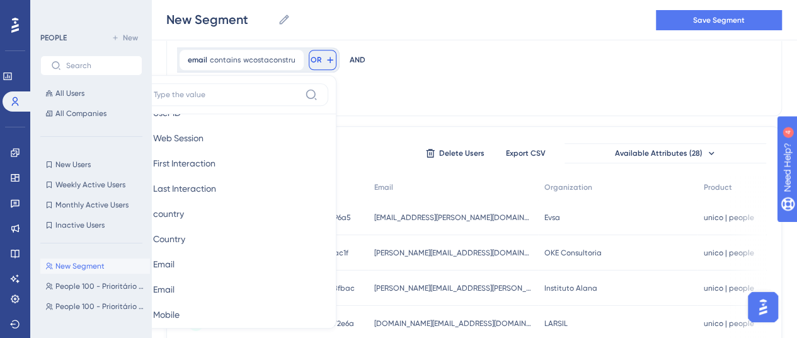
scroll to position [630, 0]
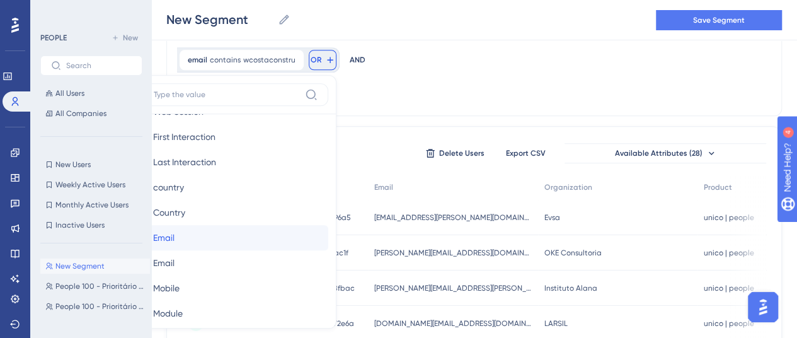
click at [328, 225] on button "Email Email" at bounding box center [235, 237] width 185 height 25
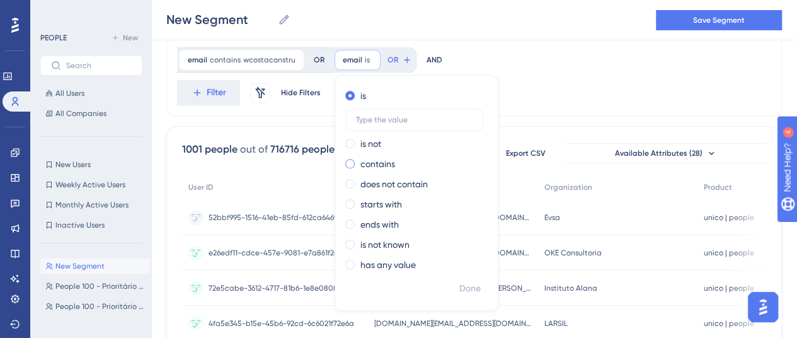
click at [360, 161] on label "contains" at bounding box center [377, 163] width 35 height 15
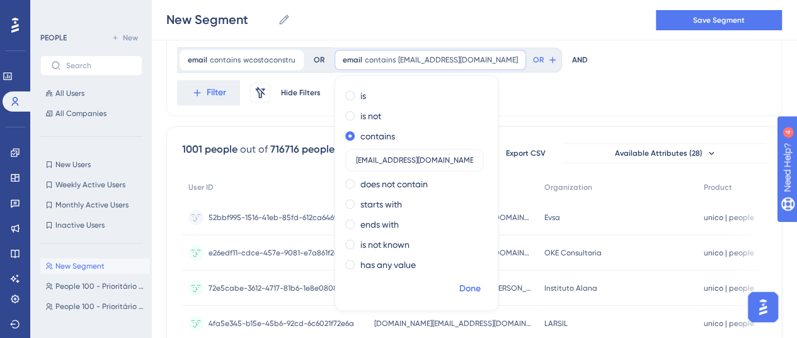
type input "[EMAIL_ADDRESS][DOMAIN_NAME]"
click at [459, 287] on span "Done" at bounding box center [469, 288] width 21 height 15
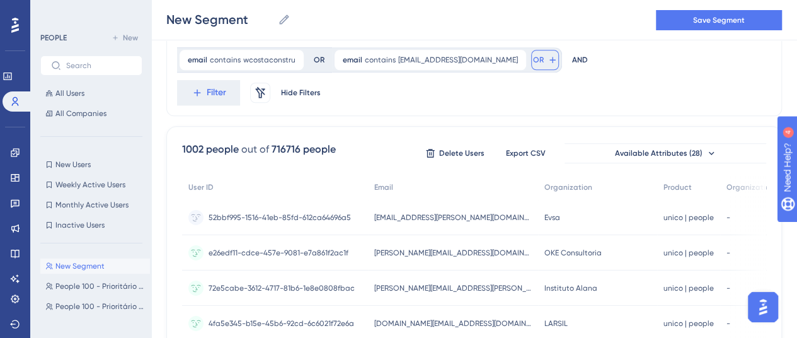
click at [533, 57] on span "OR" at bounding box center [538, 60] width 11 height 10
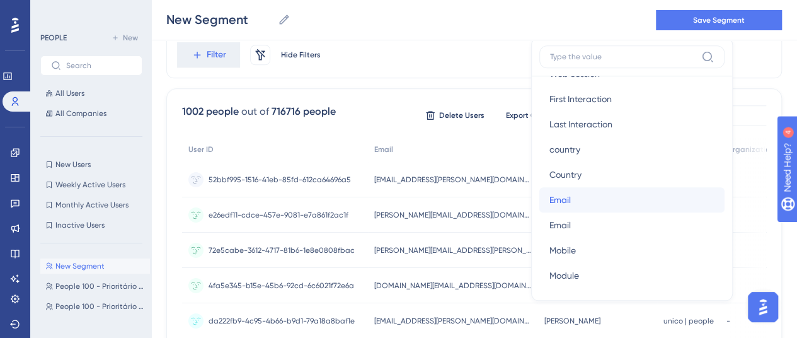
click at [539, 192] on button "Email Email" at bounding box center [631, 199] width 185 height 25
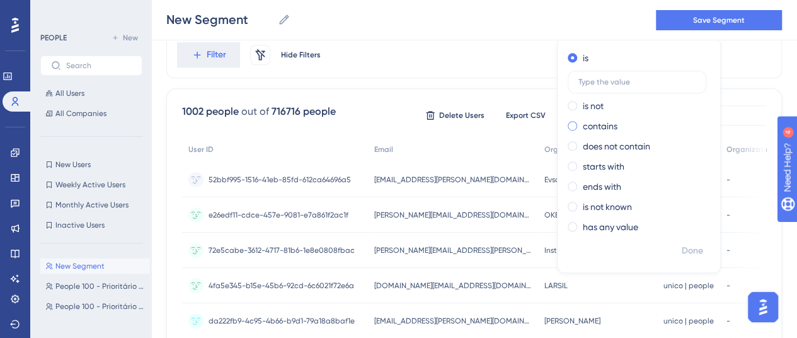
click at [568, 129] on span at bounding box center [572, 125] width 9 height 9
click at [581, 123] on input "radio" at bounding box center [581, 123] width 0 height 0
paste input "[EMAIL_ADDRESS][DOMAIN_NAME]"
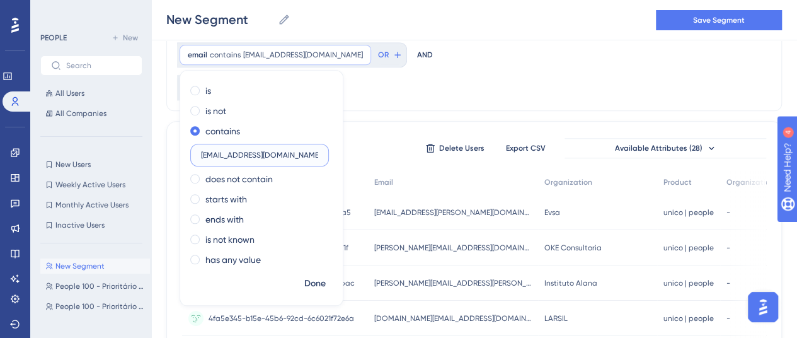
scroll to position [0, 3]
type input "[EMAIL_ADDRESS][DOMAIN_NAME]"
click at [326, 276] on span "Done" at bounding box center [314, 283] width 21 height 15
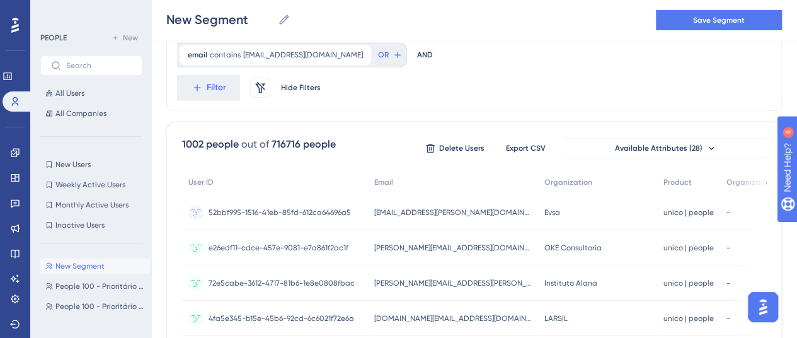
scroll to position [447, 0]
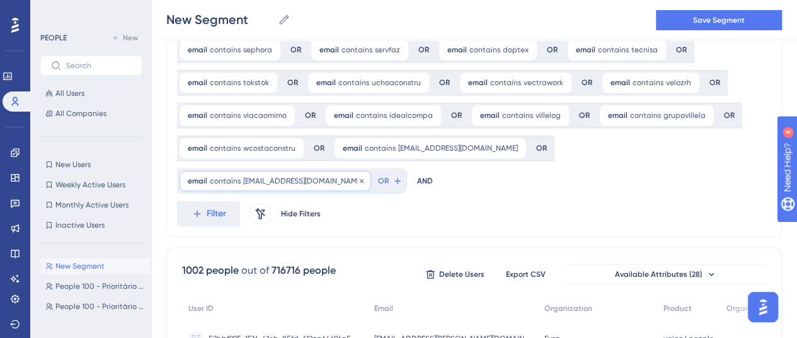
click at [363, 176] on span "[EMAIL_ADDRESS][DOMAIN_NAME]" at bounding box center [303, 181] width 120 height 10
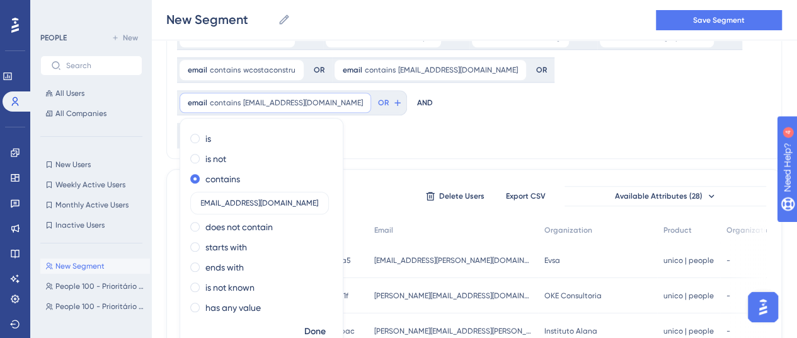
scroll to position [0, 0]
drag, startPoint x: 527, startPoint y: 169, endPoint x: 334, endPoint y: 183, distance: 193.4
click at [334, 183] on div "Product contains people people Remove OR AND email contains adidas adidas Remov…" at bounding box center [474, 280] width 616 height 1450
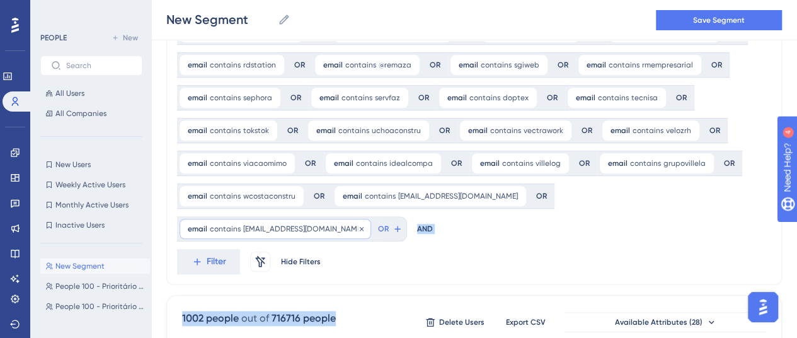
click at [363, 224] on span "[EMAIL_ADDRESS][DOMAIN_NAME]" at bounding box center [303, 229] width 120 height 10
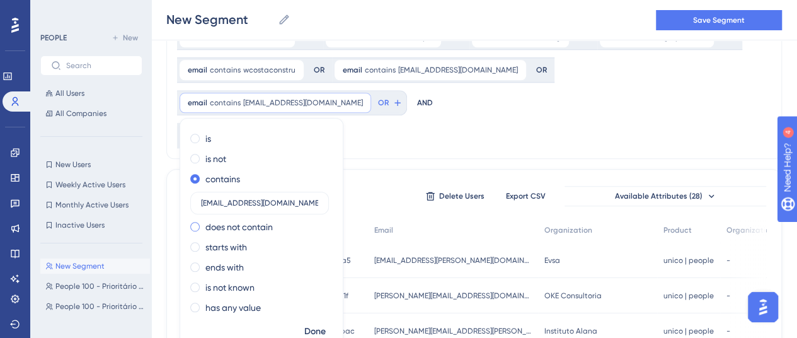
scroll to position [0, 3]
click at [318, 199] on input "[EMAIL_ADDRESS][DOMAIN_NAME]" at bounding box center [259, 203] width 117 height 9
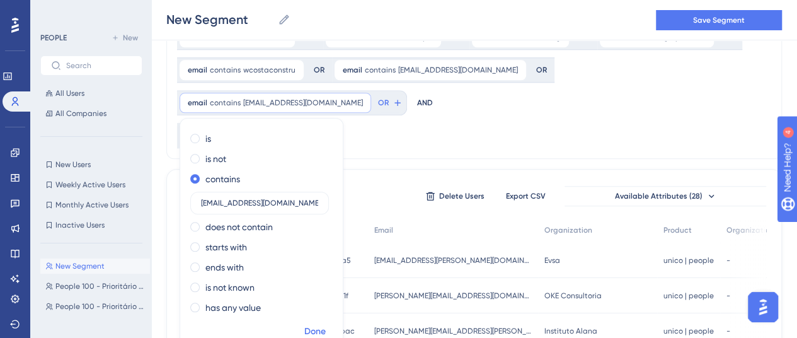
type input "[EMAIL_ADDRESS][DOMAIN_NAME]"
click at [326, 324] on span "Done" at bounding box center [314, 331] width 21 height 15
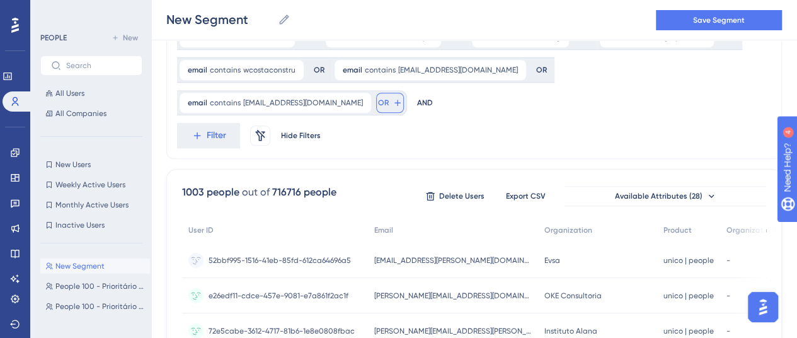
click at [389, 98] on span "OR" at bounding box center [383, 103] width 11 height 10
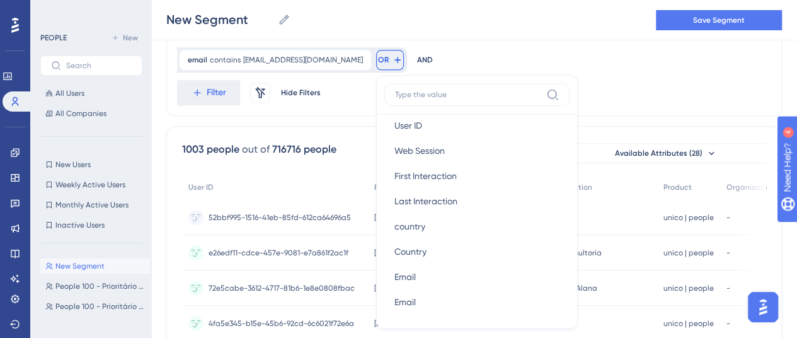
scroll to position [693, 0]
click at [570, 162] on button "Email Email" at bounding box center [476, 174] width 185 height 25
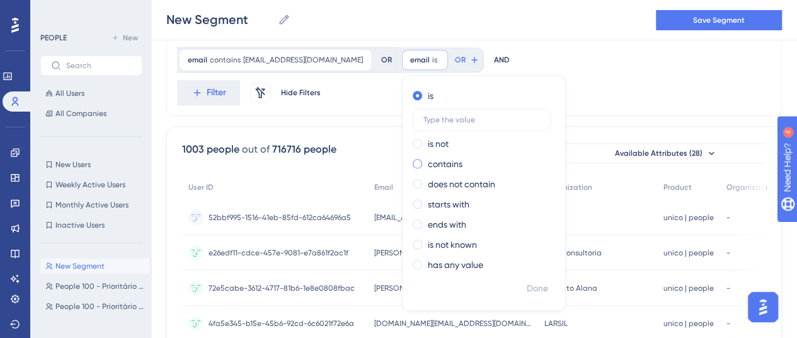
click at [463, 156] on label "contains" at bounding box center [445, 163] width 35 height 15
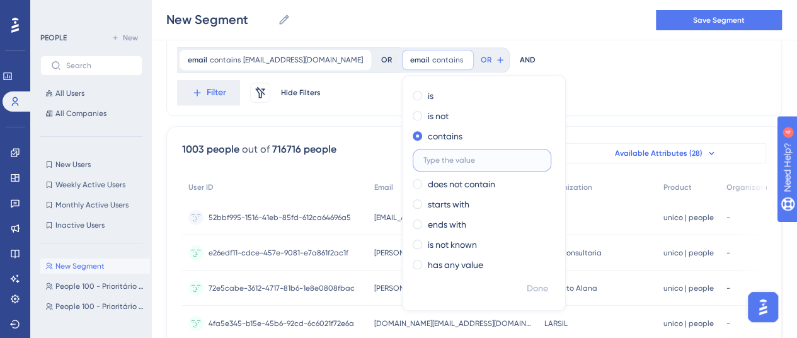
paste input "[EMAIL_ADDRESS][DOMAIN_NAME]"
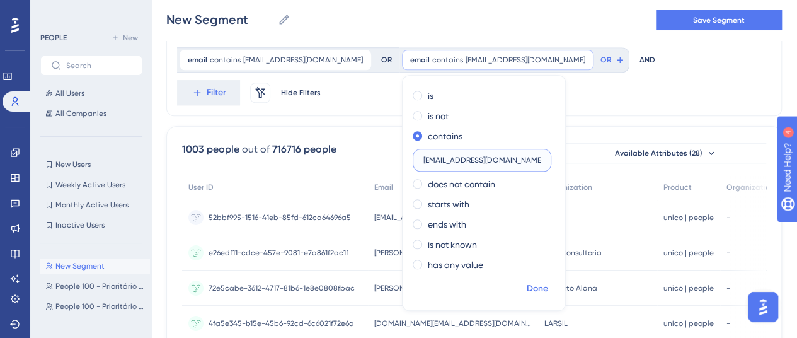
type input "[EMAIL_ADDRESS][DOMAIN_NAME]"
click at [527, 284] on span "Done" at bounding box center [537, 288] width 21 height 15
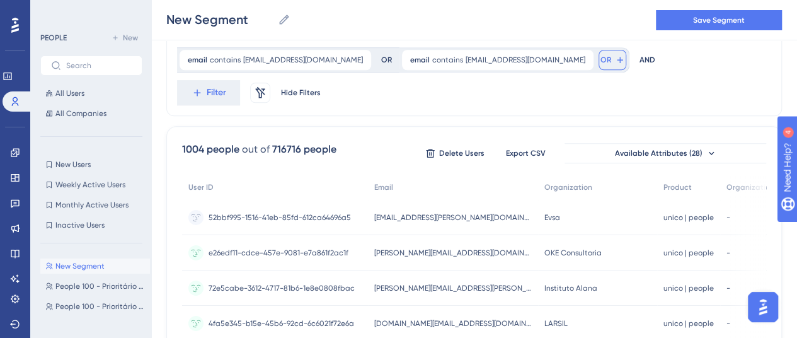
click at [599, 57] on button "OR" at bounding box center [613, 60] width 28 height 20
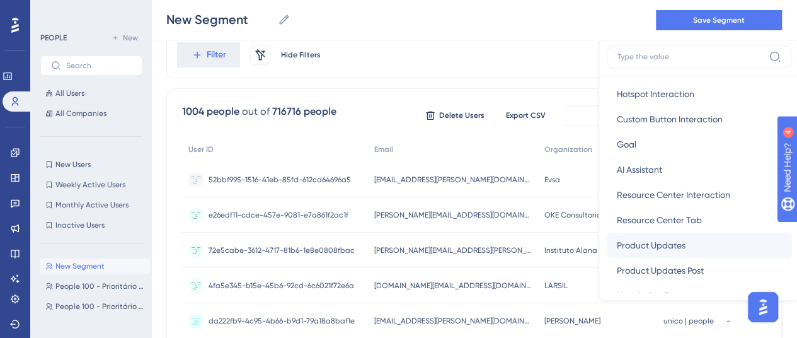
scroll to position [567, 0]
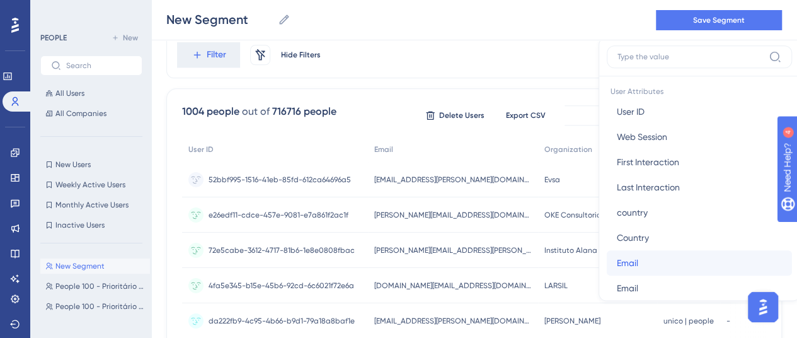
click at [607, 263] on button "Email Email" at bounding box center [699, 262] width 185 height 25
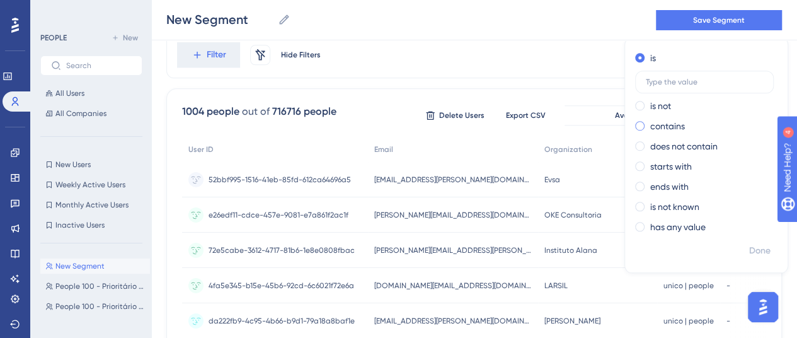
click at [650, 125] on label "contains" at bounding box center [667, 125] width 35 height 15
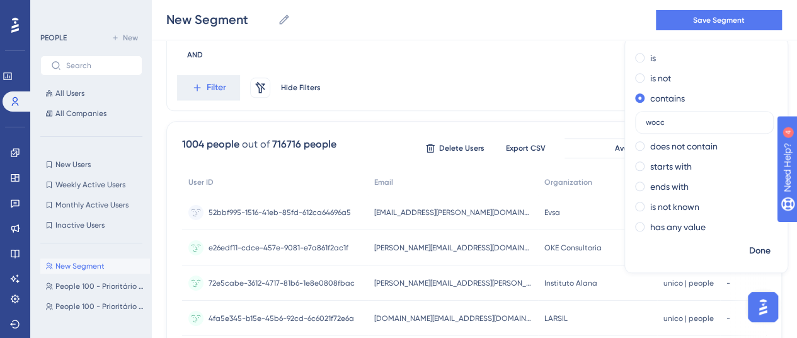
type input "wocc"
click at [749, 248] on span "Done" at bounding box center [759, 250] width 21 height 15
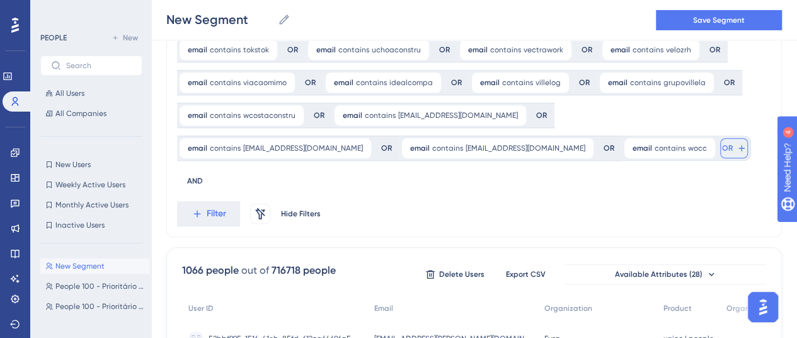
click at [722, 146] on span "OR" at bounding box center [727, 148] width 11 height 10
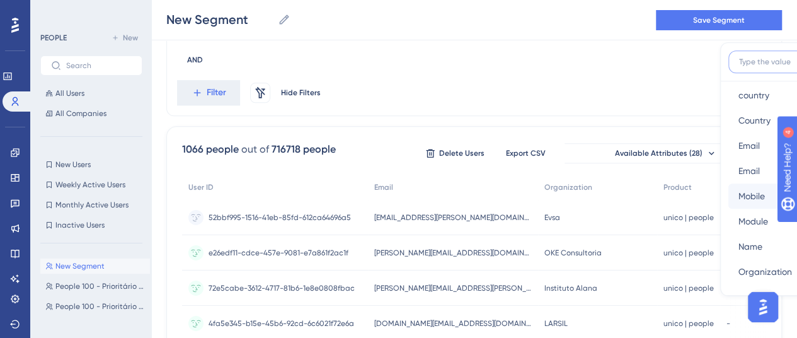
scroll to position [693, 0]
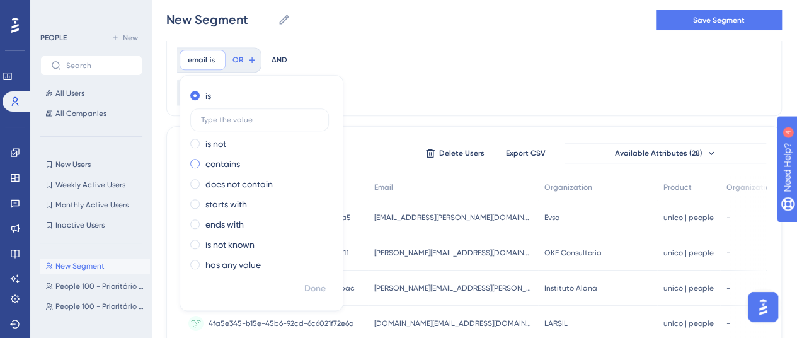
click at [240, 156] on label "contains" at bounding box center [222, 163] width 35 height 15
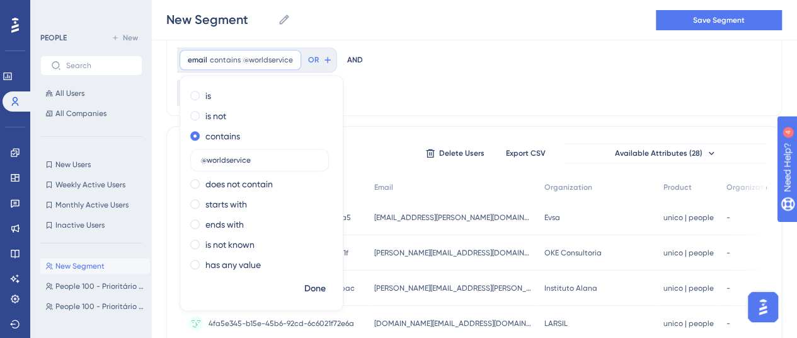
type input "@worldservice"
click at [326, 281] on span "Done" at bounding box center [314, 288] width 21 height 15
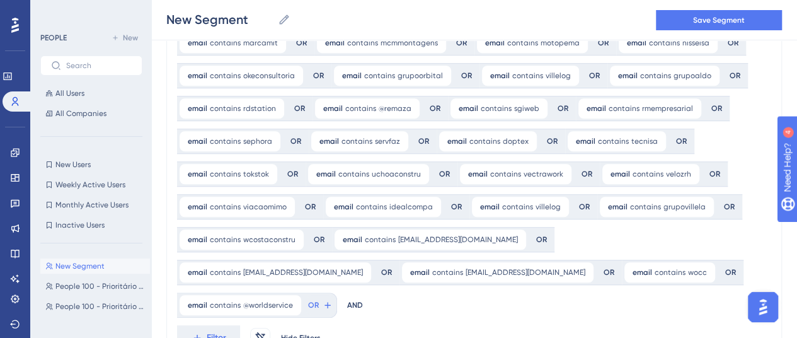
scroll to position [349, 0]
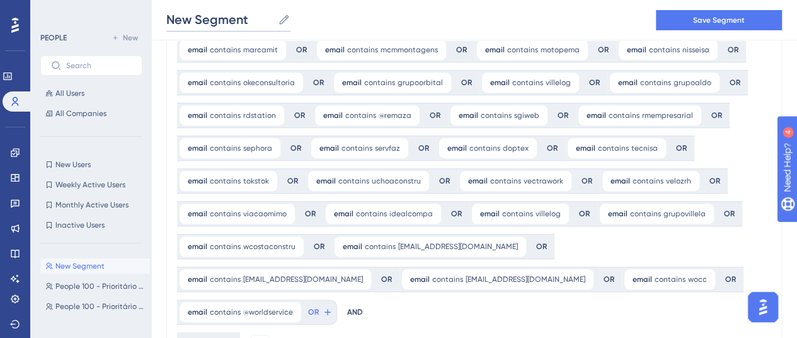
click at [239, 14] on input "New Segment" at bounding box center [219, 20] width 107 height 18
drag, startPoint x: 182, startPoint y: 31, endPoint x: 161, endPoint y: 32, distance: 20.8
click at [161, 32] on div "New Segment New Segment Save Segment" at bounding box center [474, 20] width 646 height 40
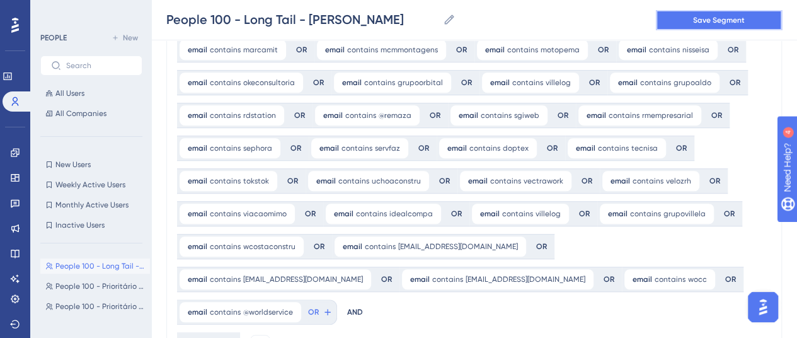
click at [744, 14] on button "Save Segment" at bounding box center [719, 20] width 126 height 20
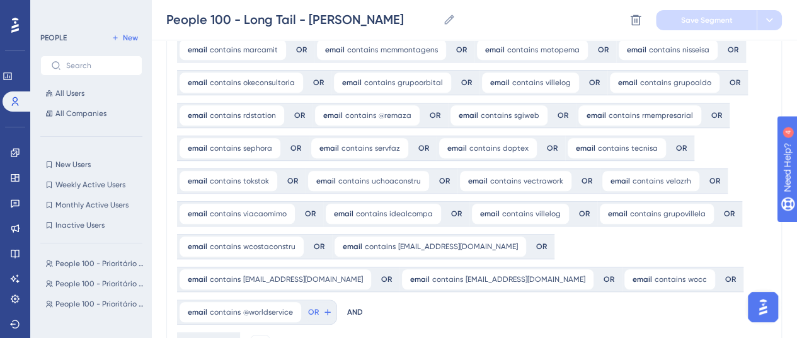
scroll to position [63, 0]
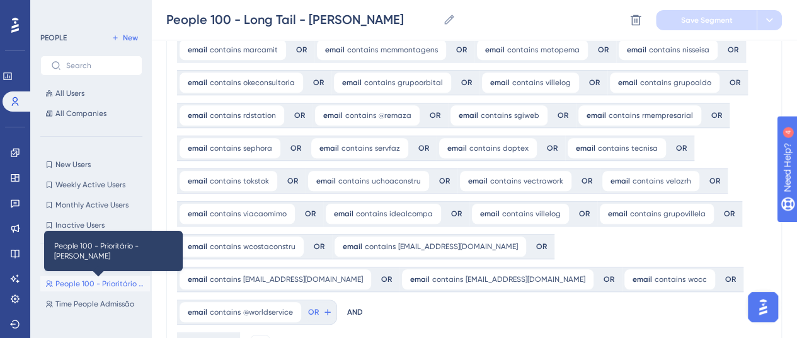
click at [110, 284] on span "People 100 - Prioritário - [PERSON_NAME]" at bounding box center [99, 284] width 89 height 10
type input "People 100 - Prioritário - [PERSON_NAME]"
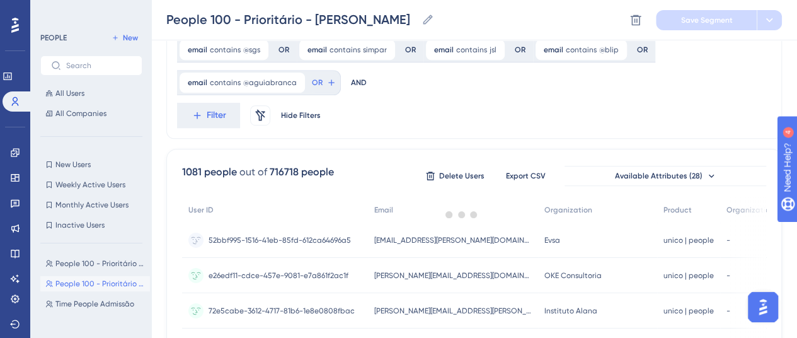
scroll to position [0, 0]
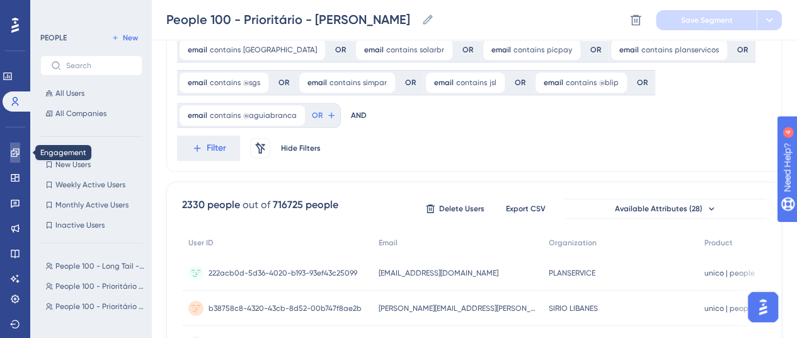
click at [15, 149] on icon at bounding box center [15, 152] width 10 height 10
